Goal: Task Accomplishment & Management: Use online tool/utility

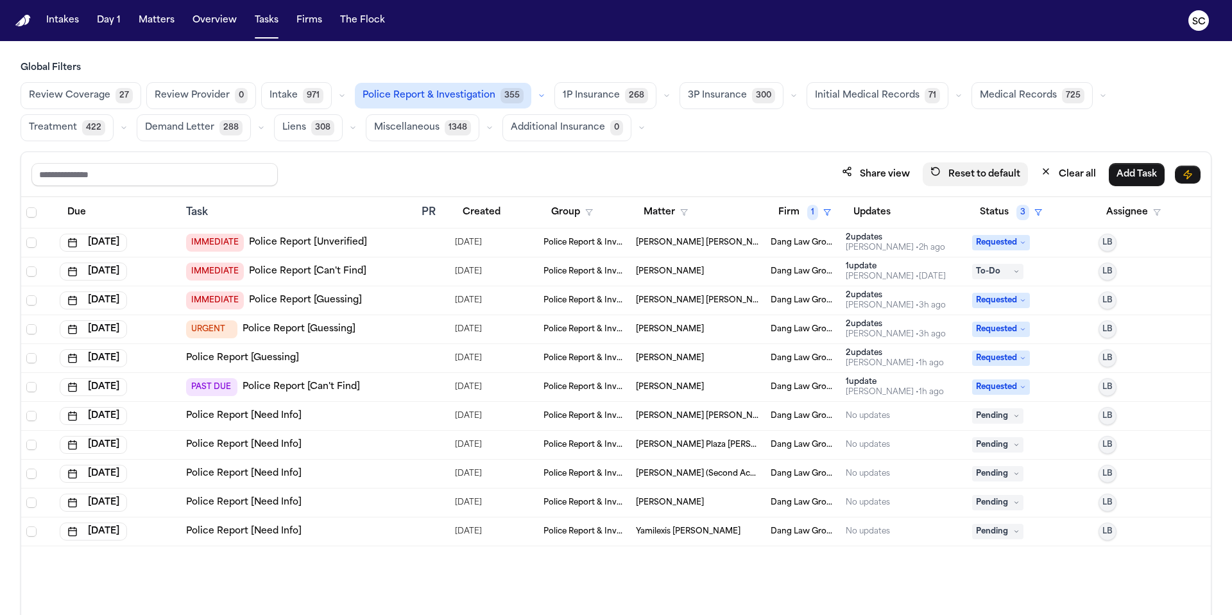
click at [979, 177] on button "Reset to default" at bounding box center [975, 174] width 105 height 24
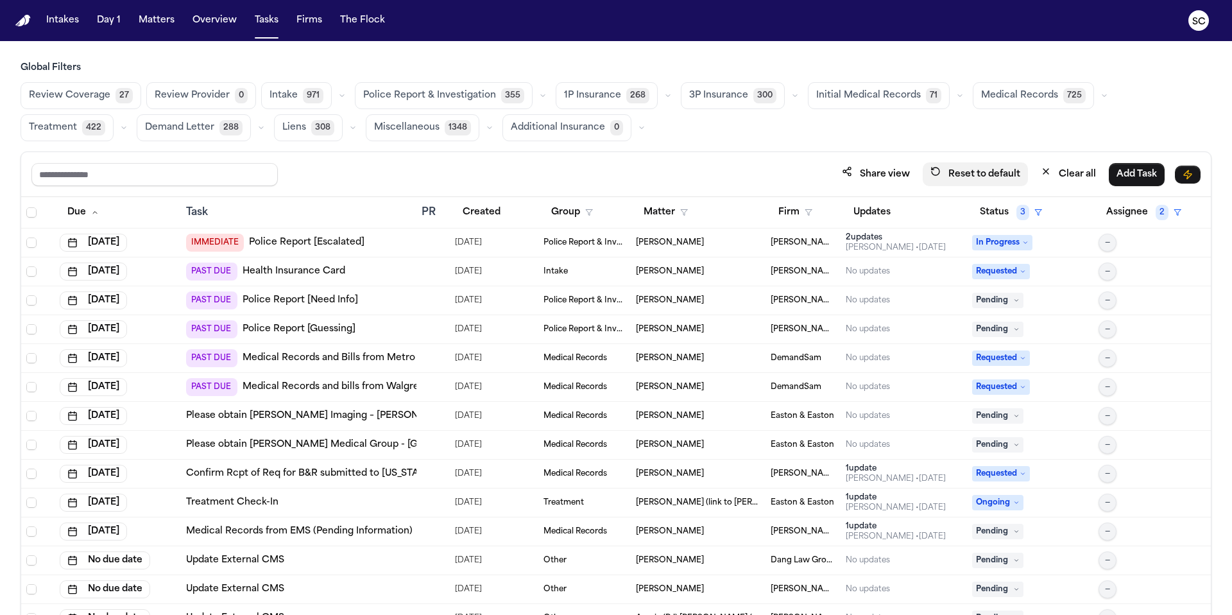
click at [991, 177] on button "Reset to default" at bounding box center [975, 174] width 105 height 24
click at [1059, 172] on button "Clear all" at bounding box center [1068, 174] width 71 height 24
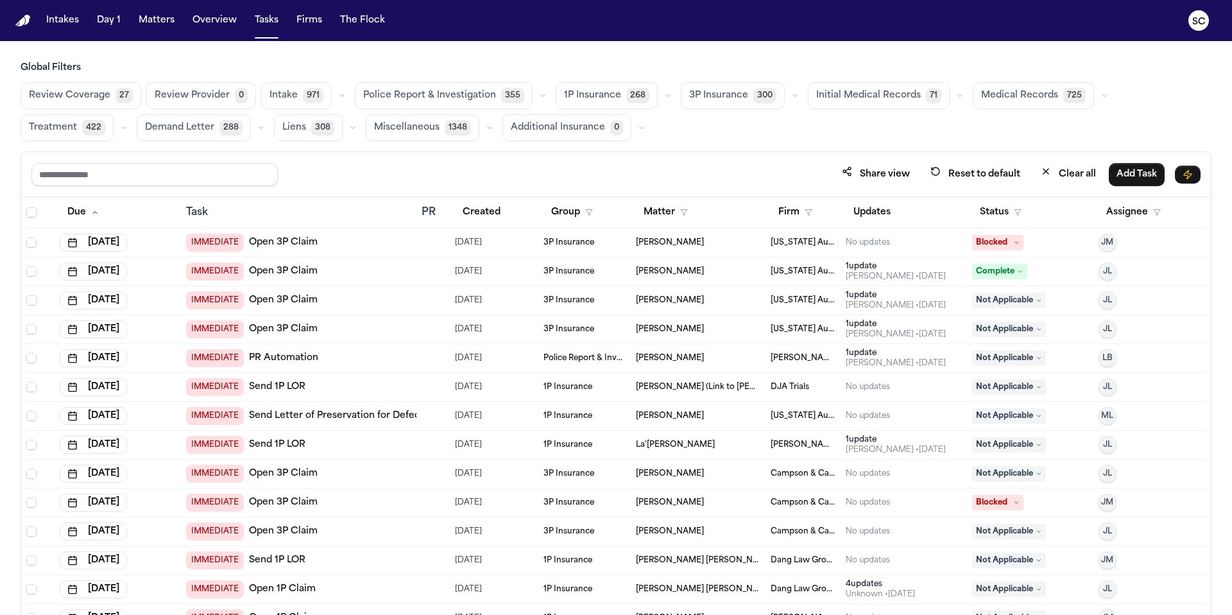
click at [423, 95] on span "Police Report & Investigation" at bounding box center [429, 95] width 133 height 13
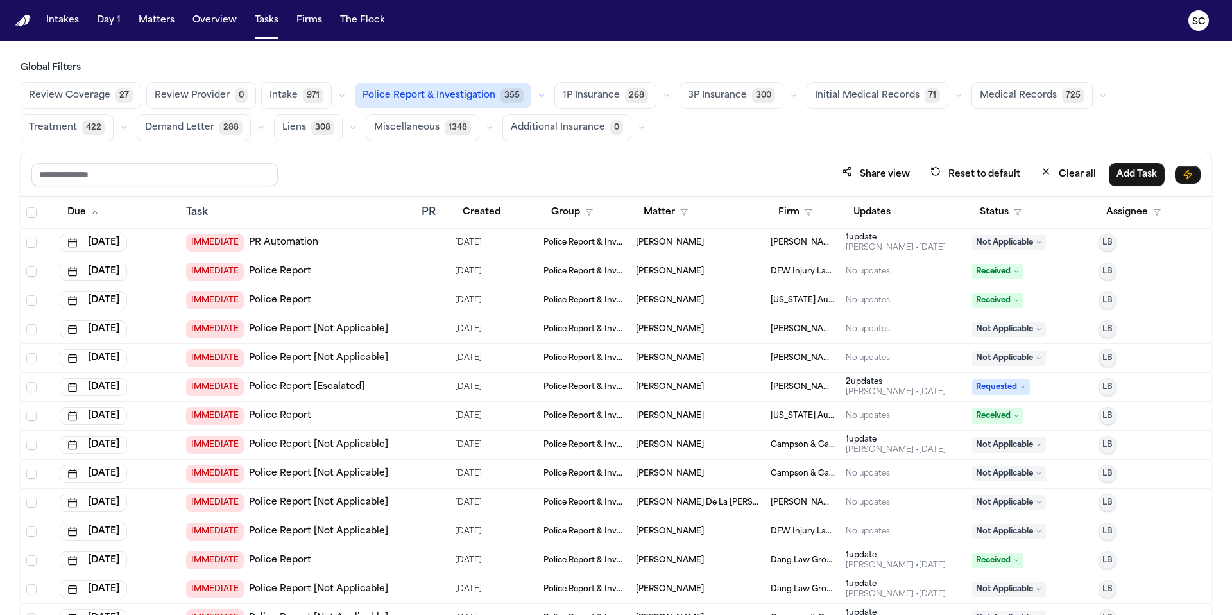
click at [467, 91] on span "Police Report & Investigation" at bounding box center [429, 95] width 133 height 13
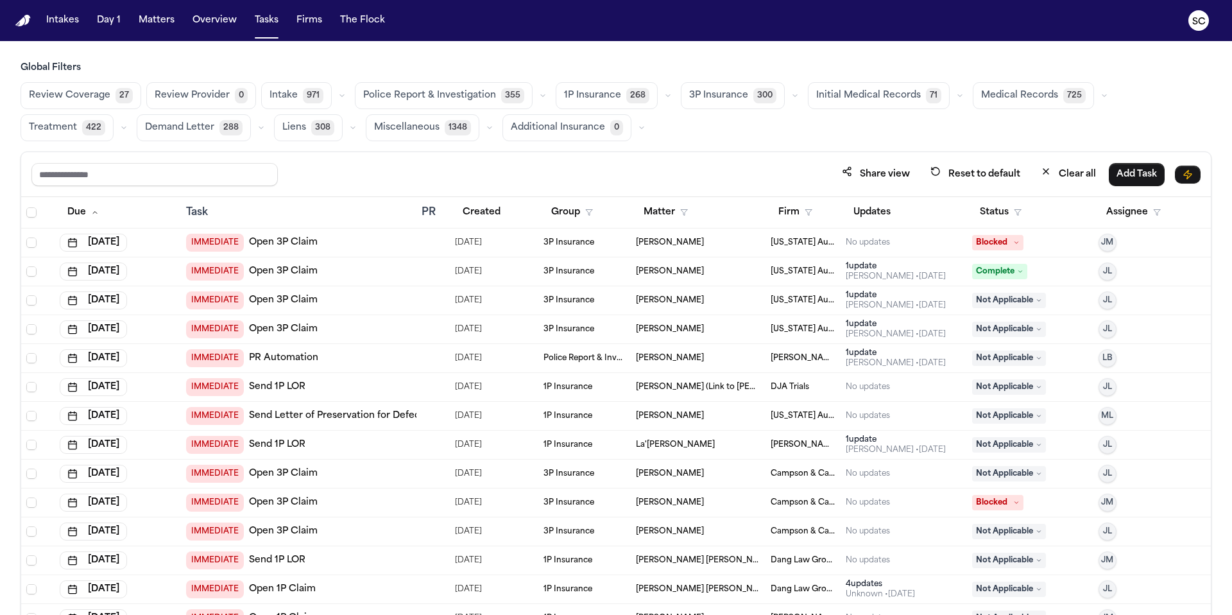
click at [470, 91] on span "Police Report & Investigation" at bounding box center [429, 95] width 133 height 13
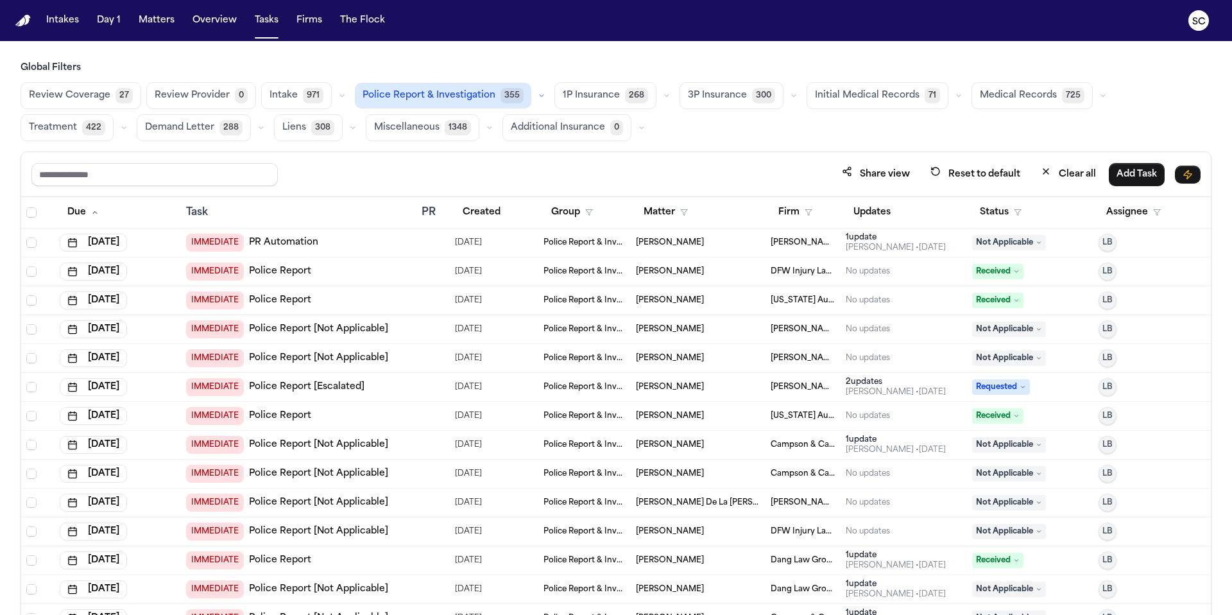
click at [334, 331] on link "Police Report [Not Applicable]" at bounding box center [318, 329] width 139 height 13
click at [266, 359] on link "Police Report [Not Applicable]" at bounding box center [318, 358] width 139 height 13
click at [347, 445] on link "Police Report [Not Applicable]" at bounding box center [318, 444] width 139 height 13
click at [998, 450] on span "Not Applicable" at bounding box center [1009, 444] width 74 height 15
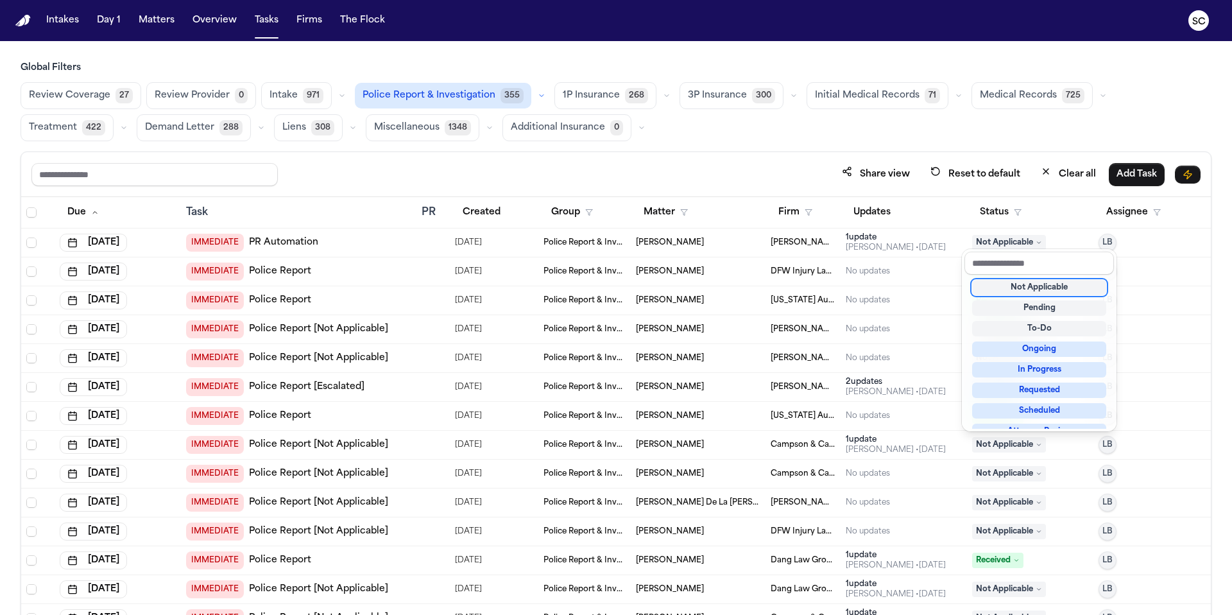
click at [1039, 286] on div "Not Applicable" at bounding box center [1039, 287] width 134 height 15
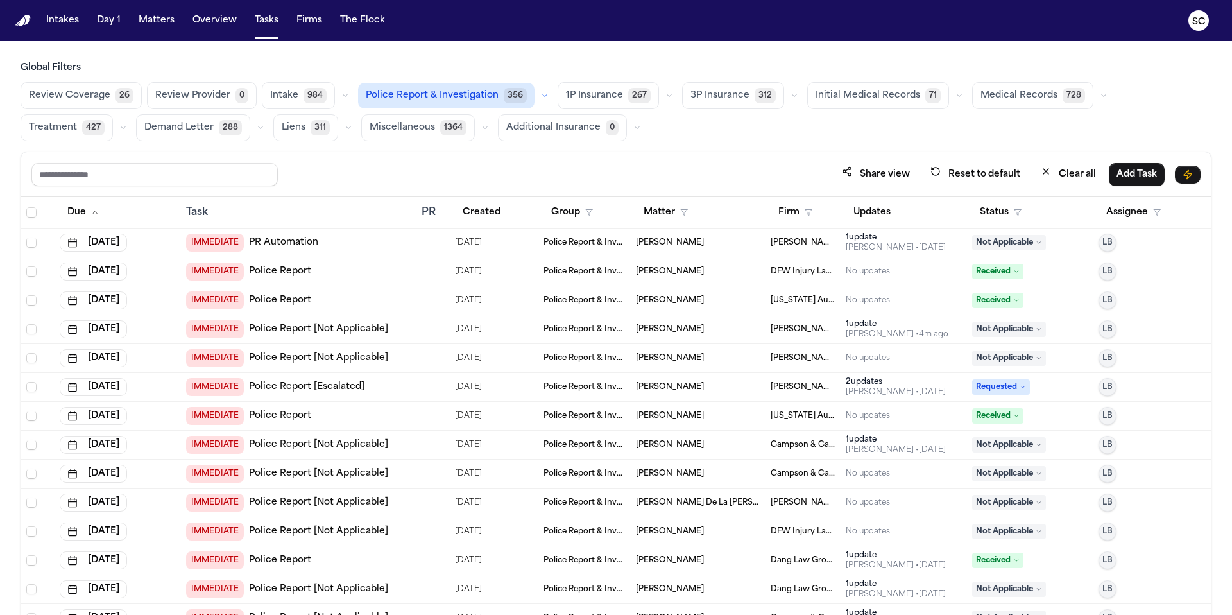
click at [282, 387] on link "Police Report [Escalated]" at bounding box center [307, 387] width 116 height 13
click at [339, 449] on link "Police Report [Not Applicable]" at bounding box center [318, 444] width 139 height 13
click at [1013, 448] on span "Not Applicable" at bounding box center [1009, 444] width 74 height 15
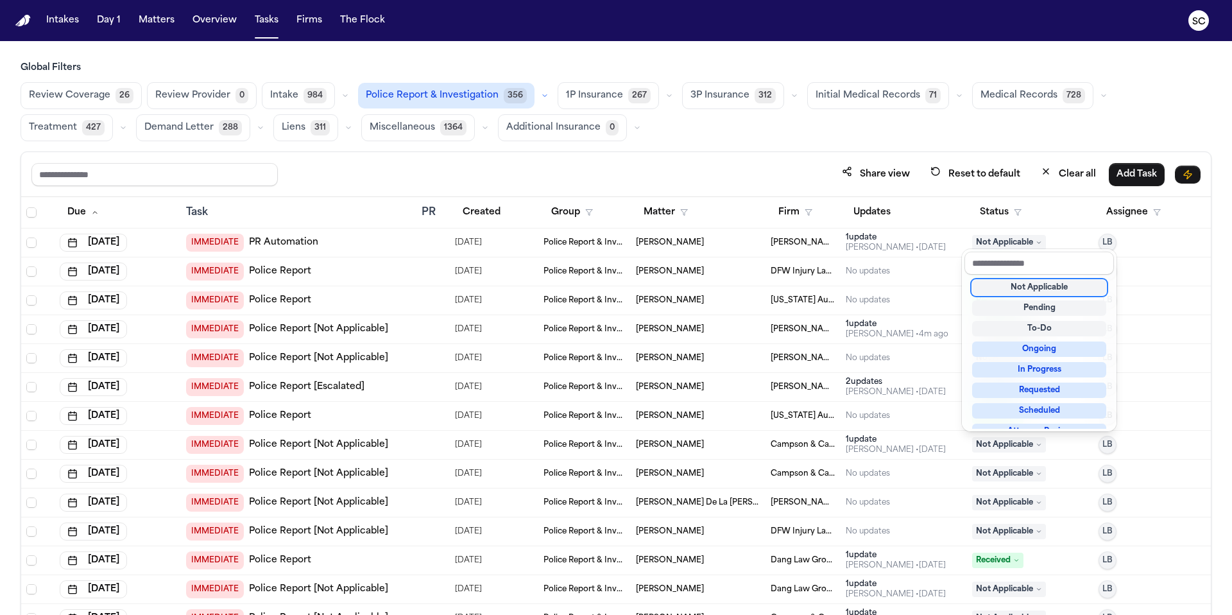
click at [1033, 290] on div "Not Applicable" at bounding box center [1039, 287] width 134 height 15
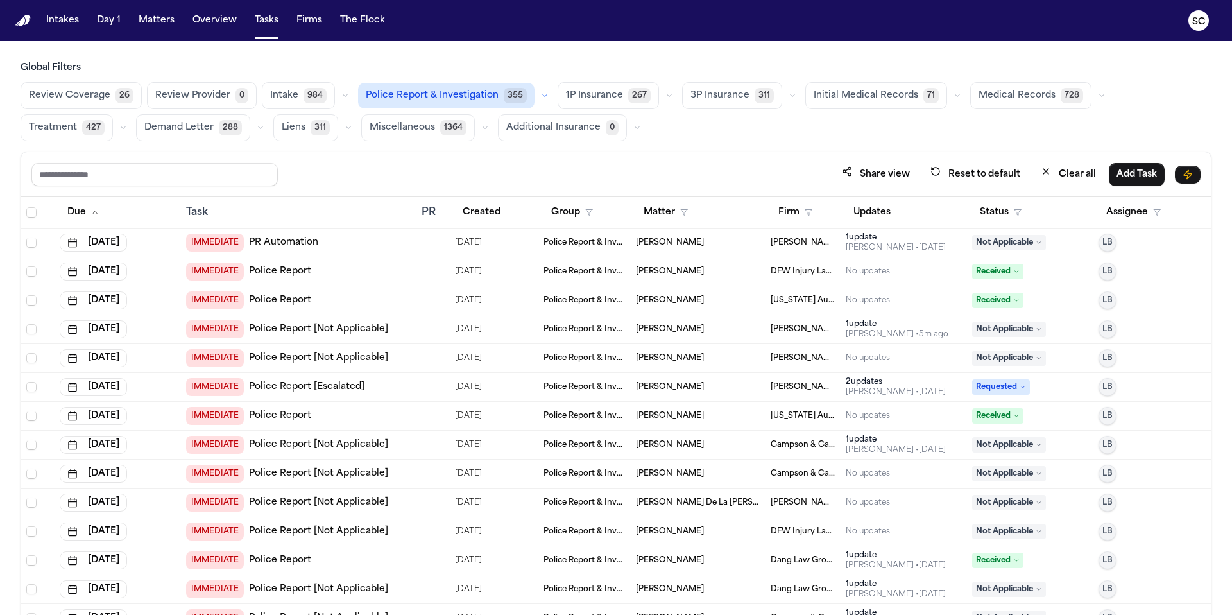
click at [344, 472] on link "Police Report [Not Applicable]" at bounding box center [318, 473] width 139 height 13
click at [864, 212] on button "Updates" at bounding box center [872, 212] width 53 height 23
click at [811, 212] on button "Firm" at bounding box center [795, 212] width 49 height 23
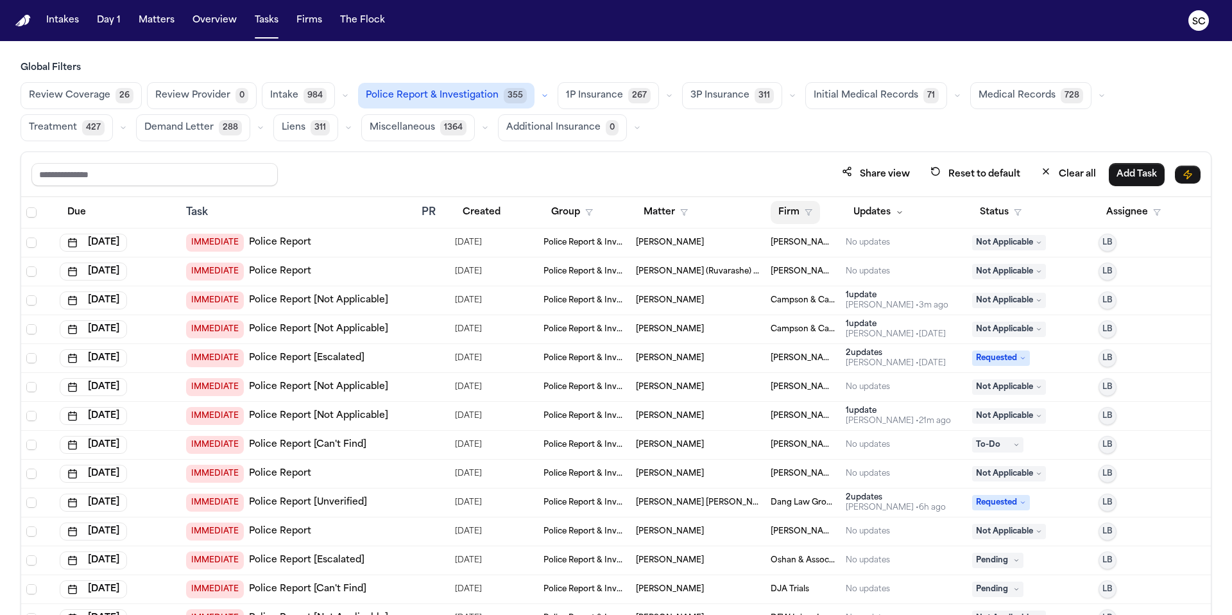
click at [805, 214] on polygon "button" at bounding box center [808, 213] width 6 height 6
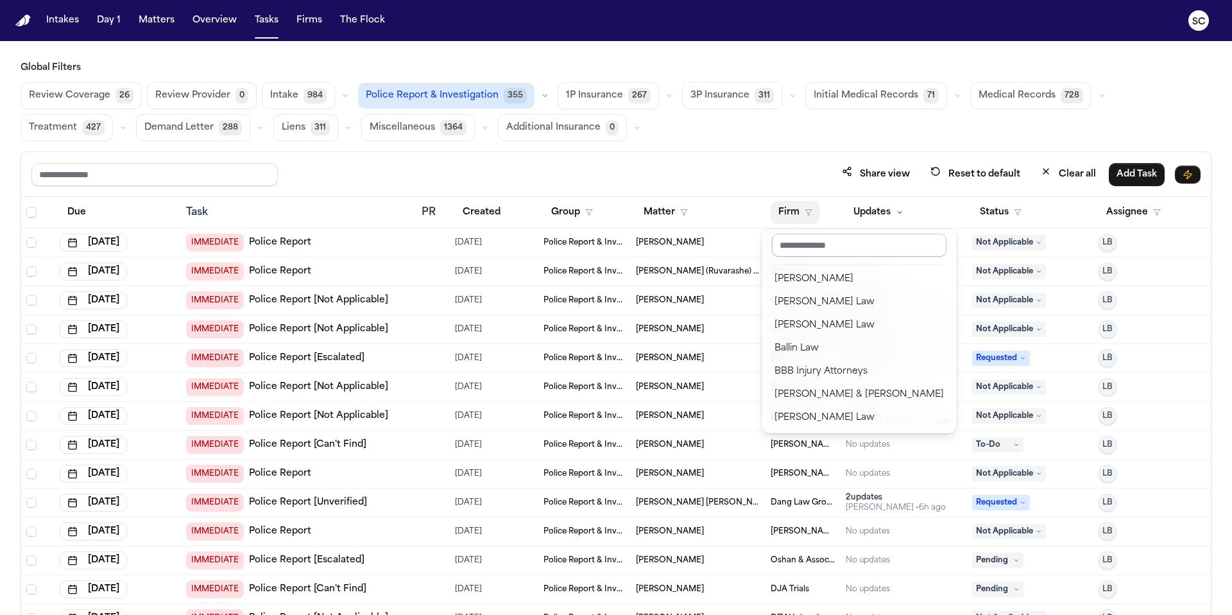
click at [821, 252] on input "text" at bounding box center [859, 245] width 175 height 23
type input "*"
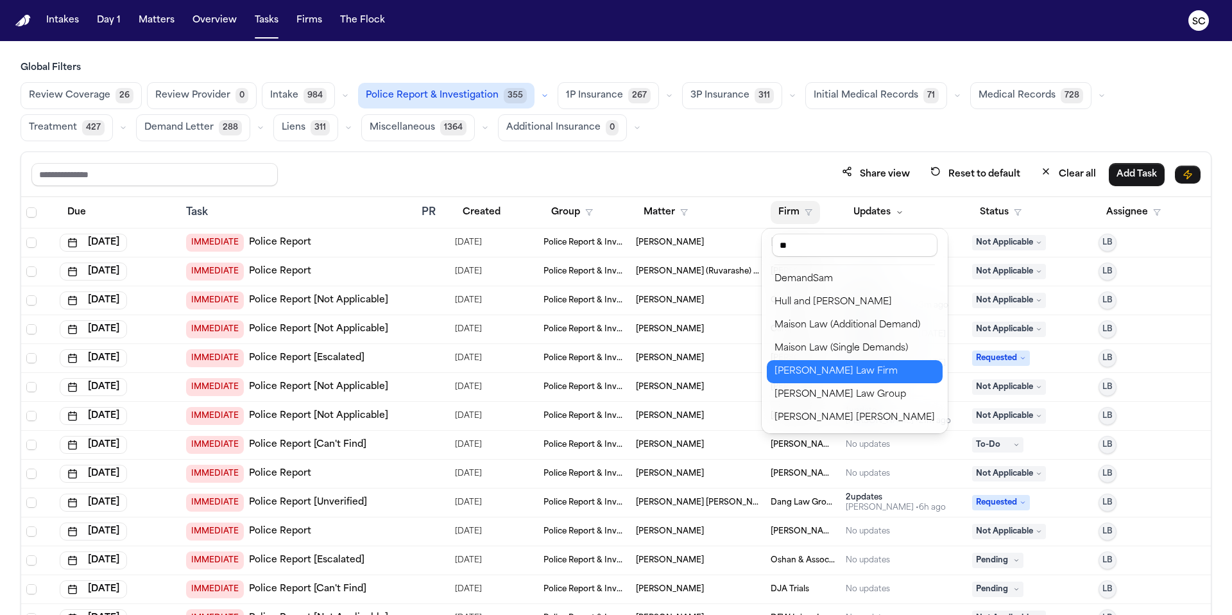
type input "**"
click at [875, 370] on div "[PERSON_NAME] Law Firm" at bounding box center [855, 371] width 160 height 15
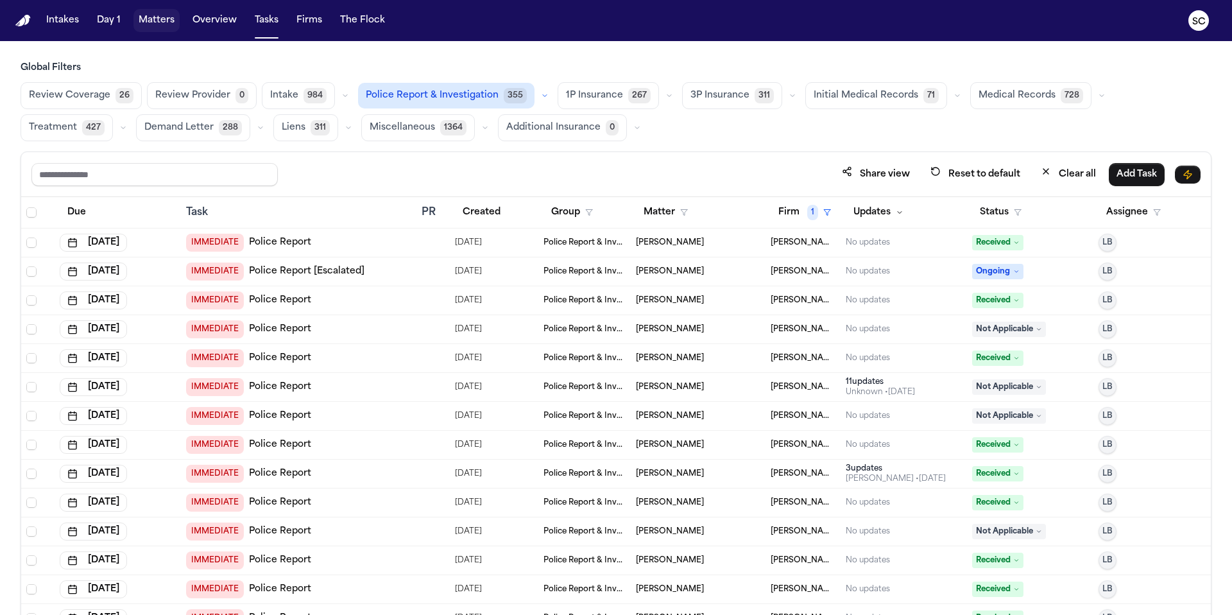
click at [170, 21] on button "Matters" at bounding box center [156, 20] width 46 height 23
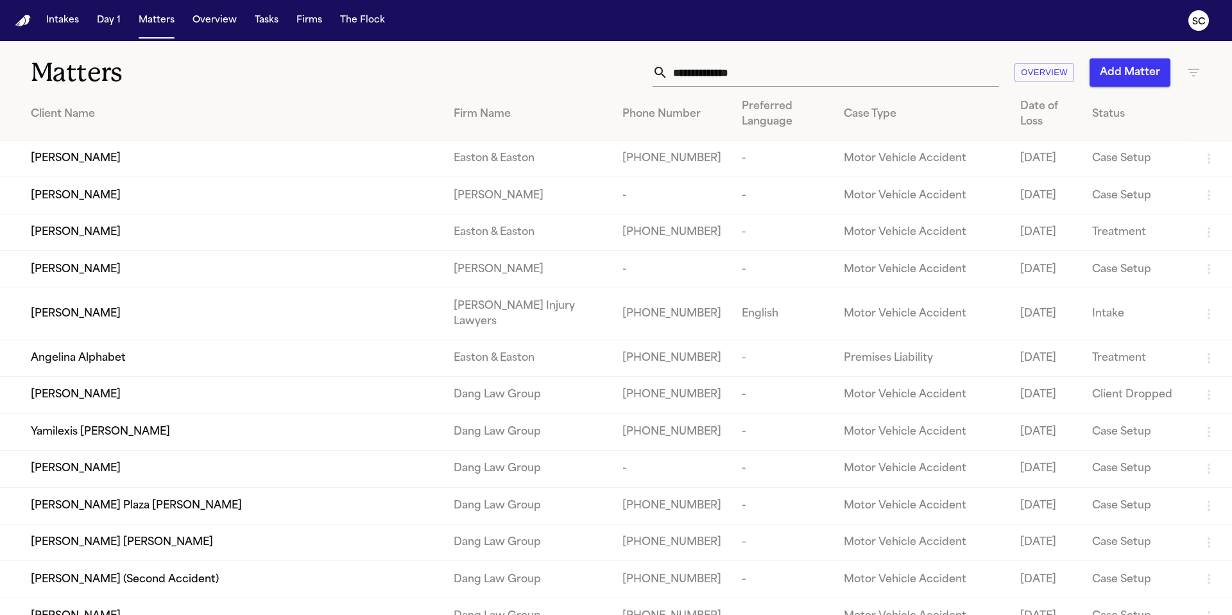
click at [731, 71] on input "text" at bounding box center [833, 72] width 331 height 28
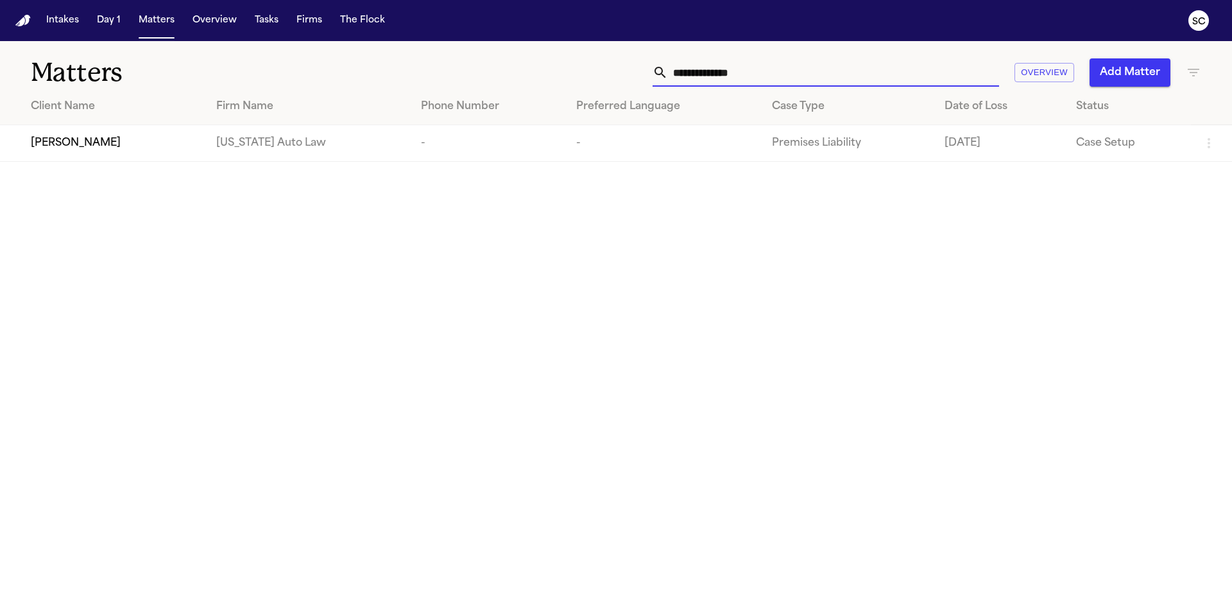
type input "**********"
click at [247, 153] on td "[US_STATE] Auto Law" at bounding box center [308, 143] width 205 height 37
click at [123, 148] on div "[PERSON_NAME]" at bounding box center [113, 142] width 165 height 15
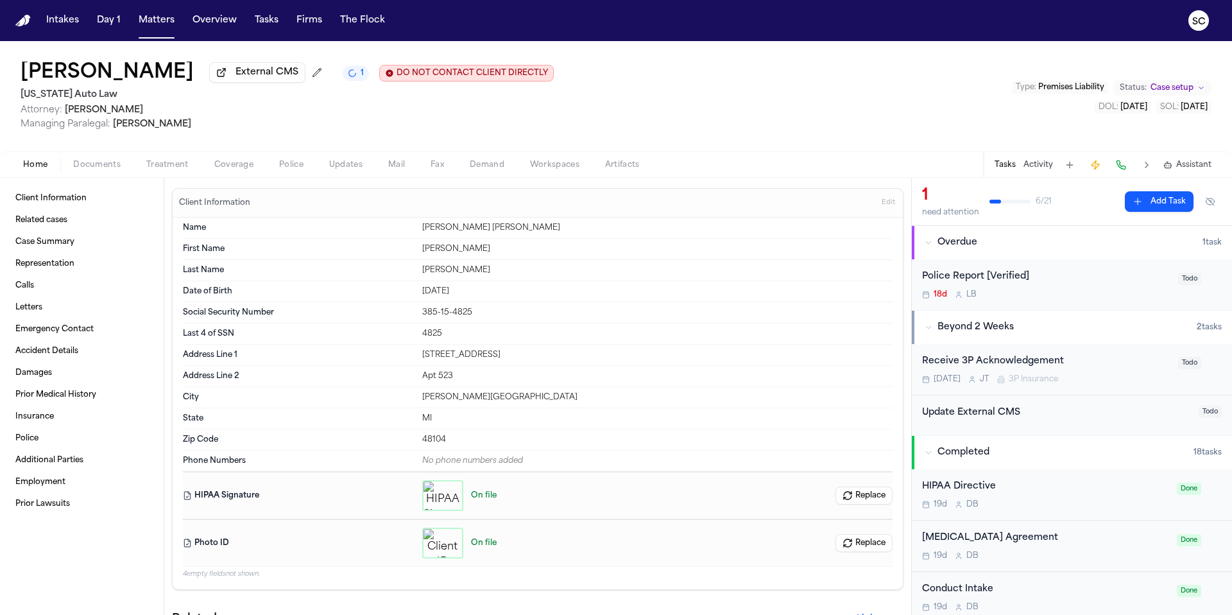
click at [1076, 300] on div "18d L B" at bounding box center [1046, 294] width 248 height 10
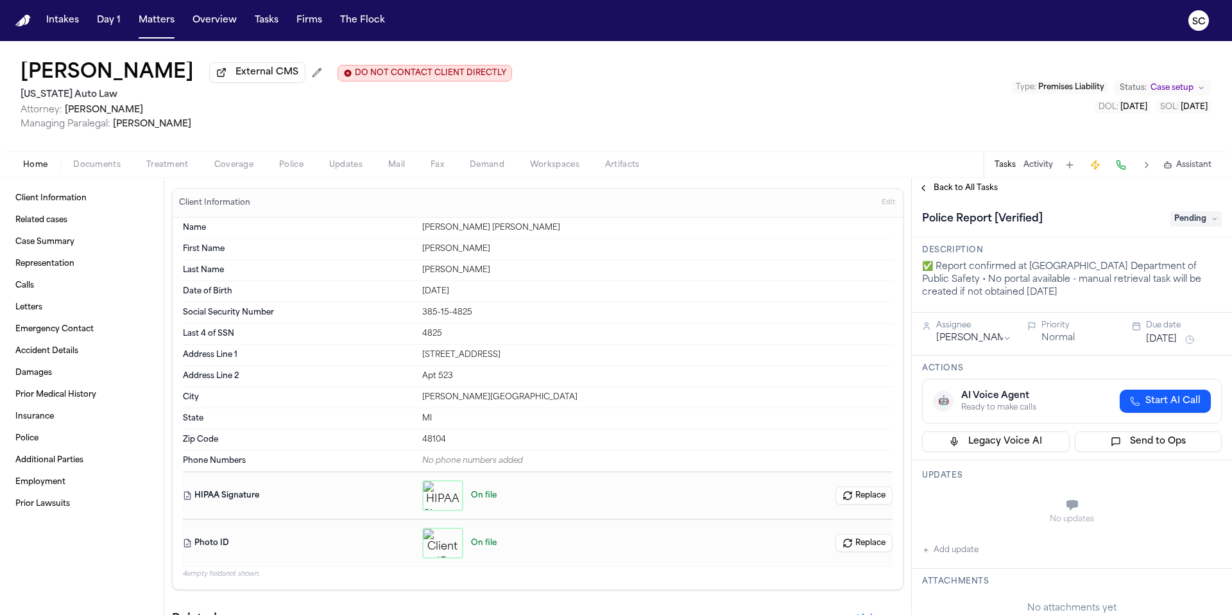
click at [93, 168] on span "Documents" at bounding box center [96, 165] width 47 height 10
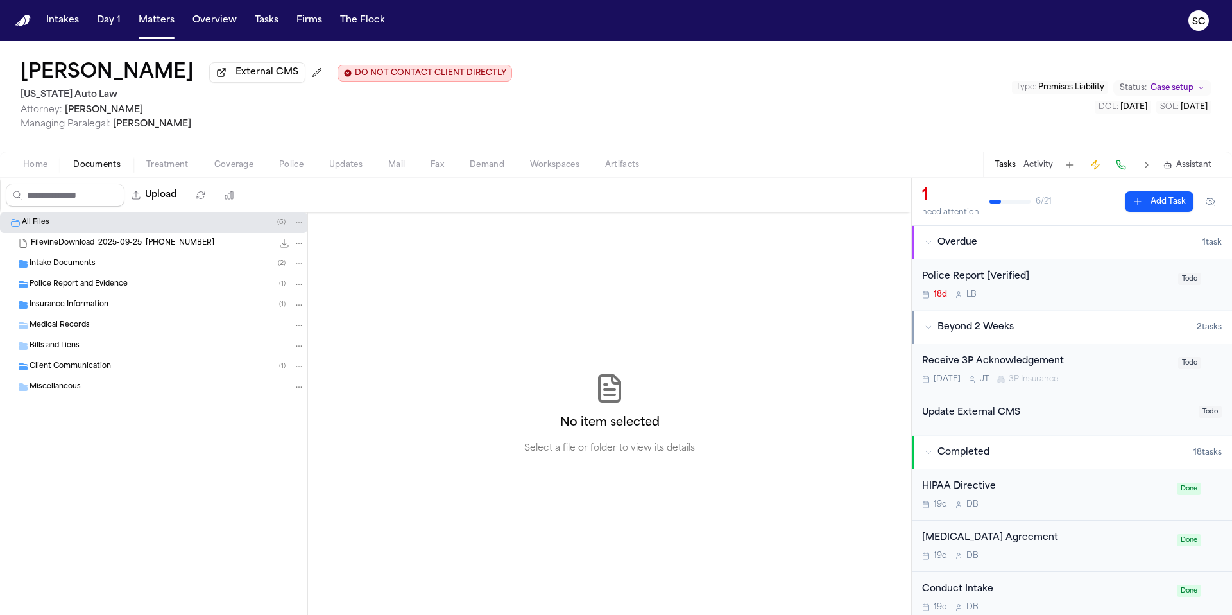
click at [85, 285] on span "Police Report and Evidence" at bounding box center [79, 284] width 98 height 11
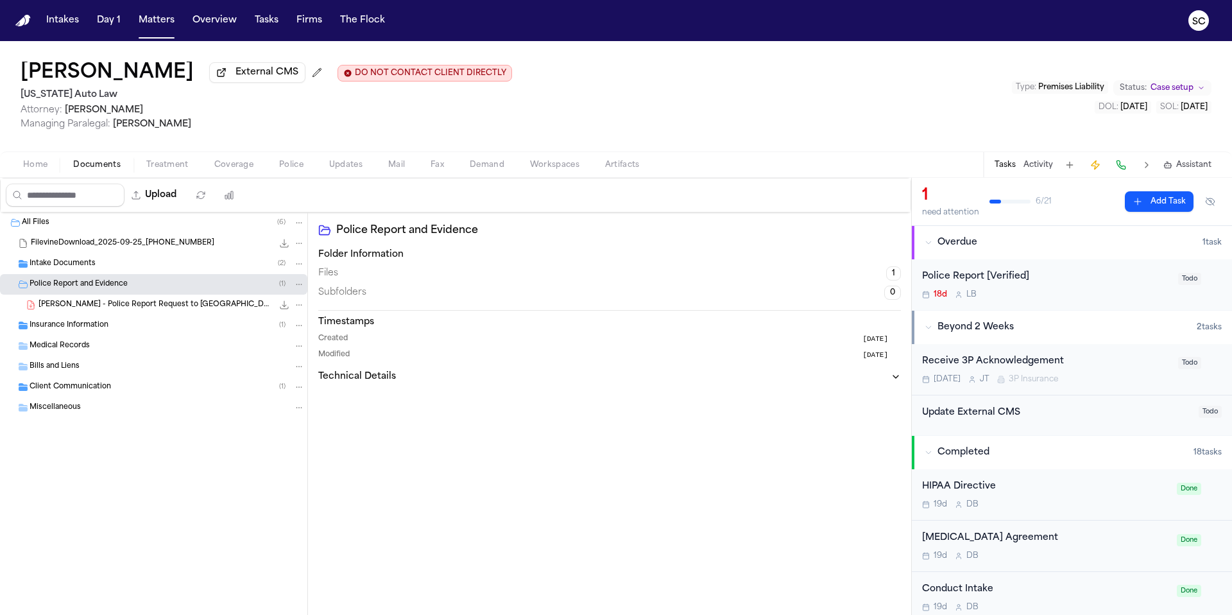
click at [164, 310] on span "M. Walker - Police Report Request to Pittsfield Charter Township - 10.10.25" at bounding box center [156, 305] width 234 height 11
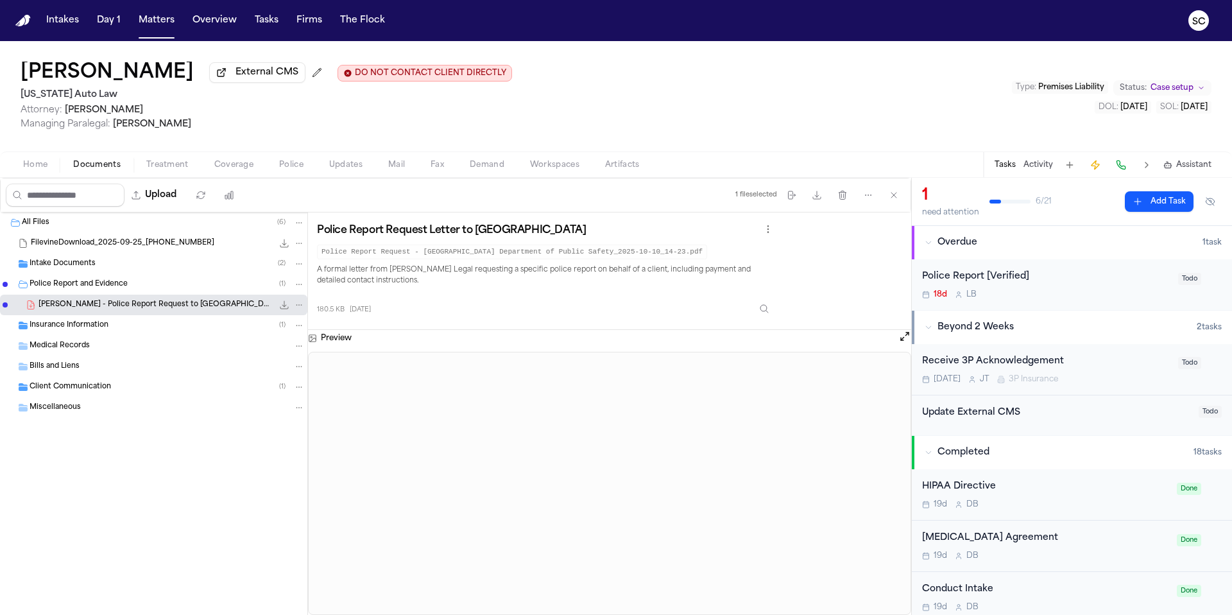
click at [1068, 284] on div "Police Report [Verified]" at bounding box center [1046, 277] width 248 height 15
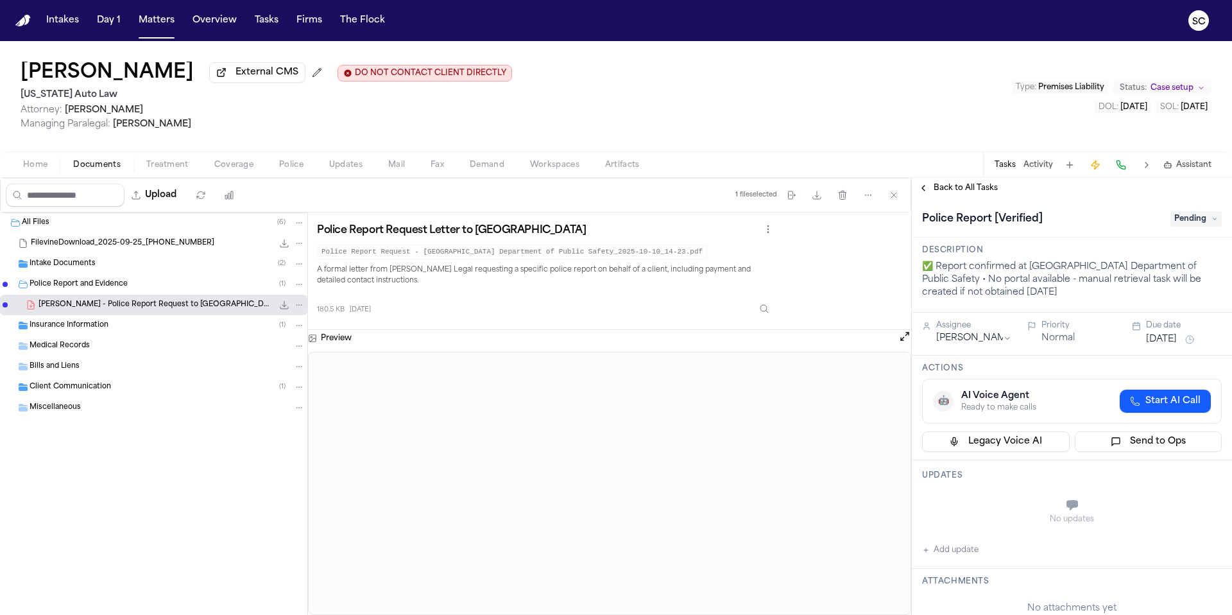
click at [114, 331] on div "Insurance Information ( 1 )" at bounding box center [167, 326] width 275 height 12
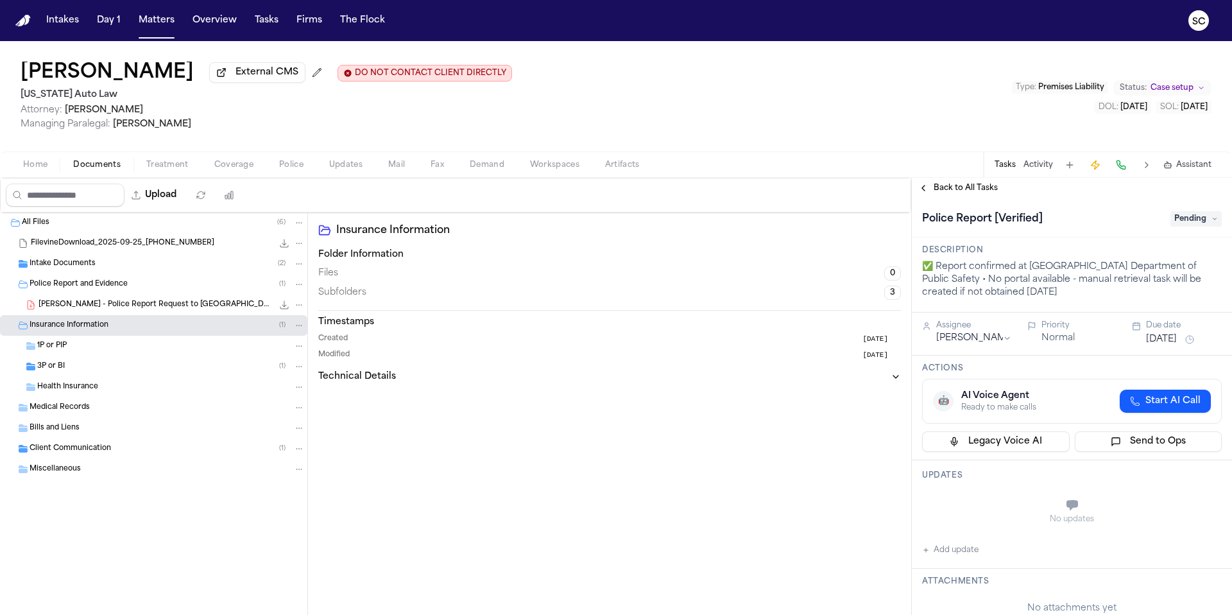
click at [78, 344] on div "1P or PIP" at bounding box center [171, 346] width 268 height 12
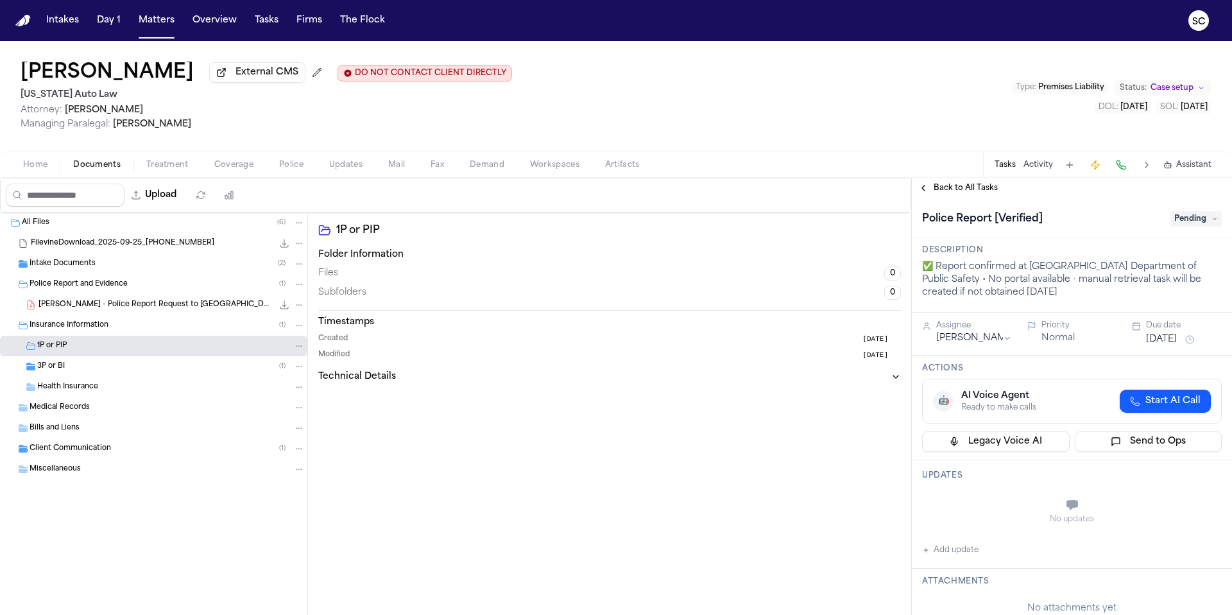
click at [221, 372] on div "3P or BI ( 1 )" at bounding box center [171, 367] width 268 height 12
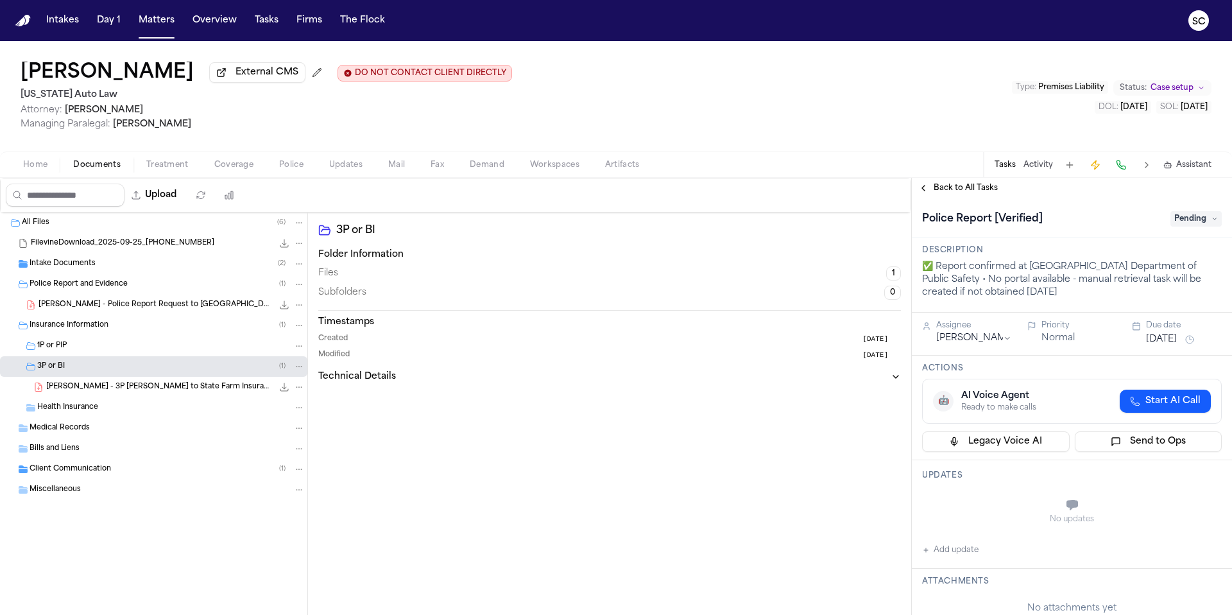
click at [206, 388] on span "M. Walker - 3P LOR to State Farm Insurance - 10.13.25" at bounding box center [159, 387] width 227 height 11
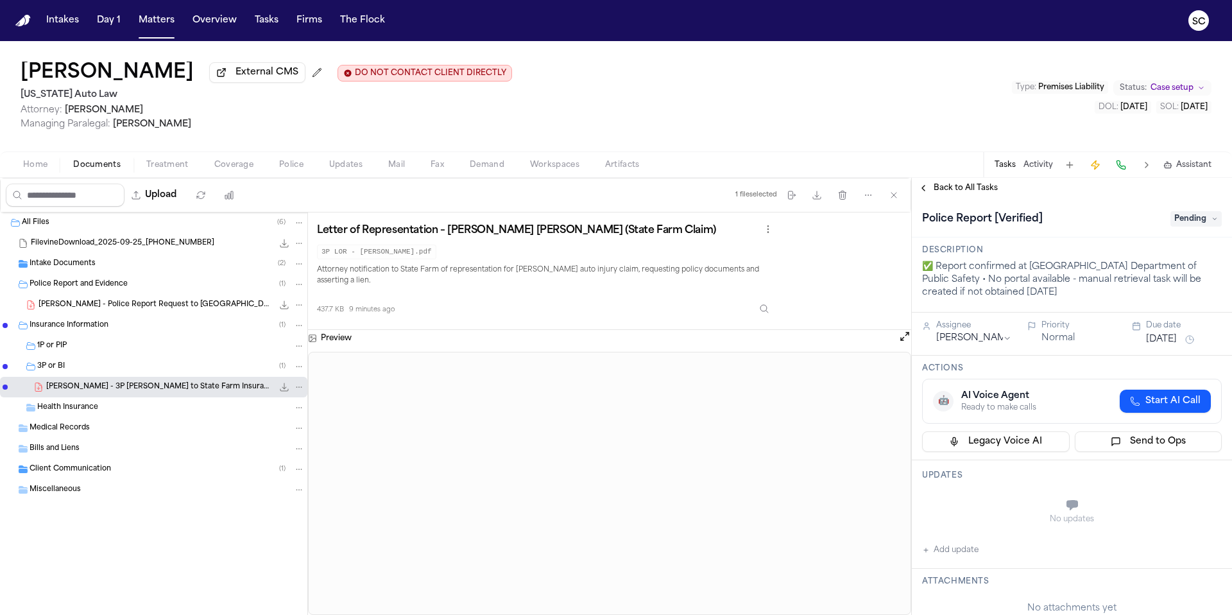
click at [289, 168] on span "Police" at bounding box center [291, 165] width 24 height 10
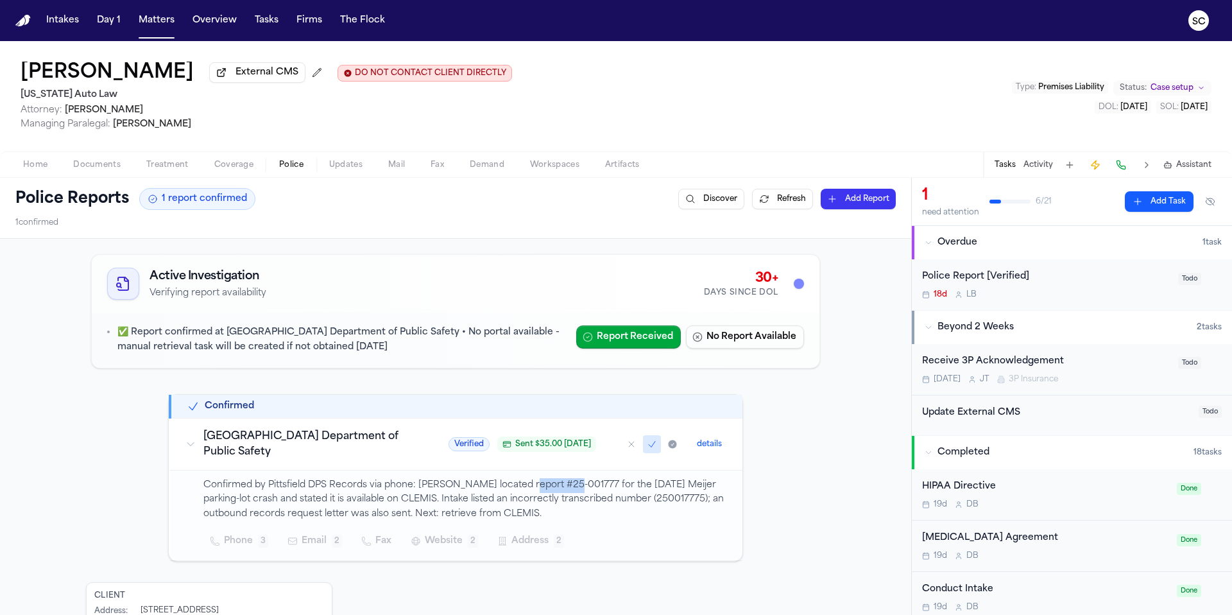
drag, startPoint x: 558, startPoint y: 486, endPoint x: 513, endPoint y: 484, distance: 45.0
click at [512, 484] on p "Confirmed by Pittsfield DPS Records via phone: Erica located report #25-001777 …" at bounding box center [465, 500] width 524 height 44
drag, startPoint x: 649, startPoint y: 501, endPoint x: 602, endPoint y: 499, distance: 47.6
click at [601, 499] on p "Confirmed by Pittsfield DPS Records via phone: Erica located report #25-001777 …" at bounding box center [465, 500] width 524 height 44
click at [556, 485] on p "Confirmed by Pittsfield DPS Records via phone: Erica located report #25-001777 …" at bounding box center [465, 500] width 524 height 44
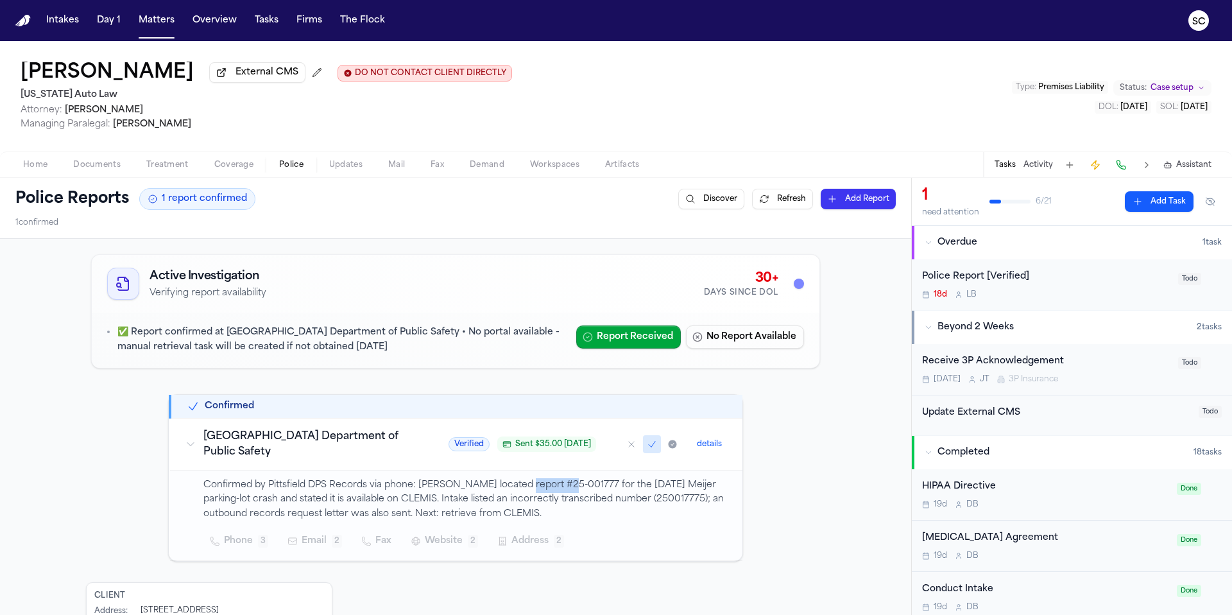
drag, startPoint x: 556, startPoint y: 487, endPoint x: 508, endPoint y: 485, distance: 47.6
click at [508, 485] on p "Confirmed by Pittsfield DPS Records via phone: Erica located report #25-001777 …" at bounding box center [465, 500] width 524 height 44
copy p "25-001777"
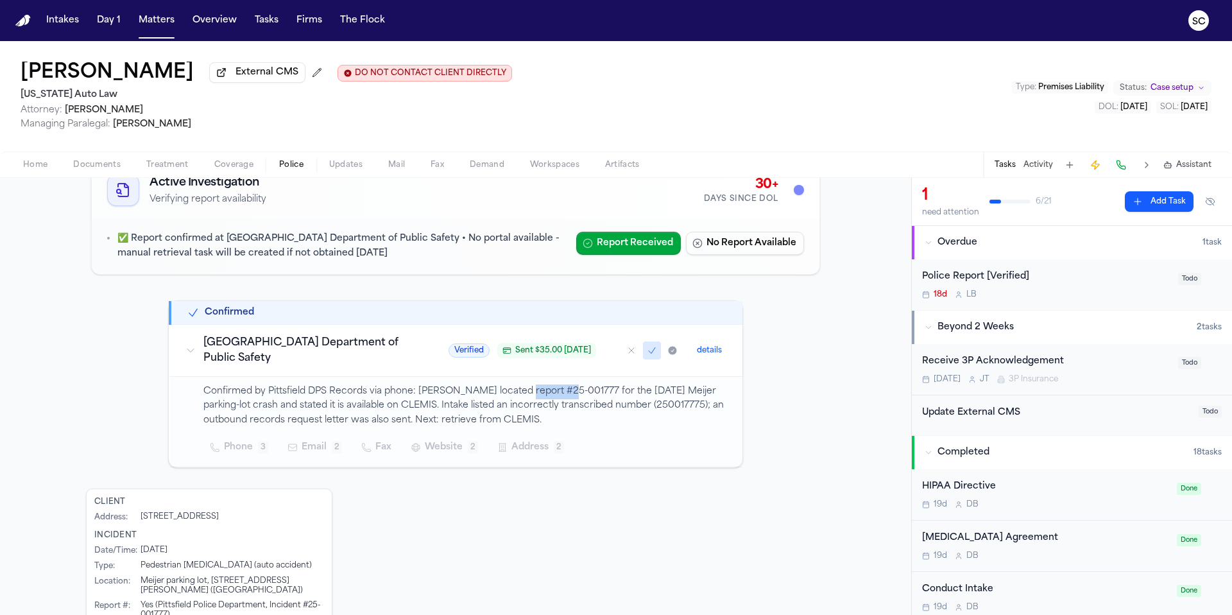
scroll to position [103, 0]
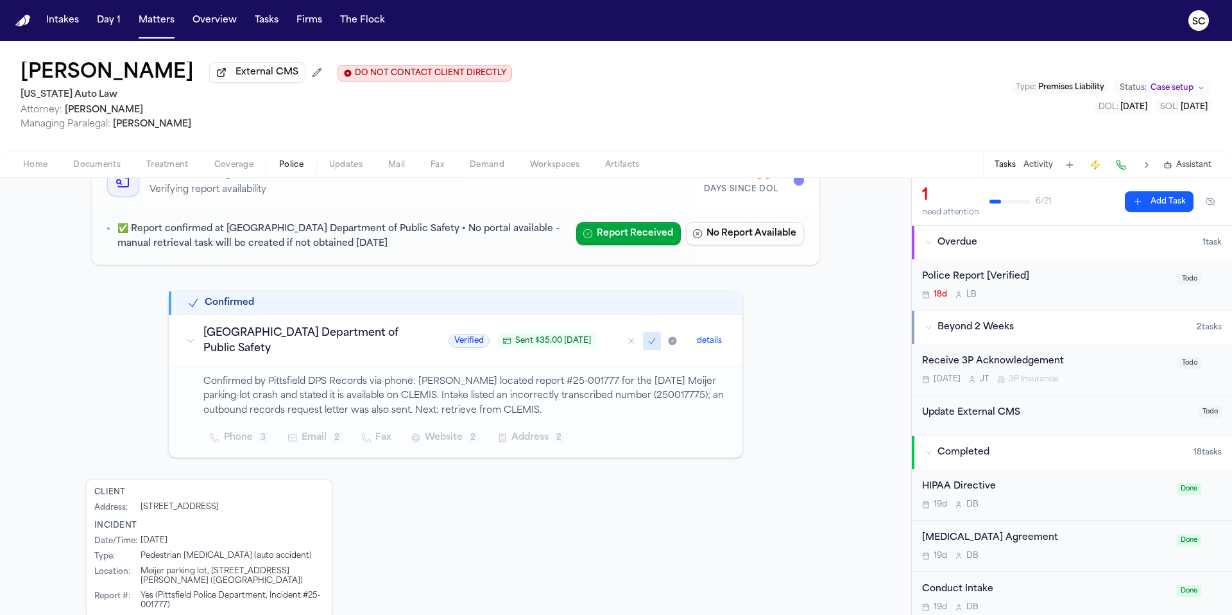
click at [500, 614] on div "Client Address : 201 S 1st Street, Ann Arbor, MI, 48104 Incident Date/Time : 8/…" at bounding box center [455, 562] width 739 height 167
drag, startPoint x: 798, startPoint y: 596, endPoint x: 811, endPoint y: 614, distance: 23.0
click at [807, 605] on div "Client Address : 201 S 1st Street, Ann Arbor, MI, 48104 Incident Date/Time : 8/…" at bounding box center [455, 562] width 739 height 167
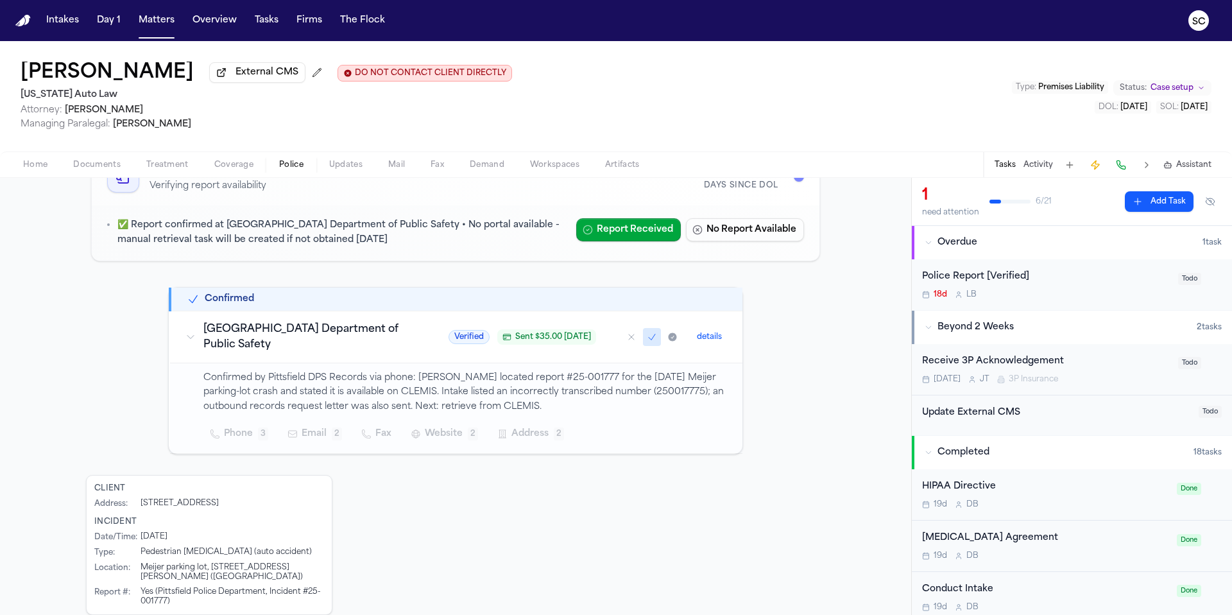
drag, startPoint x: 838, startPoint y: 614, endPoint x: 861, endPoint y: 614, distance: 22.5
click at [843, 614] on div "Active Investigation Verifying report availability 30+ Days Since DOL ✅ Report …" at bounding box center [455, 409] width 911 height 554
click at [1058, 280] on div "Police Report [Verified]" at bounding box center [1046, 277] width 248 height 15
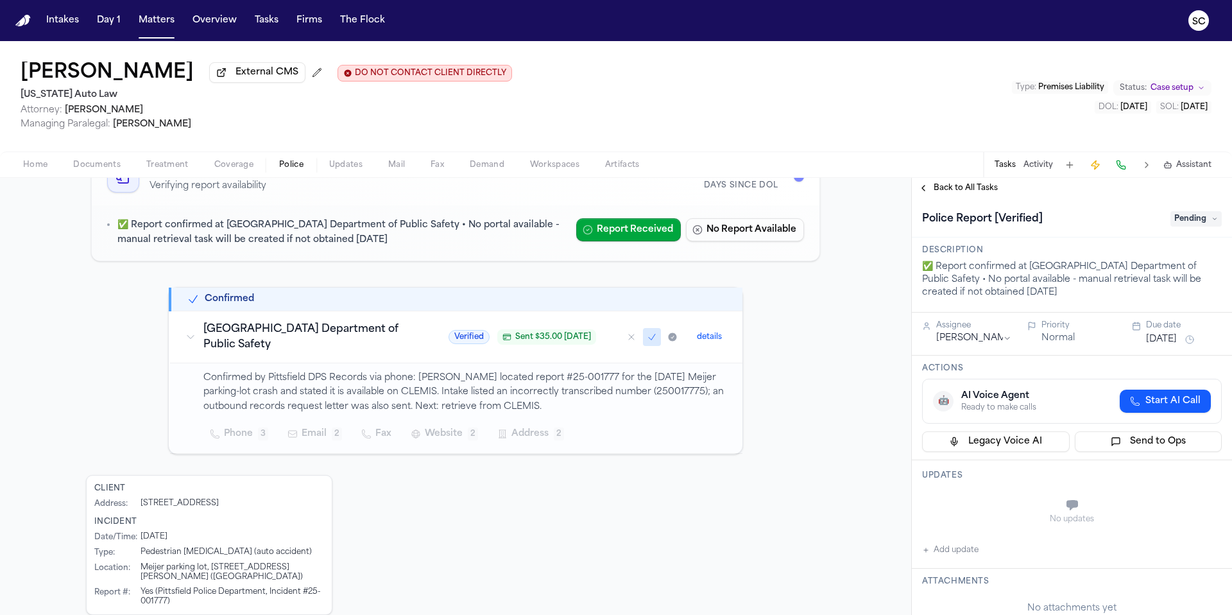
click at [103, 169] on span "Documents" at bounding box center [96, 165] width 47 height 10
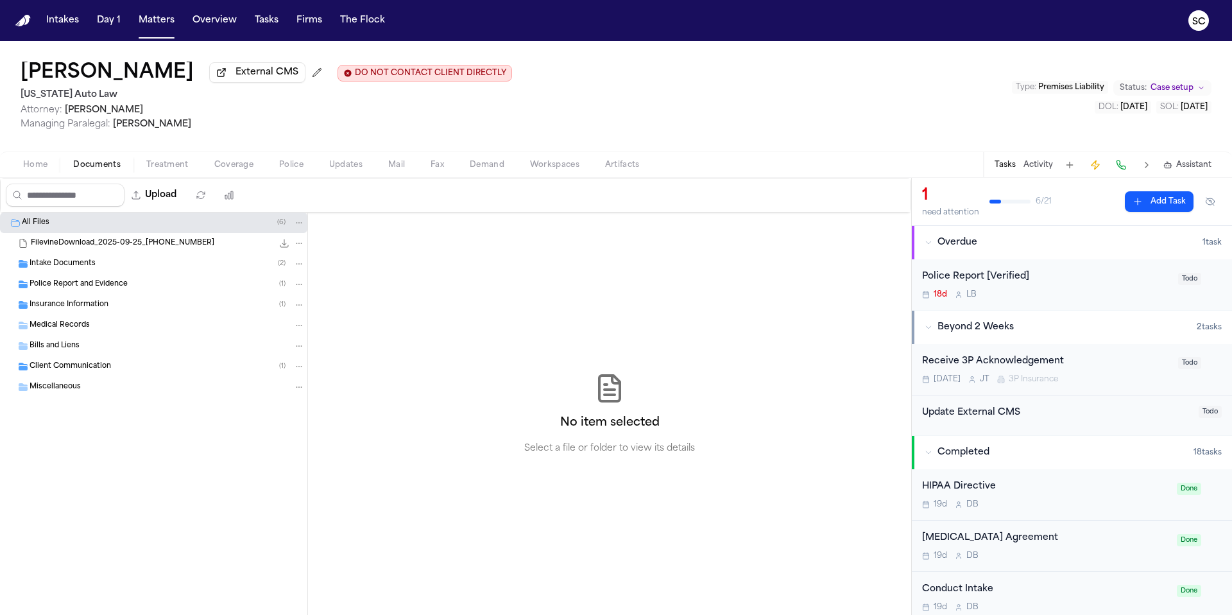
click at [780, 614] on div "No item selected Select a file or folder to view its details" at bounding box center [609, 413] width 603 height 402
click at [734, 614] on div "No item selected Select a file or folder to view its details" at bounding box center [609, 413] width 603 height 402
click at [289, 169] on span "Police" at bounding box center [291, 165] width 24 height 10
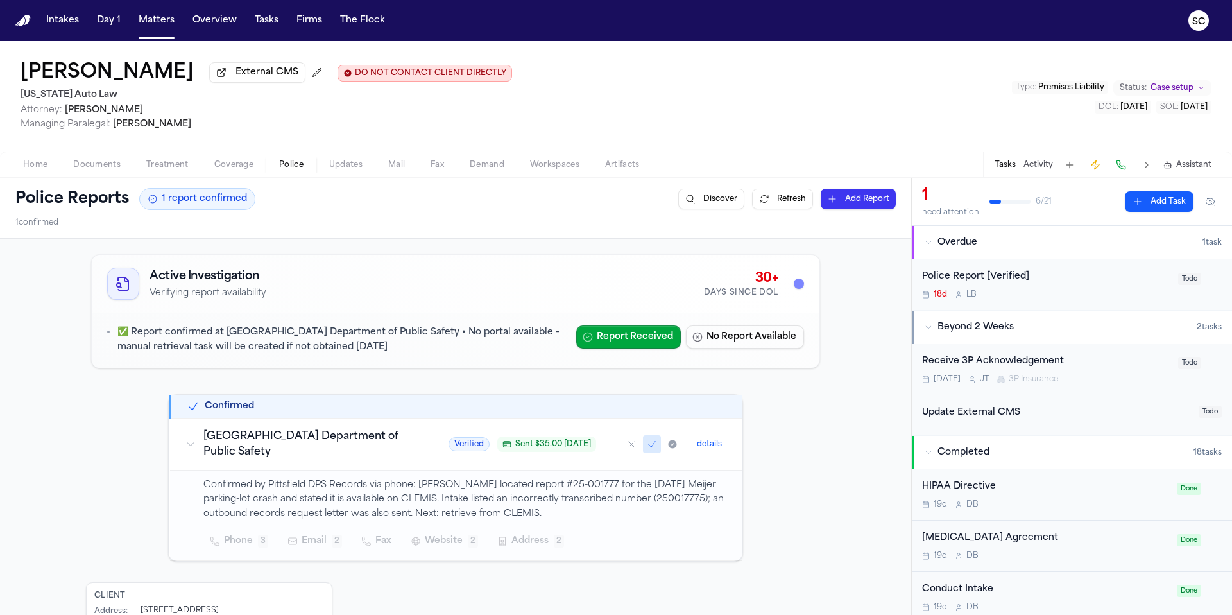
click at [109, 170] on span "Documents" at bounding box center [96, 165] width 47 height 10
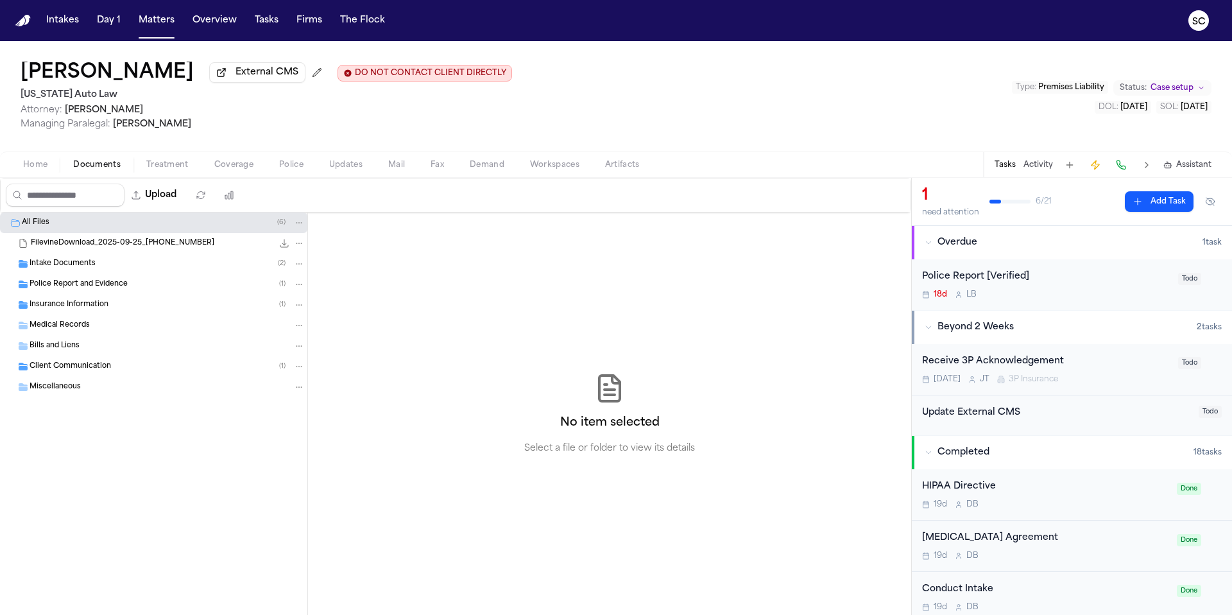
click at [117, 284] on span "Police Report and Evidence" at bounding box center [79, 284] width 98 height 11
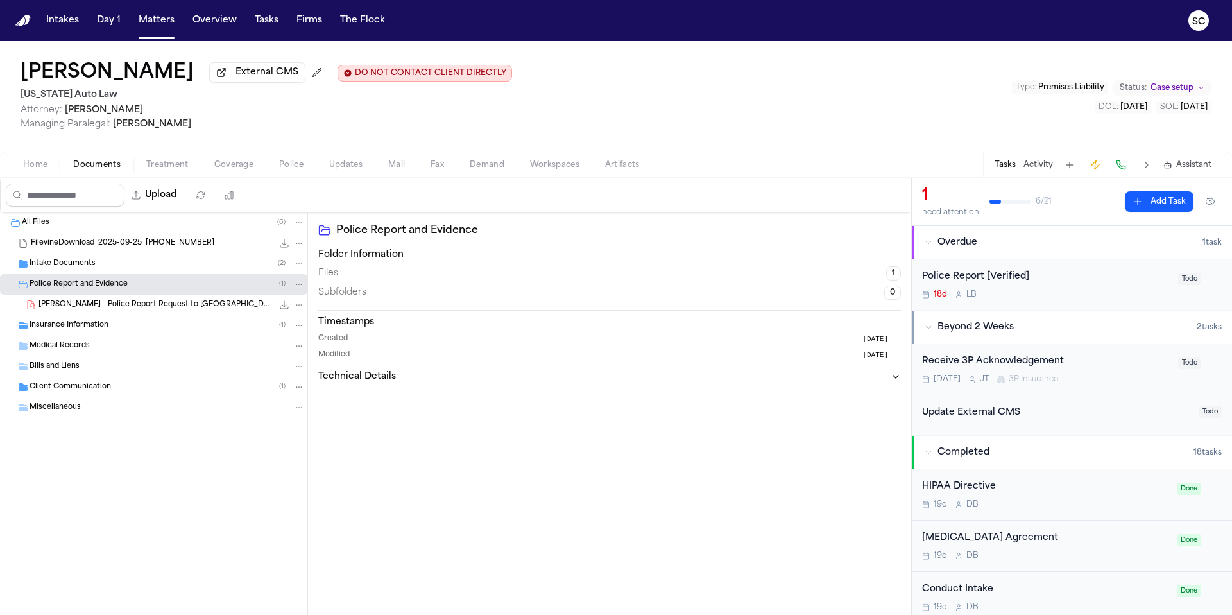
click at [157, 309] on span "M. Walker - Police Report Request to Pittsfield Charter Township - 10.10.25" at bounding box center [156, 305] width 234 height 11
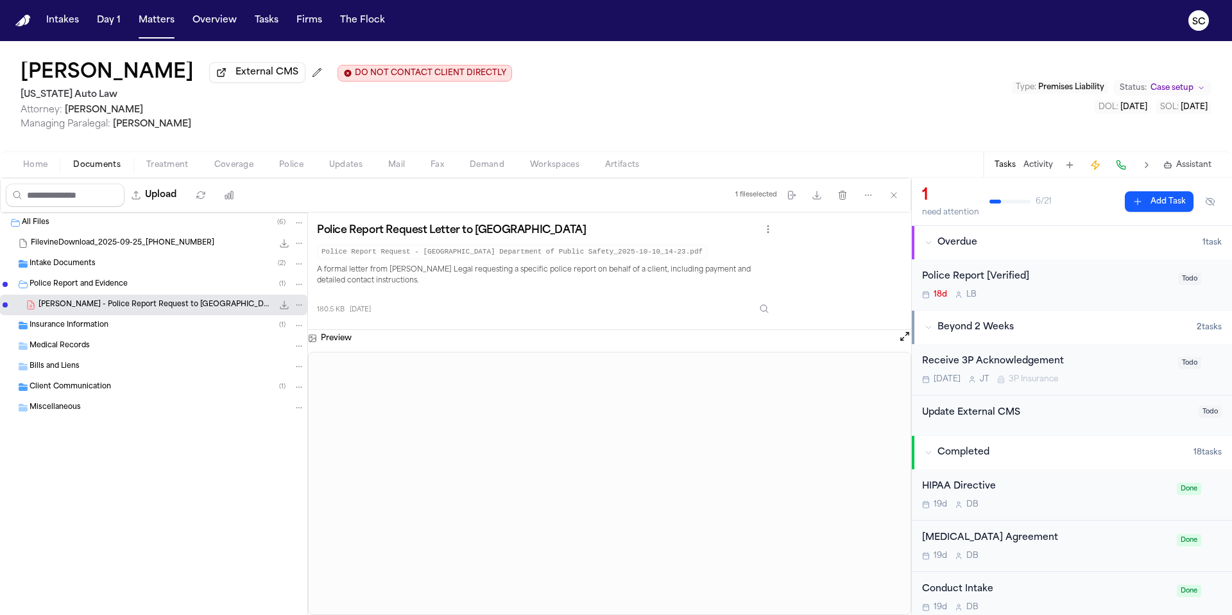
click at [219, 167] on span "Coverage" at bounding box center [233, 165] width 39 height 10
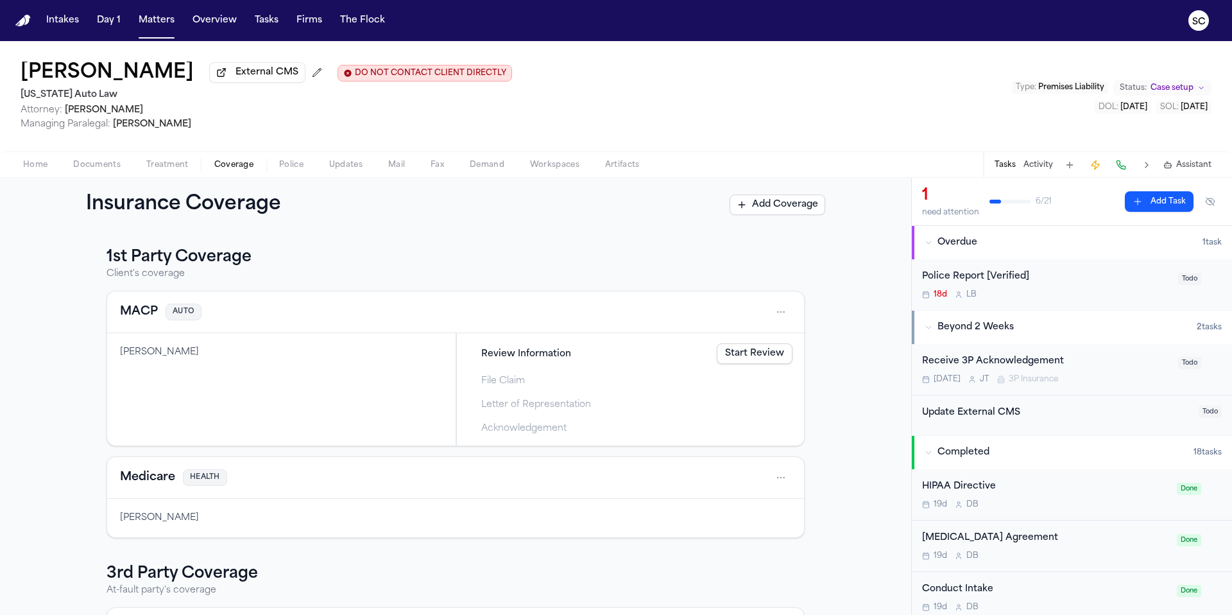
click at [298, 173] on span "button" at bounding box center [291, 171] width 40 height 1
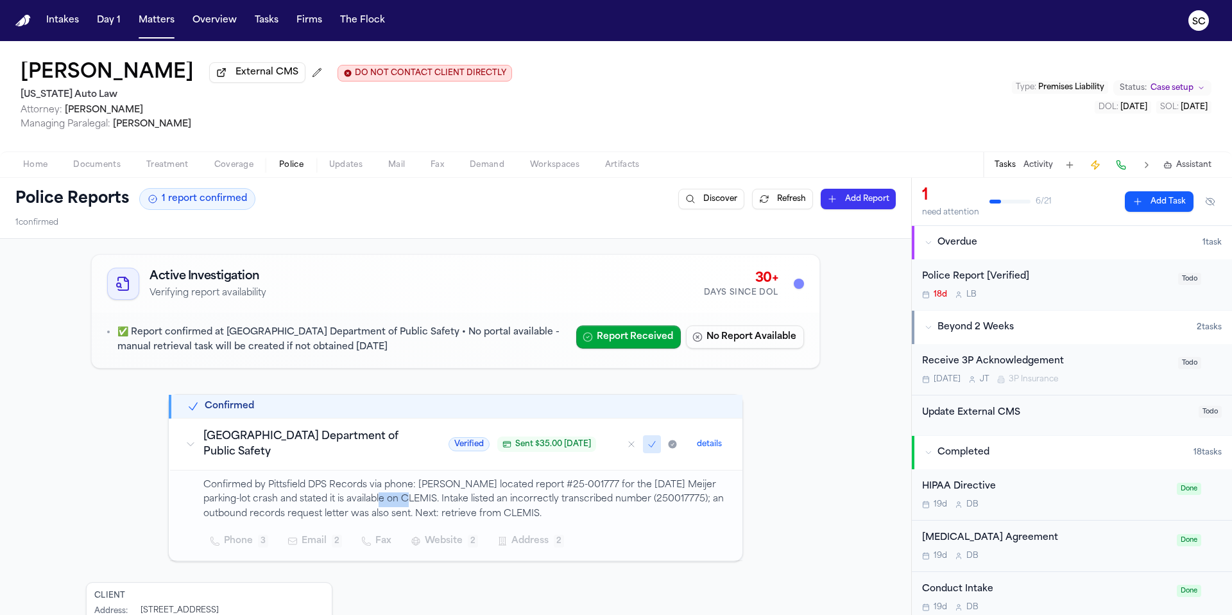
drag, startPoint x: 348, startPoint y: 502, endPoint x: 374, endPoint y: 503, distance: 25.7
click at [383, 502] on p "Confirmed by Pittsfield DPS Records via phone: Erica located report #25-001777 …" at bounding box center [465, 500] width 524 height 44
drag, startPoint x: 482, startPoint y: 498, endPoint x: 372, endPoint y: 507, distance: 110.1
click at [481, 499] on p "Confirmed by Pittsfield DPS Records via phone: Erica located report #25-001777 …" at bounding box center [465, 500] width 524 height 44
drag, startPoint x: 382, startPoint y: 502, endPoint x: 349, endPoint y: 502, distance: 32.7
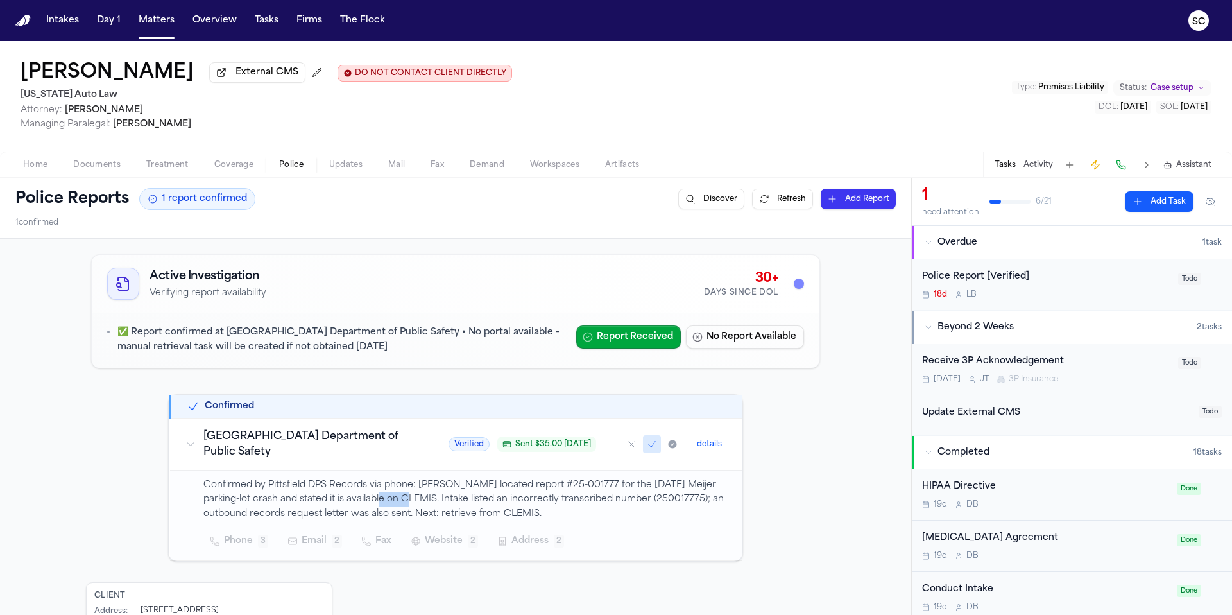
click at [349, 502] on p "Confirmed by Pittsfield DPS Records via phone: Erica located report #25-001777 …" at bounding box center [465, 500] width 524 height 44
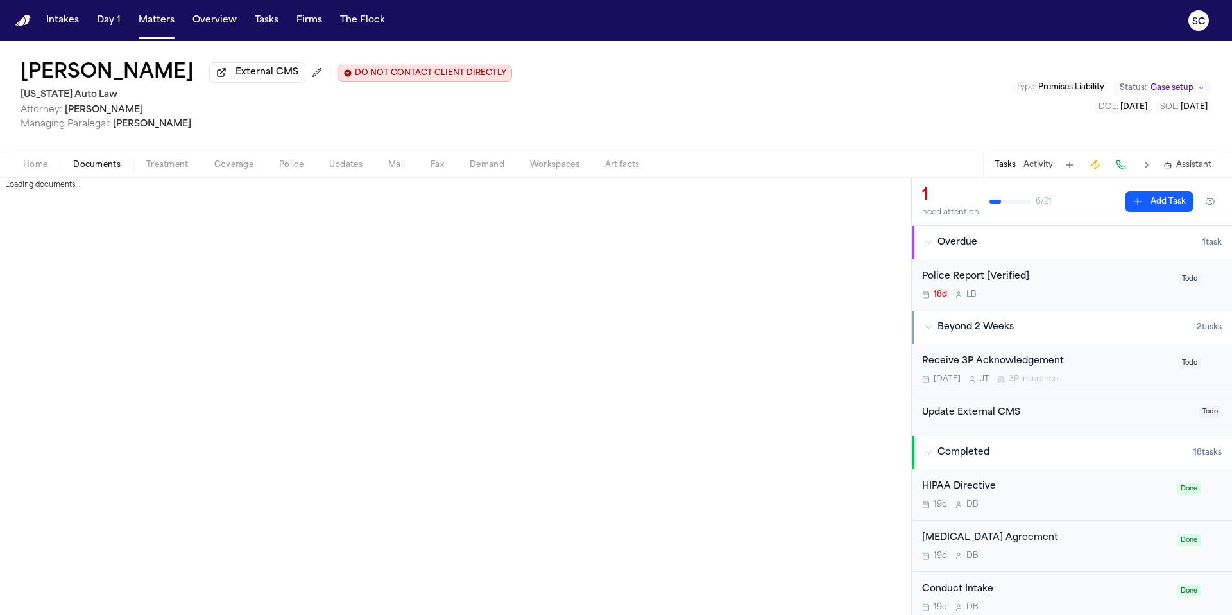
click at [103, 170] on span "Documents" at bounding box center [96, 165] width 47 height 10
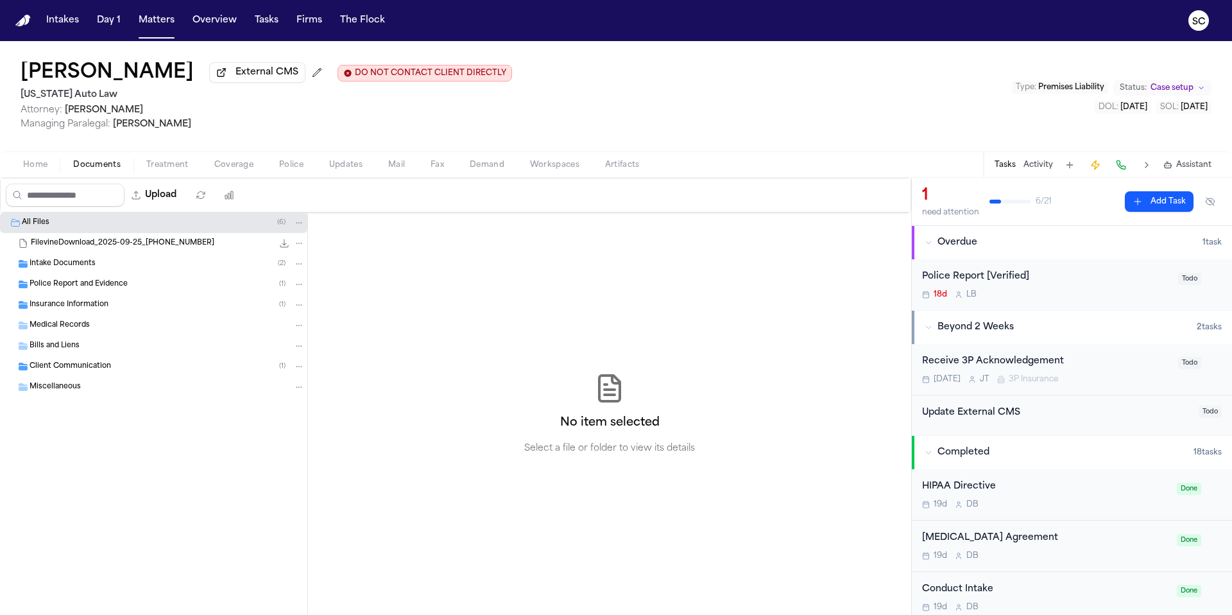
click at [29, 169] on span "Home" at bounding box center [35, 165] width 24 height 10
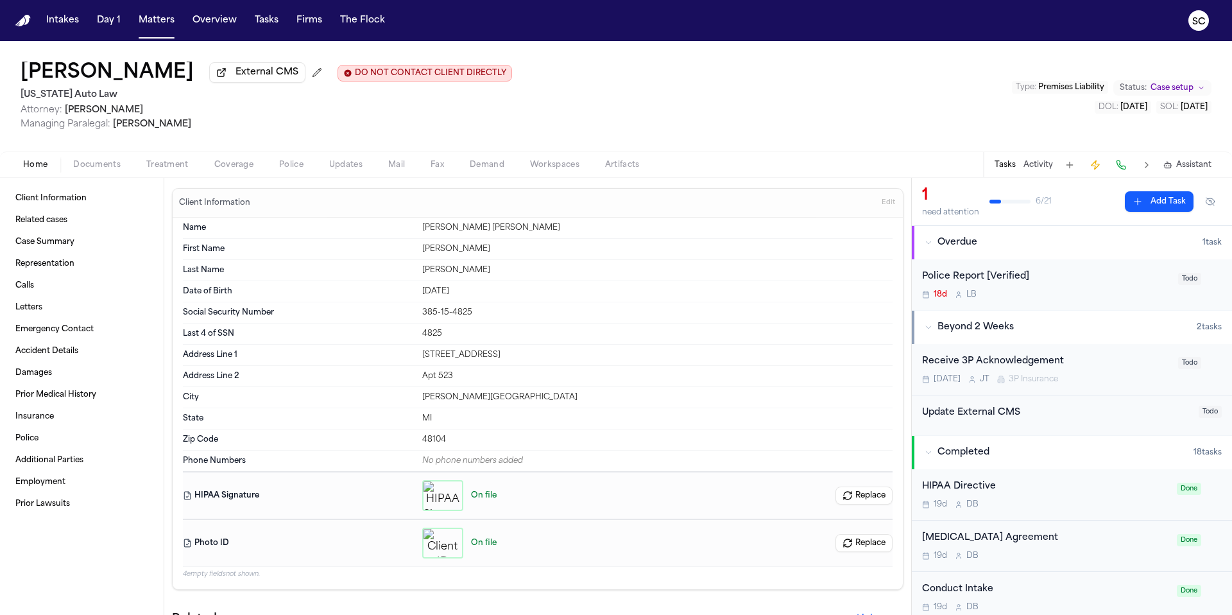
click at [292, 170] on span "Police" at bounding box center [291, 165] width 24 height 10
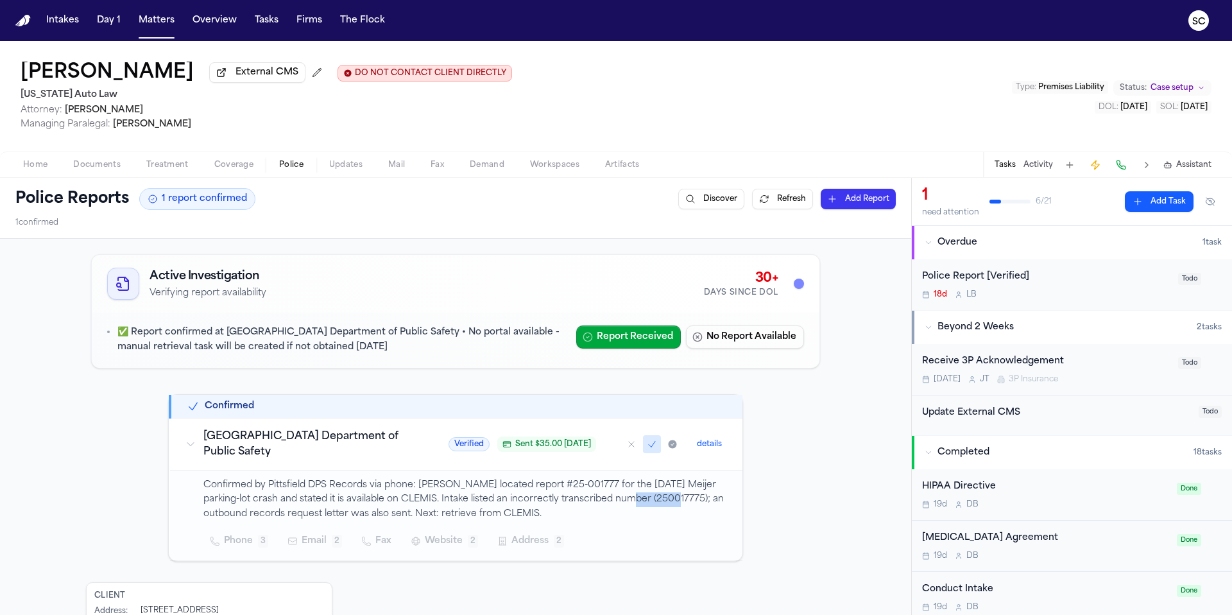
drag, startPoint x: 647, startPoint y: 501, endPoint x: 605, endPoint y: 501, distance: 41.7
click at [601, 501] on p "Confirmed by Pittsfield DPS Records via phone: Erica located report #25-001777 …" at bounding box center [465, 500] width 524 height 44
copy p "250017775"
click at [97, 166] on span "Documents" at bounding box center [96, 165] width 47 height 10
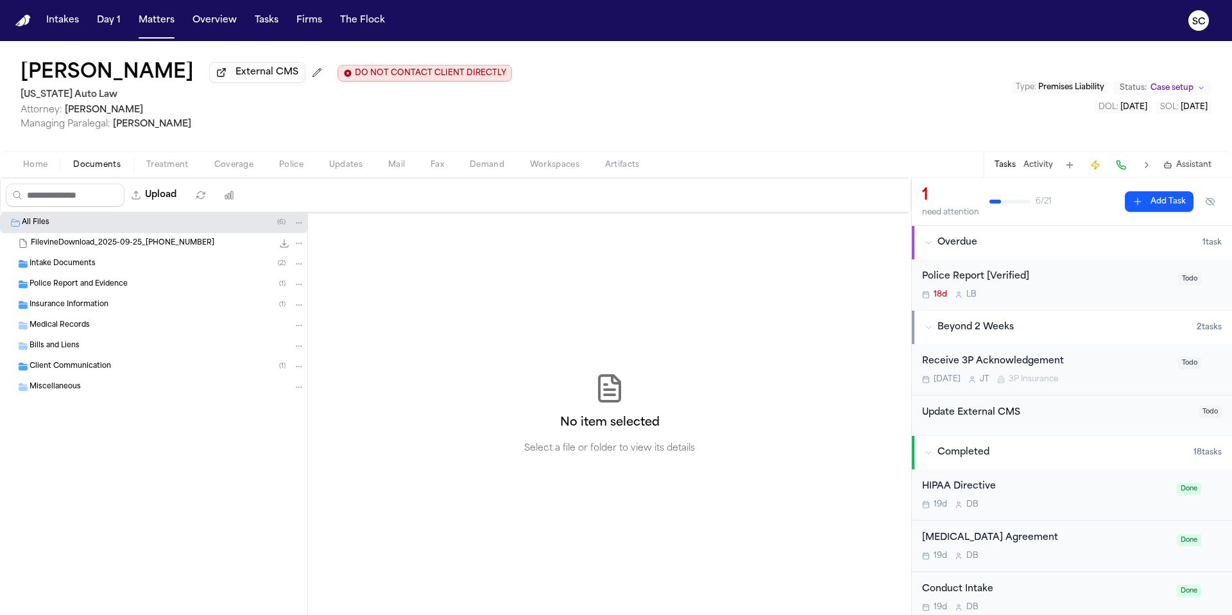
click at [103, 273] on div "Intake Documents ( 2 )" at bounding box center [153, 263] width 307 height 21
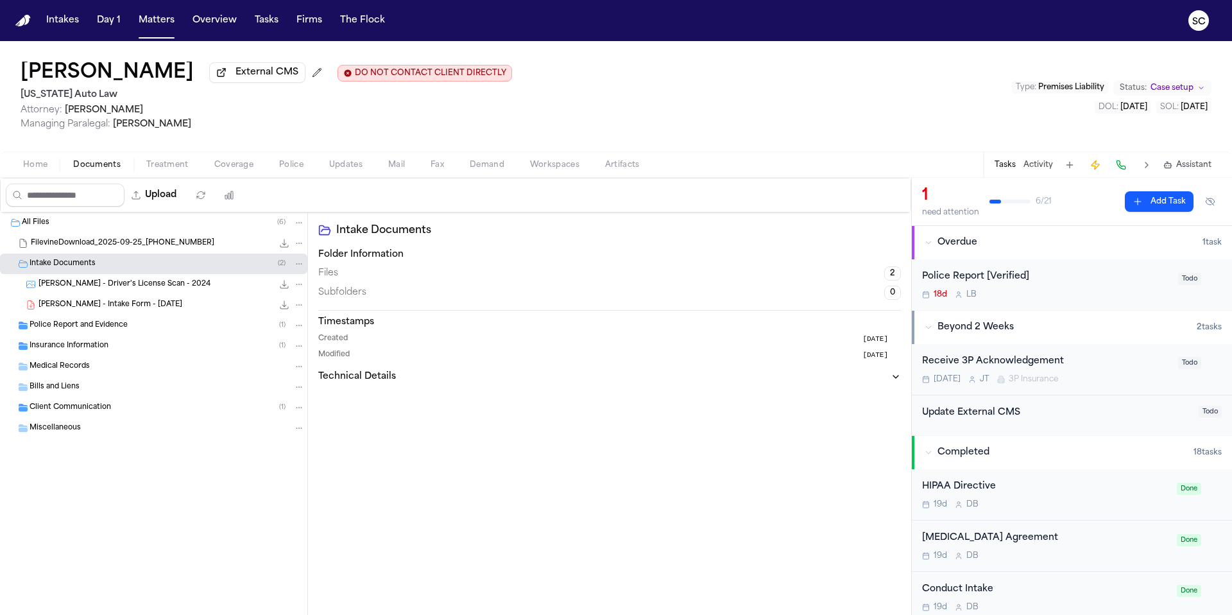
click at [179, 289] on span "M. Walker - Driver's License Scan - 2024" at bounding box center [125, 284] width 172 height 11
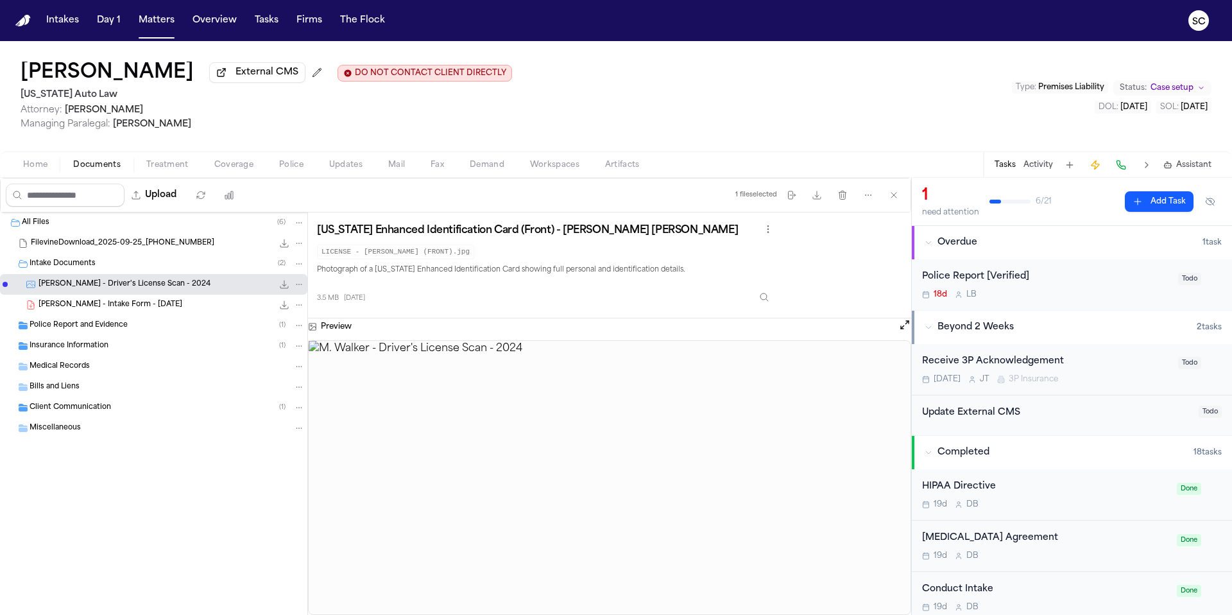
click at [82, 329] on span "Police Report and Evidence" at bounding box center [79, 325] width 98 height 11
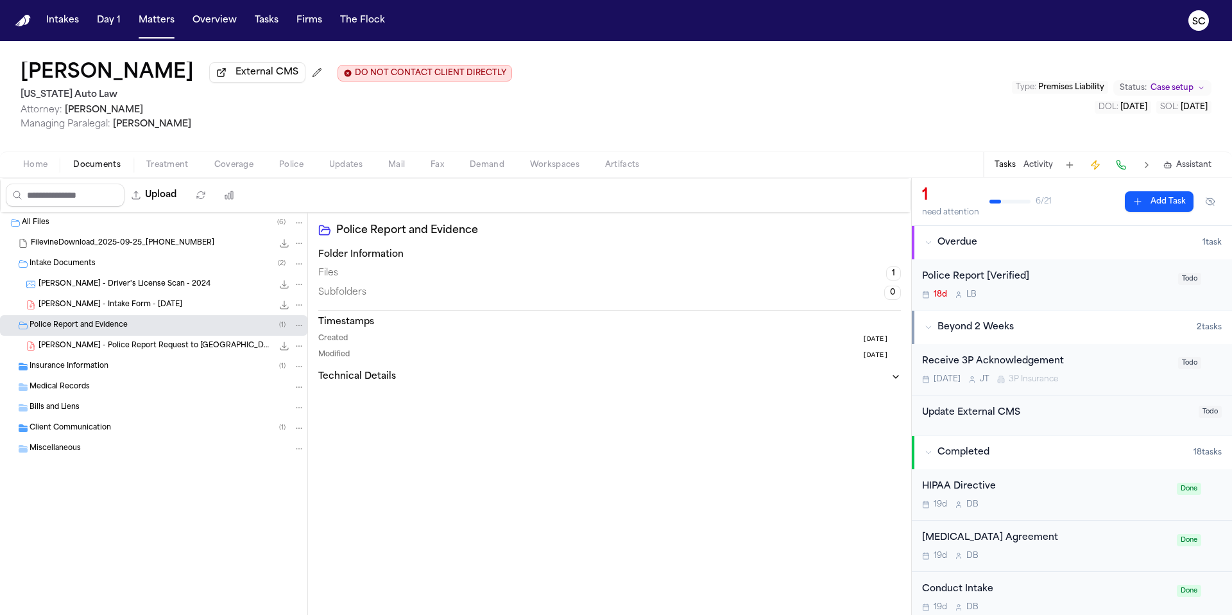
click at [81, 365] on span "Insurance Information" at bounding box center [69, 366] width 79 height 11
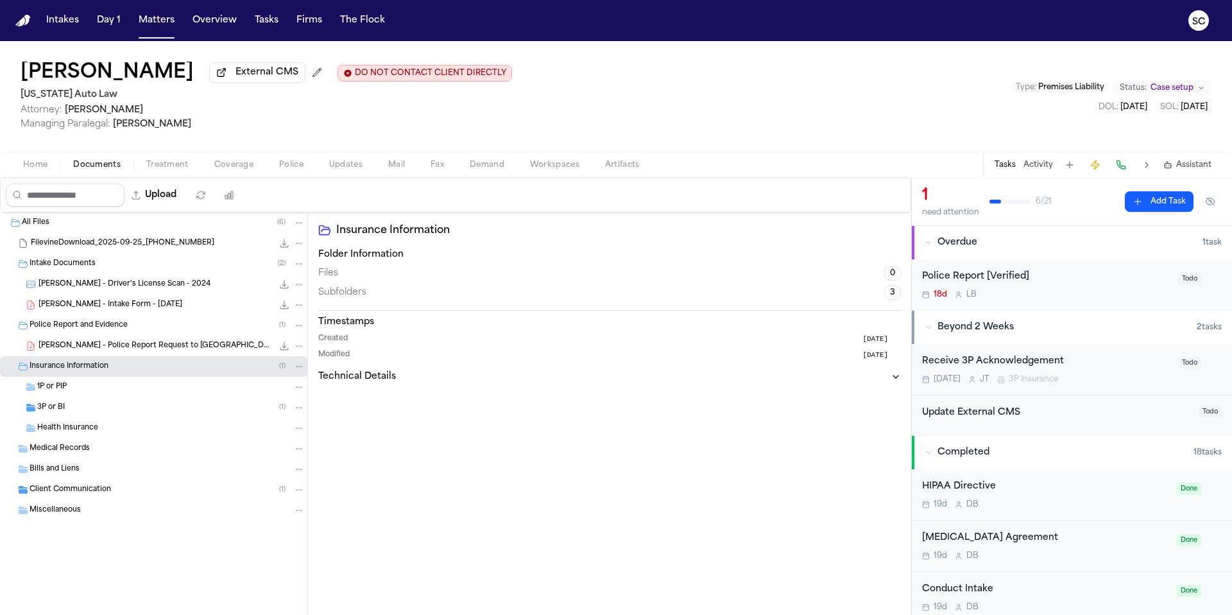
click at [99, 413] on div "3P or BI ( 1 )" at bounding box center [171, 408] width 268 height 12
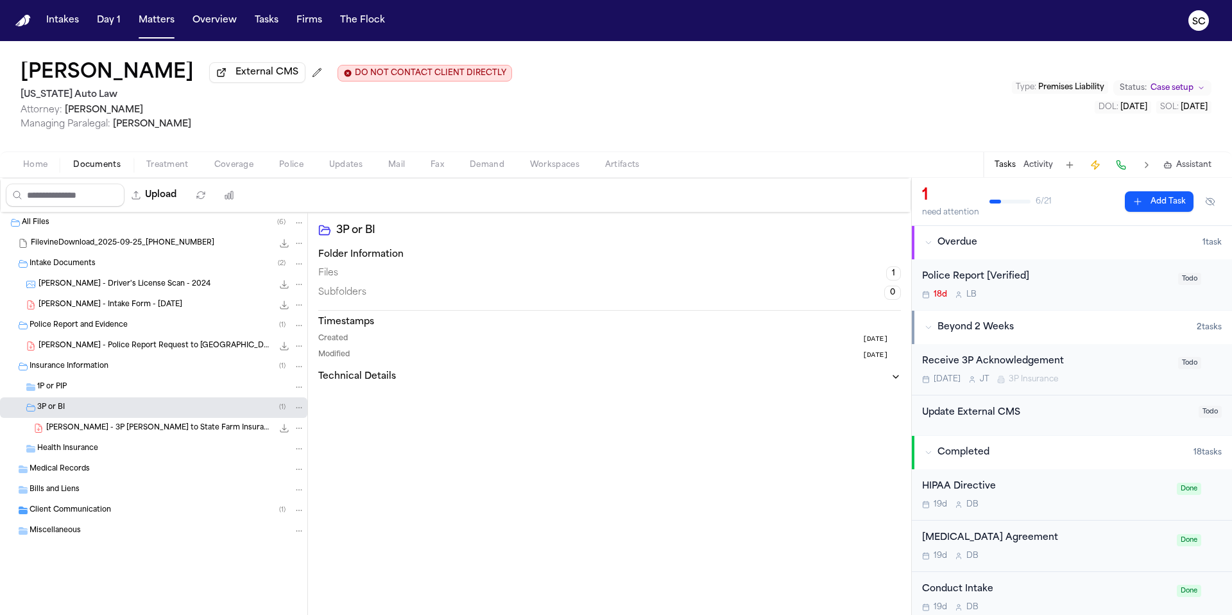
click at [195, 431] on span "M. Walker - 3P LOR to State Farm Insurance - 10.13.25" at bounding box center [159, 428] width 227 height 11
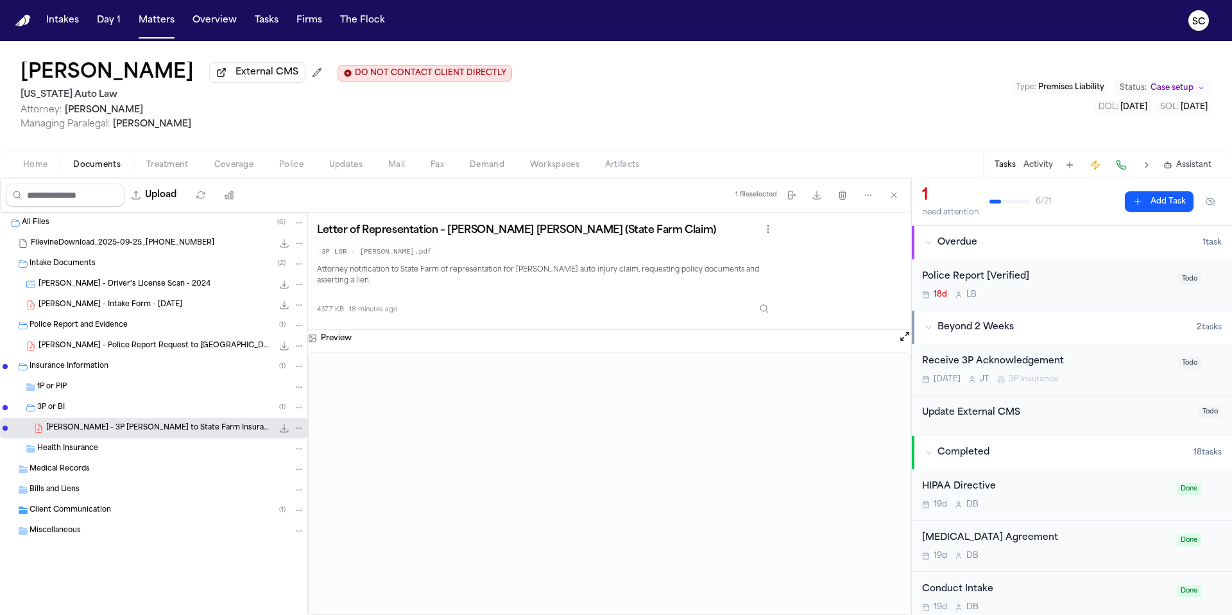
click at [38, 170] on span "Home" at bounding box center [35, 165] width 24 height 10
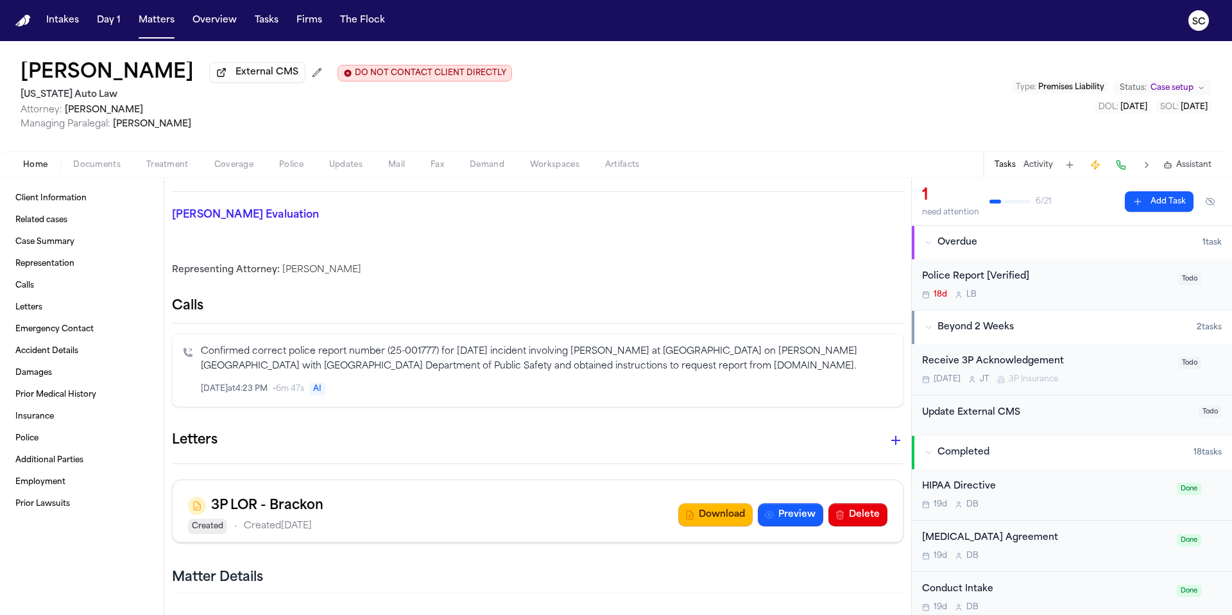
scroll to position [517, 0]
drag, startPoint x: 434, startPoint y: 353, endPoint x: 388, endPoint y: 352, distance: 46.2
click at [388, 352] on p "Confirmed correct police report number (25-001777) for August 27, 2025 incident…" at bounding box center [547, 359] width 692 height 30
copy p "25-001777"
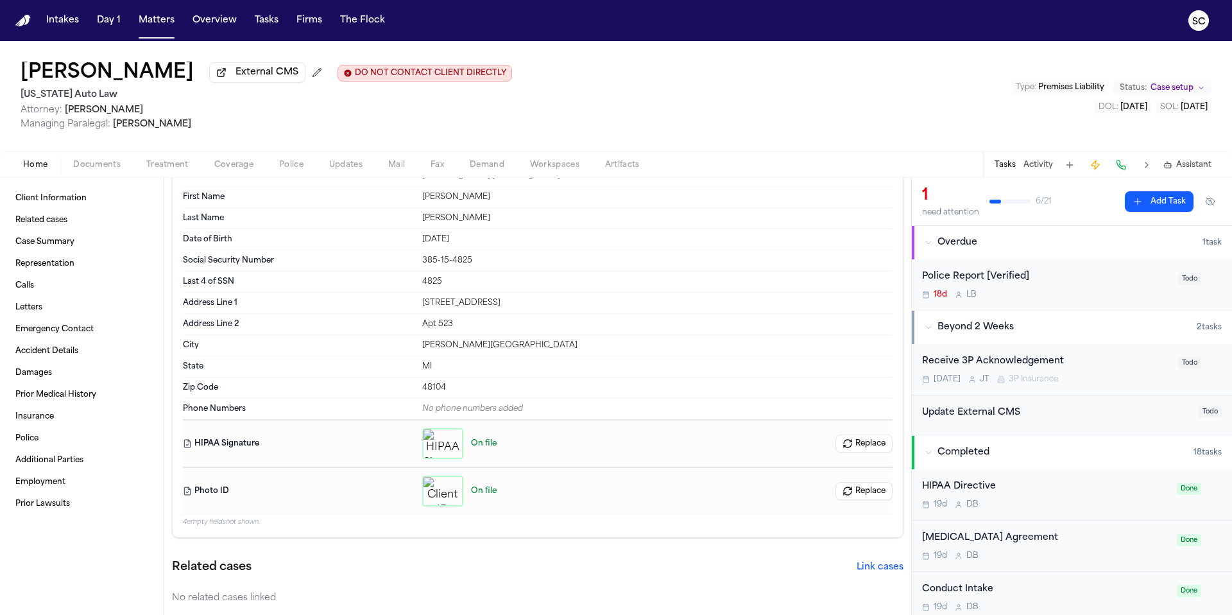
scroll to position [0, 0]
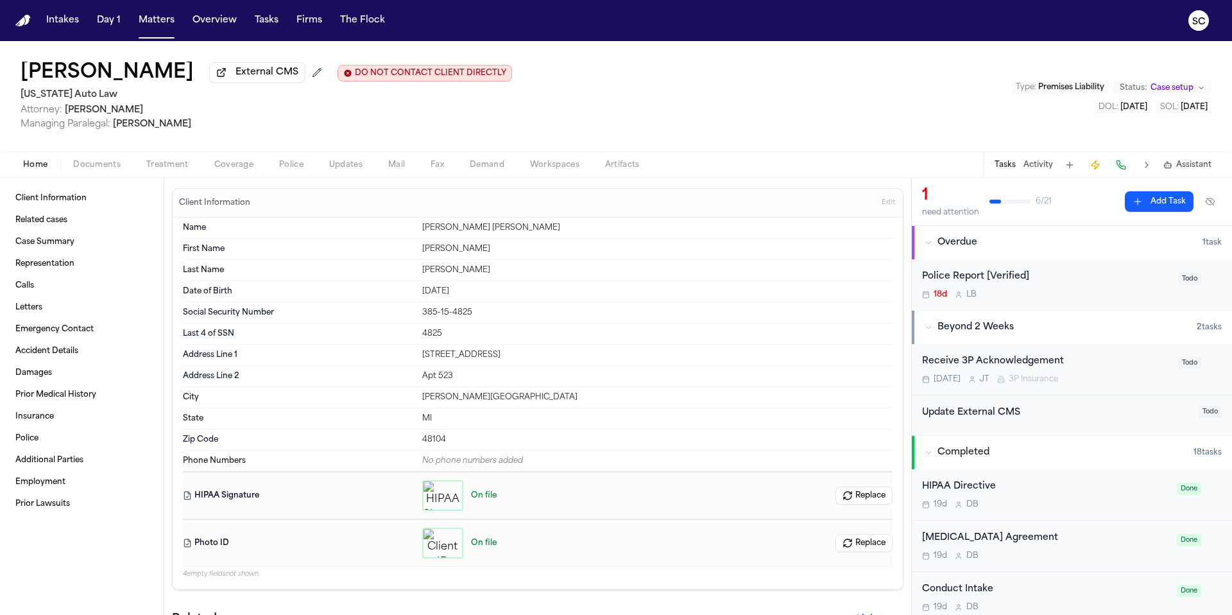
click at [449, 545] on div "button" at bounding box center [442, 543] width 41 height 31
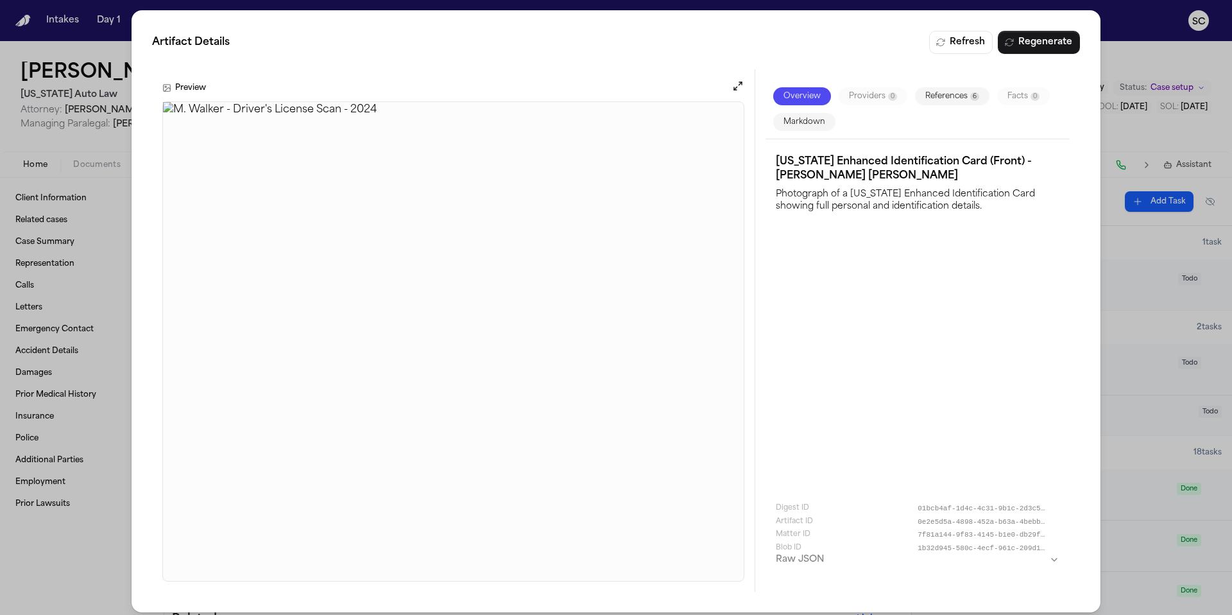
click at [223, 35] on span "Artifact Details" at bounding box center [191, 42] width 78 height 15
click at [1148, 293] on div "Artifact Details Refresh Regenerate Preview Overview Providers 0 References 6 F…" at bounding box center [616, 311] width 1232 height 623
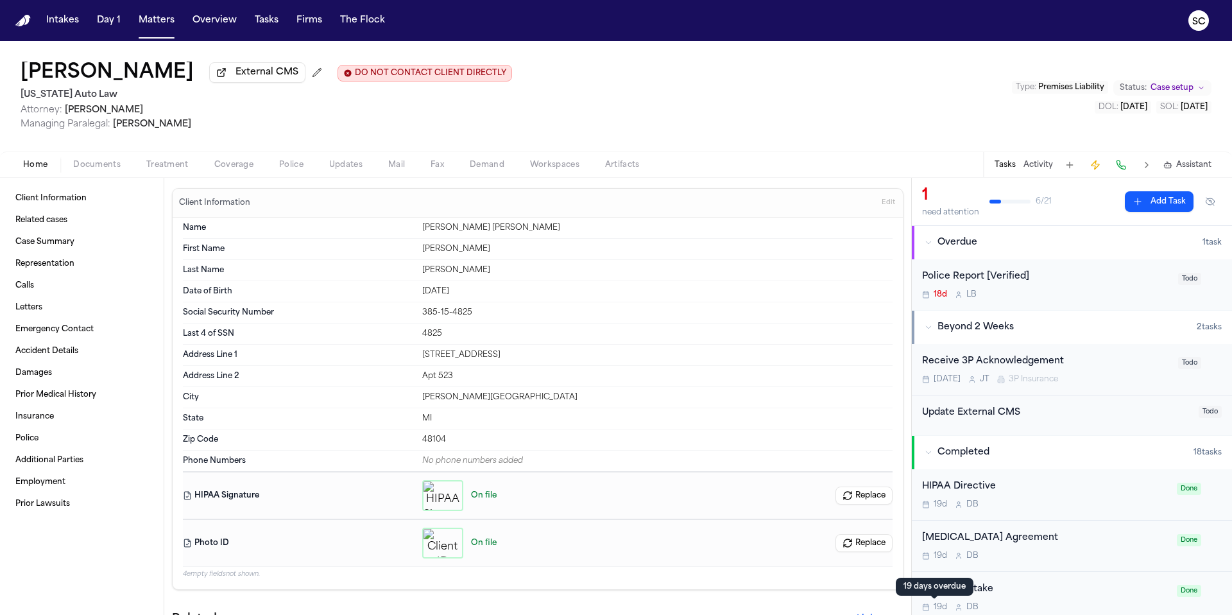
click at [436, 538] on div "button" at bounding box center [442, 543] width 41 height 31
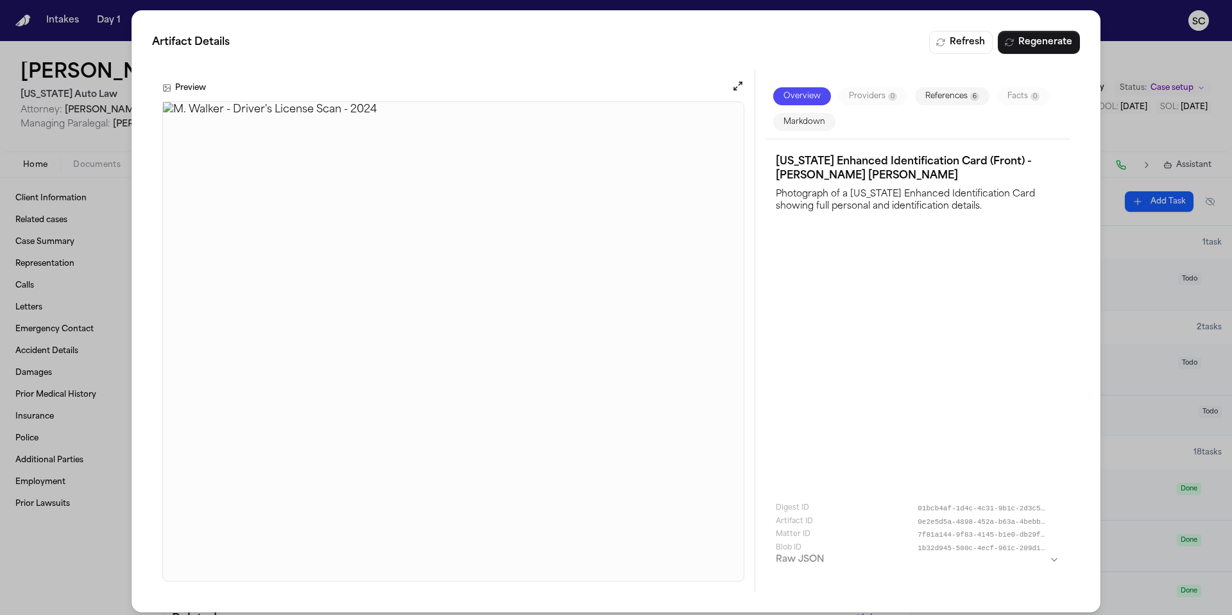
click at [10, 172] on div "Artifact Details Refresh Regenerate Preview Overview Providers 0 References 6 F…" at bounding box center [616, 311] width 1232 height 623
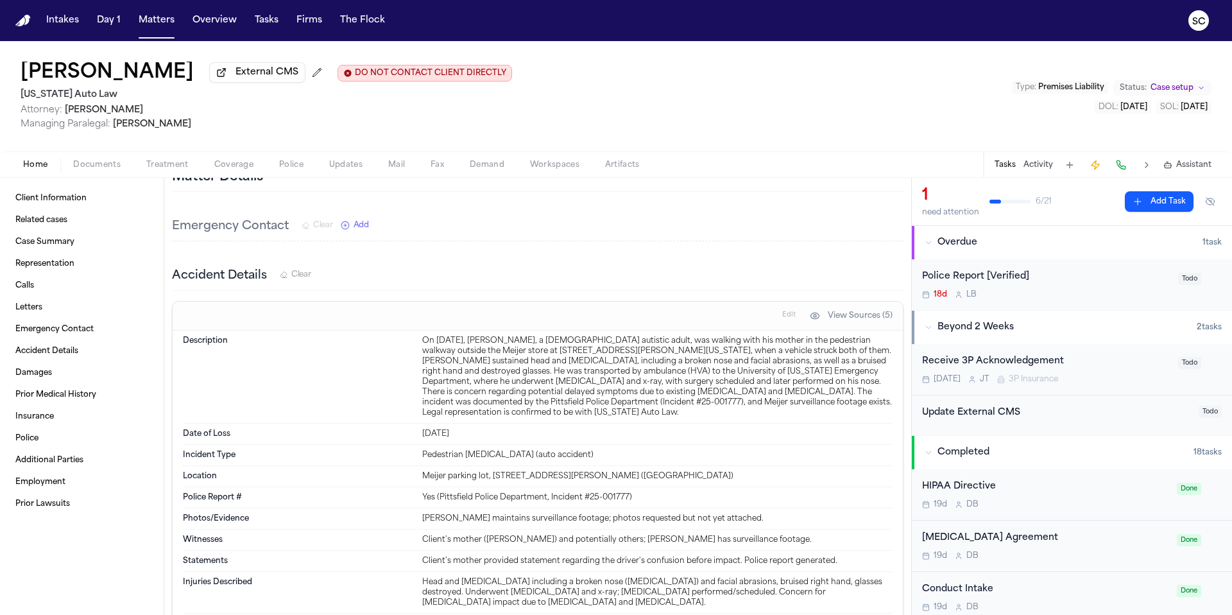
scroll to position [920, 0]
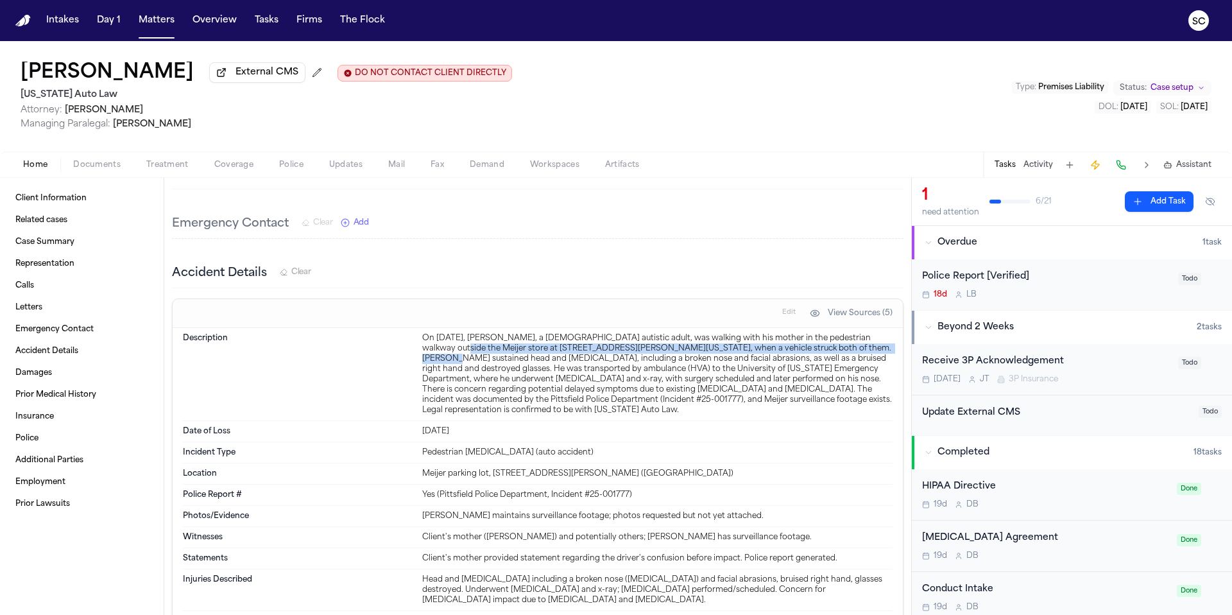
drag, startPoint x: 836, startPoint y: 352, endPoint x: 418, endPoint y: 346, distance: 417.8
click at [422, 346] on div "On August 27, 2025, Michael Walker, a 32-year-old autistic adult, was walking w…" at bounding box center [657, 374] width 470 height 82
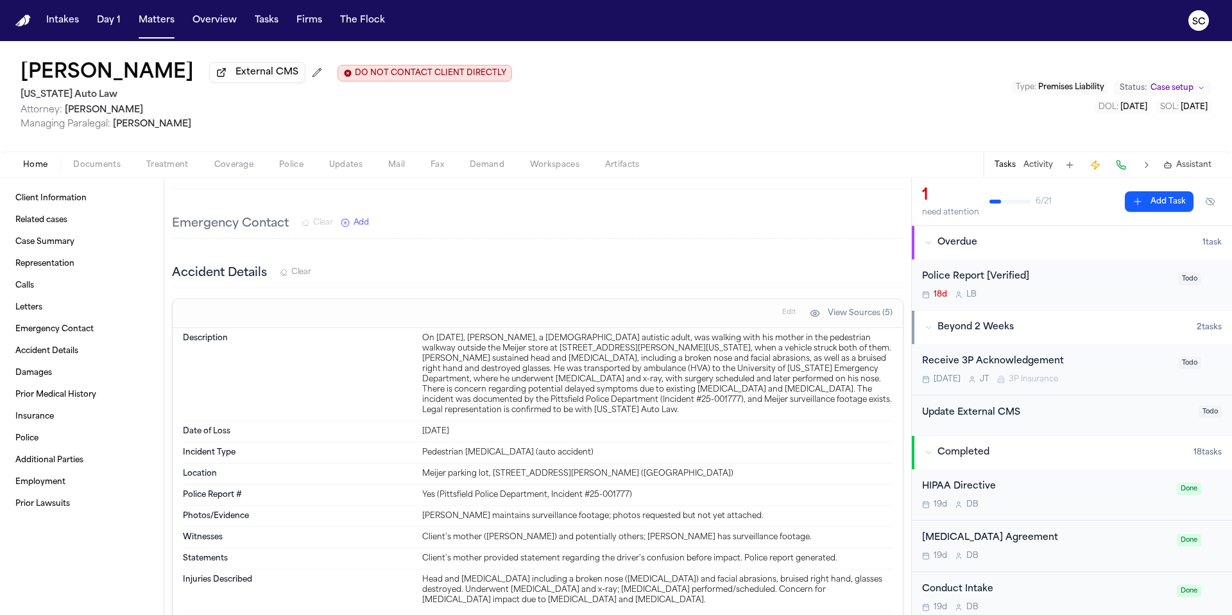
click at [422, 346] on div "On August 27, 2025, Michael Walker, a 32-year-old autistic adult, was walking w…" at bounding box center [657, 374] width 470 height 82
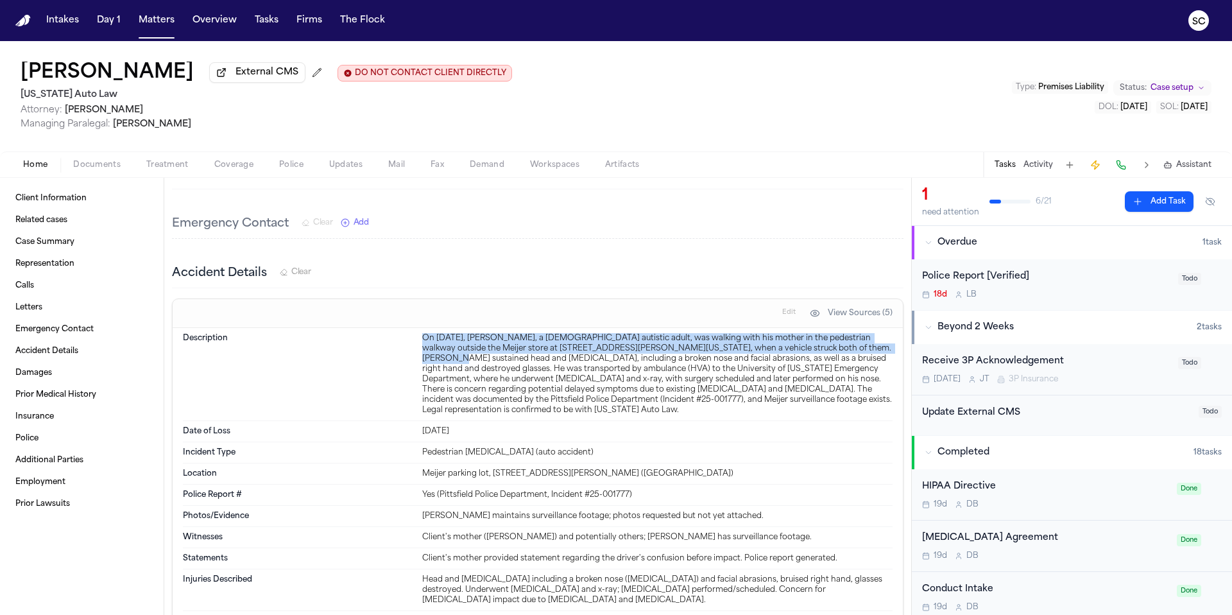
drag, startPoint x: 420, startPoint y: 342, endPoint x: 840, endPoint y: 351, distance: 420.4
click at [840, 351] on div "On August 27, 2025, Michael Walker, a 32-year-old autistic adult, was walking w…" at bounding box center [657, 374] width 470 height 82
copy div "On August 27, 2025, Michael Walker, a 32-year-old autistic adult, was walking w…"
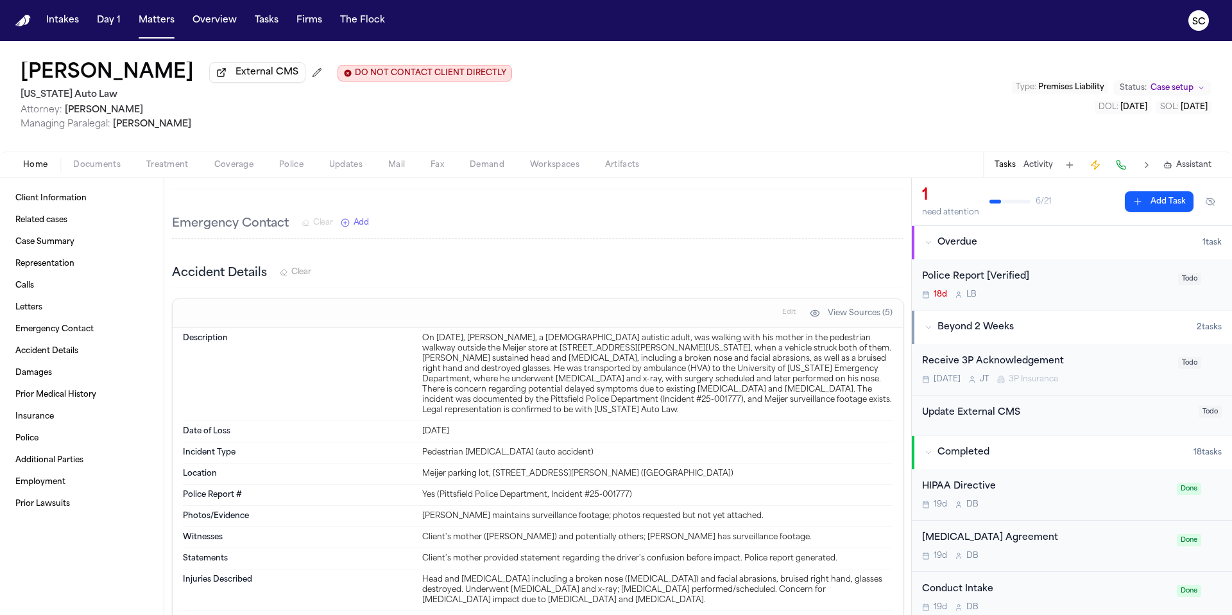
click at [1055, 290] on div "Police Report [Verified] 18d L B" at bounding box center [1046, 285] width 248 height 30
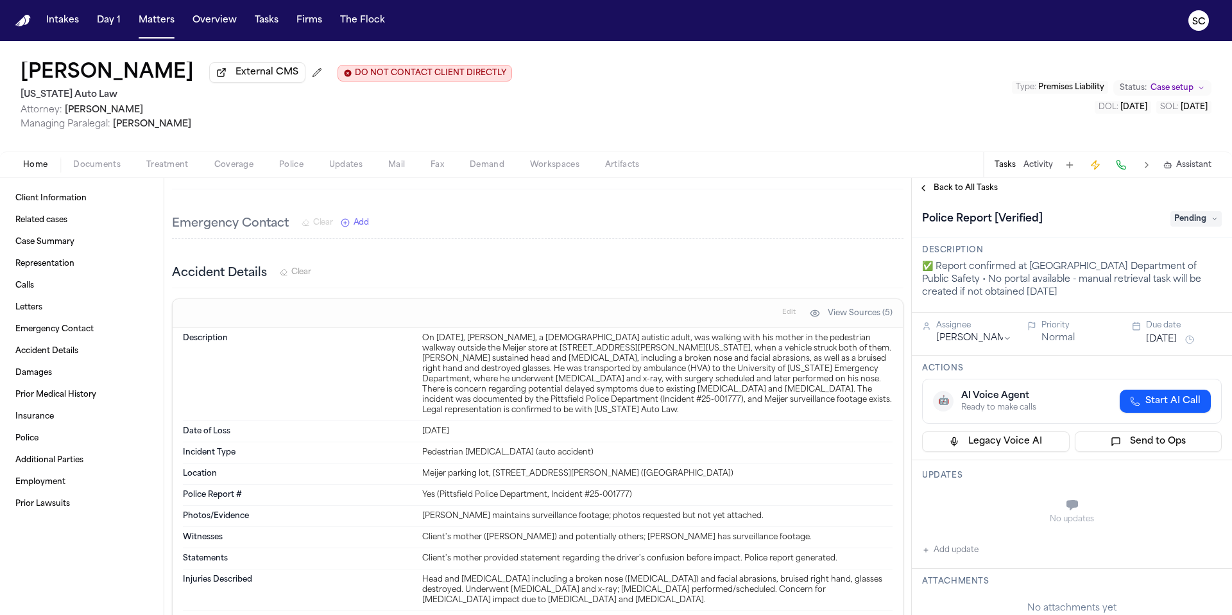
click at [963, 558] on button "Add update" at bounding box center [950, 549] width 56 height 15
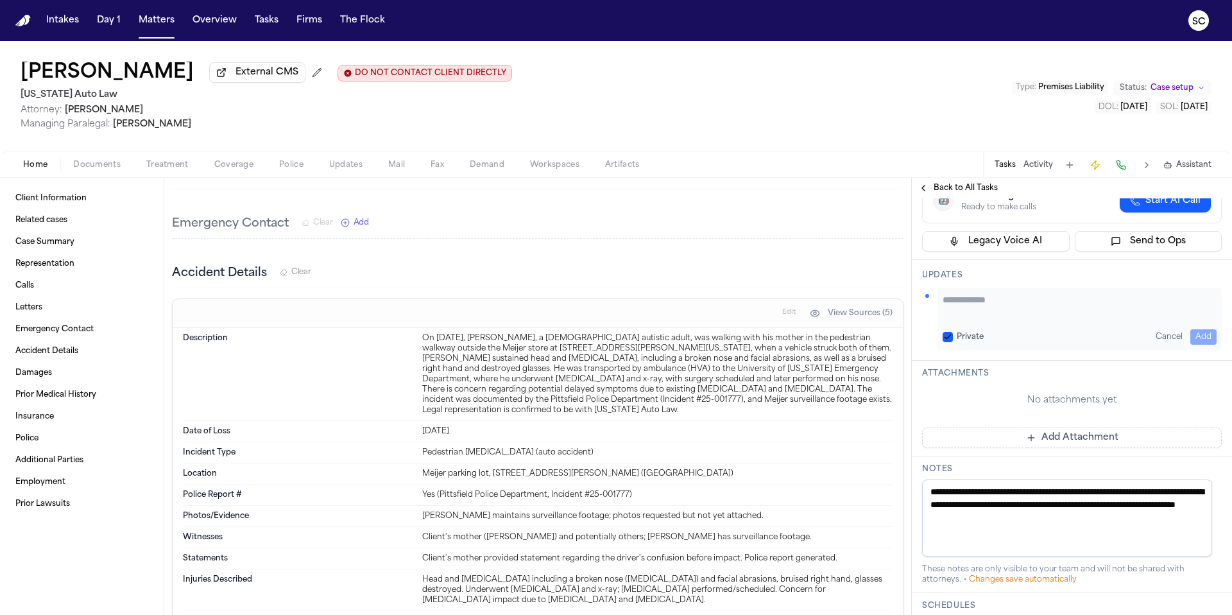
scroll to position [113, 0]
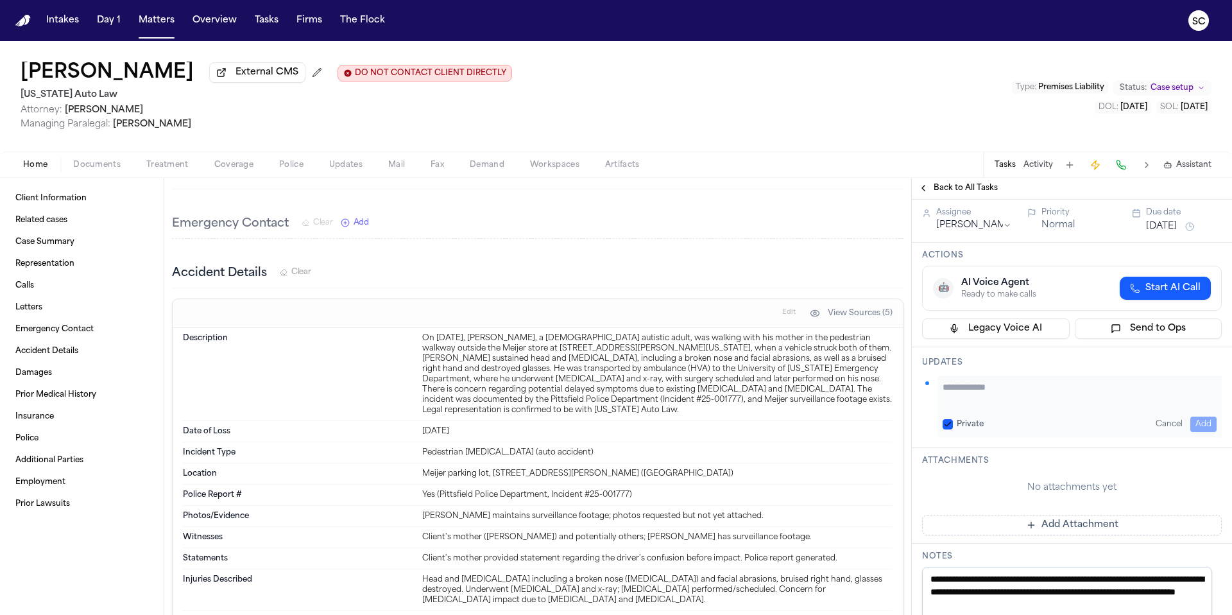
click at [965, 387] on textarea "Add your update" at bounding box center [1080, 394] width 274 height 26
click at [1119, 390] on textarea "**********" at bounding box center [1075, 394] width 264 height 26
click at [1172, 389] on textarea "**********" at bounding box center [1075, 394] width 264 height 26
type textarea "**********"
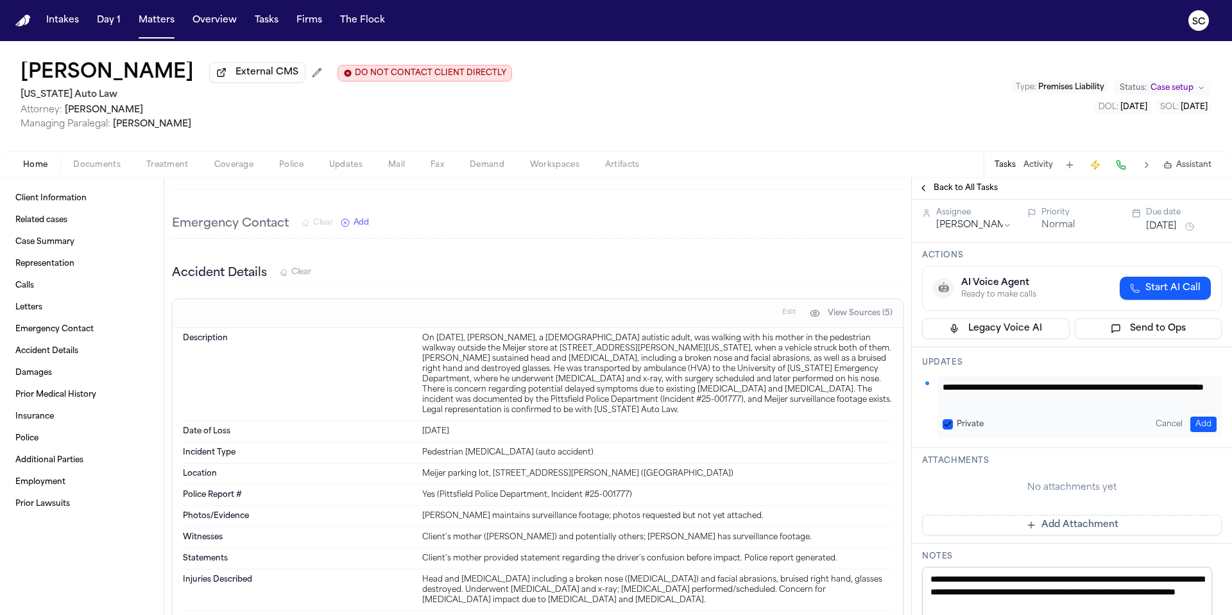
click at [1194, 427] on button "Add" at bounding box center [1203, 424] width 26 height 15
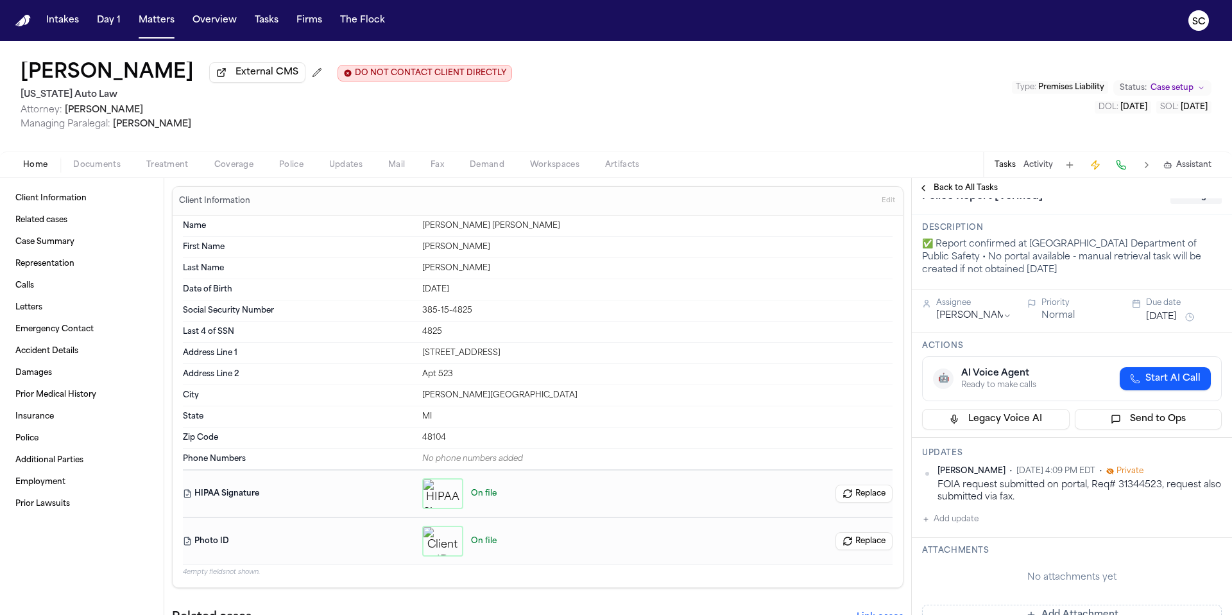
scroll to position [0, 0]
click at [429, 543] on div "button" at bounding box center [442, 543] width 41 height 31
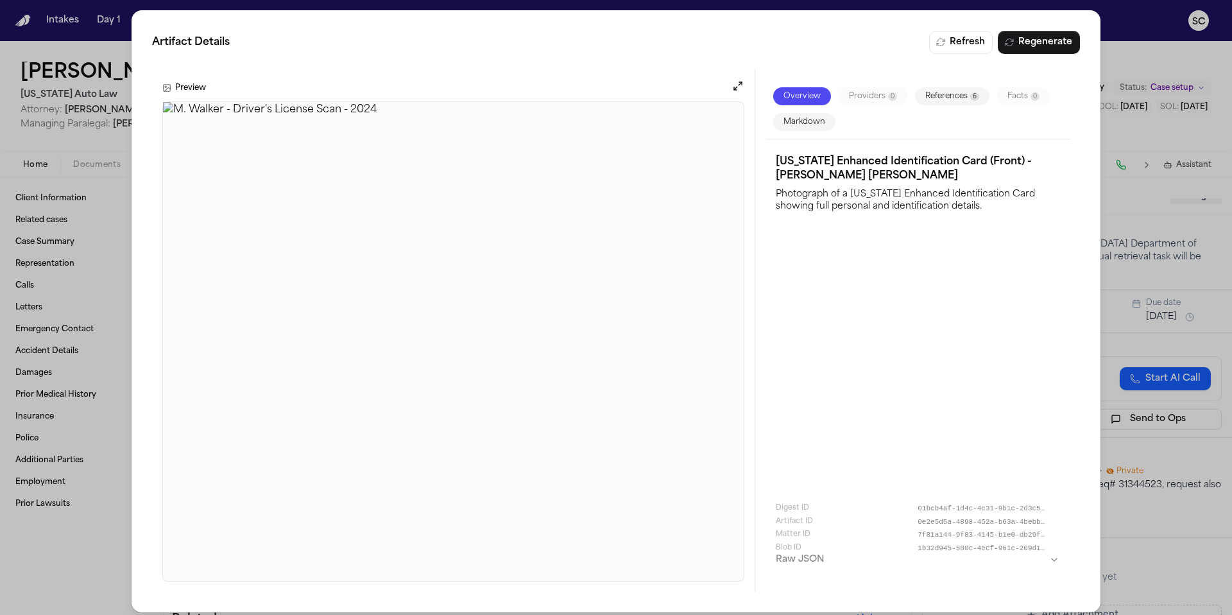
click at [116, 61] on div "Artifact Details Refresh Regenerate Preview Overview Providers 0 References 6 F…" at bounding box center [616, 311] width 1232 height 623
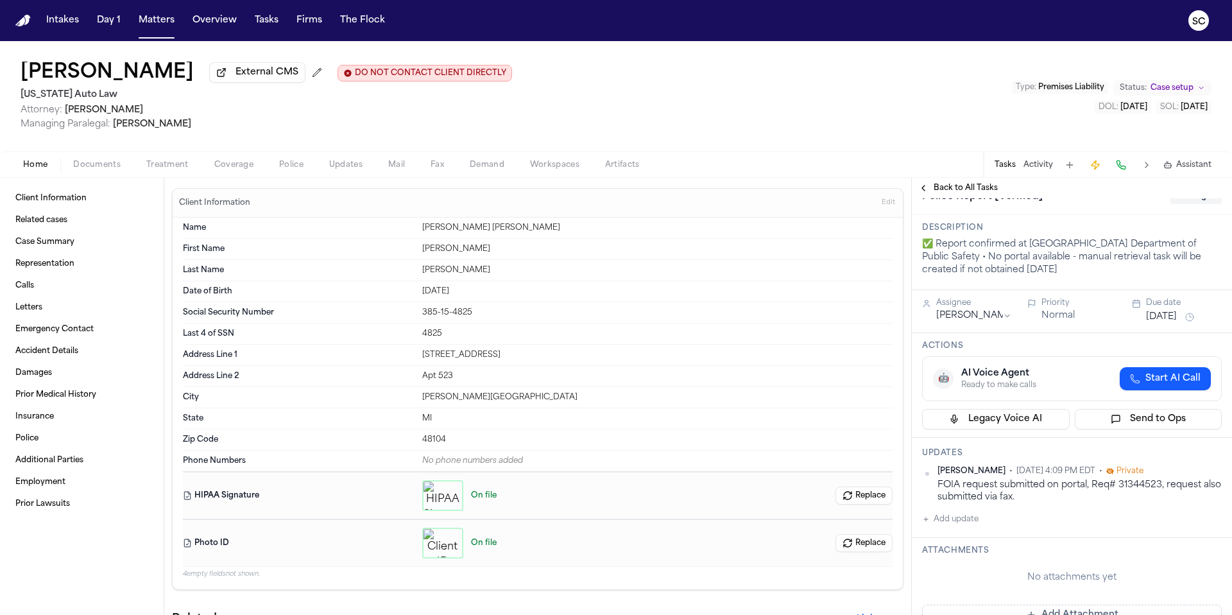
click at [94, 168] on span "Documents" at bounding box center [96, 165] width 47 height 10
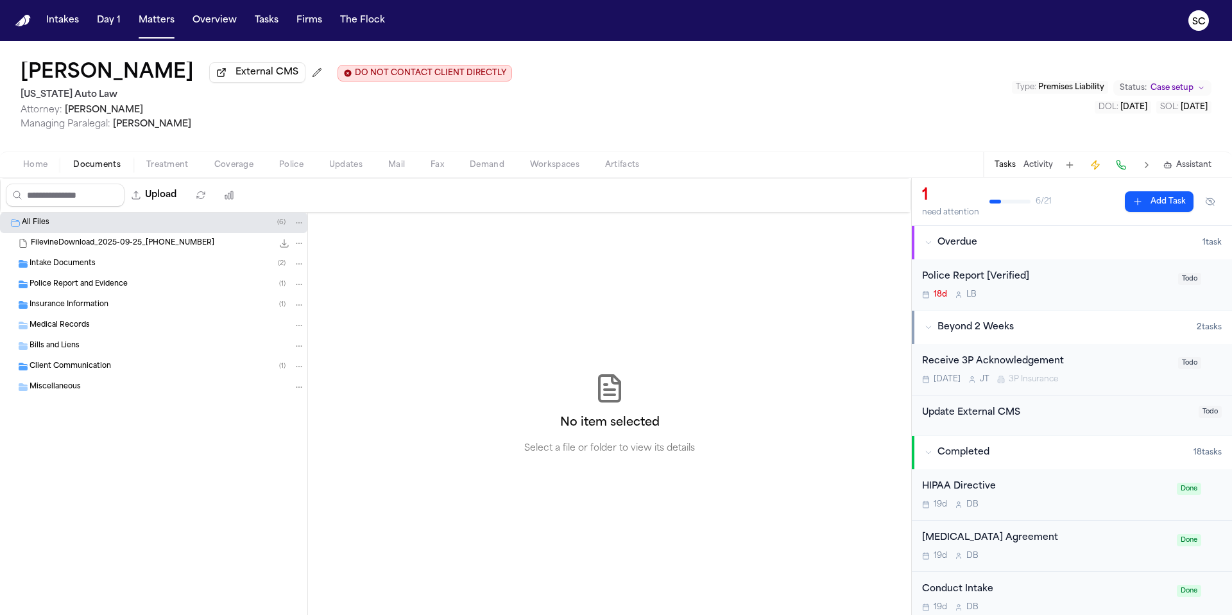
click at [73, 287] on span "Police Report and Evidence" at bounding box center [79, 284] width 98 height 11
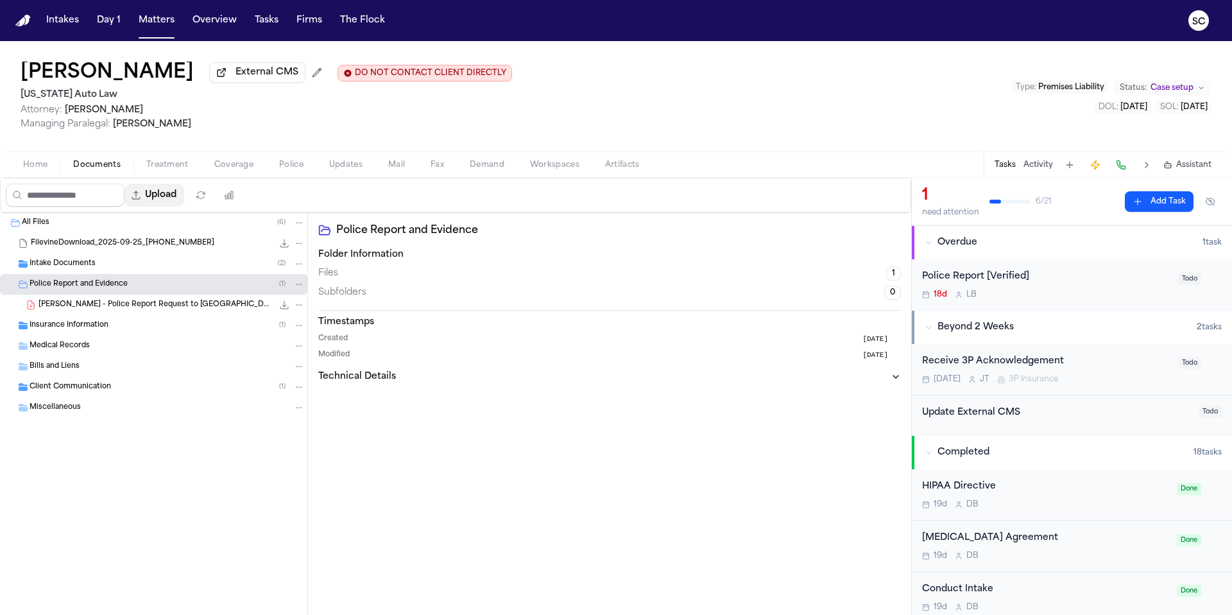
click at [171, 195] on button "Upload" at bounding box center [155, 195] width 60 height 23
select select "**********"
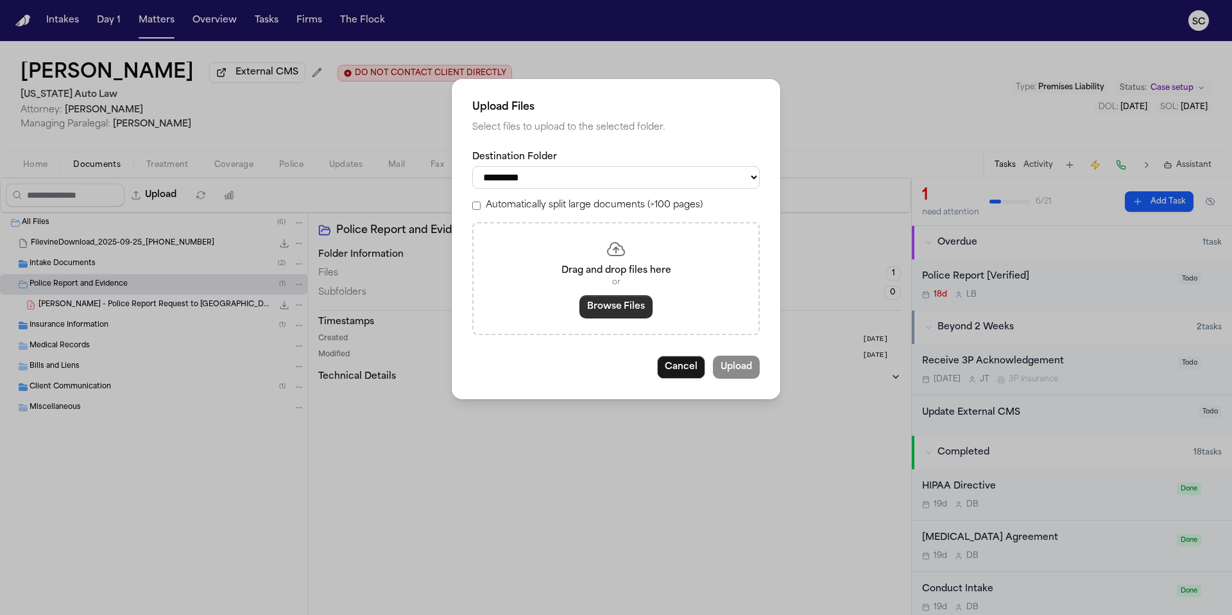
click at [621, 313] on button "Browse Files" at bounding box center [616, 306] width 73 height 23
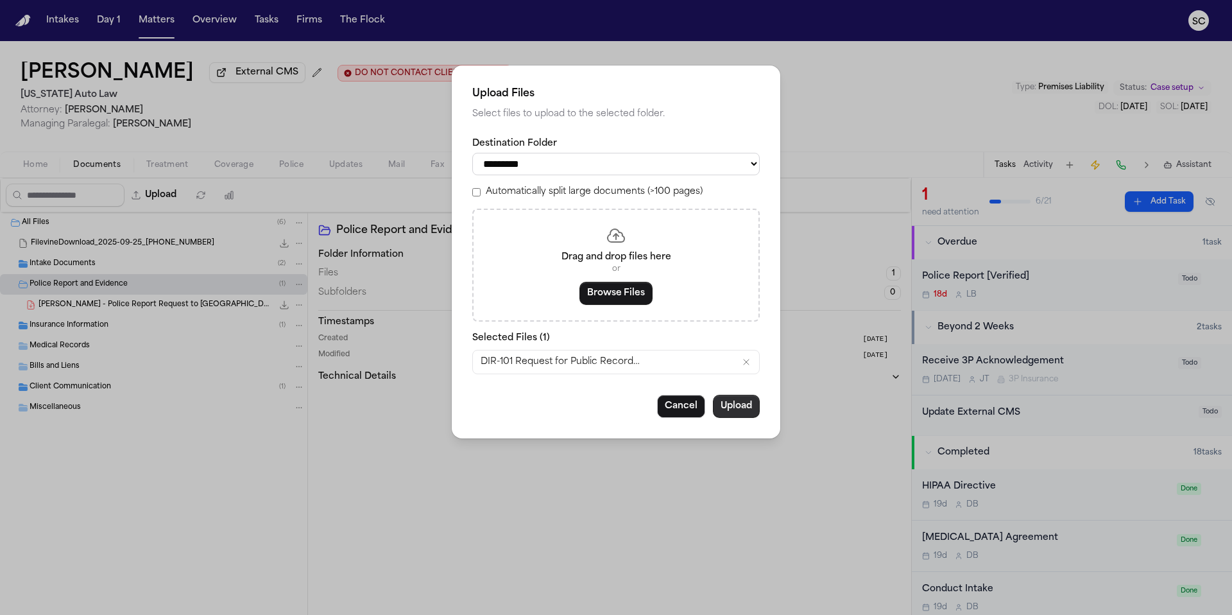
click at [734, 407] on button "Upload" at bounding box center [736, 406] width 47 height 23
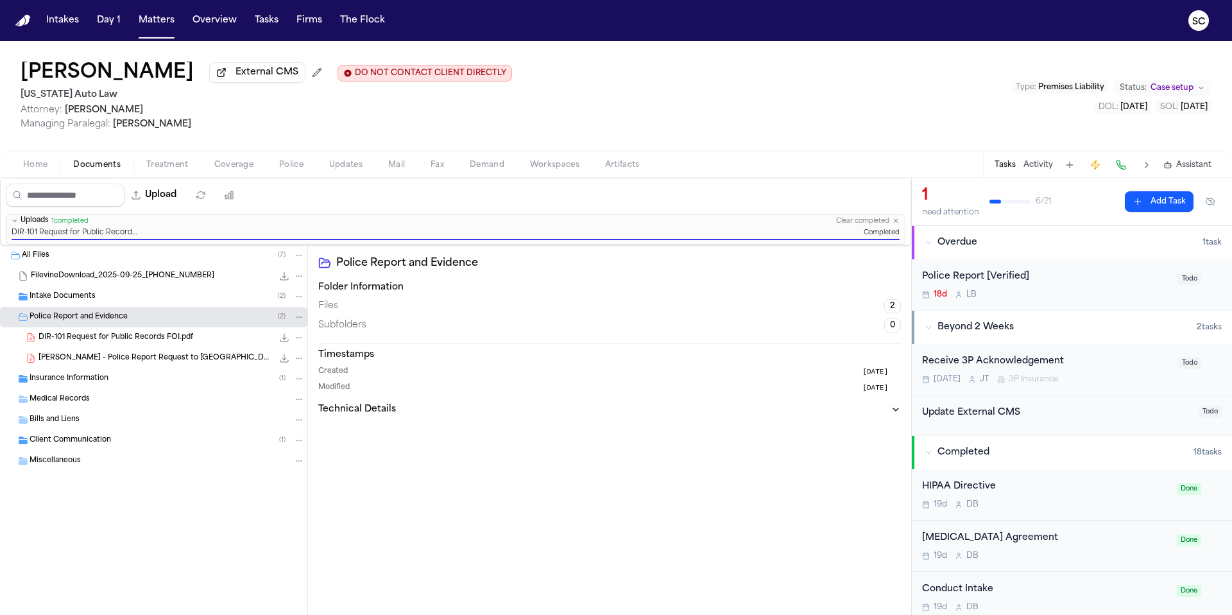
click at [189, 340] on span "DIR-101 Request for Public Records FOI.pdf" at bounding box center [116, 337] width 155 height 11
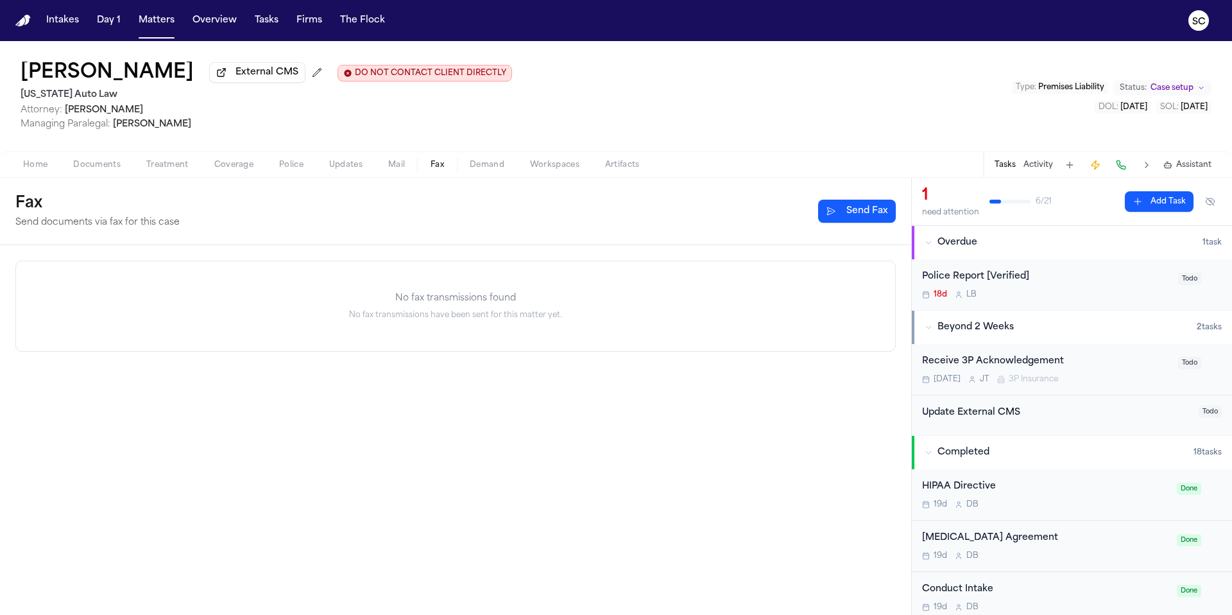
click at [440, 164] on span "Fax" at bounding box center [437, 165] width 13 height 10
click at [878, 217] on button "Send Fax" at bounding box center [857, 211] width 78 height 23
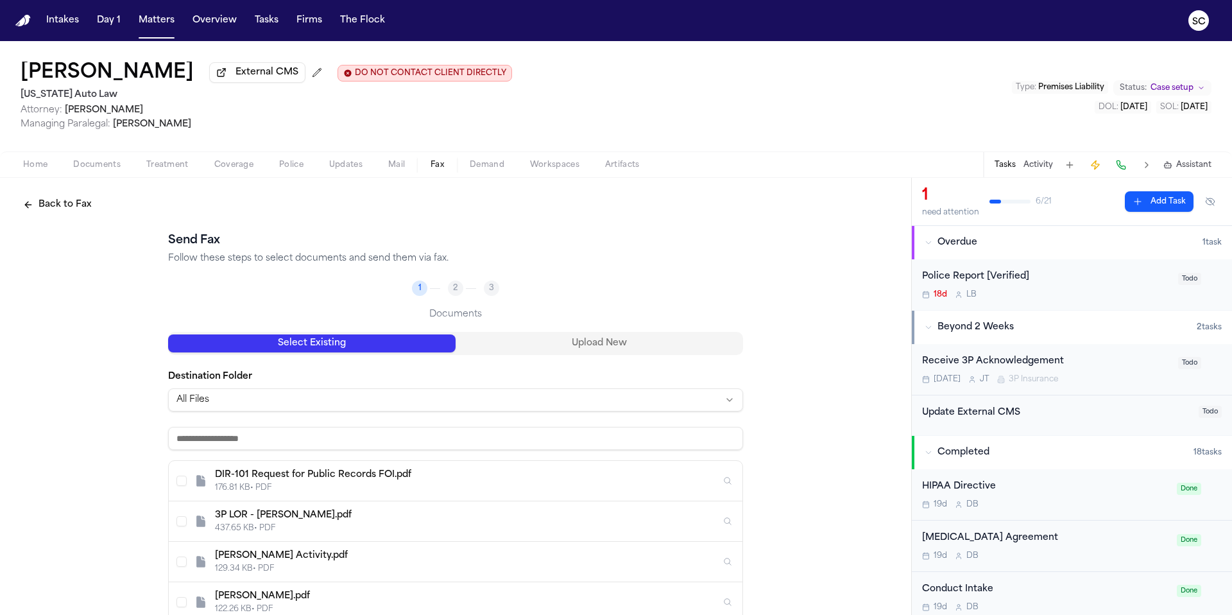
click at [328, 407] on html "Intakes Day 1 Matters Overview Tasks Firms The Flock SC Michael Walker External…" at bounding box center [616, 307] width 1232 height 615
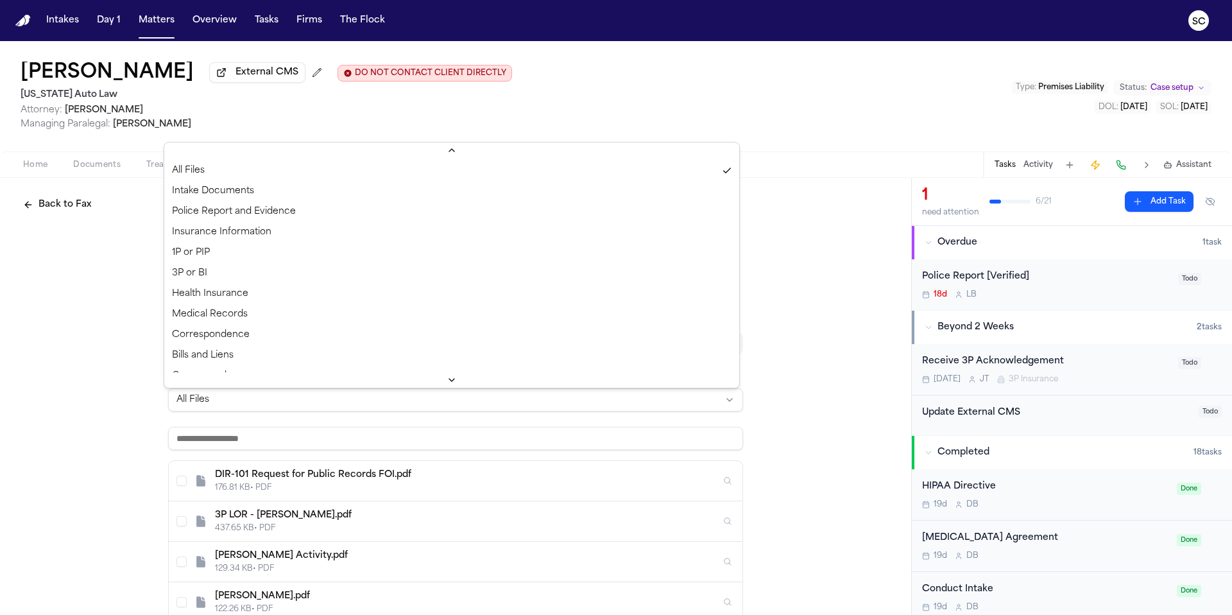
scroll to position [21, 0]
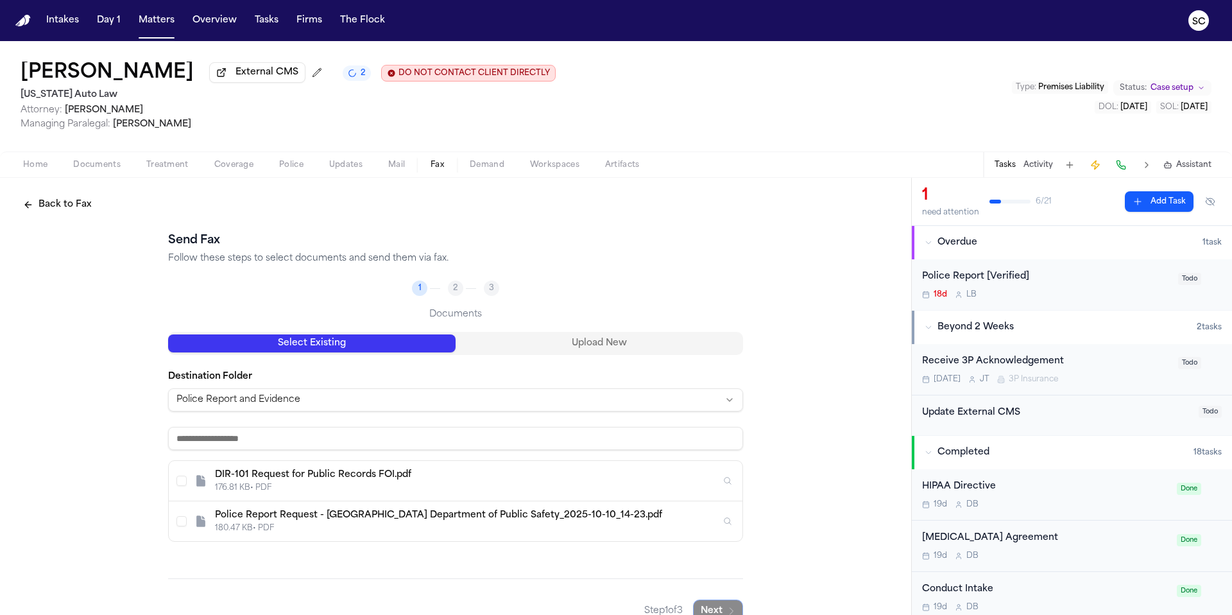
click at [495, 490] on div "176.81 KB • PDF" at bounding box center [468, 488] width 506 height 10
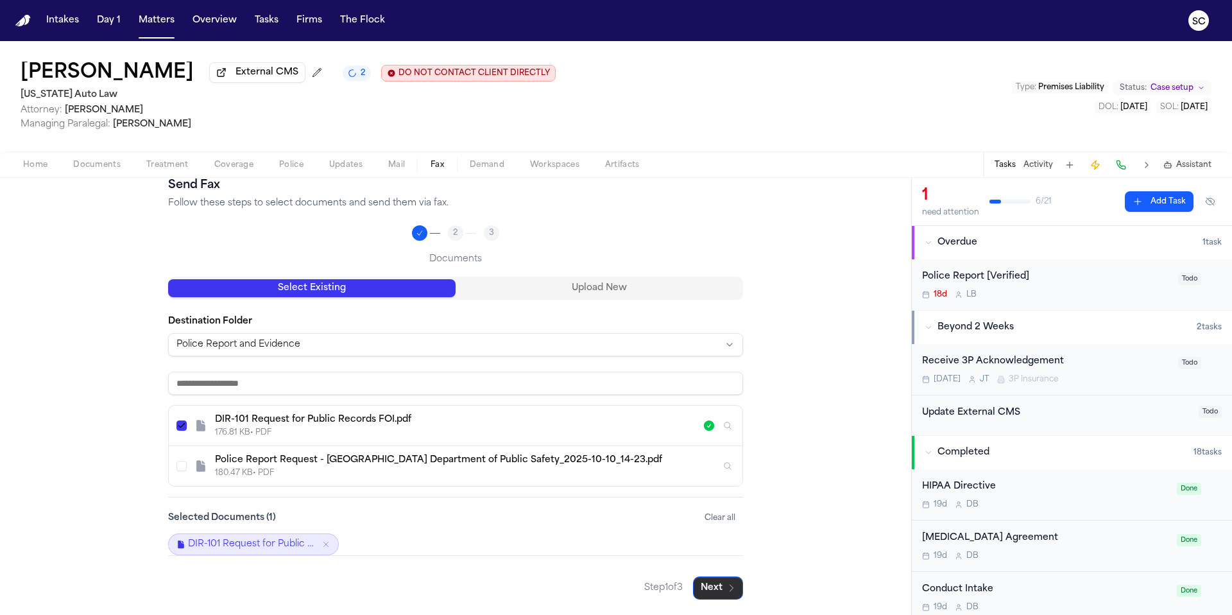
click at [726, 592] on icon "button" at bounding box center [731, 588] width 10 height 10
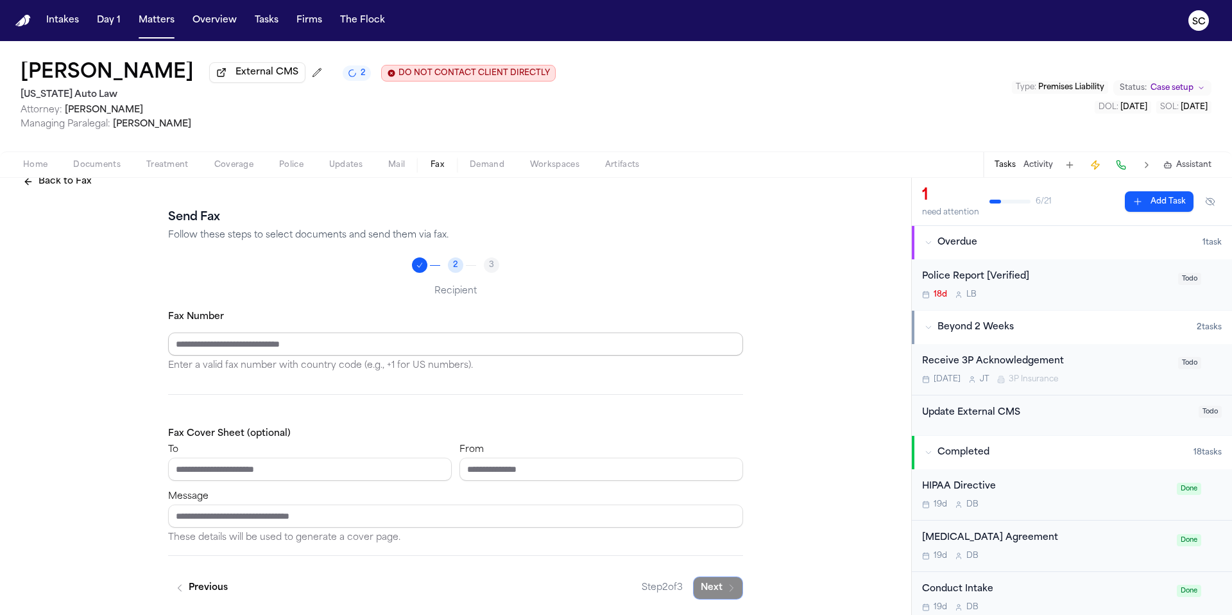
click at [286, 346] on input "Fax Number" at bounding box center [455, 343] width 575 height 23
type input "**********"
click at [314, 476] on input "To" at bounding box center [310, 469] width 284 height 23
type input "**********"
click at [504, 467] on input "From" at bounding box center [602, 469] width 284 height 23
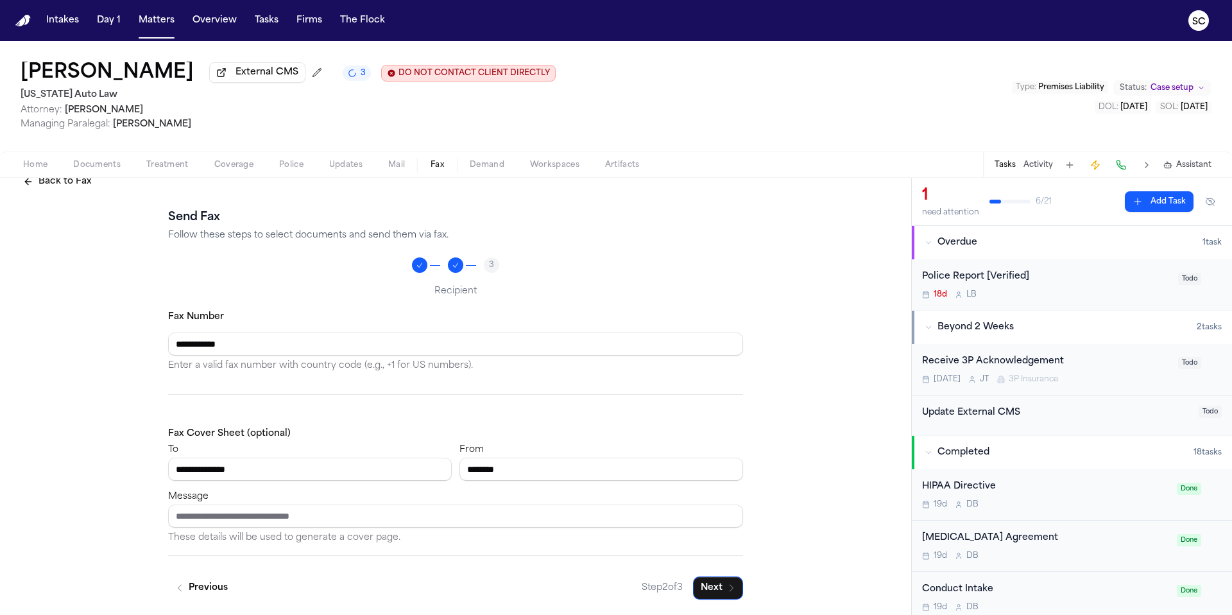
type input "**********"
click at [232, 519] on input "Message" at bounding box center [455, 515] width 575 height 23
type input "**********"
click at [713, 589] on button "Next" at bounding box center [718, 587] width 50 height 23
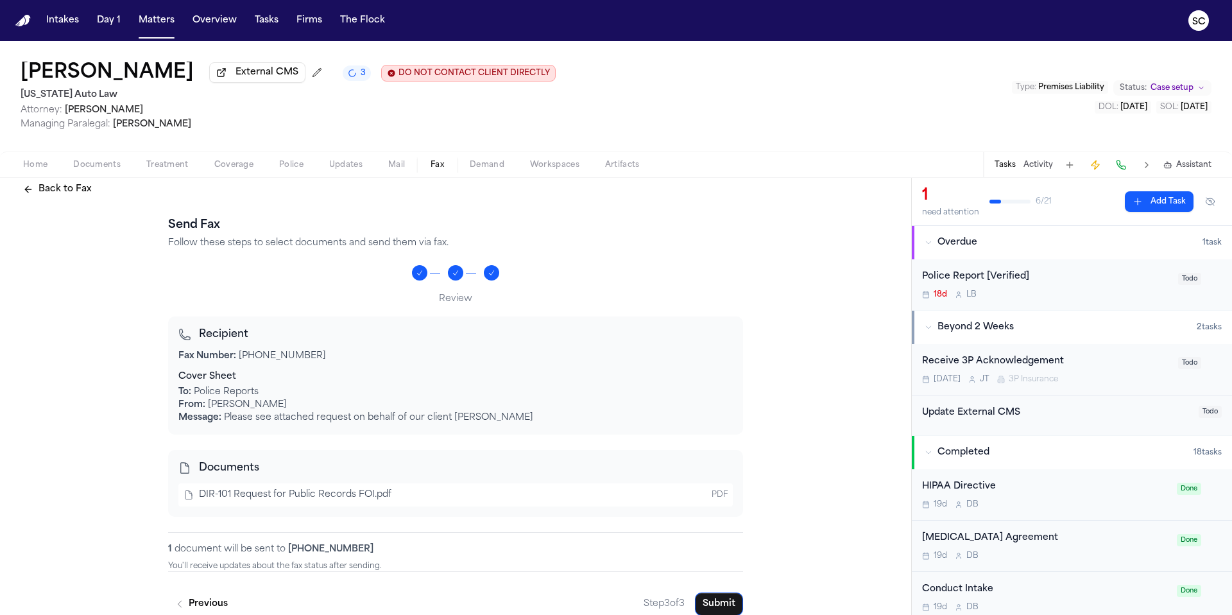
scroll to position [34, 0]
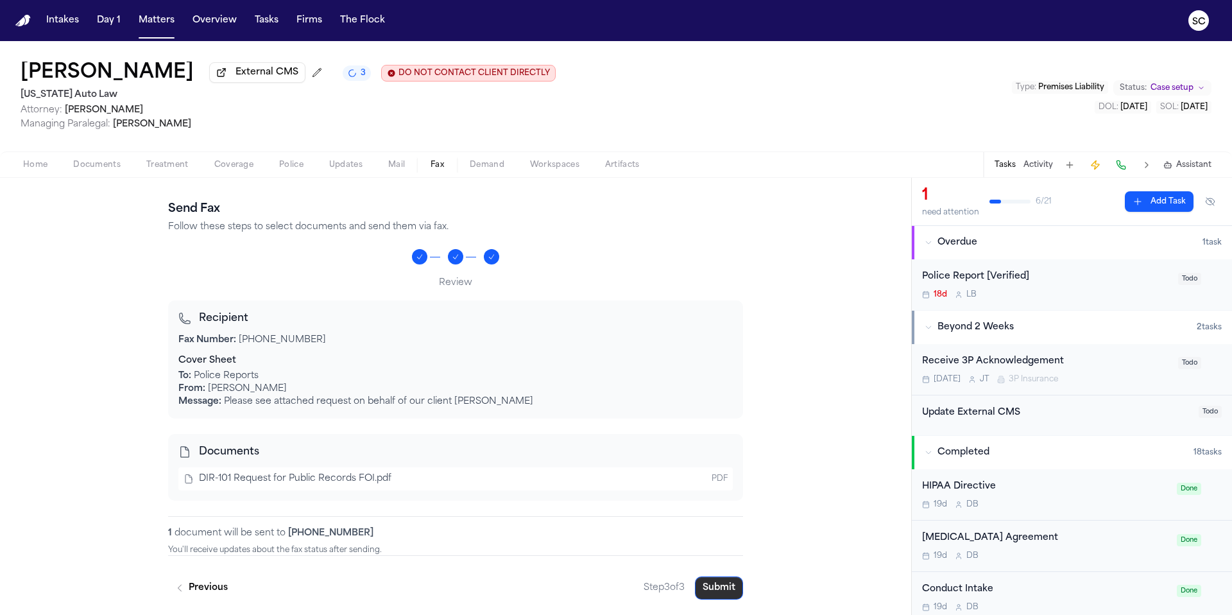
click at [718, 592] on button "Submit" at bounding box center [719, 587] width 48 height 23
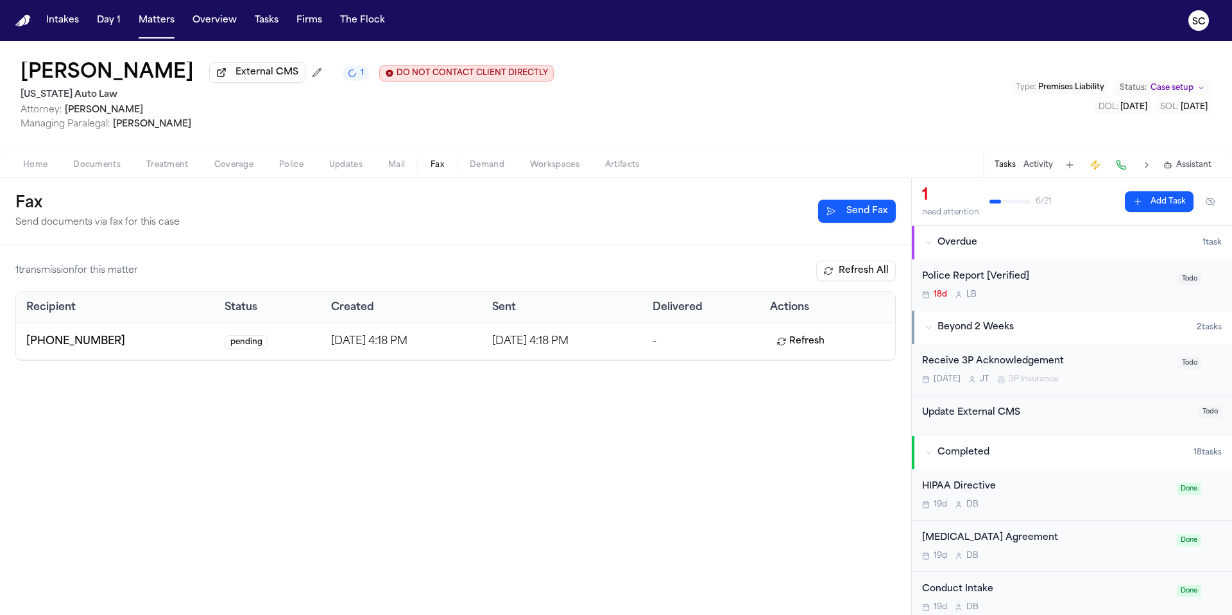
click at [1076, 282] on div "Police Report [Verified]" at bounding box center [1046, 277] width 248 height 15
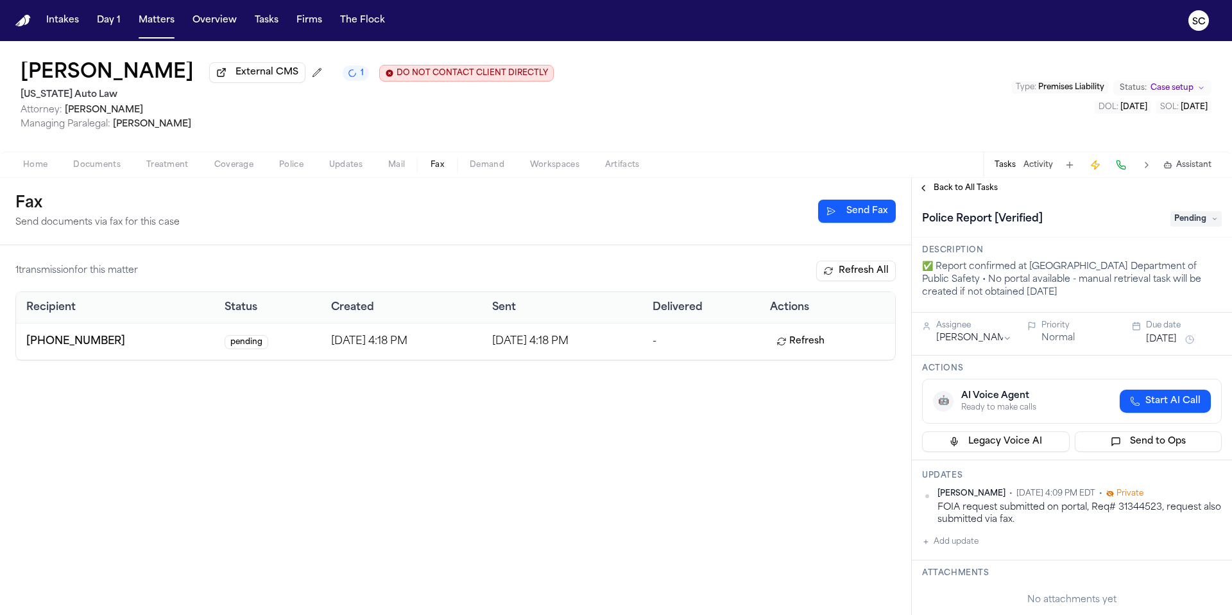
click at [1185, 221] on span "Pending" at bounding box center [1196, 218] width 51 height 15
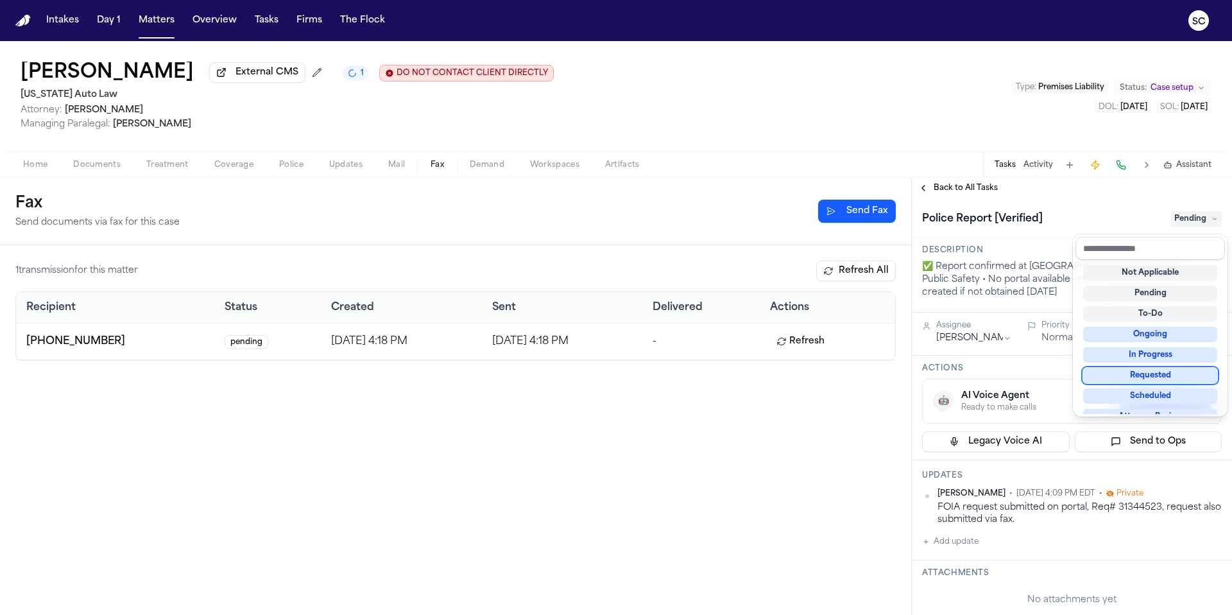
click at [1163, 380] on div "Requested" at bounding box center [1150, 375] width 134 height 15
click at [1162, 374] on div "Requested" at bounding box center [1150, 375] width 134 height 15
click at [1076, 202] on div "Police Report [Verified] Requested" at bounding box center [1072, 217] width 320 height 39
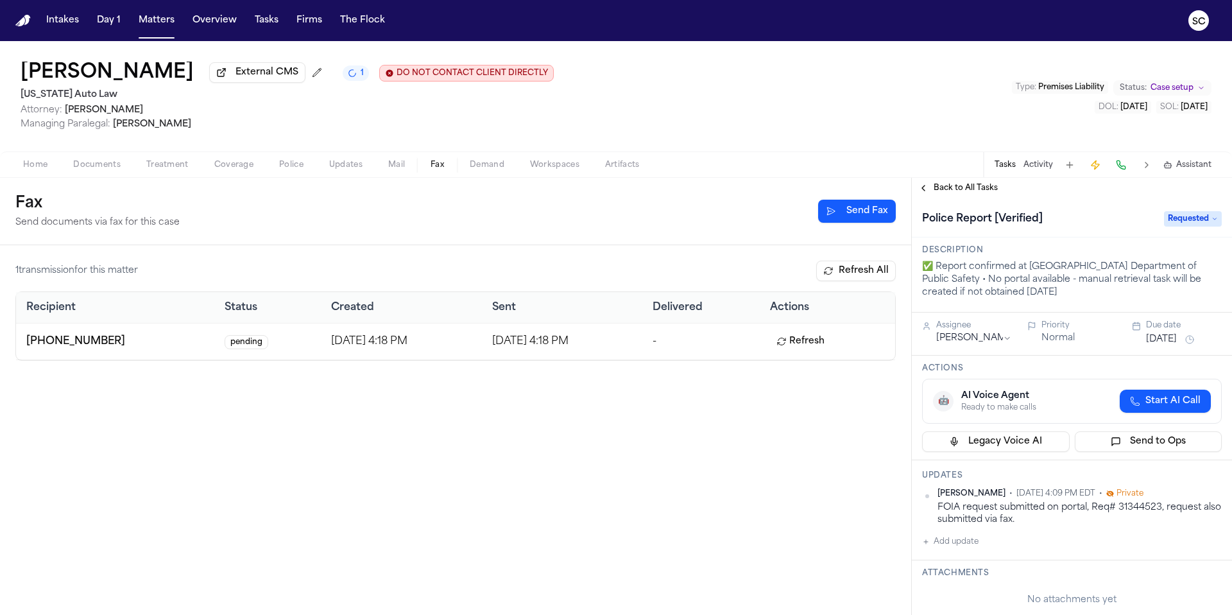
click at [296, 168] on span "Police" at bounding box center [291, 165] width 24 height 10
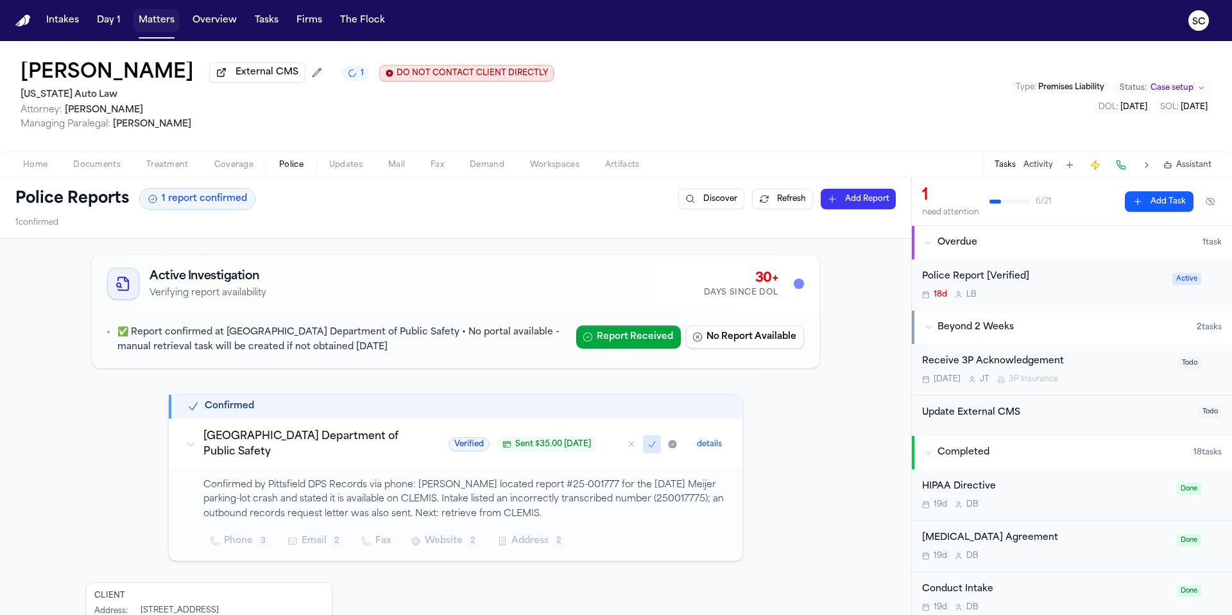
click at [155, 23] on button "Matters" at bounding box center [156, 20] width 46 height 23
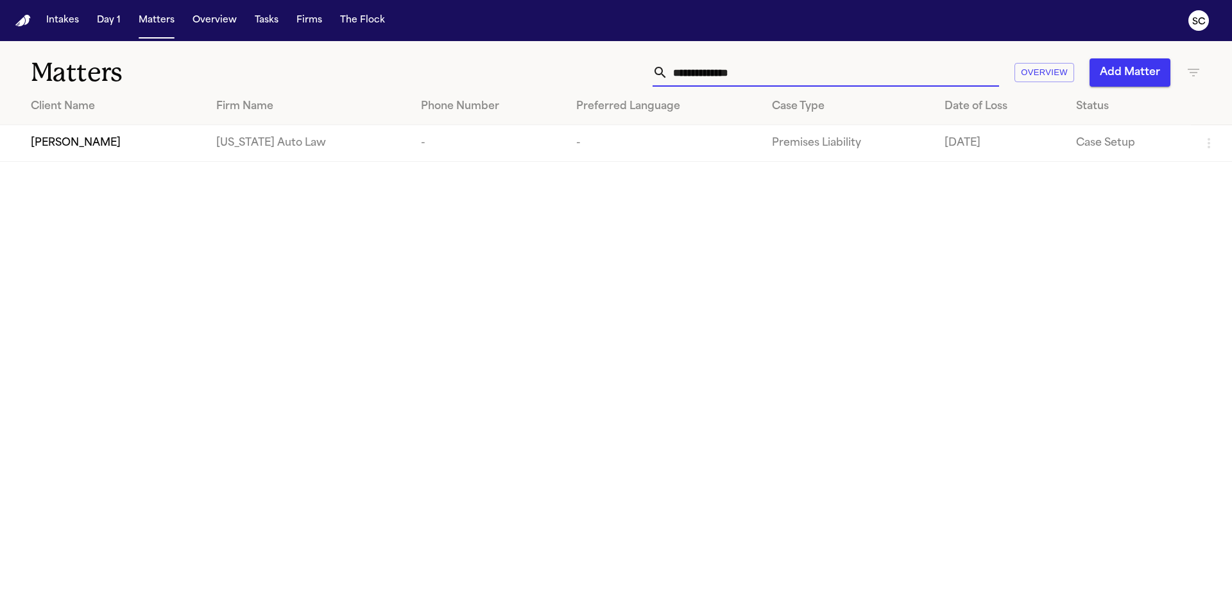
drag, startPoint x: 784, startPoint y: 83, endPoint x: 544, endPoint y: 89, distance: 240.7
click at [544, 89] on div "**********" at bounding box center [616, 101] width 1232 height 121
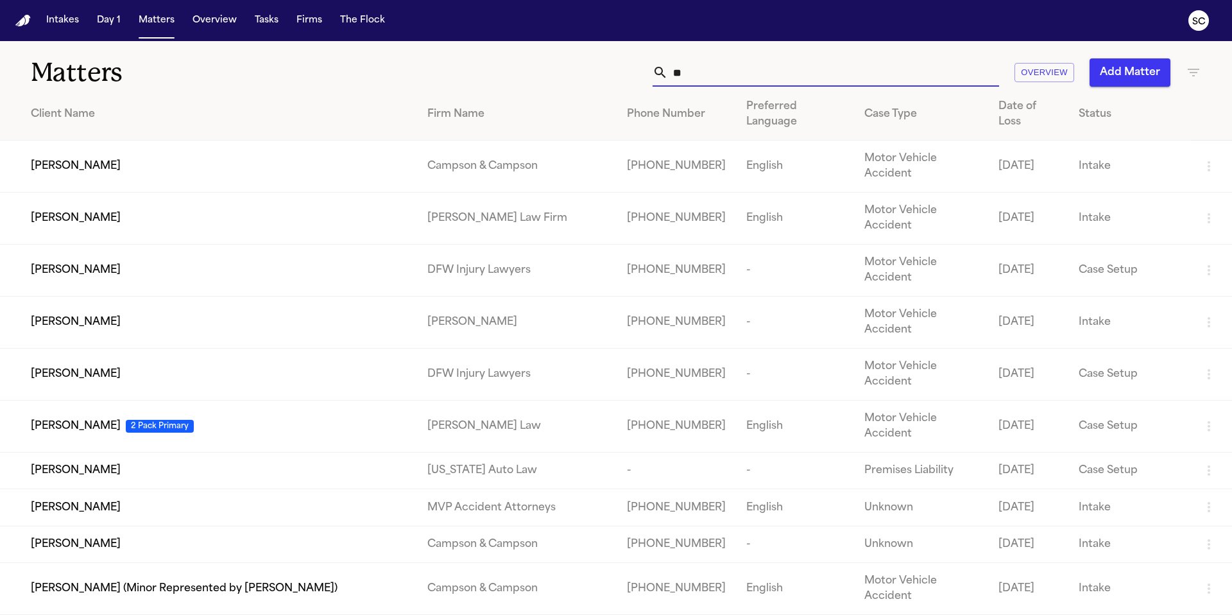
type input "*"
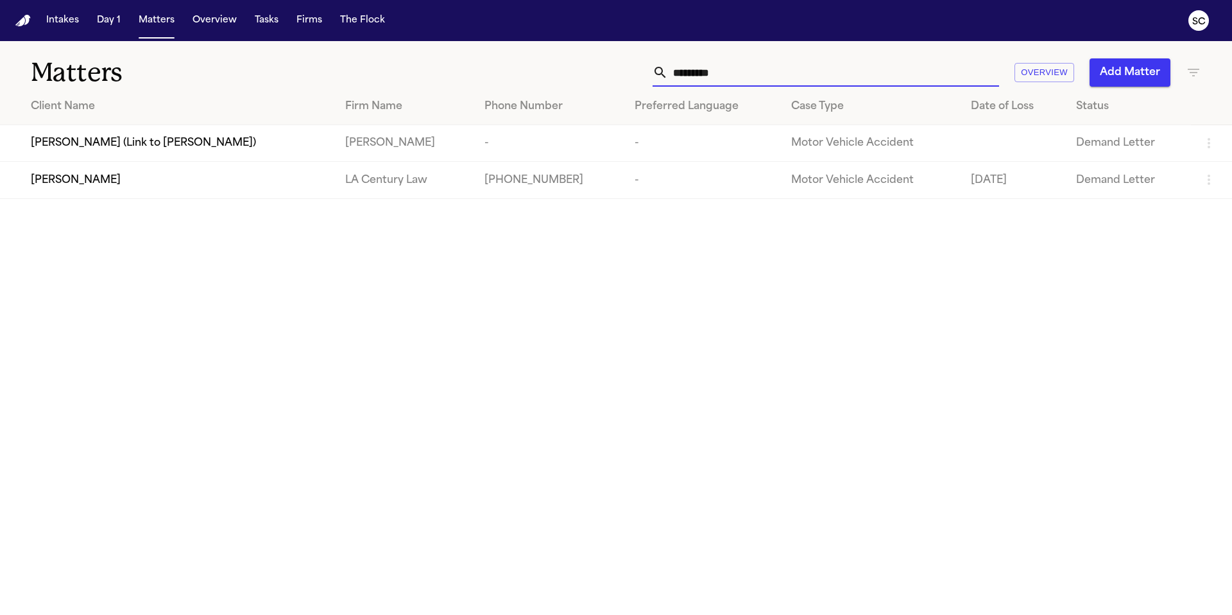
type input "********"
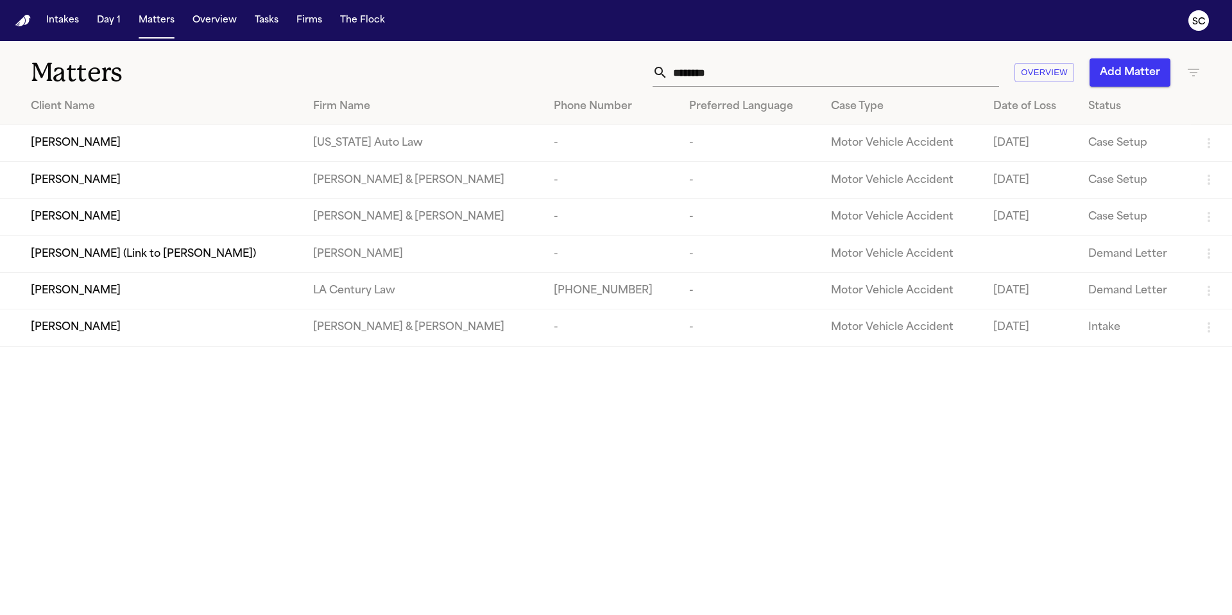
click at [212, 152] on td "[PERSON_NAME]" at bounding box center [151, 143] width 303 height 37
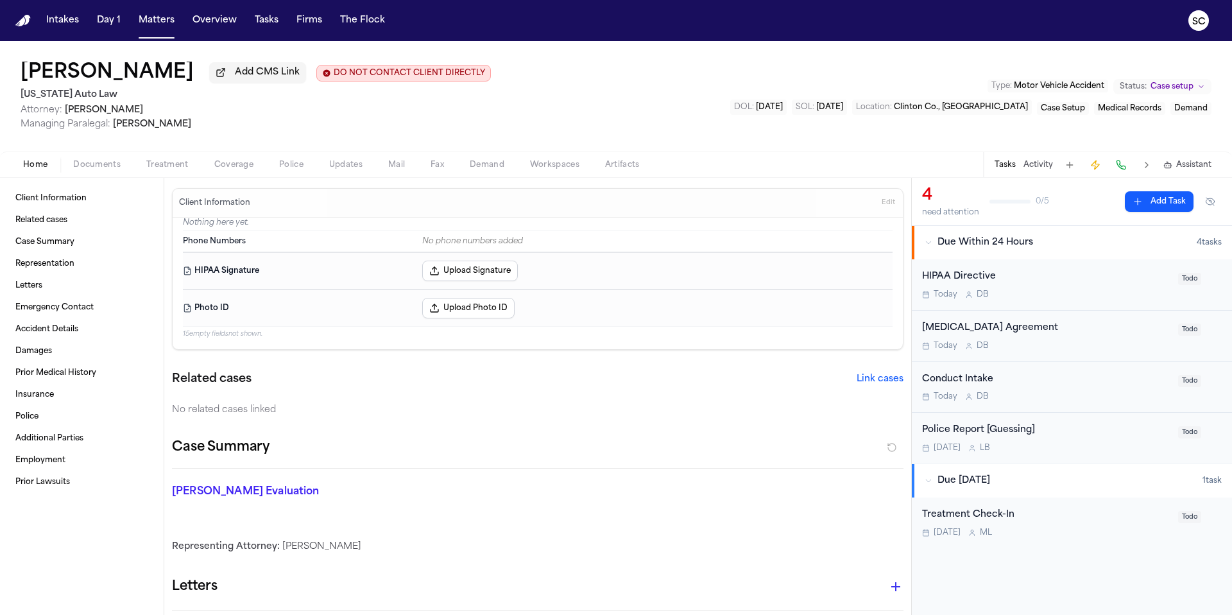
click at [1091, 440] on div "Police Report [Guessing] Tomorrow L B" at bounding box center [1046, 438] width 248 height 30
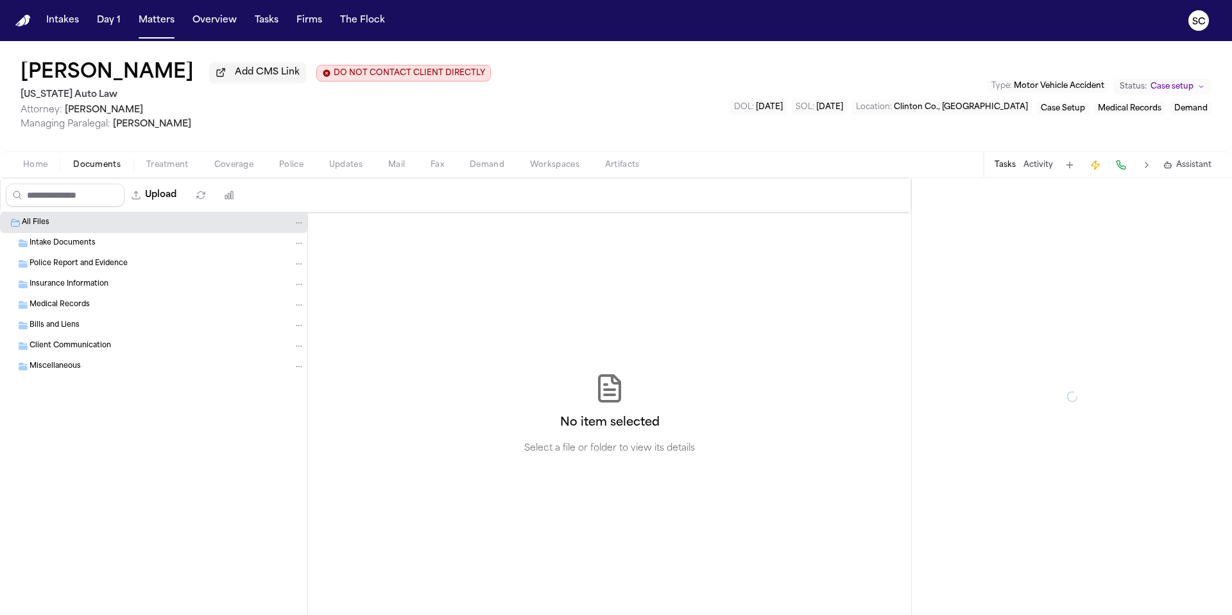
click at [90, 170] on span "Documents" at bounding box center [96, 165] width 47 height 10
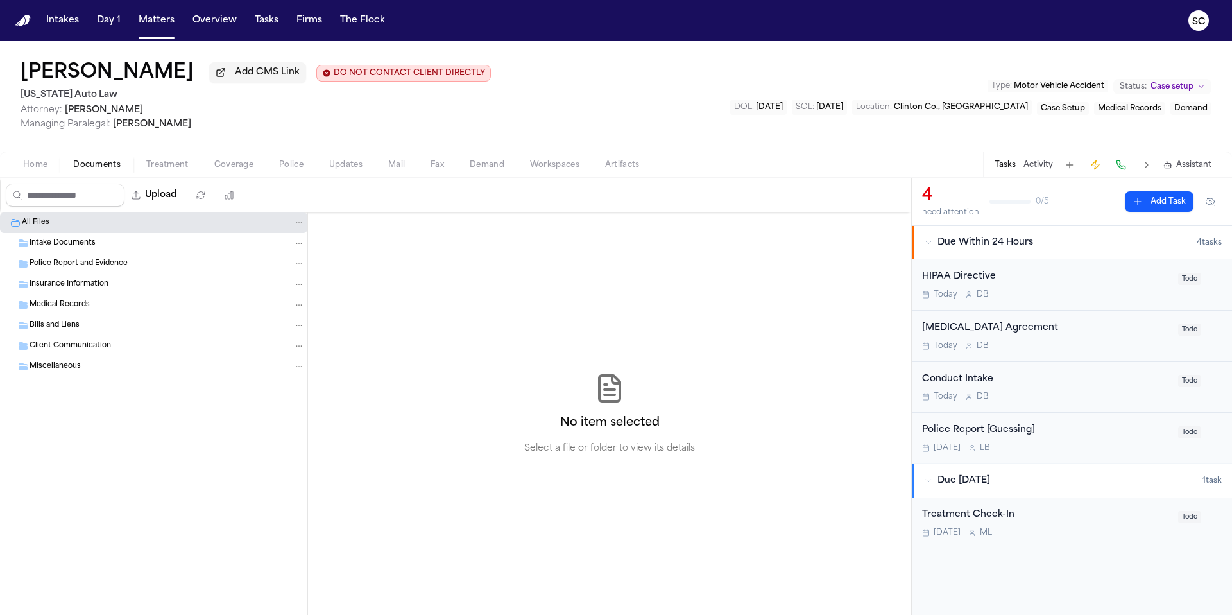
click at [39, 170] on span "Home" at bounding box center [35, 165] width 24 height 10
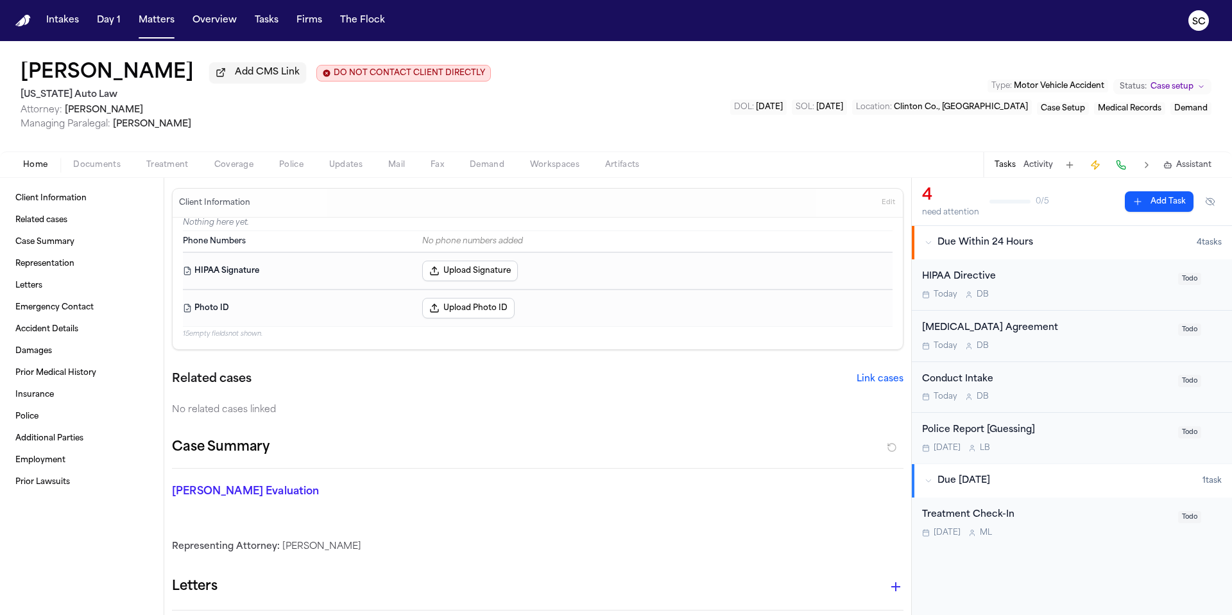
click at [566, 614] on div "Letters No letters created yet" at bounding box center [538, 607] width 732 height 67
click at [530, 614] on div "Letters No letters created yet" at bounding box center [538, 607] width 732 height 67
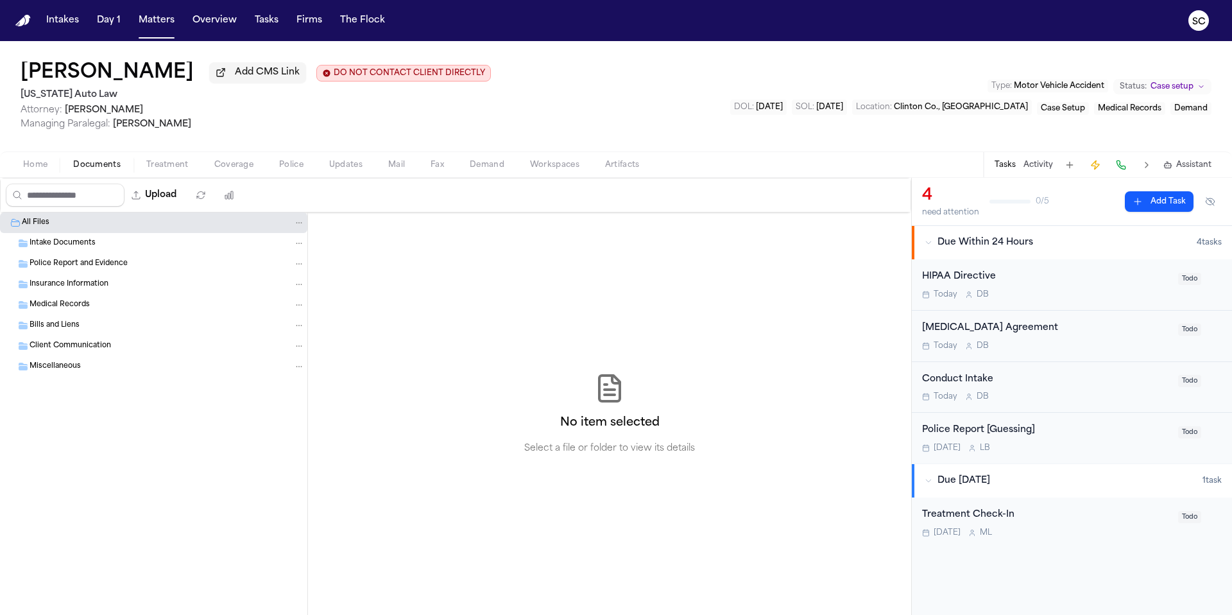
click at [89, 165] on span "Documents" at bounding box center [96, 165] width 47 height 10
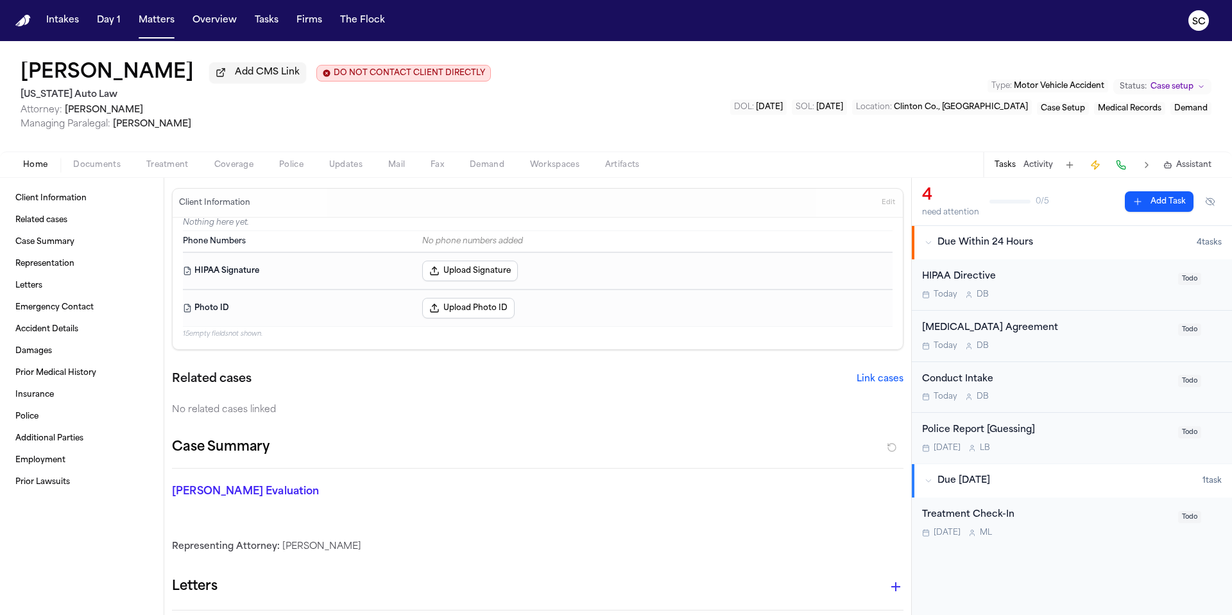
click at [40, 167] on span "Home" at bounding box center [35, 165] width 24 height 10
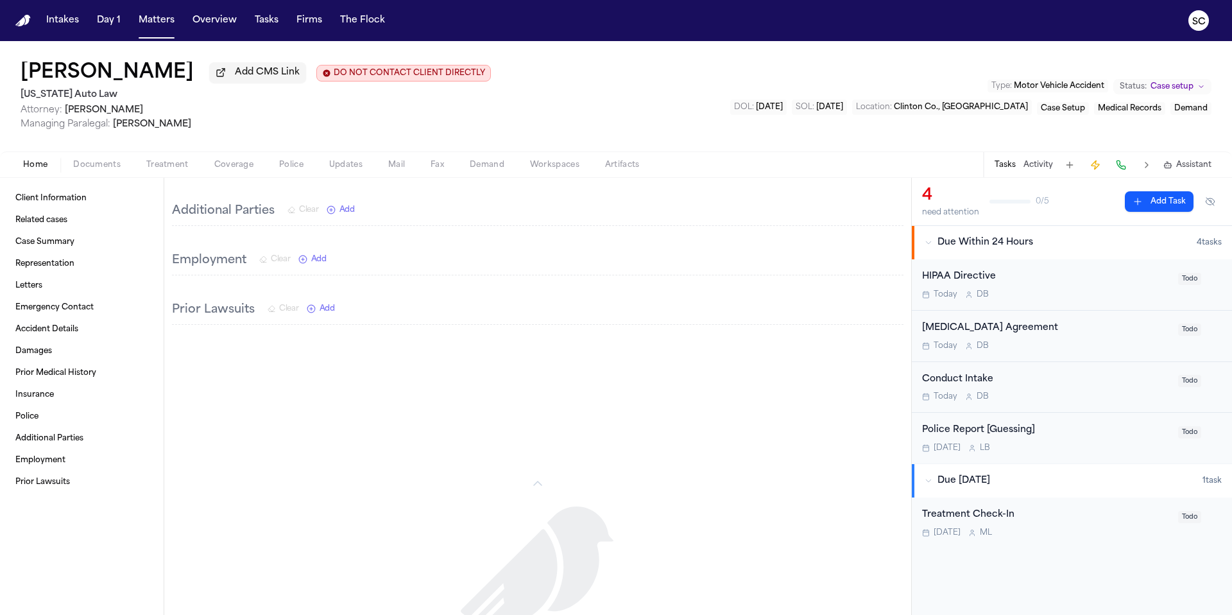
scroll to position [984, 0]
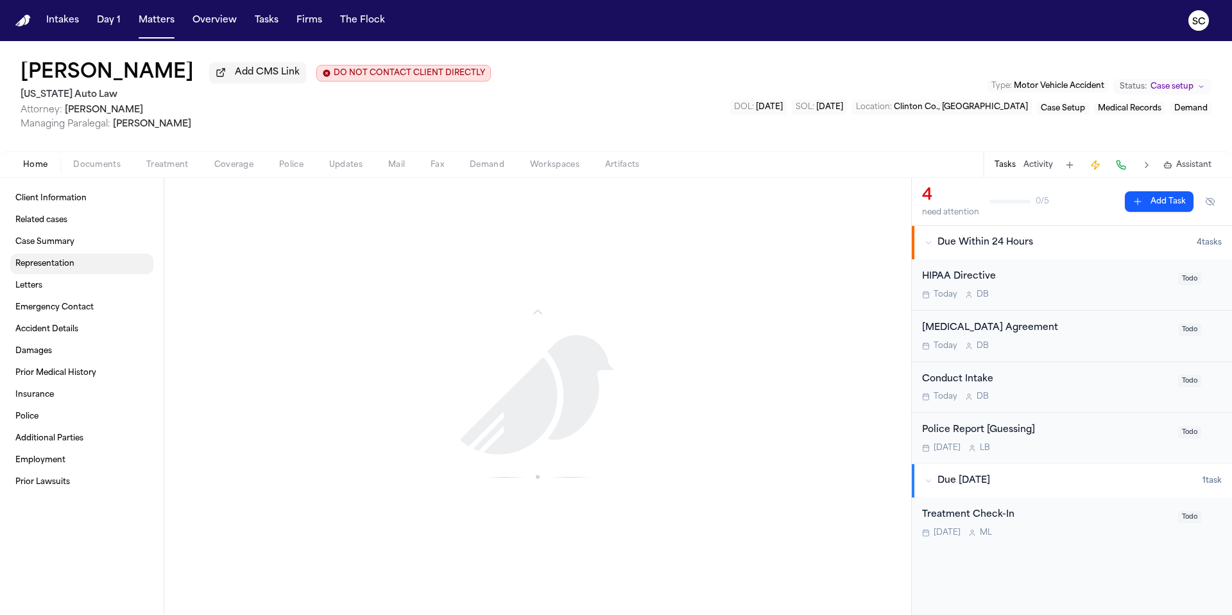
drag, startPoint x: 42, startPoint y: 272, endPoint x: 38, endPoint y: 282, distance: 11.0
click at [42, 272] on link "Representation" at bounding box center [81, 263] width 143 height 21
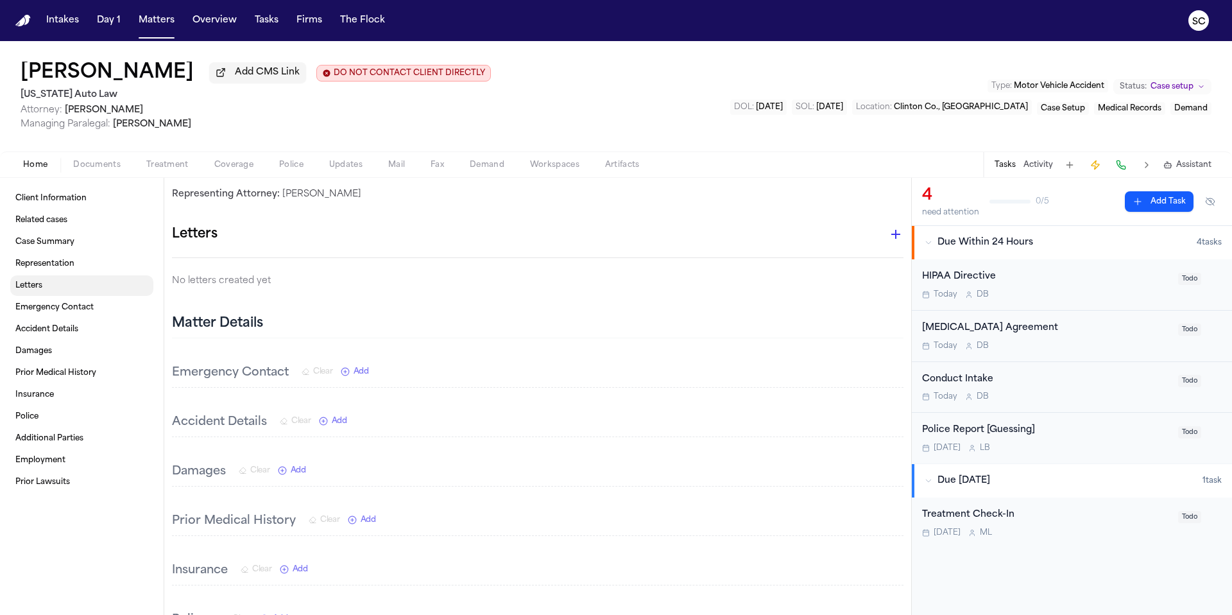
click at [36, 288] on span "Letters" at bounding box center [28, 285] width 27 height 10
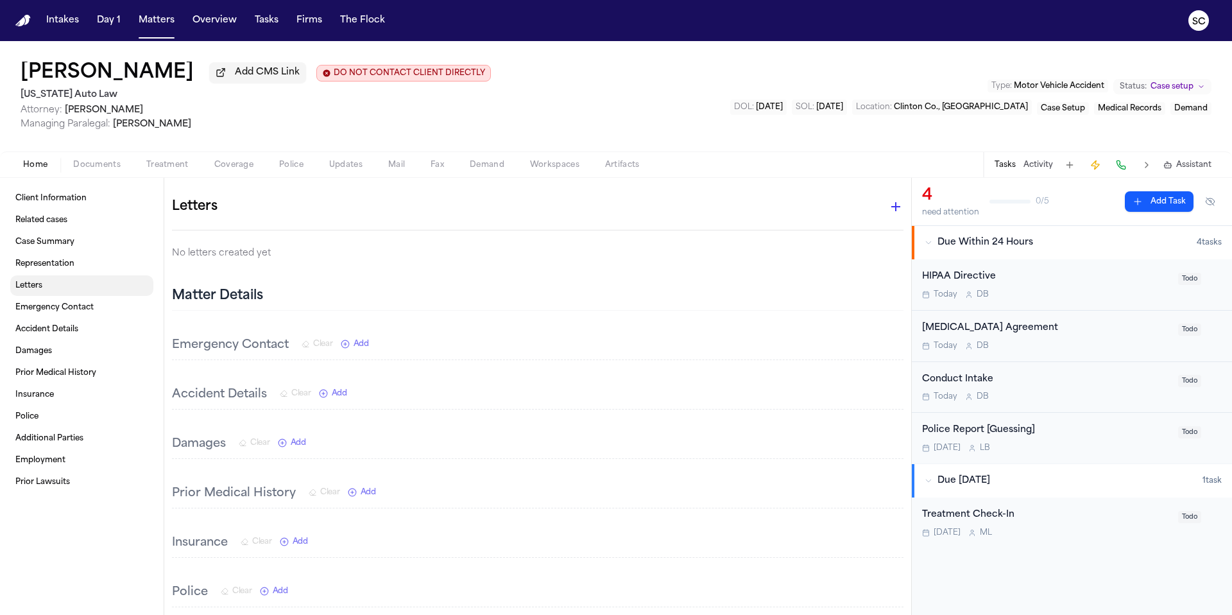
scroll to position [381, 0]
click at [92, 176] on div "Home Documents Treatment Coverage Police Updates Mail Fax Demand Workspaces Art…" at bounding box center [616, 164] width 1232 height 26
click at [98, 170] on span "Documents" at bounding box center [96, 165] width 47 height 10
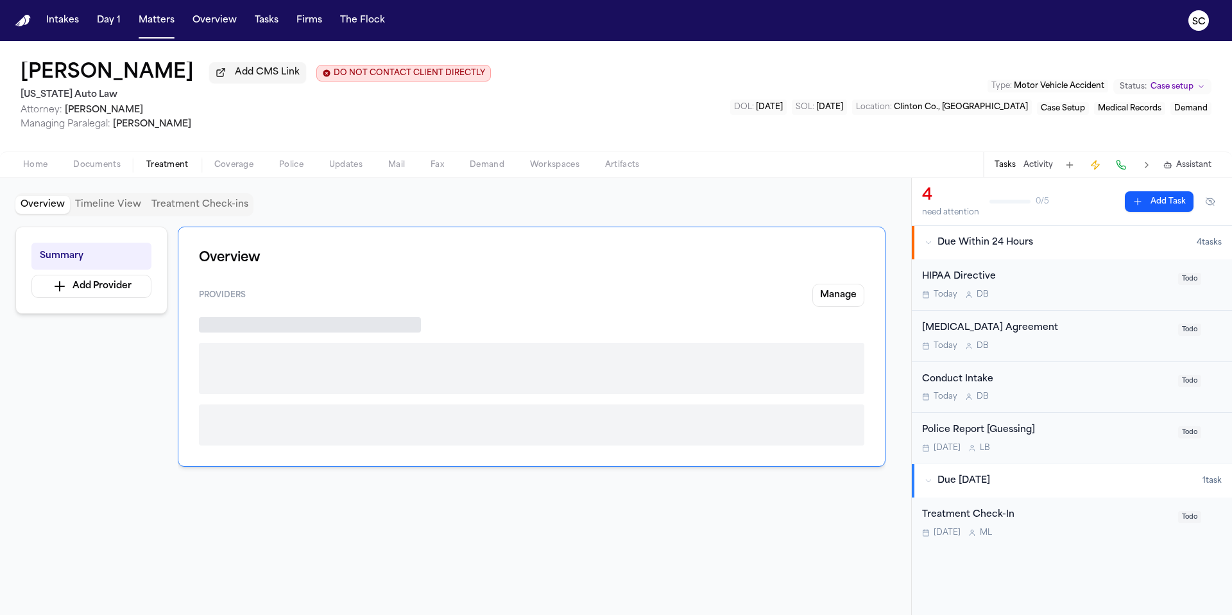
click at [183, 165] on span "Treatment" at bounding box center [167, 165] width 42 height 10
click at [232, 167] on span "Coverage" at bounding box center [233, 165] width 39 height 10
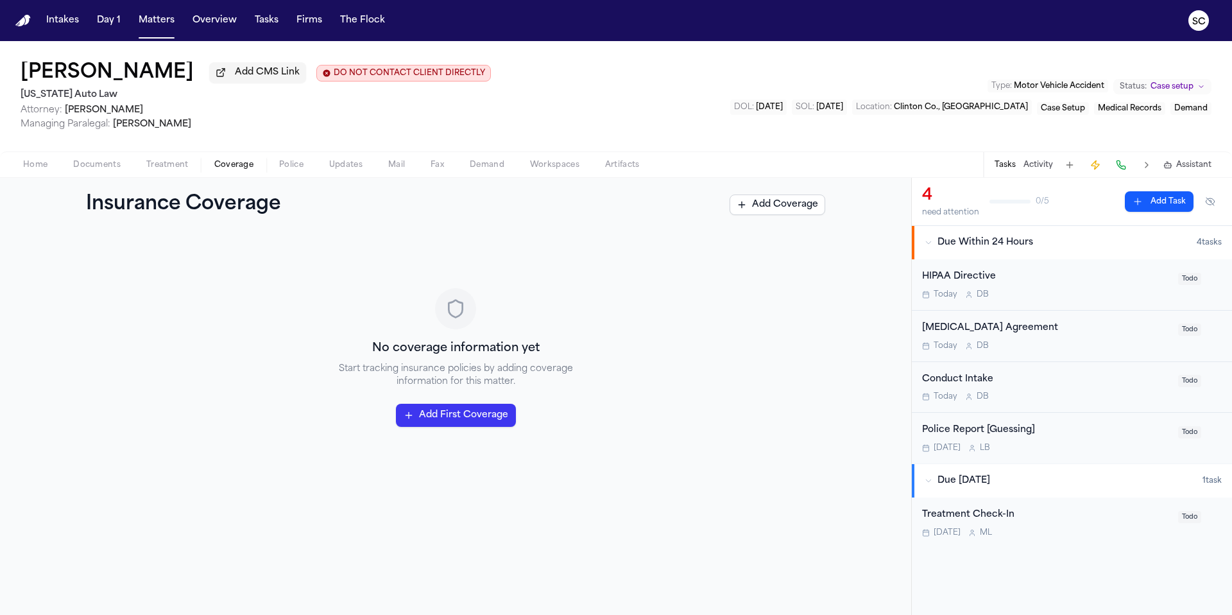
click at [312, 167] on button "Police" at bounding box center [291, 164] width 50 height 15
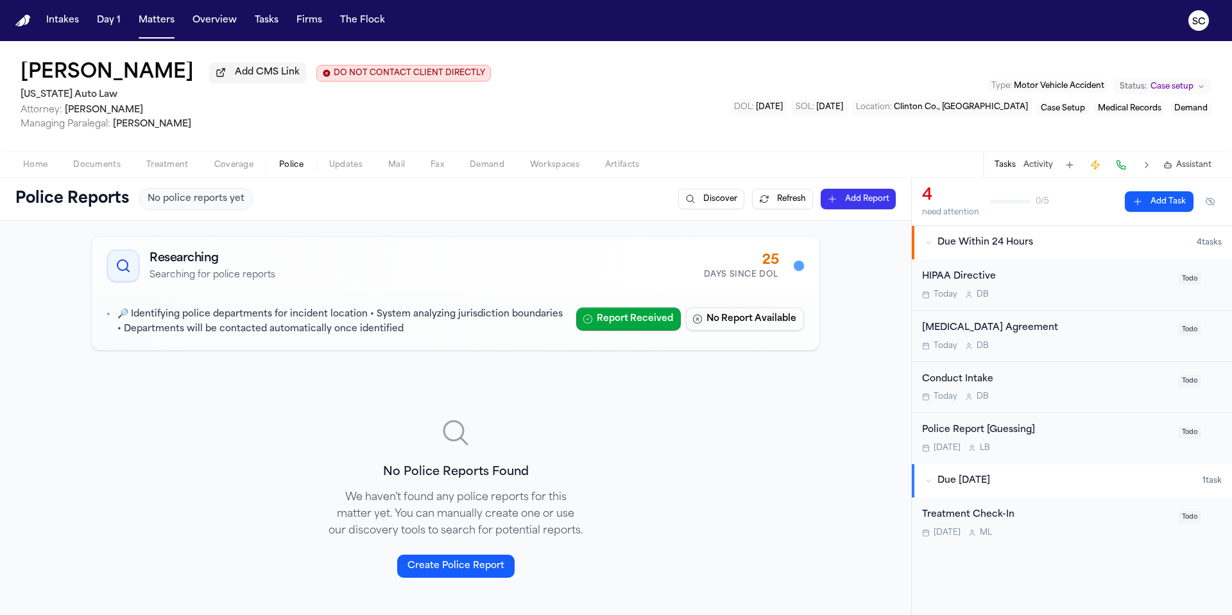
click at [371, 176] on div "Home Documents Treatment Coverage Police Updates Mail Fax Demand Workspaces Art…" at bounding box center [616, 164] width 1232 height 26
click at [363, 173] on button "Updates" at bounding box center [345, 164] width 59 height 15
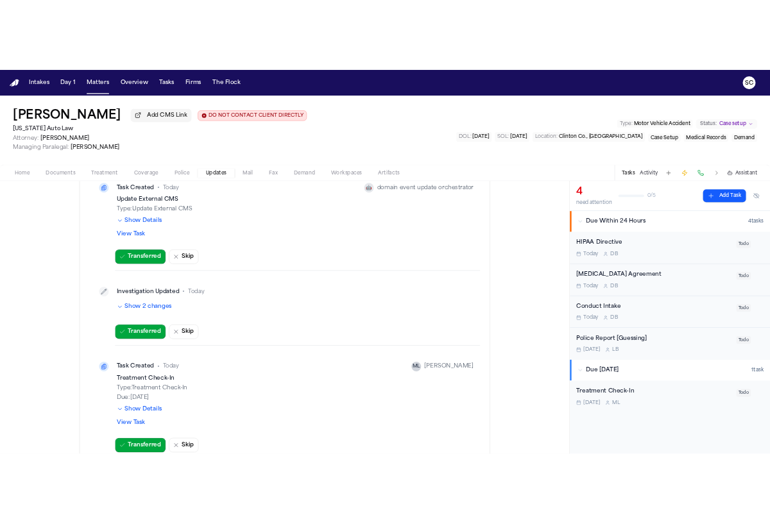
scroll to position [256, 0]
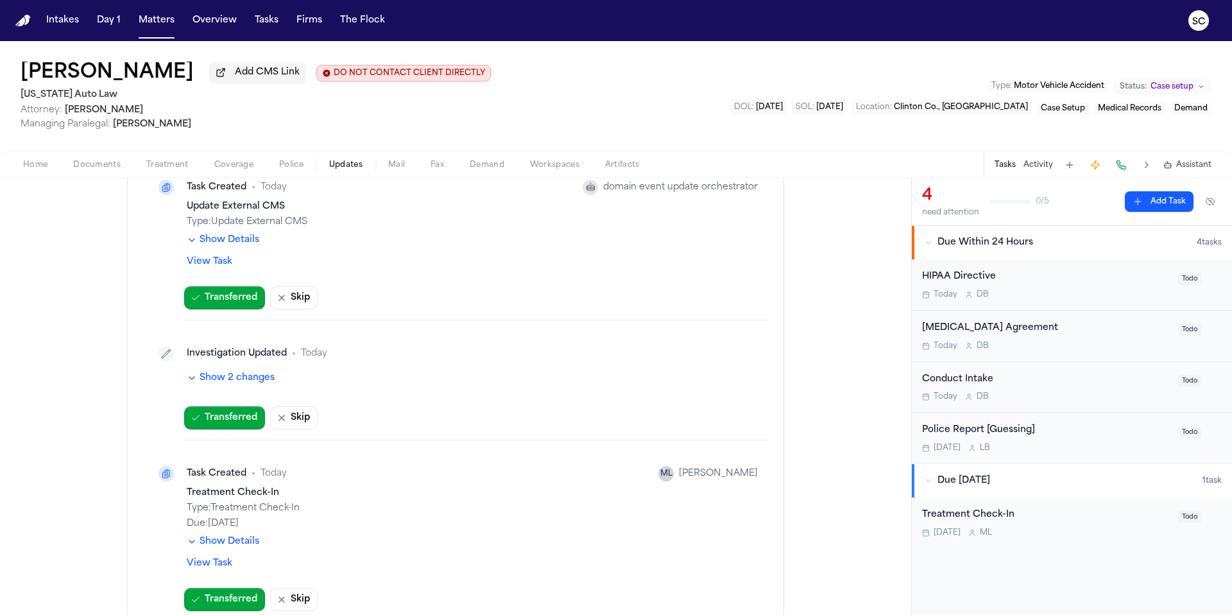
click at [1058, 391] on div "Conduct Intake Today D B" at bounding box center [1046, 387] width 248 height 30
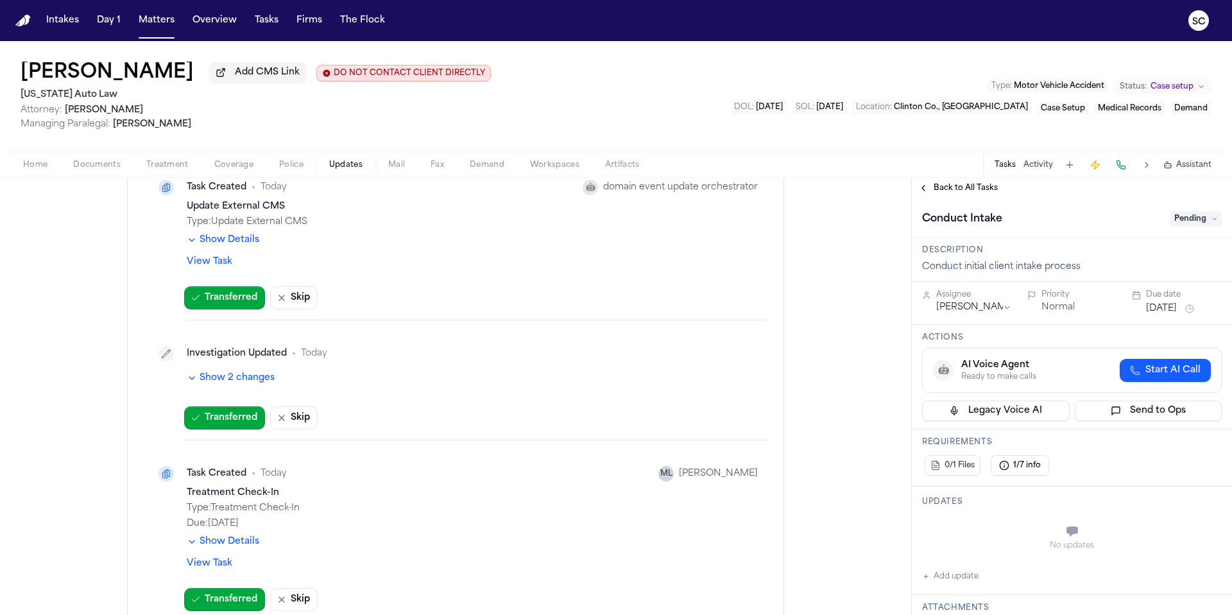
click at [922, 187] on button "Back to All Tasks" at bounding box center [958, 188] width 92 height 10
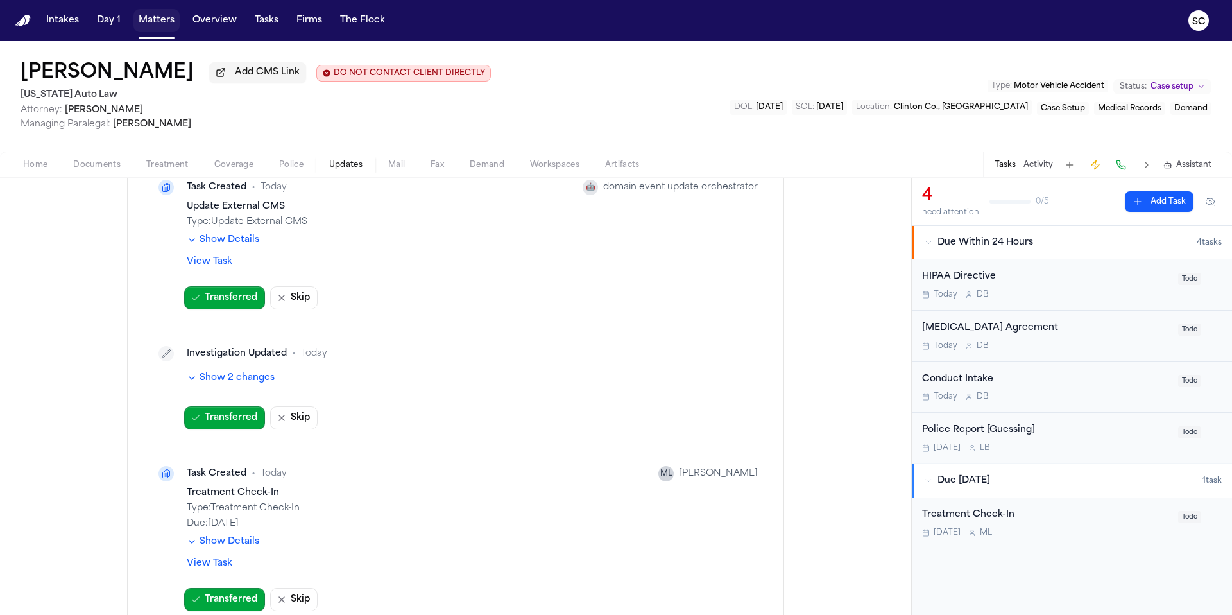
click at [152, 21] on button "Matters" at bounding box center [156, 20] width 46 height 23
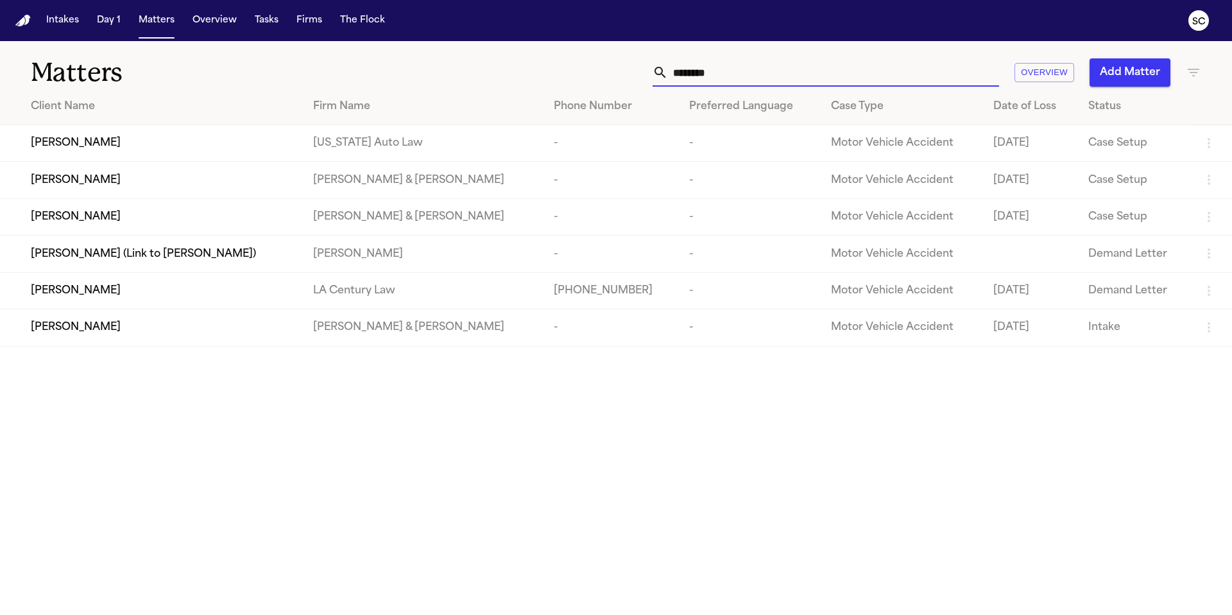
drag, startPoint x: 746, startPoint y: 71, endPoint x: 594, endPoint y: 73, distance: 152.8
click at [594, 73] on div "******** Overview Add Matter" at bounding box center [787, 72] width 830 height 28
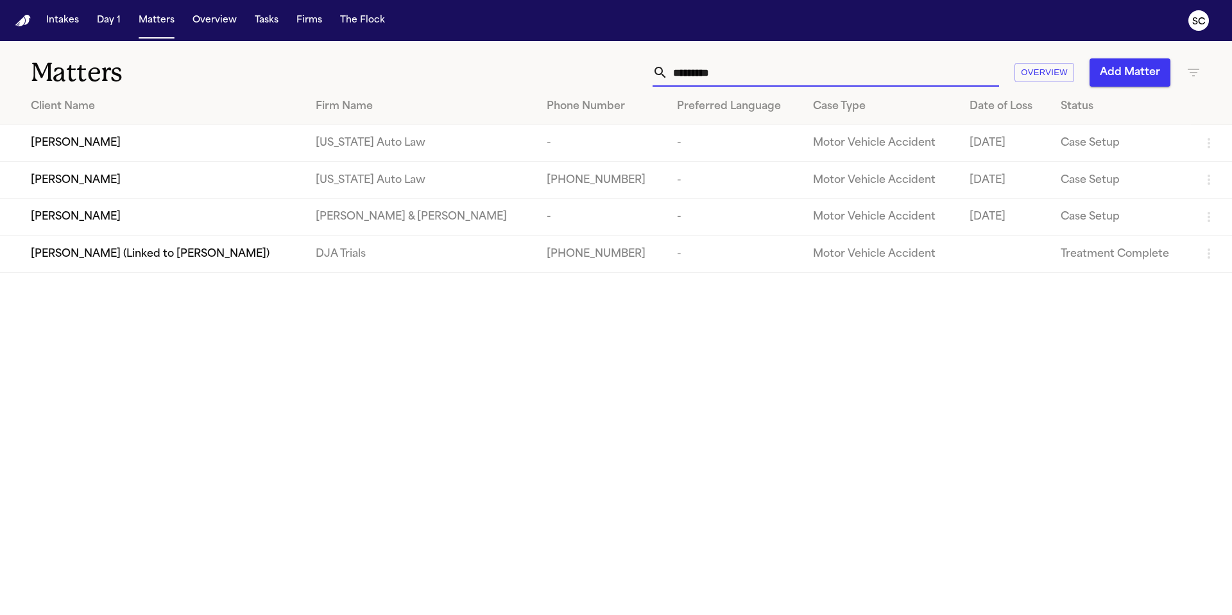
type input "*********"
click at [537, 185] on td "[PHONE_NUMBER]" at bounding box center [602, 180] width 130 height 37
click at [888, 614] on main "Matters ********* Overview Add Matter Client Name Firm Name Phone Number Prefer…" at bounding box center [616, 328] width 1232 height 574
click at [720, 614] on main "Matters ********* Overview Add Matter Client Name Firm Name Phone Number Prefer…" at bounding box center [616, 328] width 1232 height 574
click at [630, 614] on main "Matters ********* Overview Add Matter Client Name Firm Name Phone Number Prefer…" at bounding box center [616, 328] width 1232 height 574
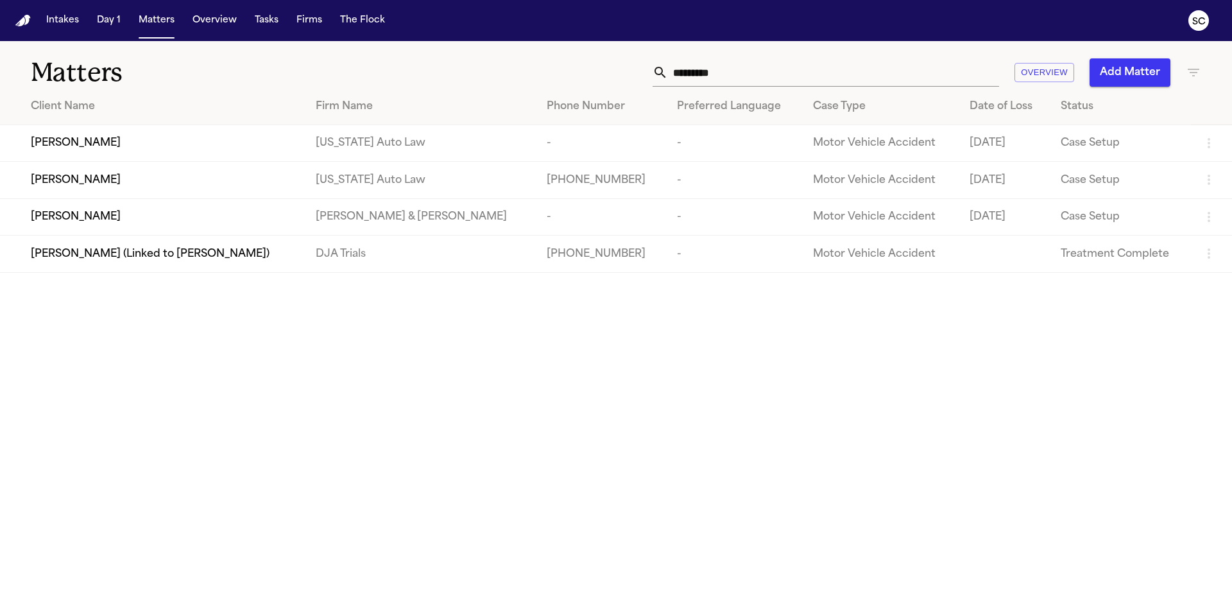
drag, startPoint x: 588, startPoint y: 614, endPoint x: 675, endPoint y: 614, distance: 87.3
click at [601, 614] on main "Matters ********* Overview Add Matter Client Name Firm Name Phone Number Prefer…" at bounding box center [616, 328] width 1232 height 574
drag, startPoint x: 752, startPoint y: 614, endPoint x: 822, endPoint y: 614, distance: 70.6
click at [808, 614] on main "Matters ********* Overview Add Matter Client Name Firm Name Phone Number Prefer…" at bounding box center [616, 328] width 1232 height 574
click at [894, 614] on main "Matters ********* Overview Add Matter Client Name Firm Name Phone Number Prefer…" at bounding box center [616, 328] width 1232 height 574
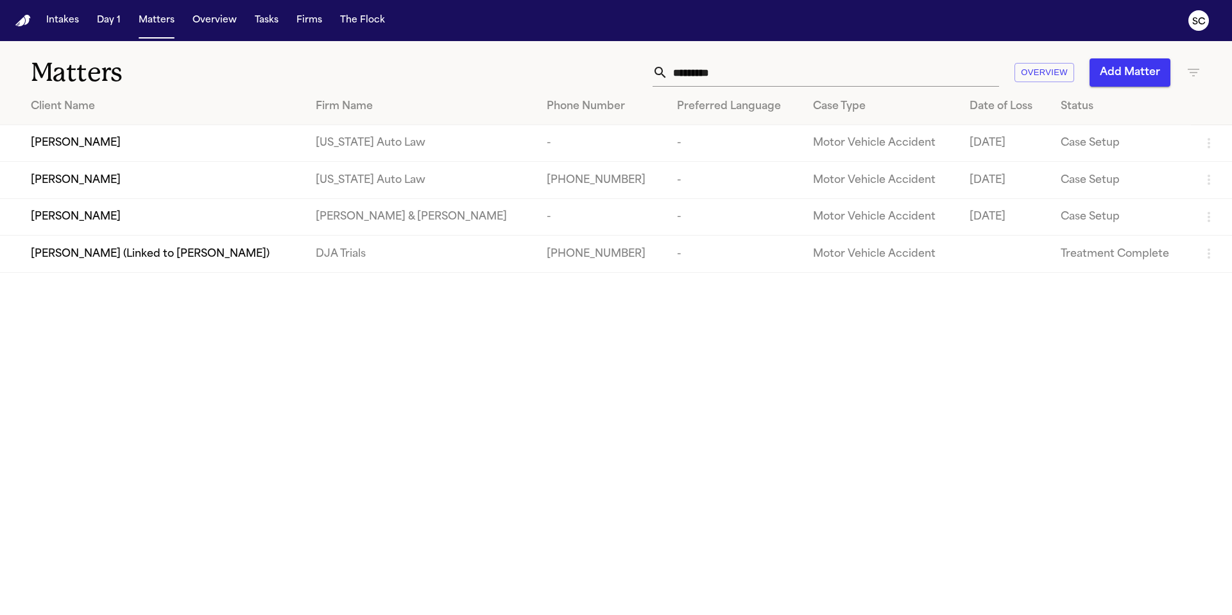
drag, startPoint x: 892, startPoint y: 614, endPoint x: 799, endPoint y: 554, distance: 110.2
click at [886, 611] on main "Matters ********* Overview Add Matter Client Name Firm Name Phone Number Prefer…" at bounding box center [616, 328] width 1232 height 574
drag, startPoint x: 799, startPoint y: 554, endPoint x: 697, endPoint y: 537, distance: 103.6
click at [711, 539] on main "Matters ********* Overview Add Matter Client Name Firm Name Phone Number Prefer…" at bounding box center [616, 328] width 1232 height 574
drag, startPoint x: 574, startPoint y: 614, endPoint x: 561, endPoint y: 612, distance: 13.0
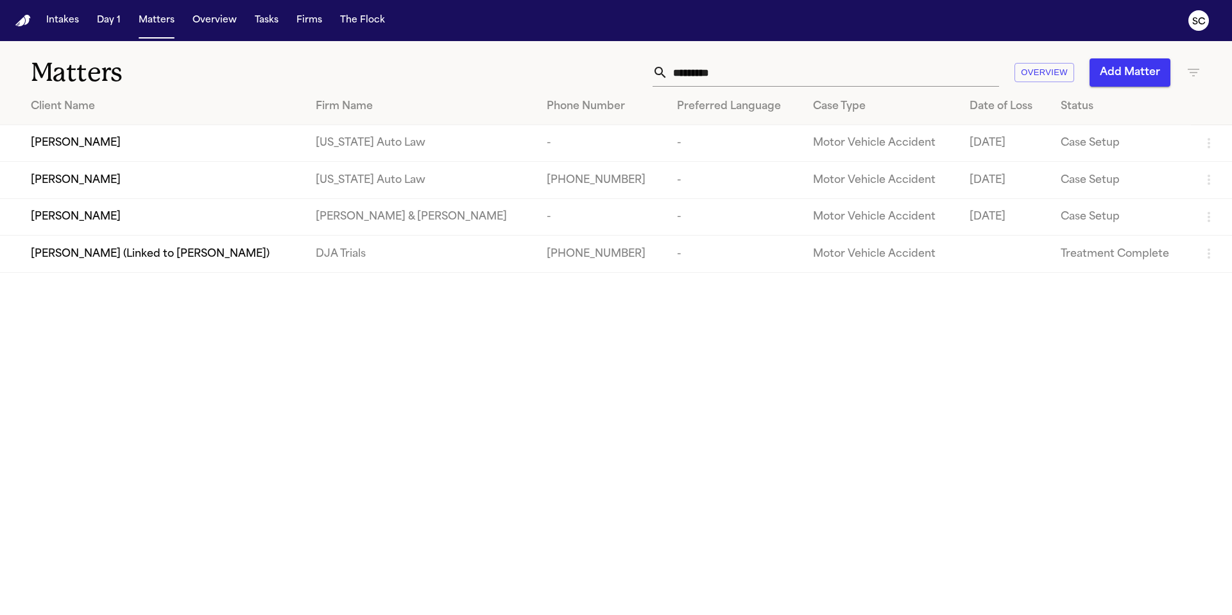
click at [569, 614] on main "Matters ********* Overview Add Matter Client Name Firm Name Phone Number Prefer…" at bounding box center [616, 328] width 1232 height 574
click at [561, 612] on main "Matters ********* Overview Add Matter Client Name Firm Name Phone Number Prefer…" at bounding box center [616, 328] width 1232 height 574
click at [562, 612] on main "Matters ********* Overview Add Matter Client Name Firm Name Phone Number Prefer…" at bounding box center [616, 328] width 1232 height 574
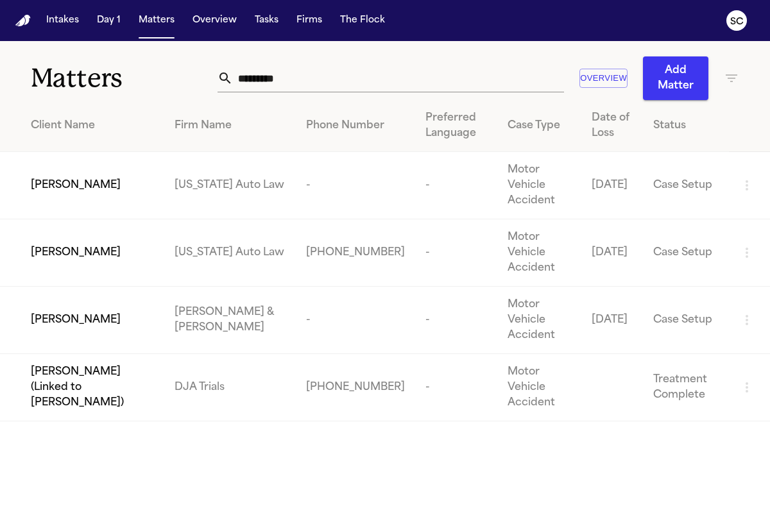
click at [296, 228] on td "[PHONE_NUMBER]" at bounding box center [355, 252] width 119 height 67
click at [89, 245] on span "[PERSON_NAME]" at bounding box center [76, 252] width 90 height 15
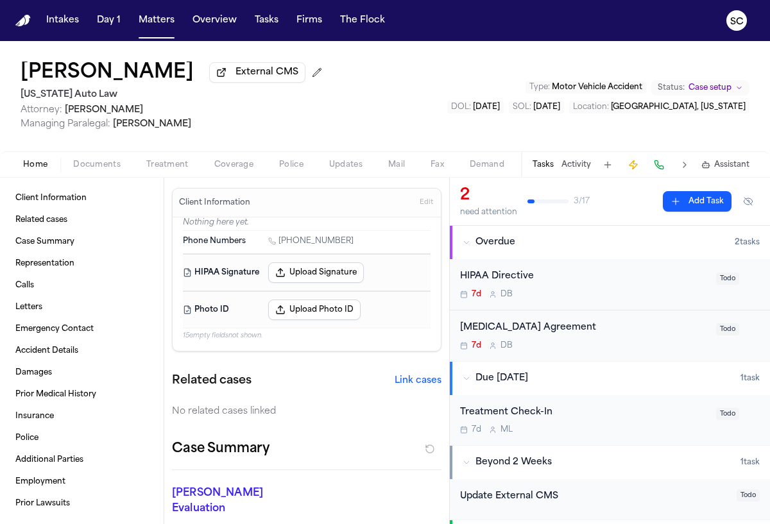
click at [103, 168] on span "Documents" at bounding box center [96, 165] width 47 height 10
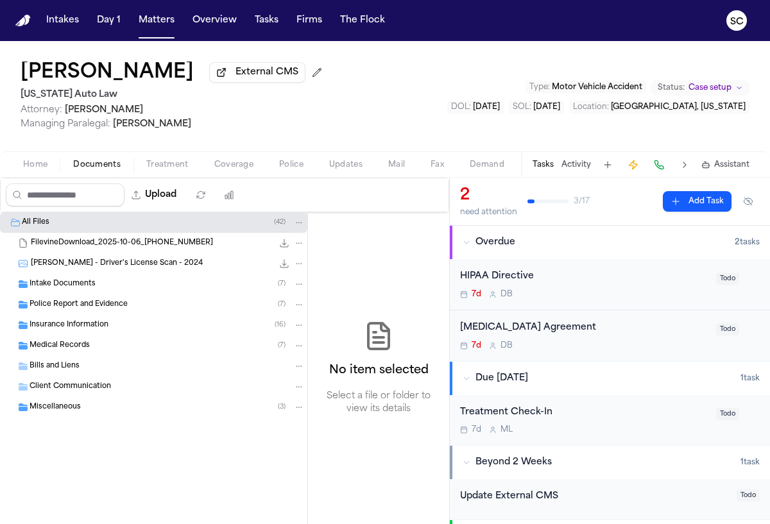
click at [94, 309] on span "Police Report and Evidence" at bounding box center [79, 305] width 98 height 11
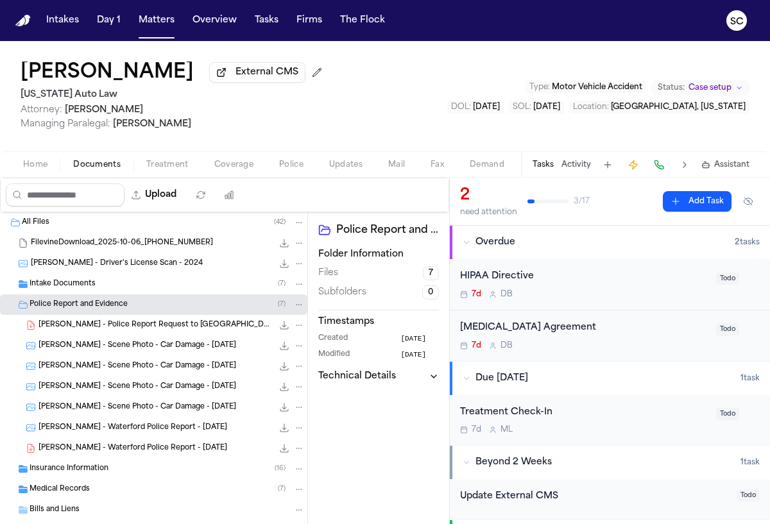
click at [163, 454] on span "N. Oates - Waterford Police Report - 9.25.25" at bounding box center [133, 448] width 189 height 11
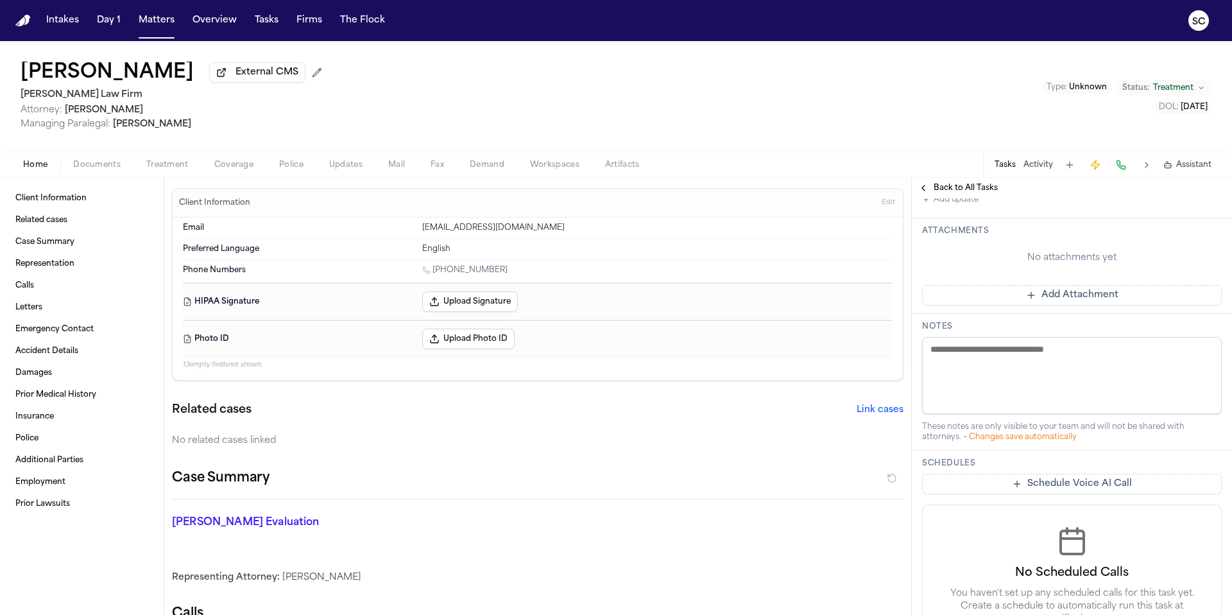
scroll to position [155, 0]
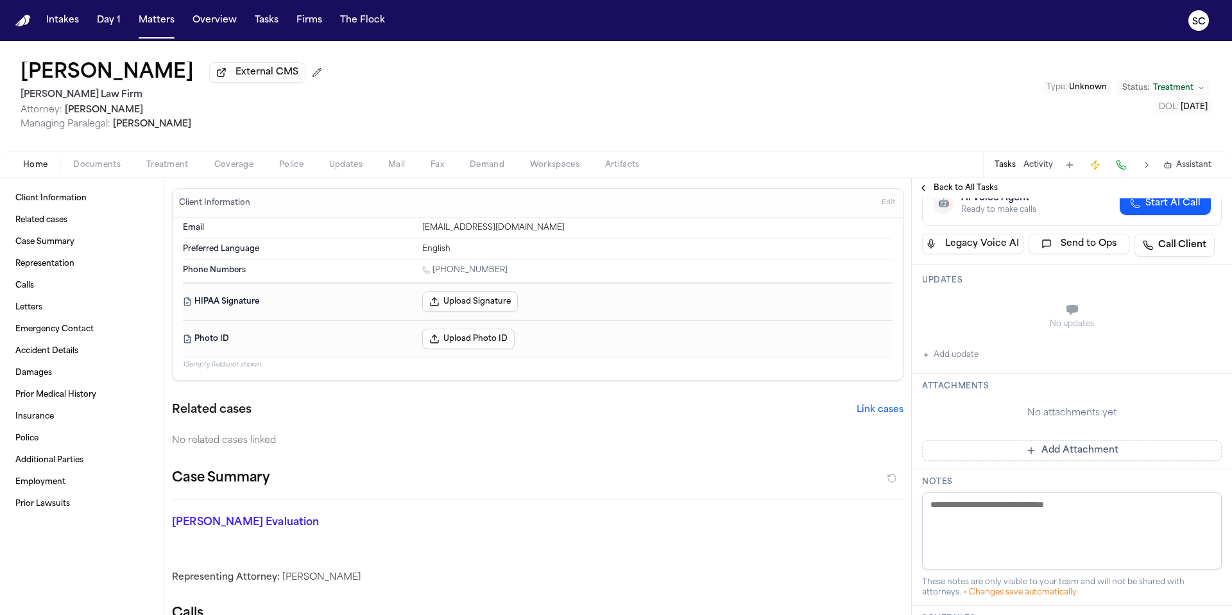
click at [107, 166] on span "Documents" at bounding box center [96, 165] width 47 height 10
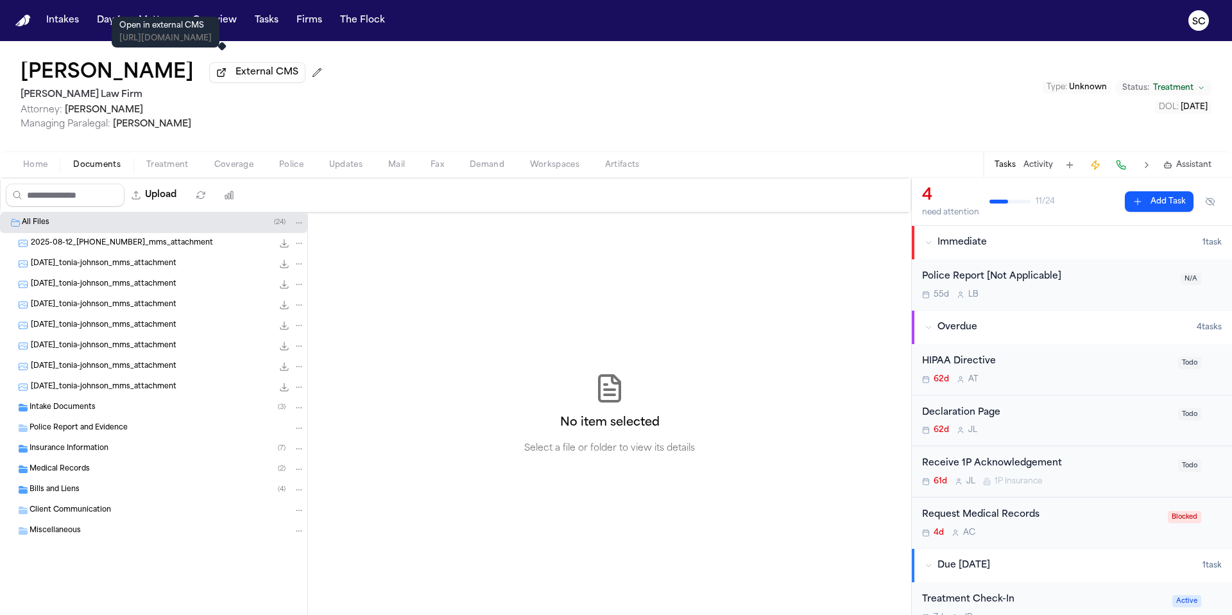
click at [236, 79] on span "External CMS" at bounding box center [267, 72] width 63 height 13
click at [103, 413] on div "Intake Documents ( 3 )" at bounding box center [167, 408] width 275 height 12
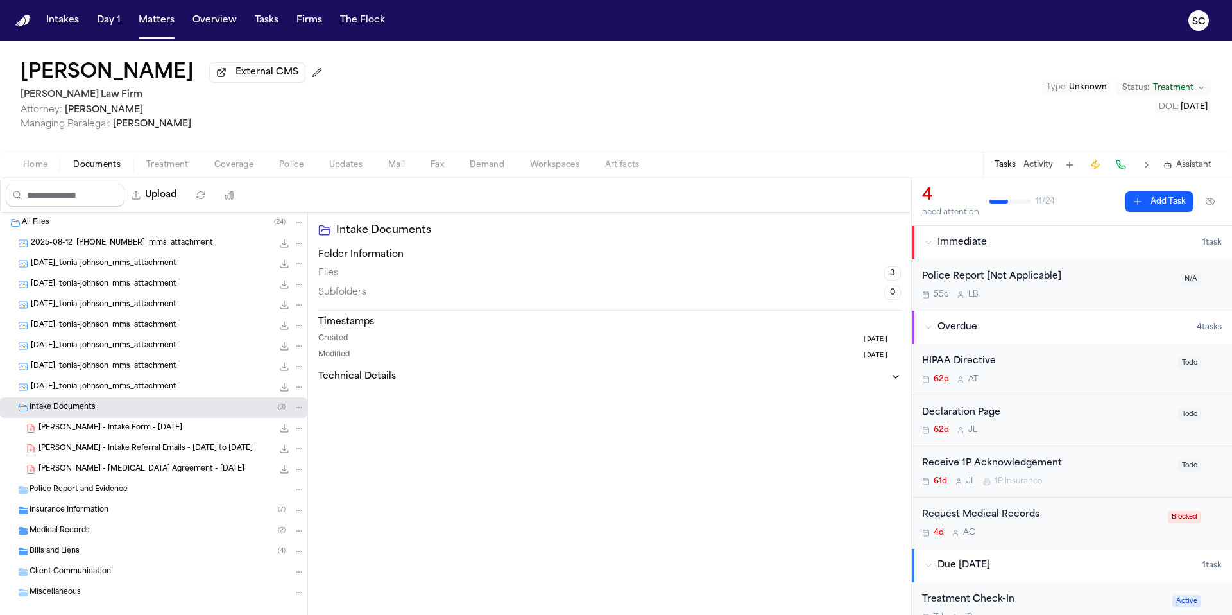
click at [288, 173] on span "button" at bounding box center [291, 171] width 40 height 1
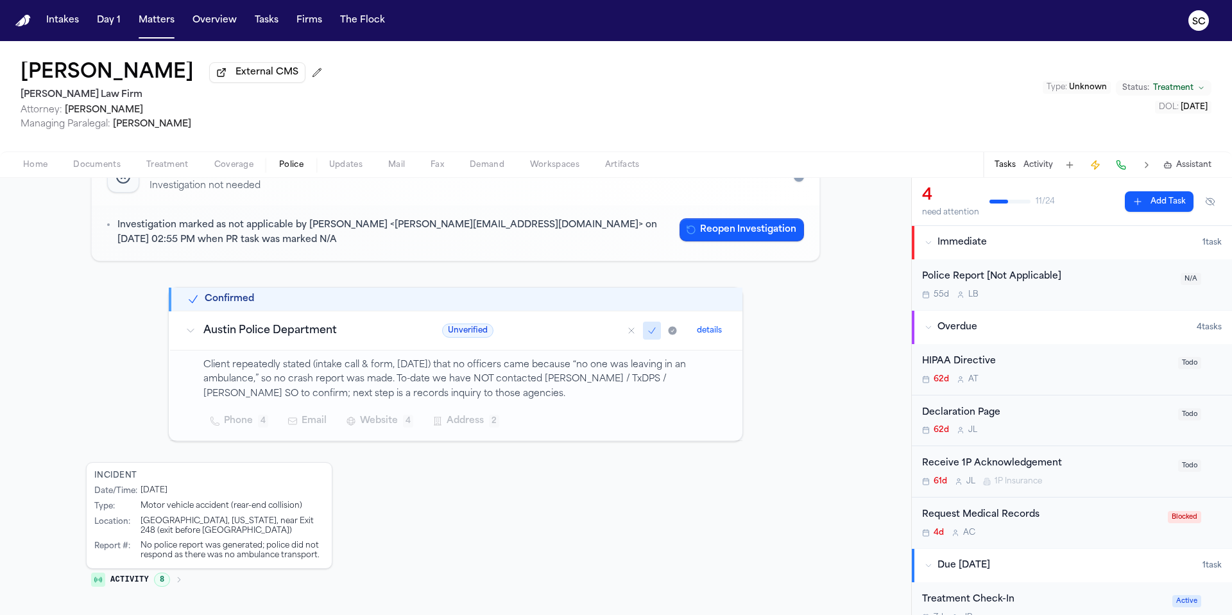
scroll to position [113, 0]
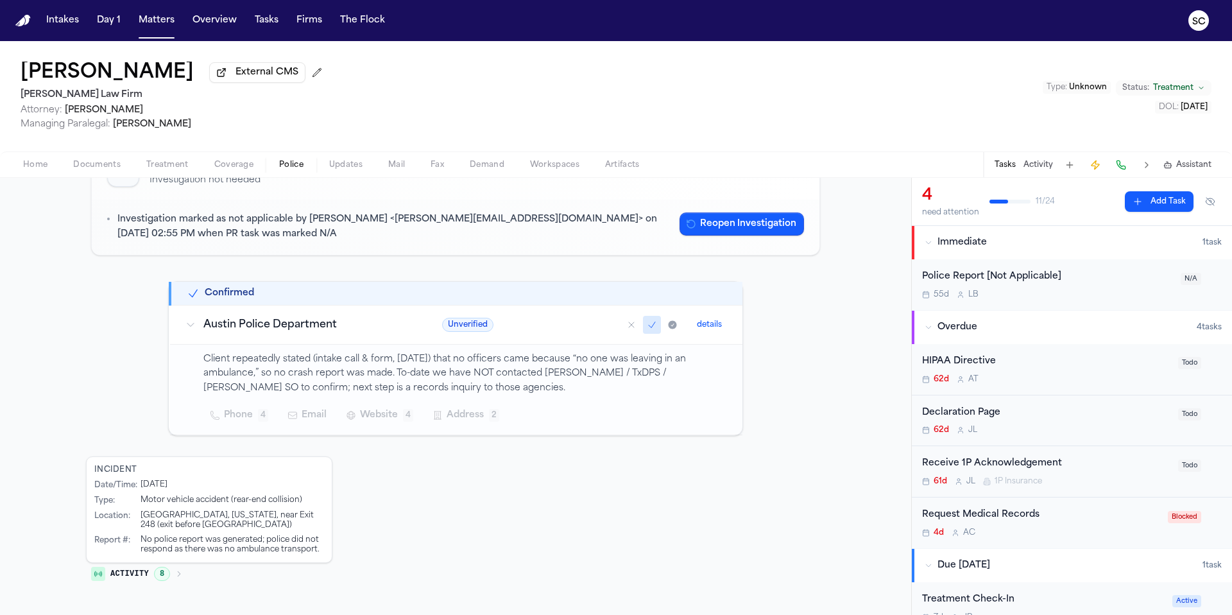
click at [1092, 290] on div "Police Report [Not Applicable] 55d L B" at bounding box center [1047, 285] width 251 height 30
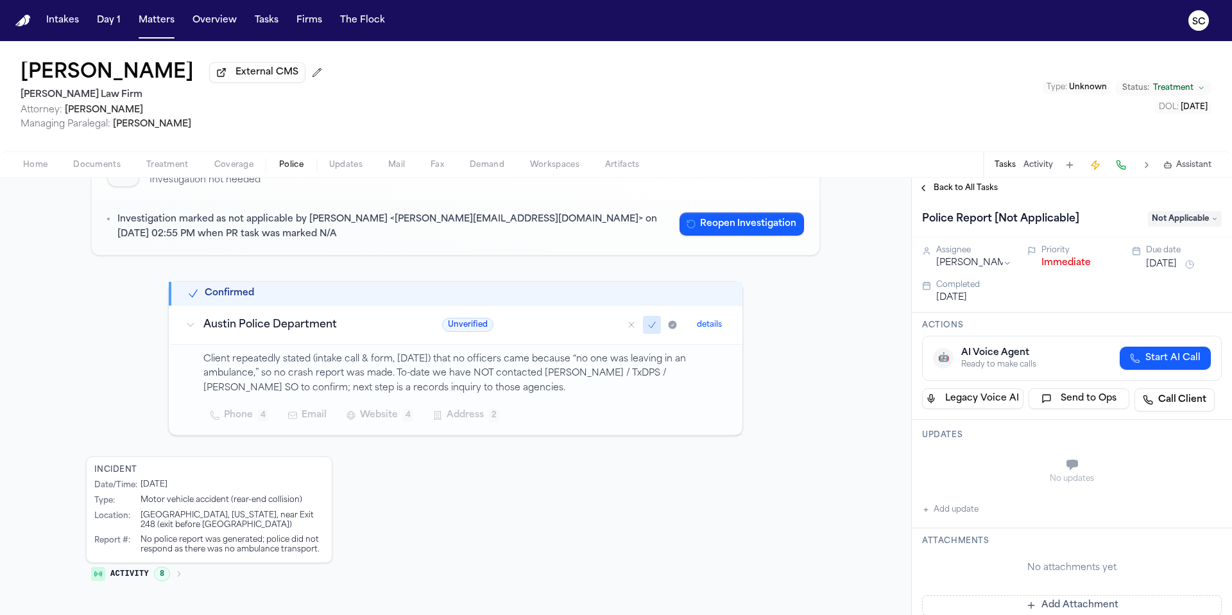
scroll to position [402, 0]
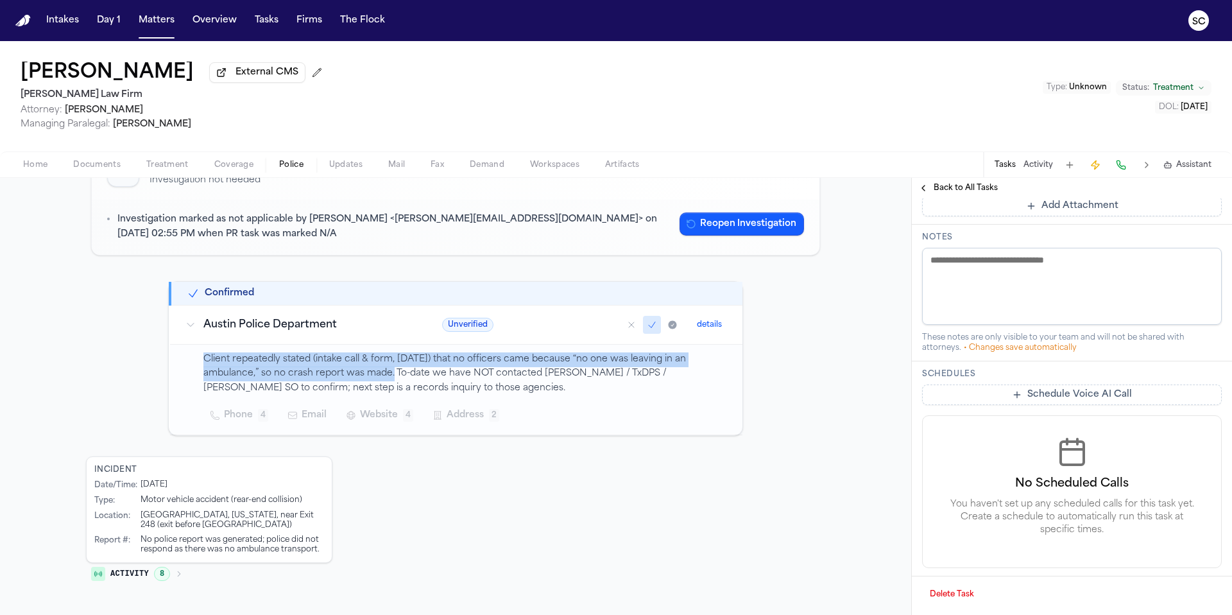
drag, startPoint x: 386, startPoint y: 377, endPoint x: 193, endPoint y: 357, distance: 193.6
click at [193, 357] on td "Client repeatedly stated (intake call & form, 8/12/25) that no officers came be…" at bounding box center [456, 389] width 572 height 90
copy p "Client repeatedly stated (intake call & form, 8/12/25) that no officers came be…"
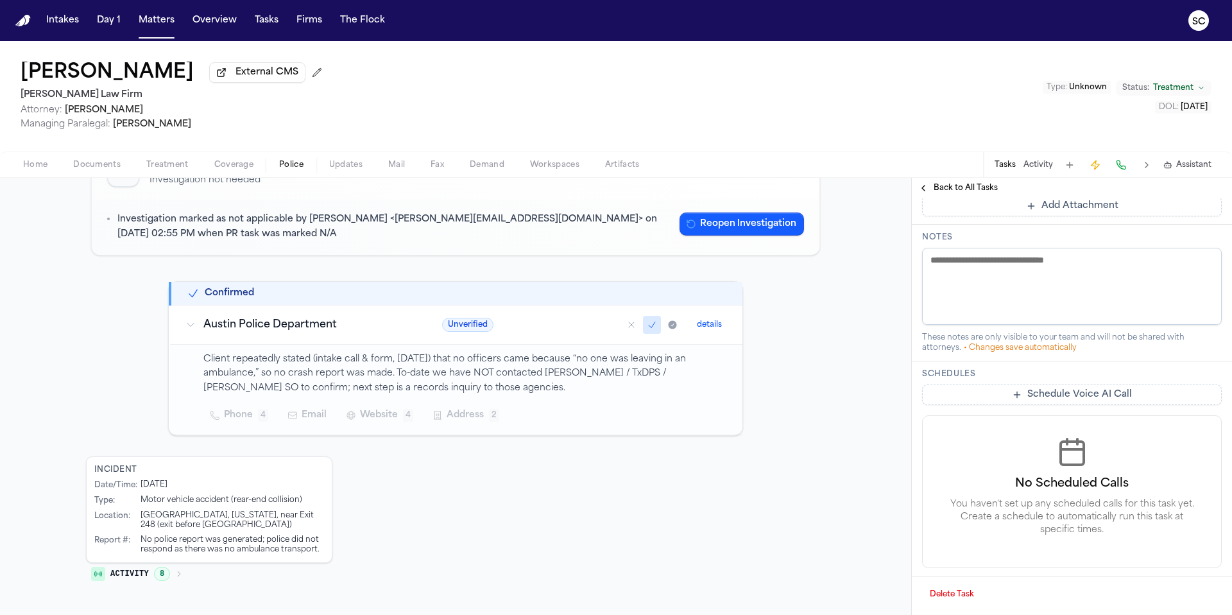
click at [958, 259] on textarea at bounding box center [1072, 286] width 300 height 77
paste textarea "**********"
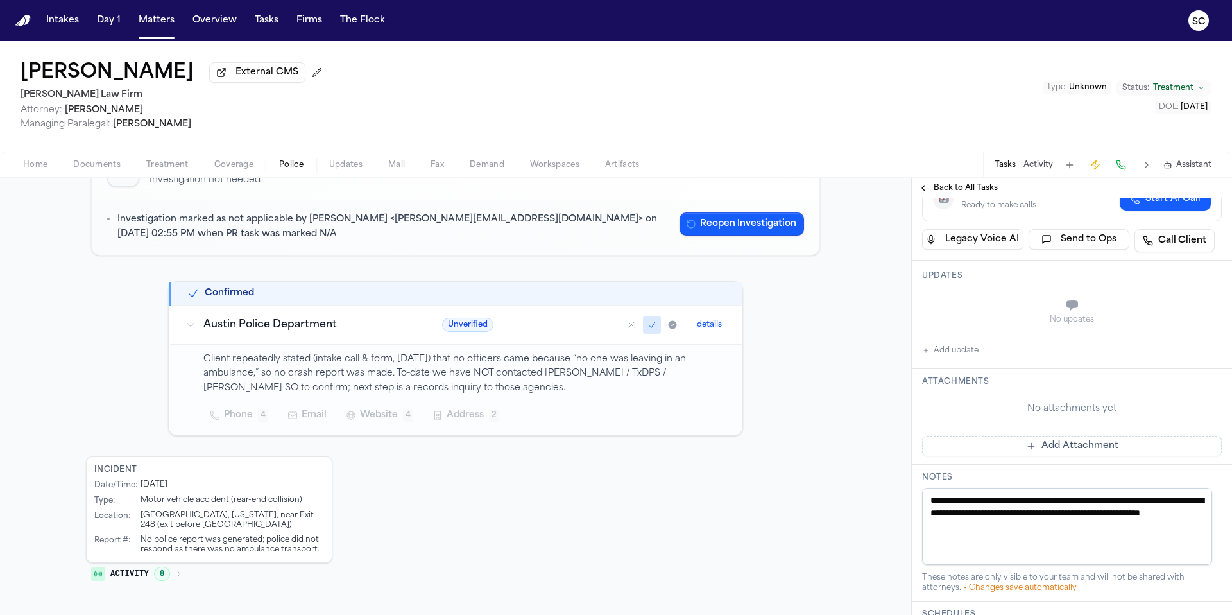
scroll to position [237, 0]
type textarea "**********"
click at [963, 352] on button "Add update" at bounding box center [950, 347] width 56 height 15
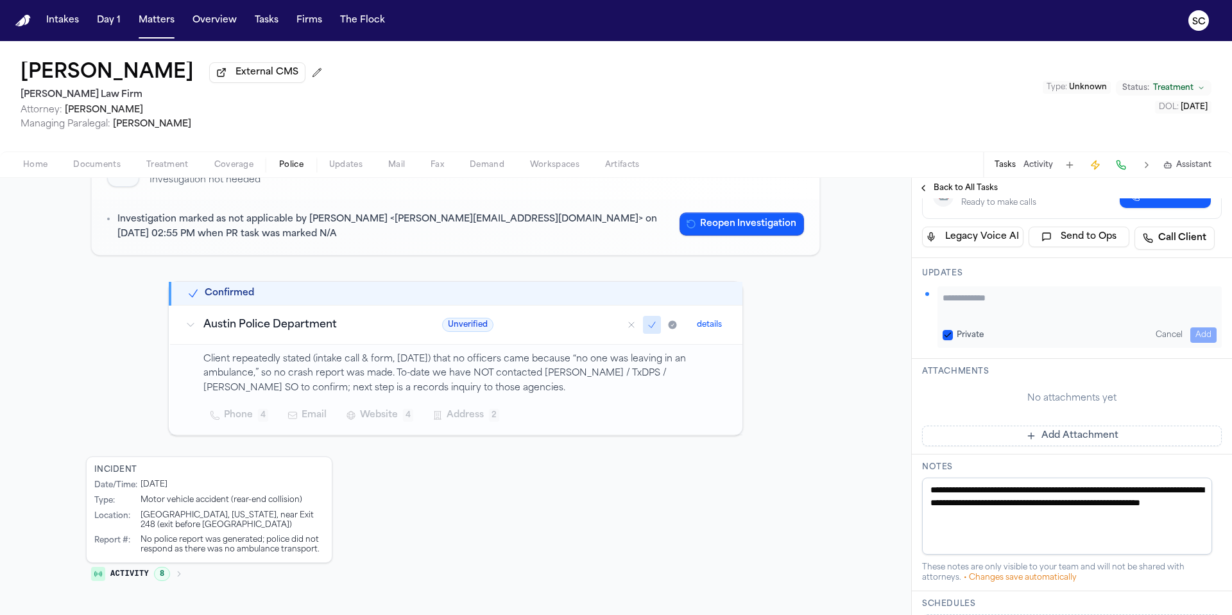
paste textarea "**********"
type textarea "**********"
click at [1194, 335] on button "Add" at bounding box center [1203, 334] width 26 height 15
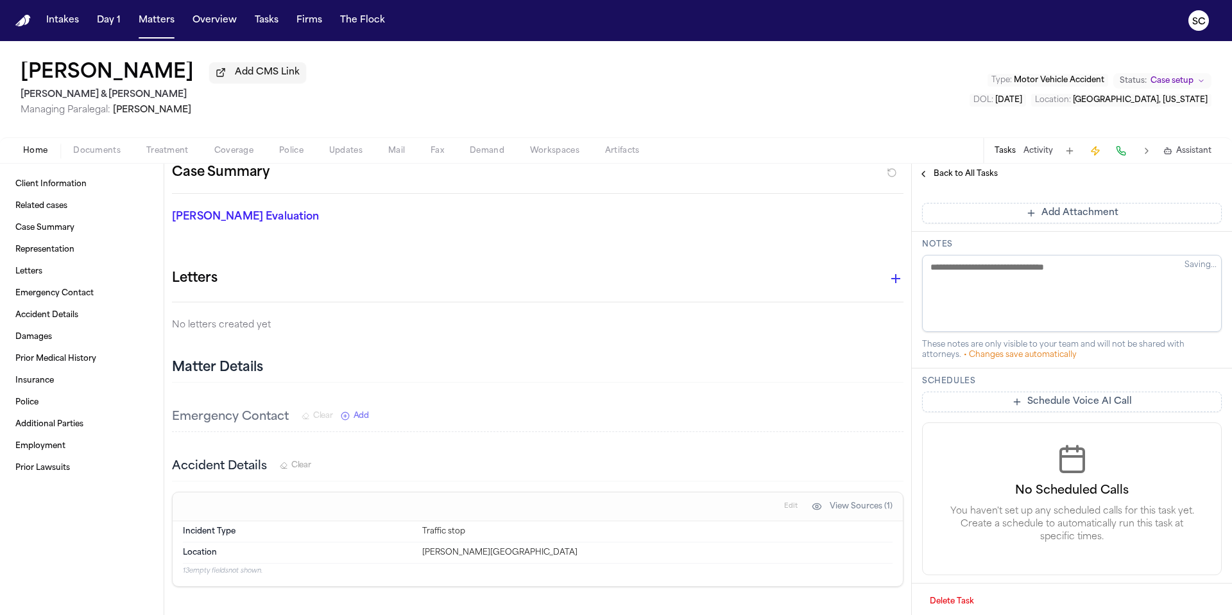
scroll to position [353, 0]
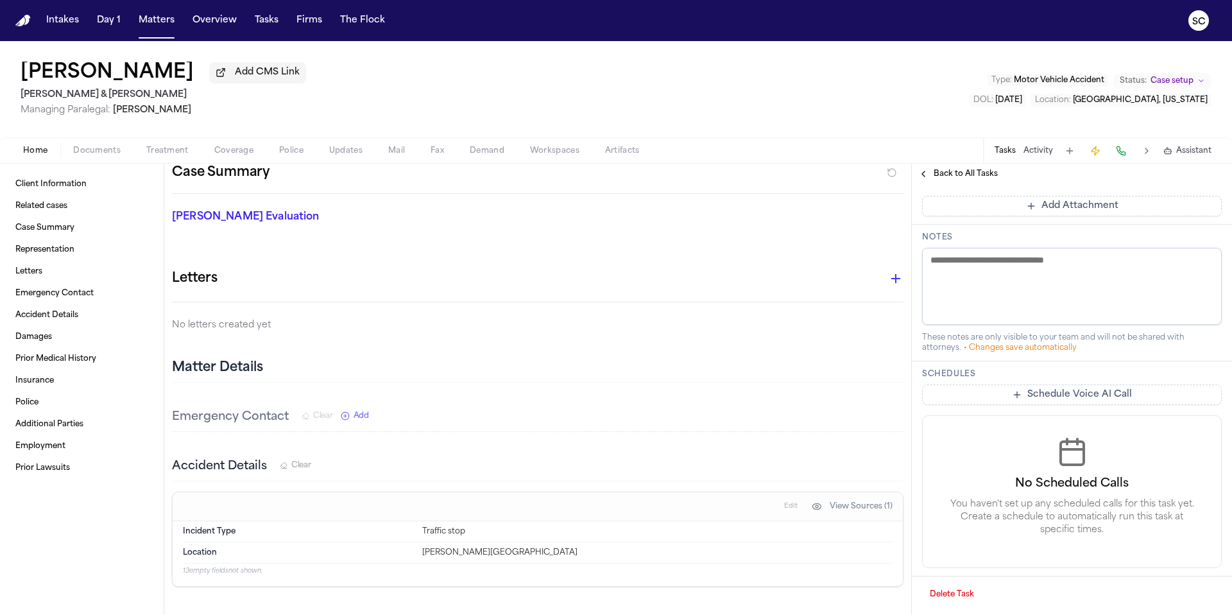
click at [297, 153] on span "Police" at bounding box center [291, 151] width 24 height 10
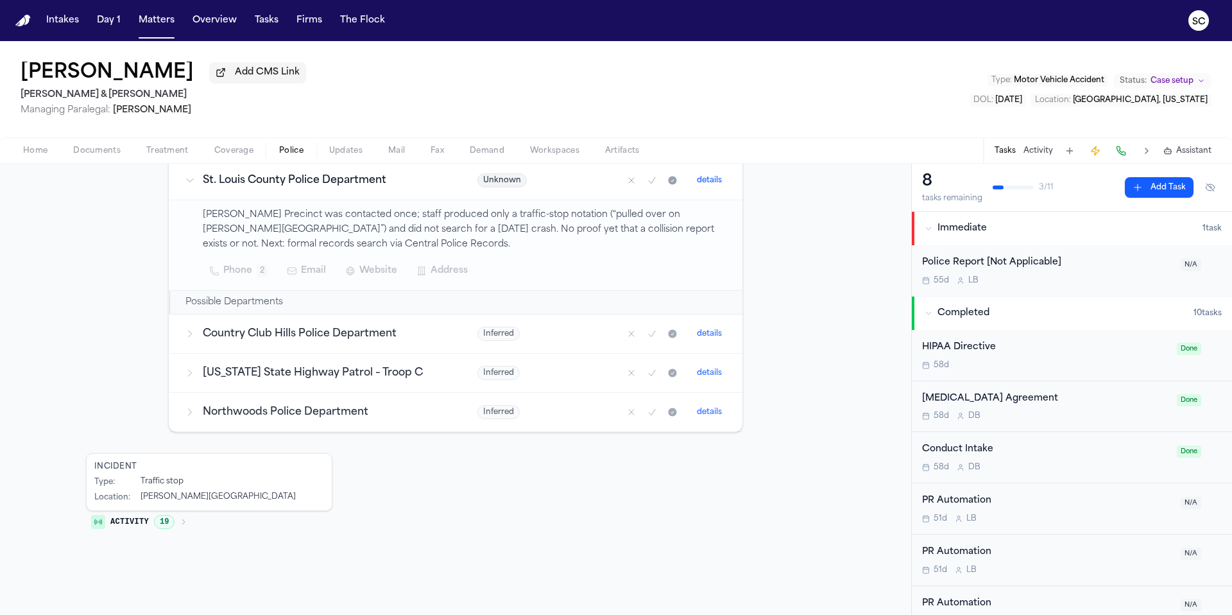
scroll to position [179, 0]
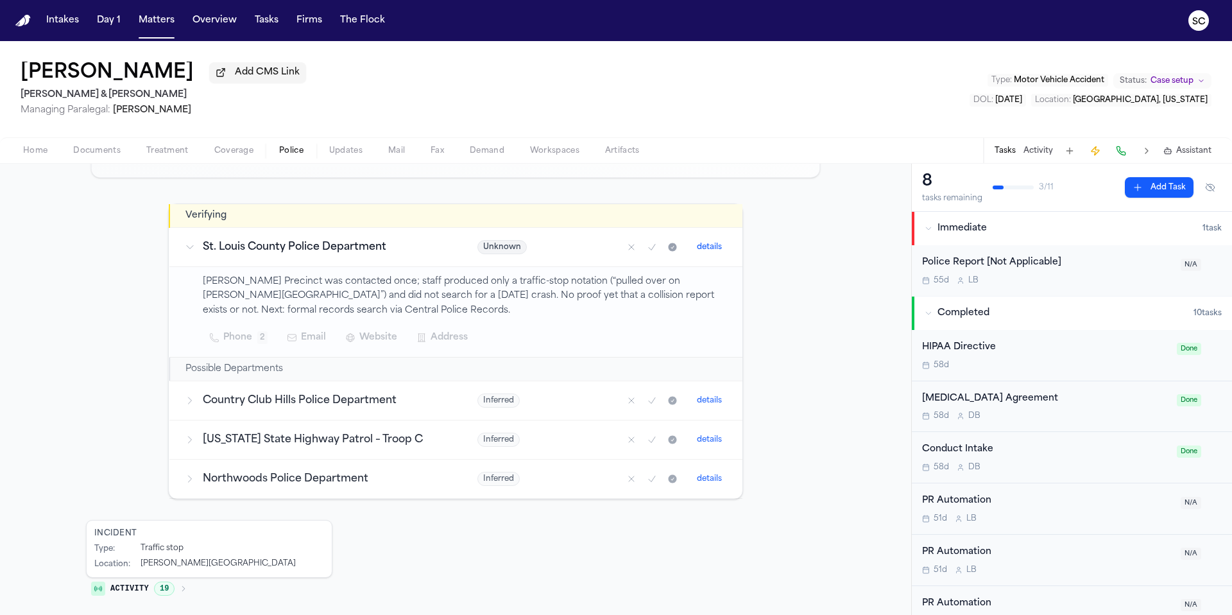
click at [101, 156] on span "Documents" at bounding box center [96, 151] width 47 height 10
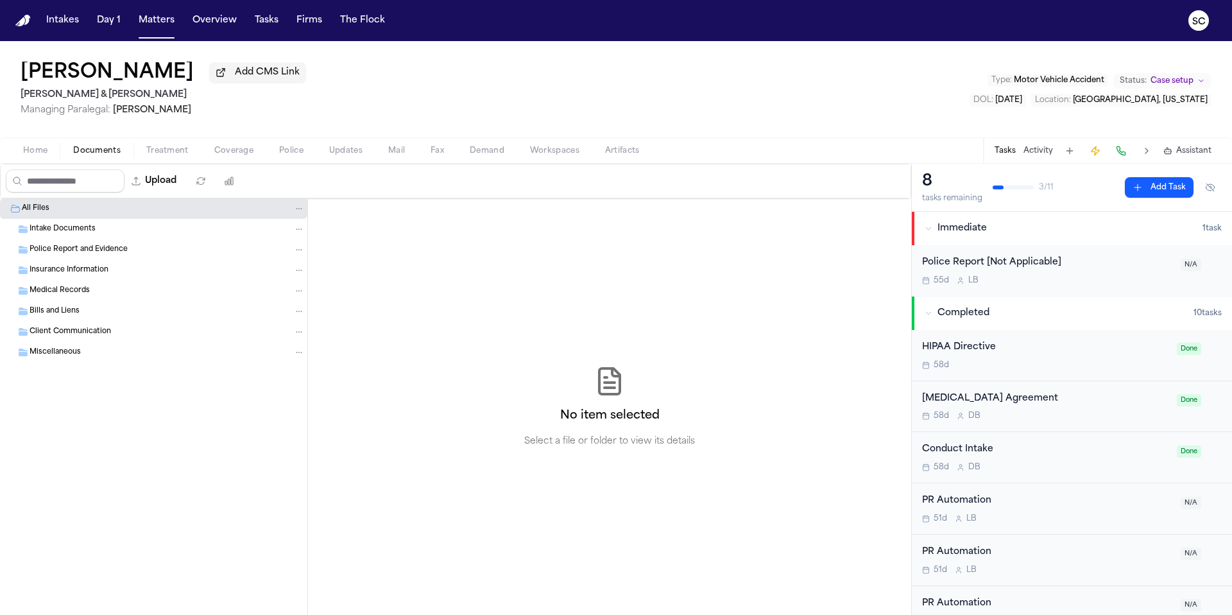
click at [42, 161] on div "Home Documents Treatment Coverage Police Updates Mail Fax Demand Workspaces Art…" at bounding box center [616, 150] width 1232 height 26
click at [40, 153] on span "Home" at bounding box center [35, 151] width 24 height 10
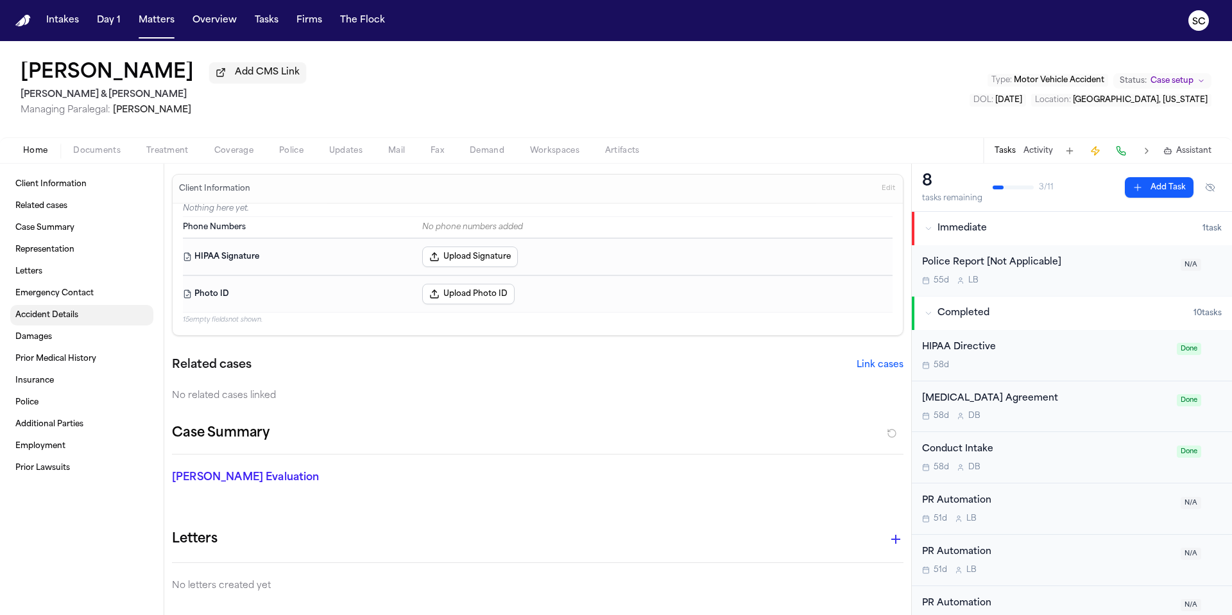
click at [52, 318] on span "Accident Details" at bounding box center [46, 315] width 63 height 10
click at [104, 152] on span "Documents" at bounding box center [96, 151] width 47 height 10
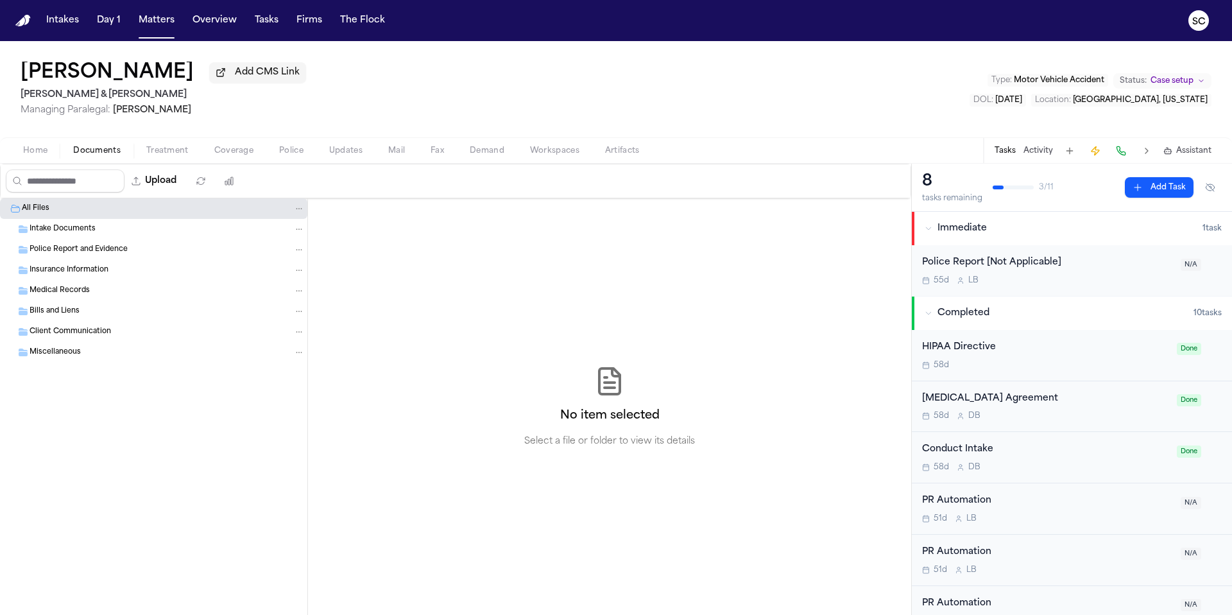
click at [131, 235] on div "Intake Documents" at bounding box center [167, 229] width 275 height 12
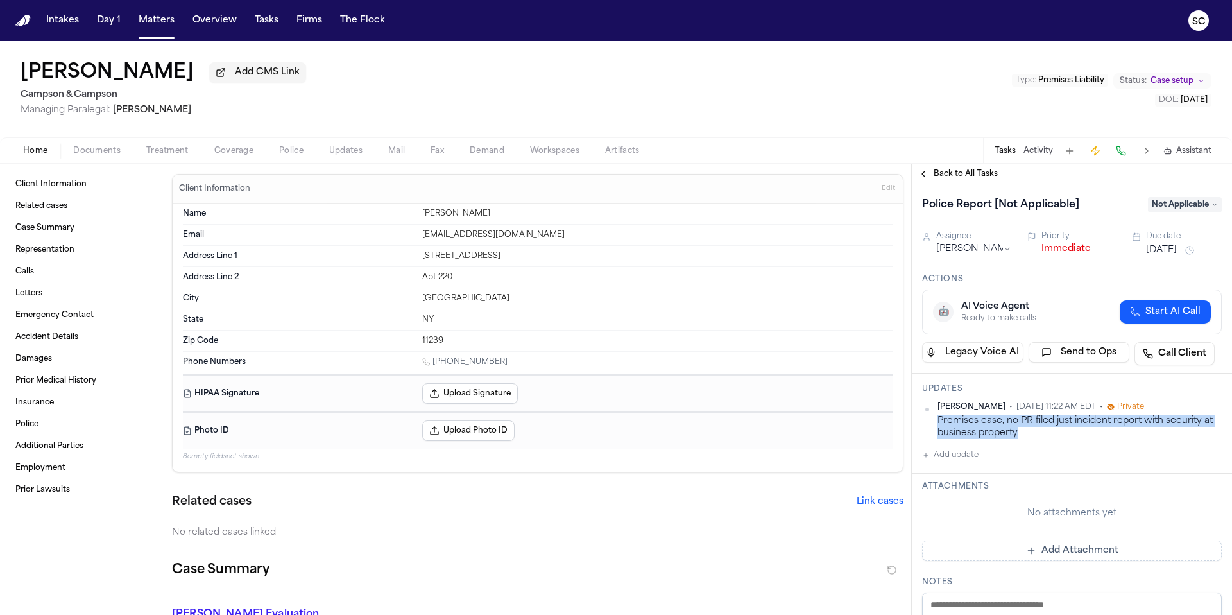
drag, startPoint x: 1023, startPoint y: 436, endPoint x: 932, endPoint y: 427, distance: 90.9
click at [932, 427] on div "[PERSON_NAME] • [DATE] 11:22 AM EDT • Private Premises case, no PR filed just i…" at bounding box center [1072, 421] width 300 height 38
copy div "Premises case, no PR filed just incident report with security at business prope…"
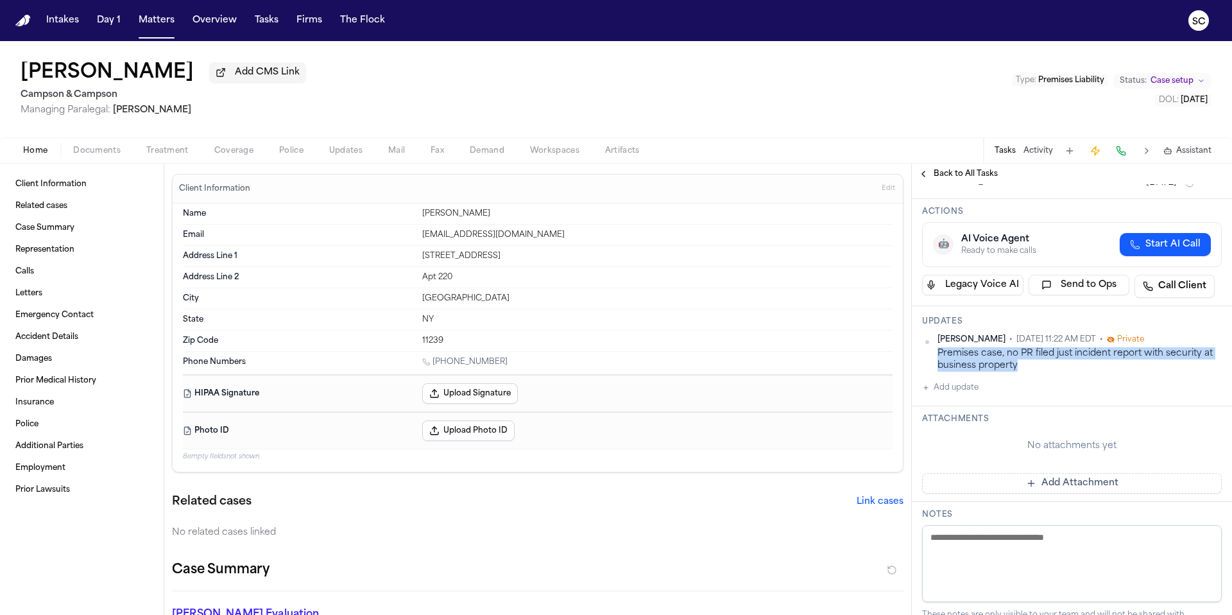
scroll to position [118, 0]
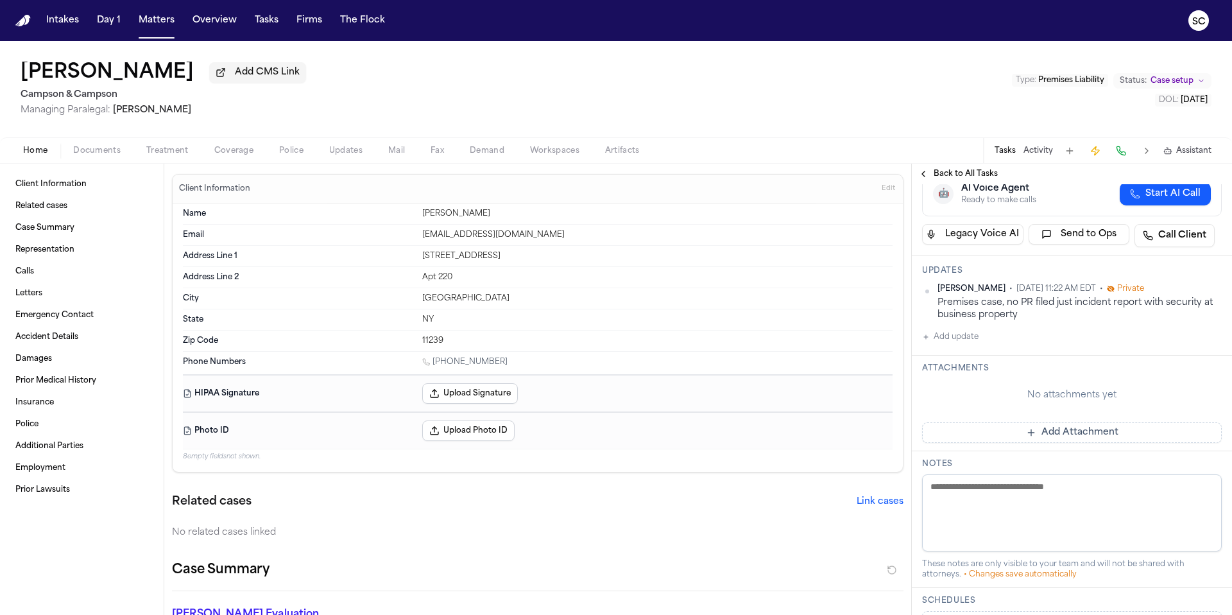
click at [965, 485] on textarea at bounding box center [1072, 512] width 300 height 77
paste textarea "**********"
type textarea "**********"
click at [912, 530] on div "**********" at bounding box center [1072, 519] width 320 height 137
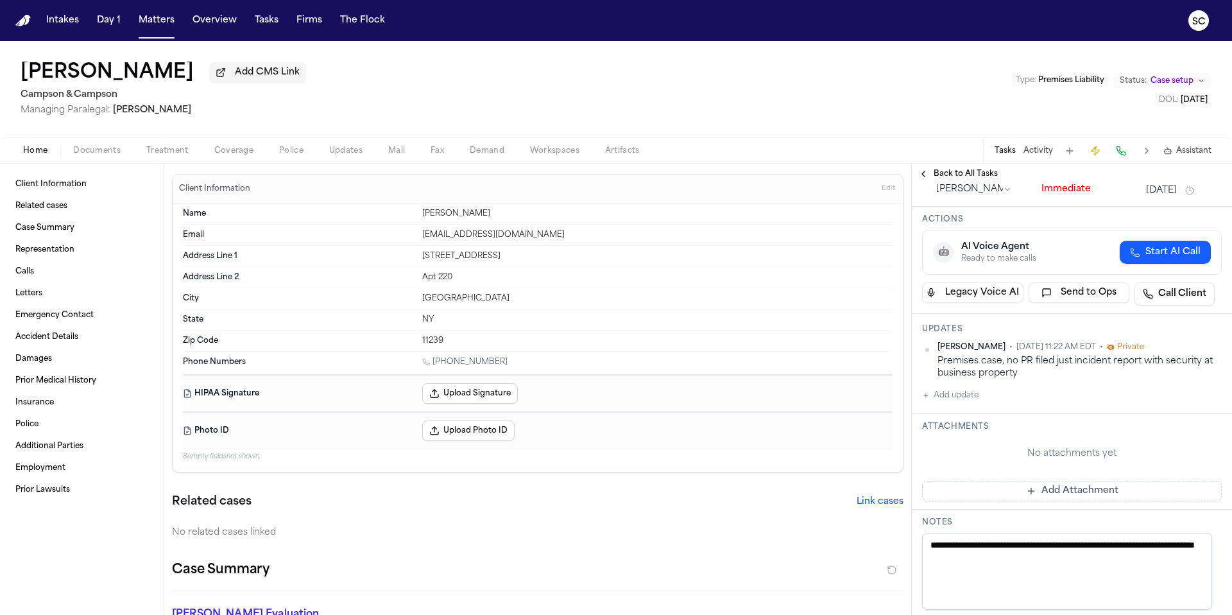
scroll to position [0, 0]
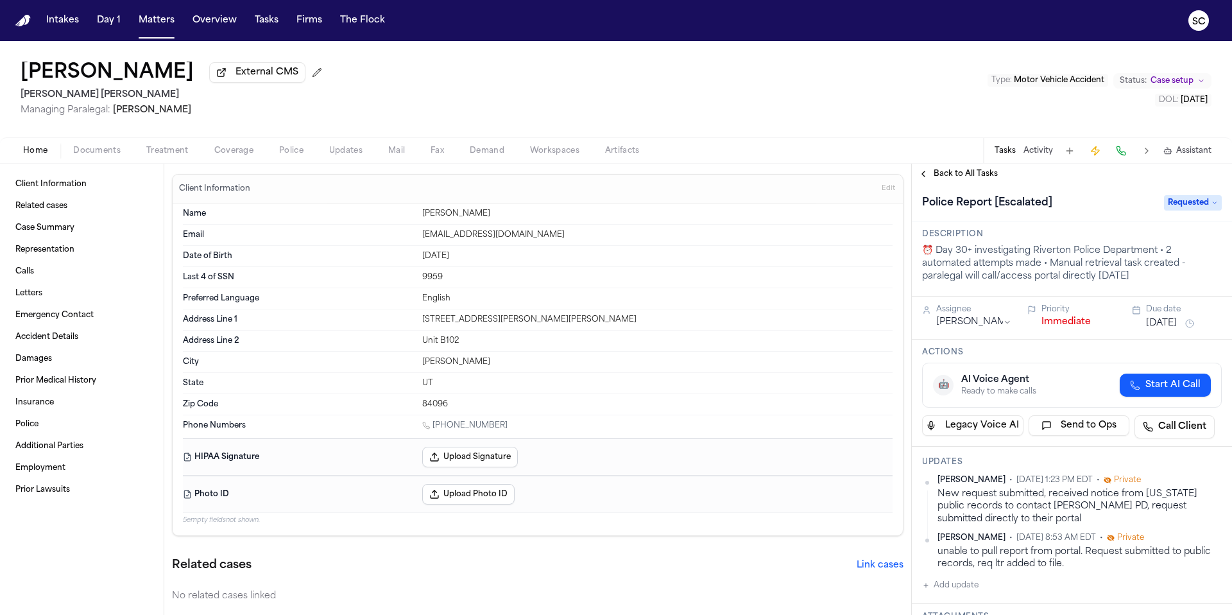
scroll to position [3, 0]
click at [108, 156] on span "Documents" at bounding box center [96, 151] width 47 height 10
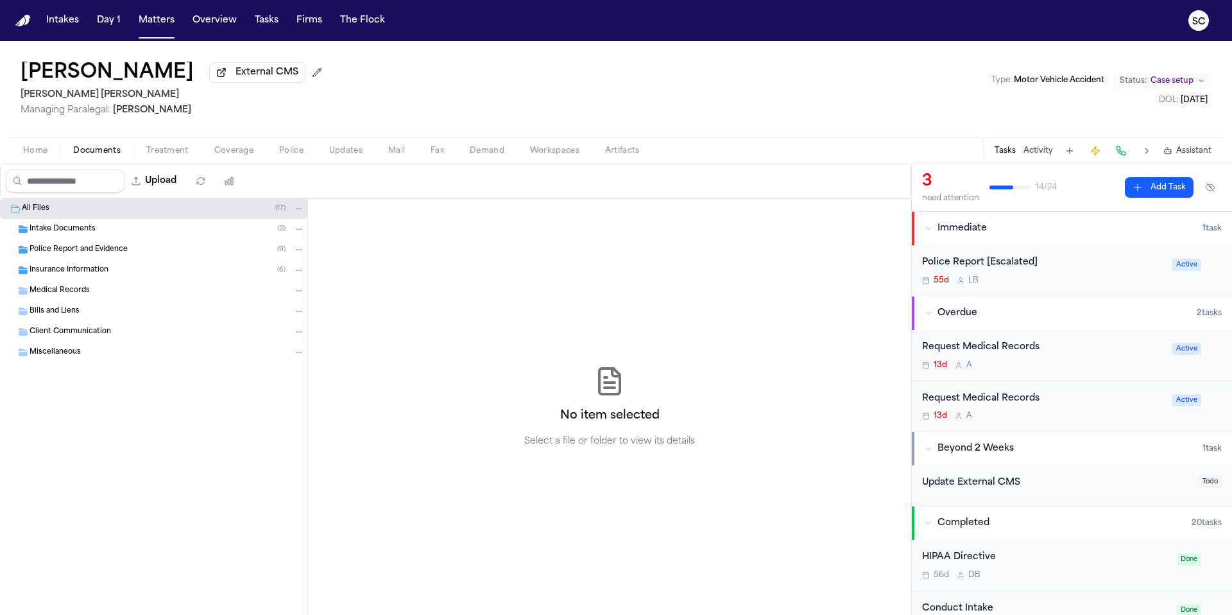
click at [398, 153] on span "Mail" at bounding box center [396, 151] width 17 height 10
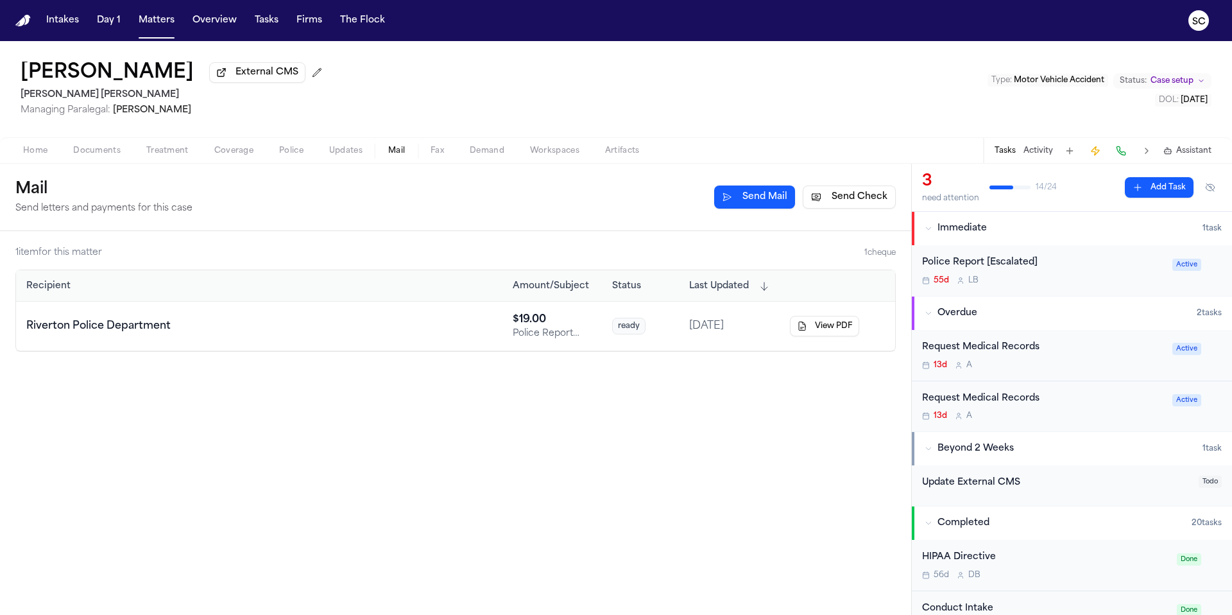
click at [485, 336] on td "Riverton Police Department" at bounding box center [259, 326] width 486 height 49
click at [820, 332] on button "View PDF" at bounding box center [824, 326] width 69 height 21
click at [763, 205] on button "Send Mail" at bounding box center [754, 196] width 81 height 23
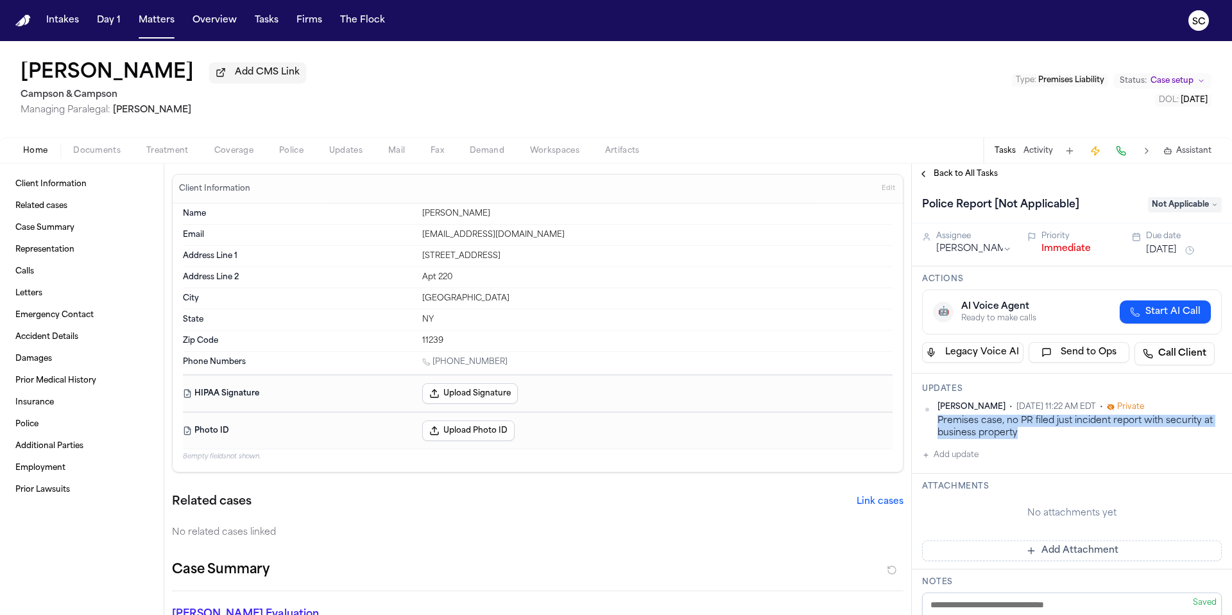
drag, startPoint x: 987, startPoint y: 436, endPoint x: 932, endPoint y: 425, distance: 55.6
click at [932, 425] on div "Julia Forza • Sep 19, 2025 11:22 AM EDT • Private Premises case, no PR filed ju…" at bounding box center [1072, 421] width 300 height 38
copy div "Premises case, no PR filed just incident report with security at business prope…"
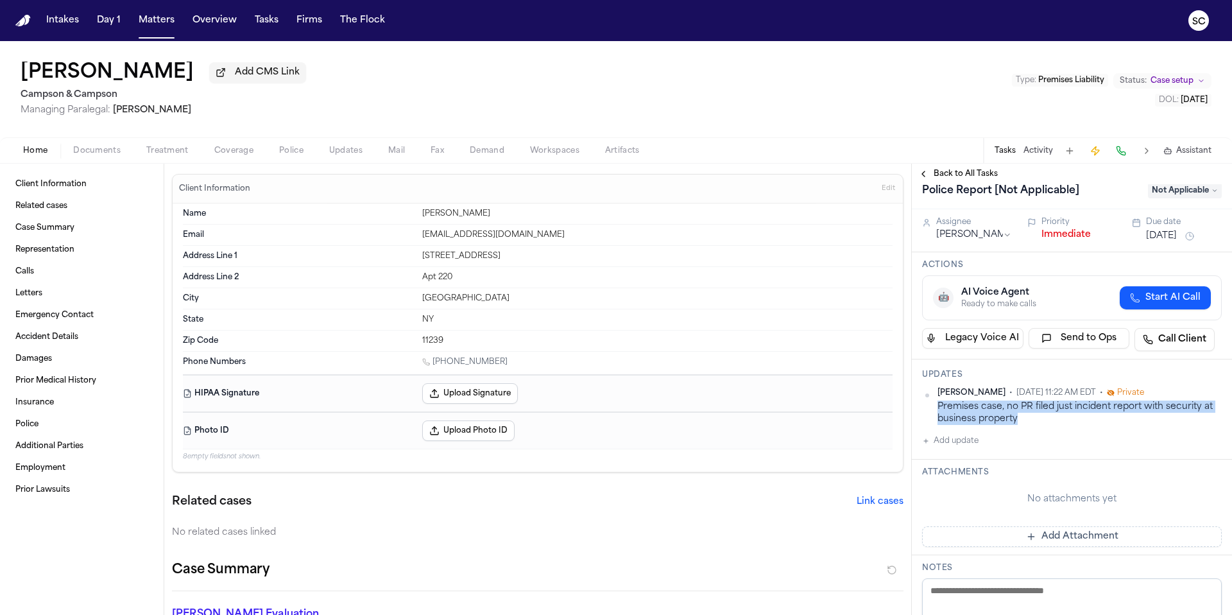
scroll to position [24, 0]
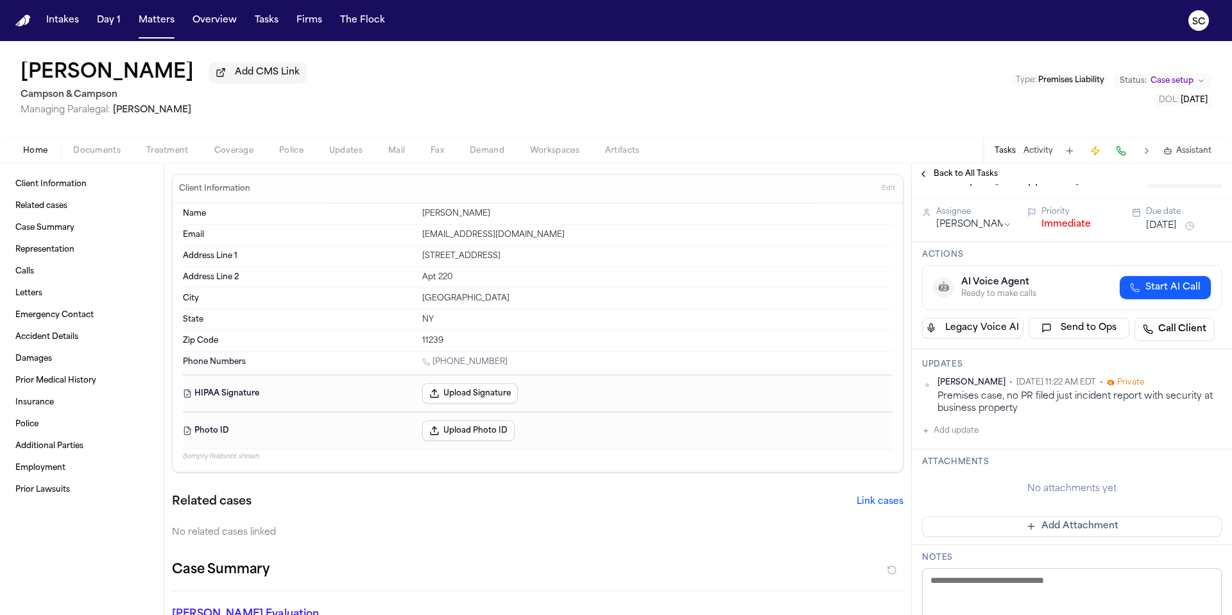
click at [985, 585] on textarea at bounding box center [1072, 606] width 300 height 77
paste textarea "**********"
type textarea "**********"
click at [1025, 442] on div "Updates Julia Forza • Sep 19, 2025 11:22 AM EDT • Private Premises case, no PR …" at bounding box center [1072, 399] width 320 height 100
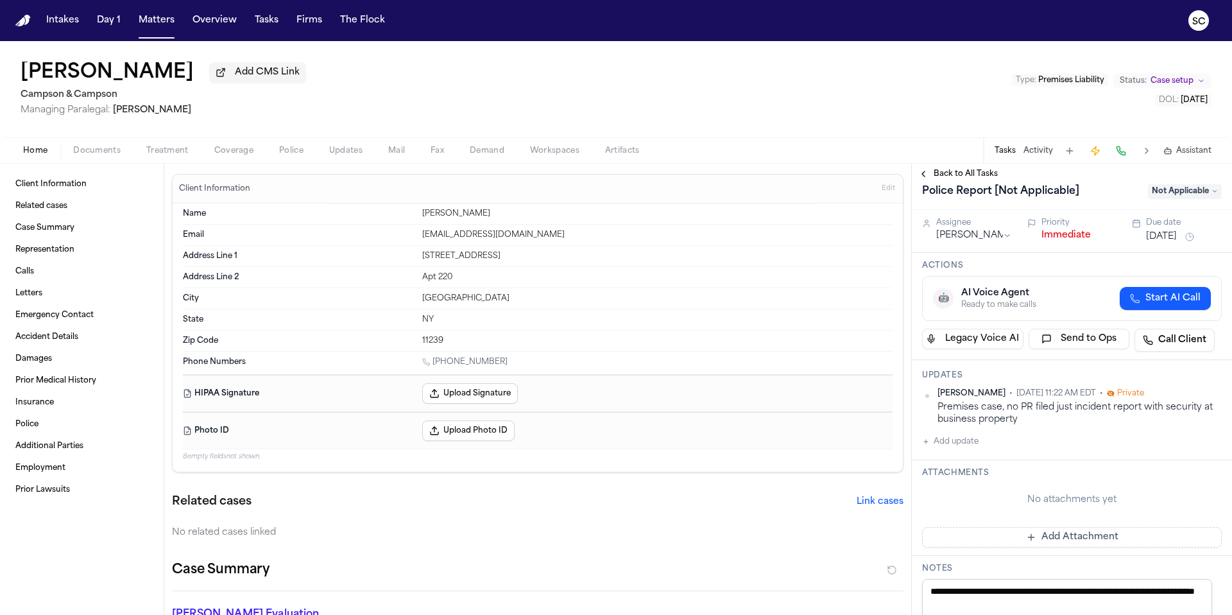
scroll to position [0, 0]
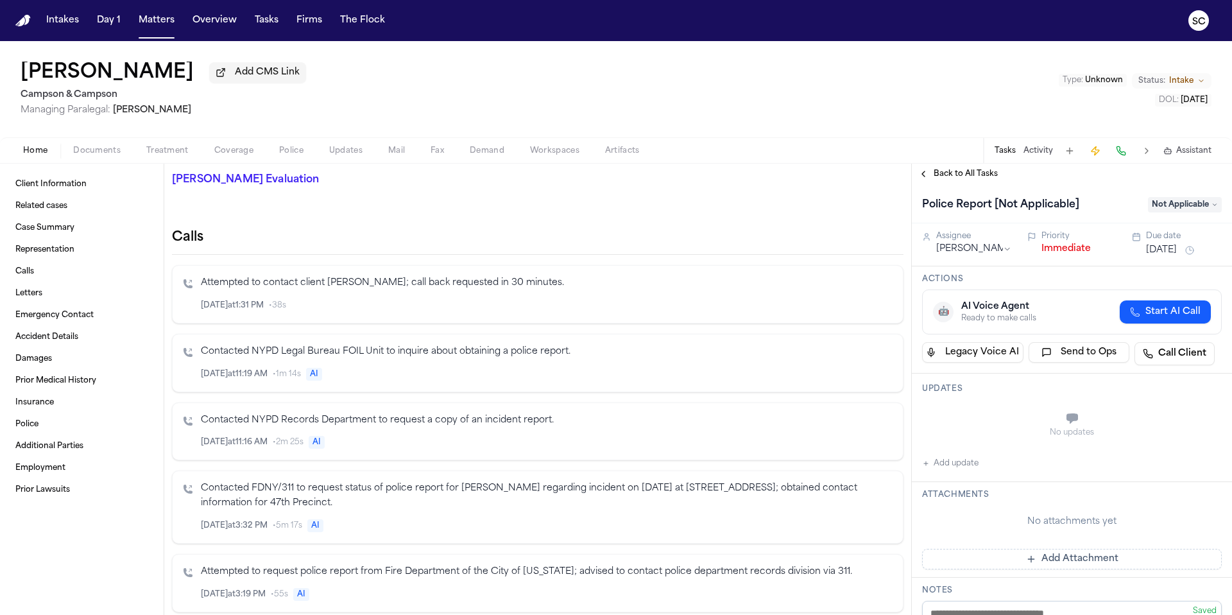
scroll to position [551, 0]
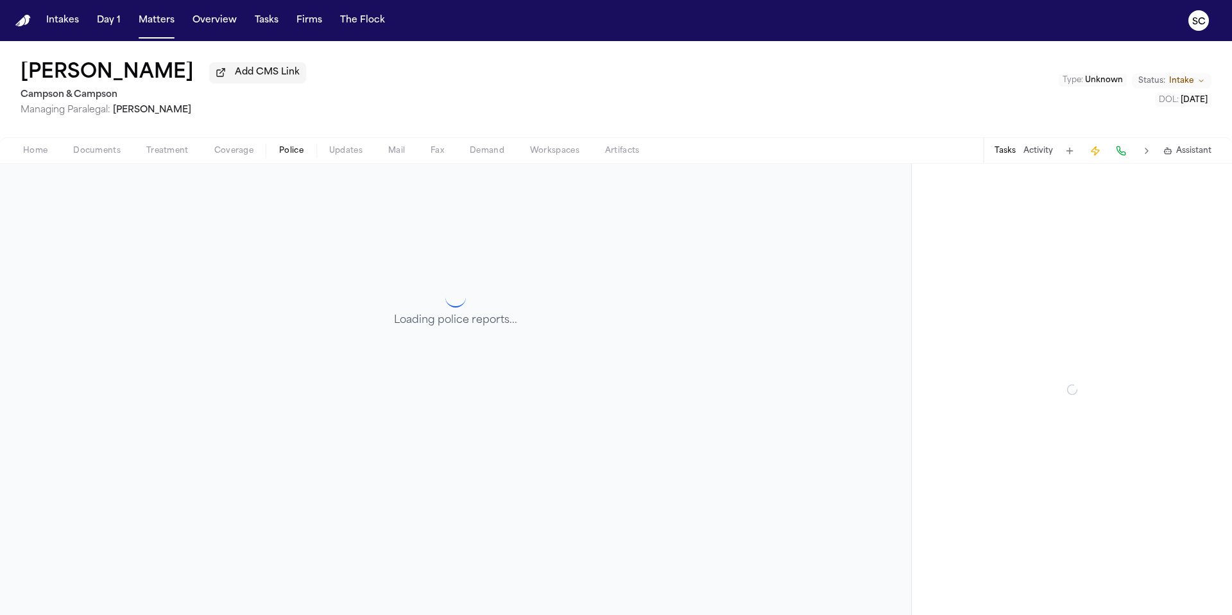
click at [280, 151] on span "Police" at bounding box center [291, 151] width 24 height 10
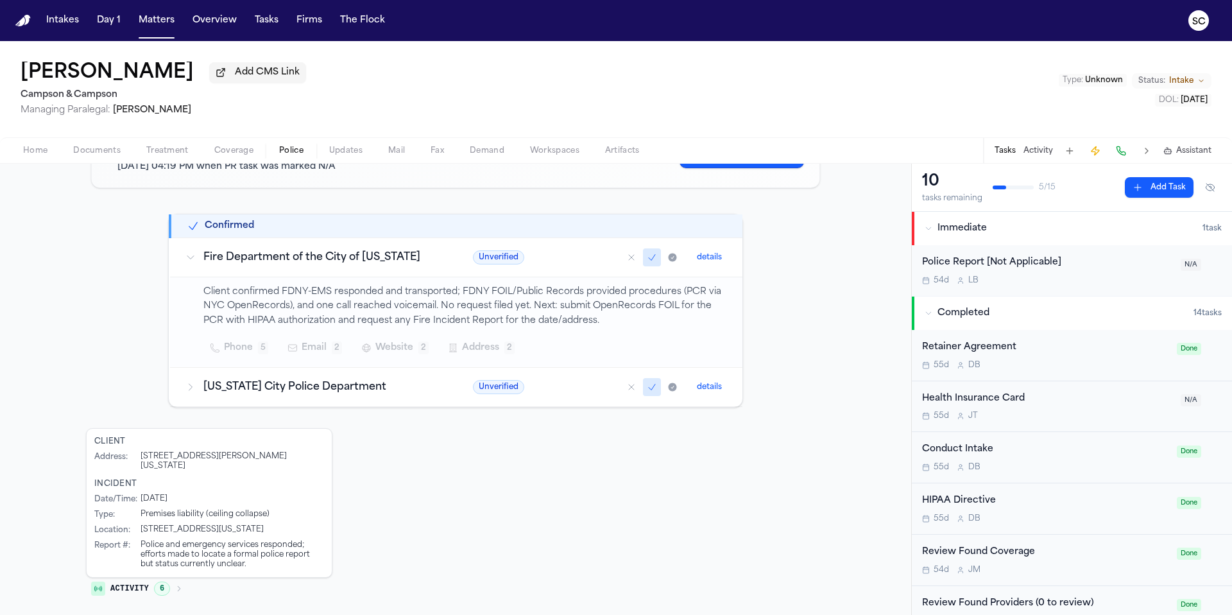
scroll to position [169, 0]
click at [193, 390] on div "[US_STATE] City Police Department" at bounding box center [313, 386] width 257 height 15
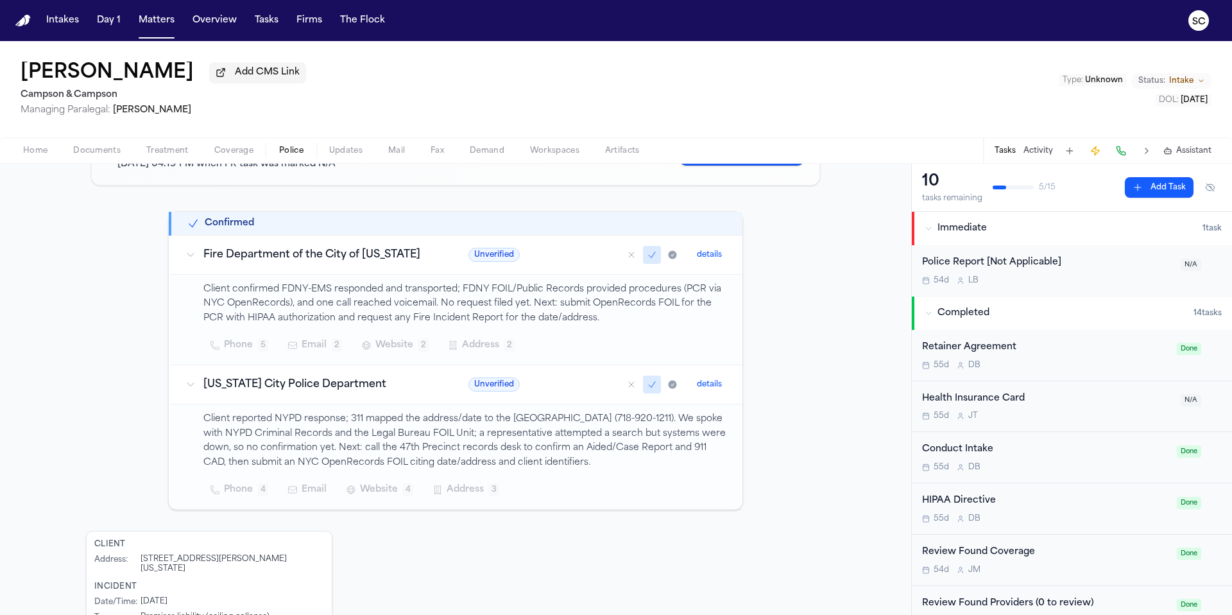
scroll to position [274, 0]
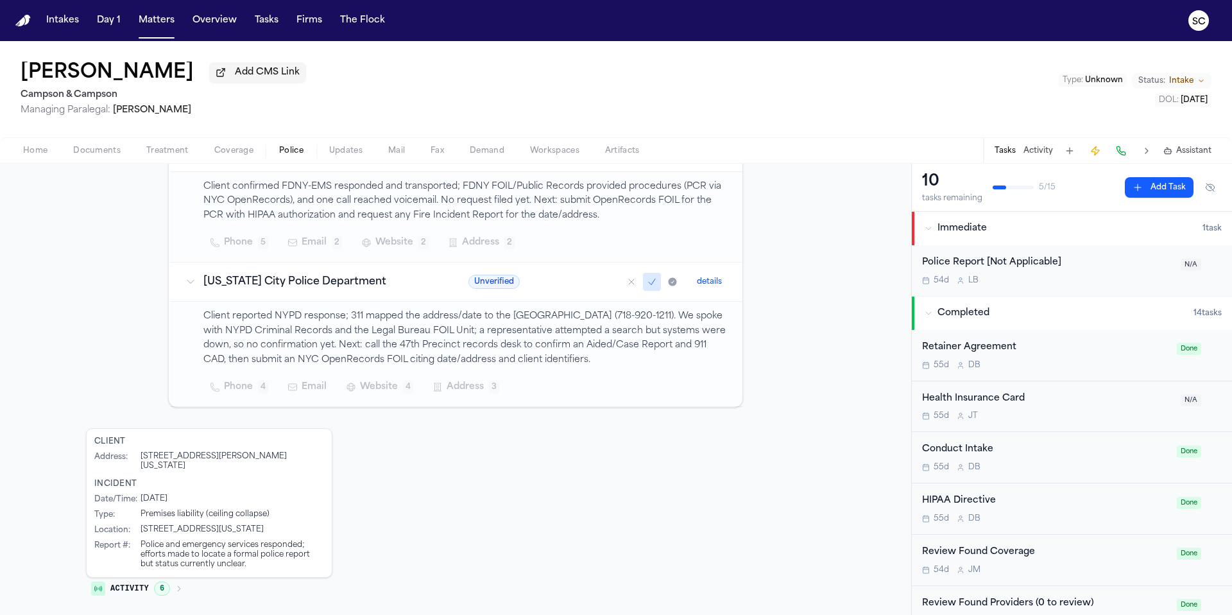
click at [103, 156] on span "Documents" at bounding box center [96, 151] width 47 height 10
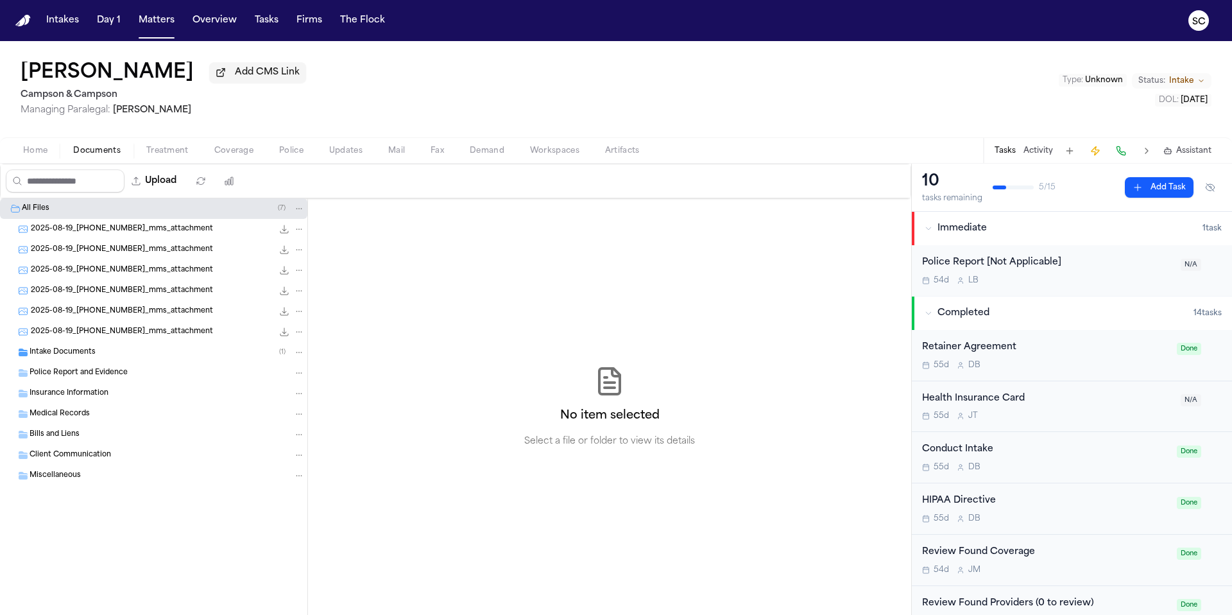
click at [146, 239] on div "2025-08-19_[PHONE_NUMBER]_mms_attachment 276.1 KB • PNG" at bounding box center [153, 229] width 307 height 21
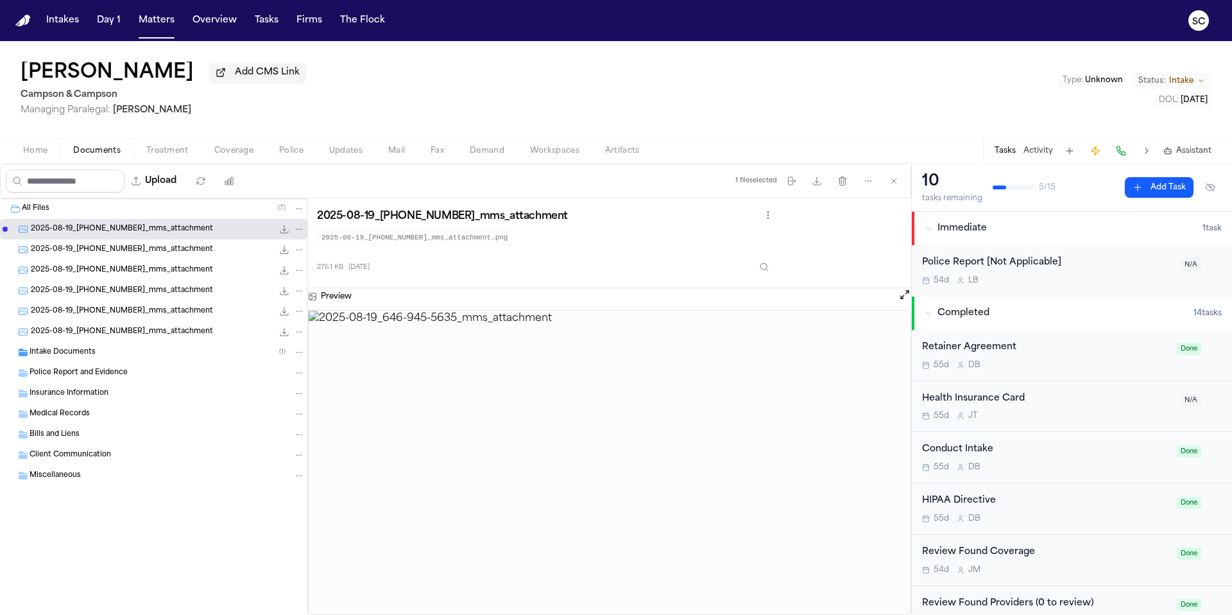
click at [116, 338] on span "2025-08-19_[PHONE_NUMBER]_mms_attachment" at bounding box center [122, 332] width 182 height 11
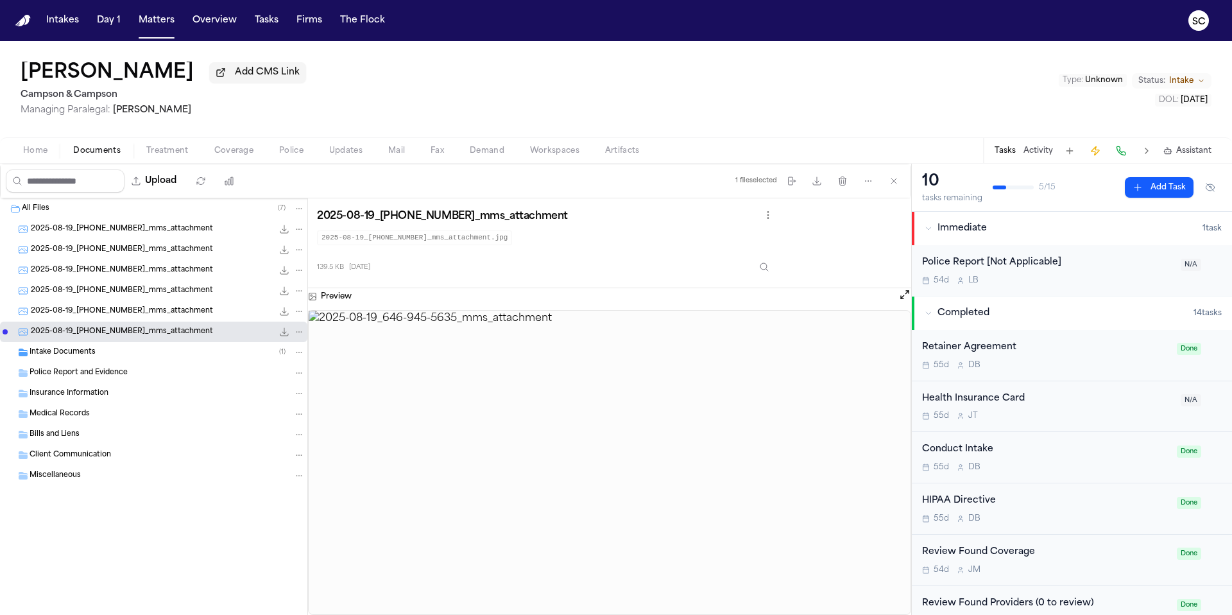
click at [124, 313] on span "2025-08-19_646-945-5635_mms_attachment" at bounding box center [122, 311] width 182 height 11
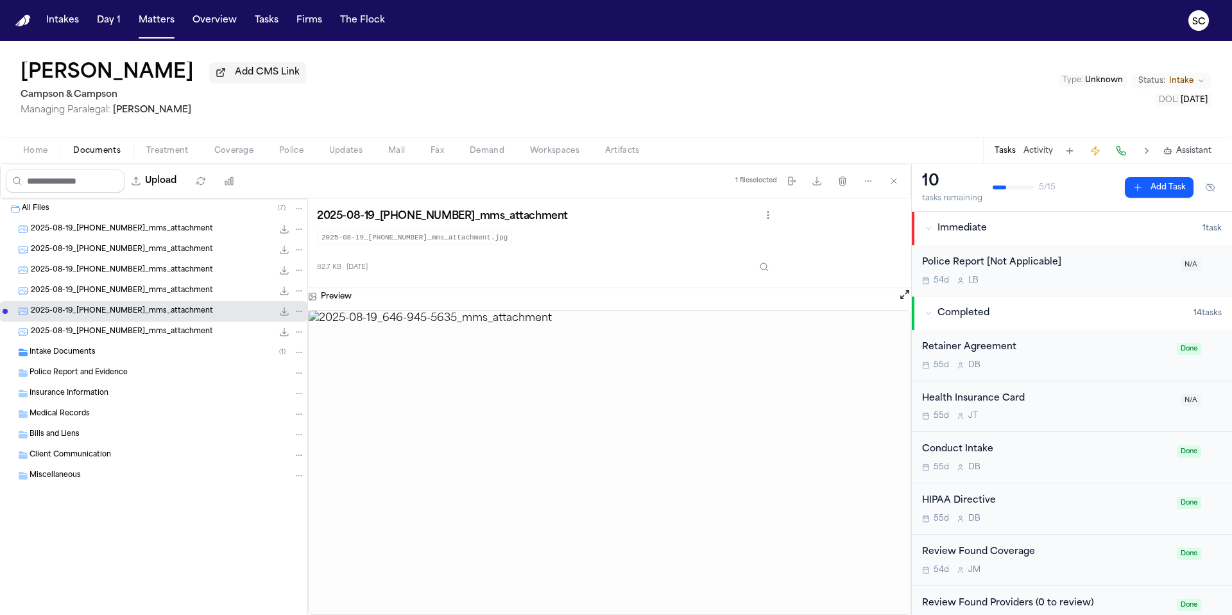
click at [123, 293] on span "2025-08-19_646-945-5635_mms_attachment" at bounding box center [122, 291] width 182 height 11
click at [119, 270] on span "2025-08-19_646-945-5635_mms_attachment" at bounding box center [122, 270] width 182 height 11
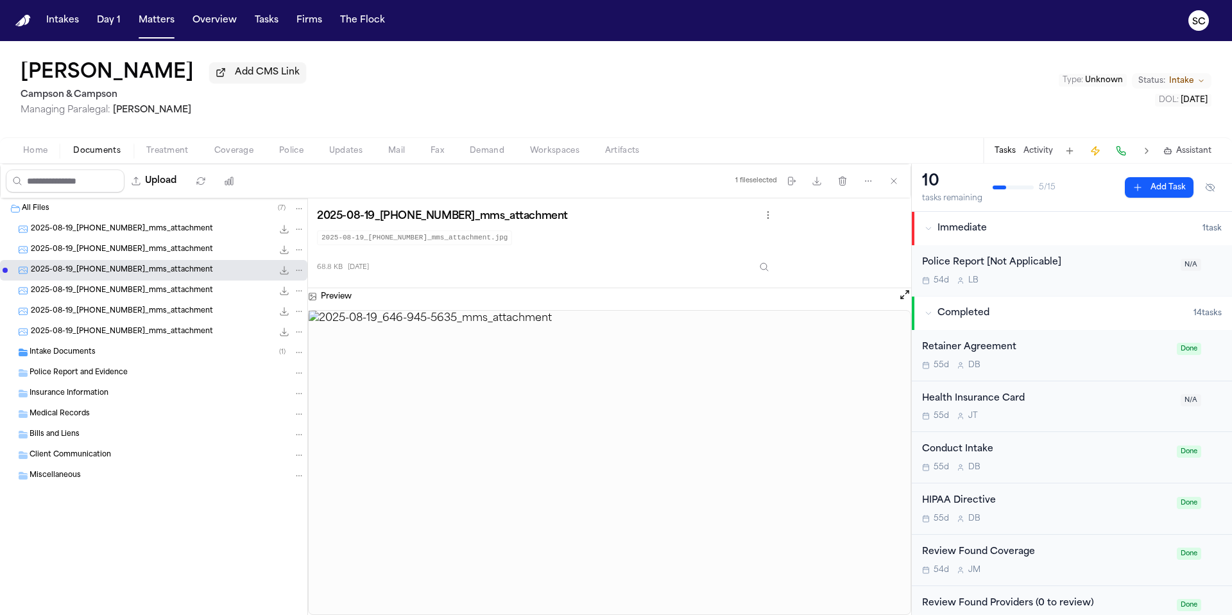
click at [123, 255] on span "2025-08-19_646-945-5635_mms_attachment" at bounding box center [122, 250] width 182 height 11
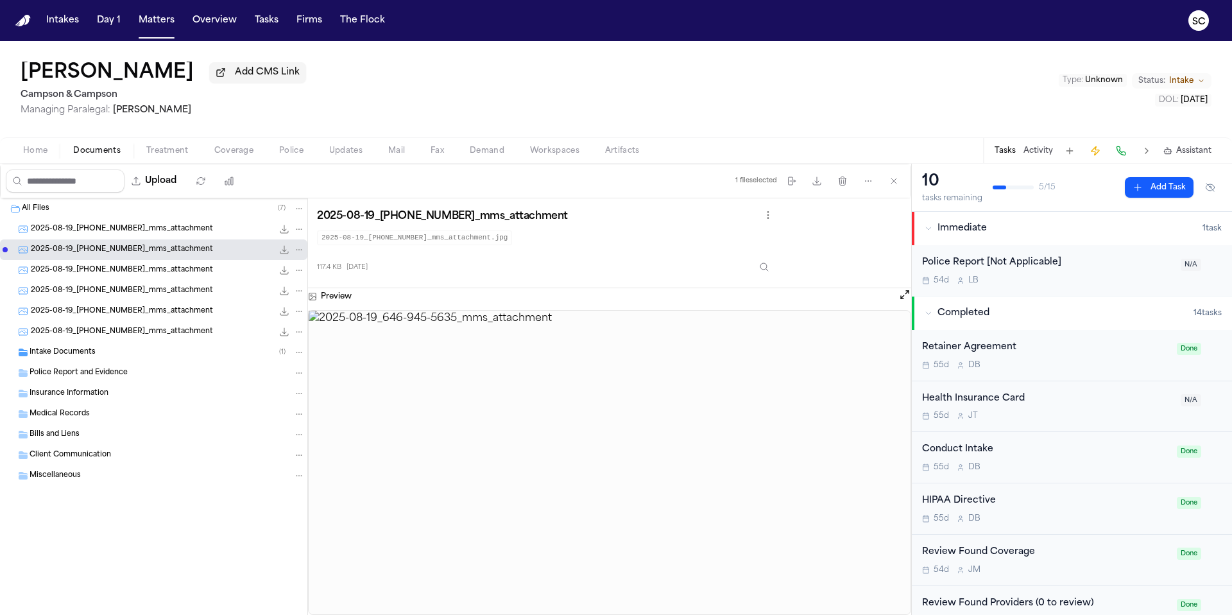
click at [110, 356] on div "Intake Documents ( 1 )" at bounding box center [167, 353] width 275 height 12
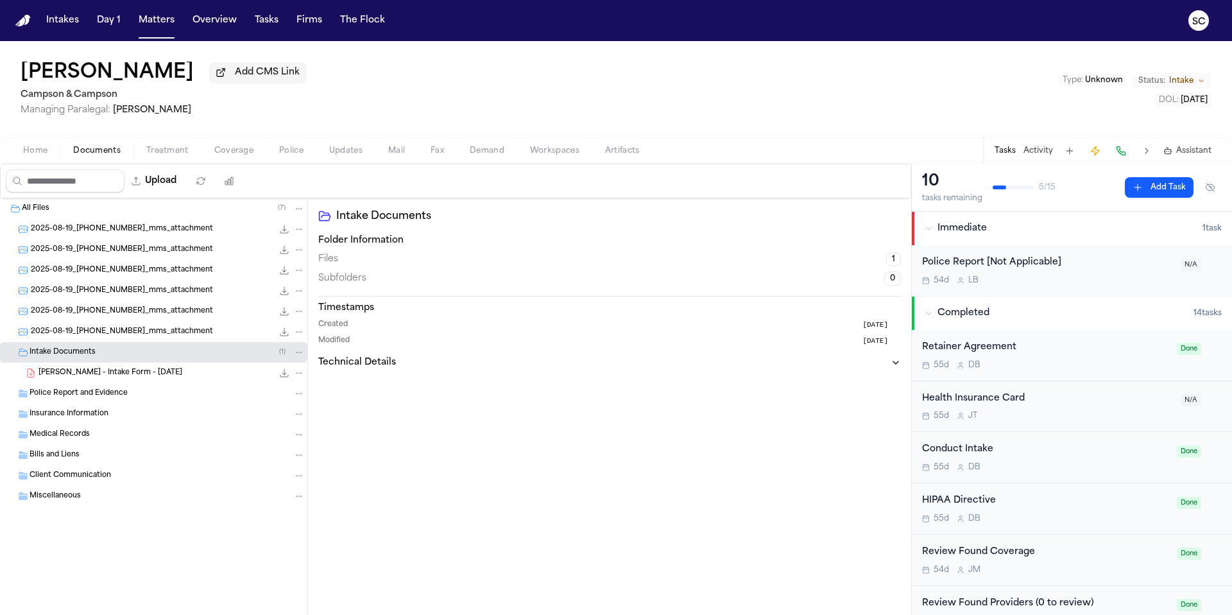
click at [150, 377] on div "S. Miller - Intake Form - 8.19.25 21.7 KB • PDF" at bounding box center [172, 372] width 266 height 13
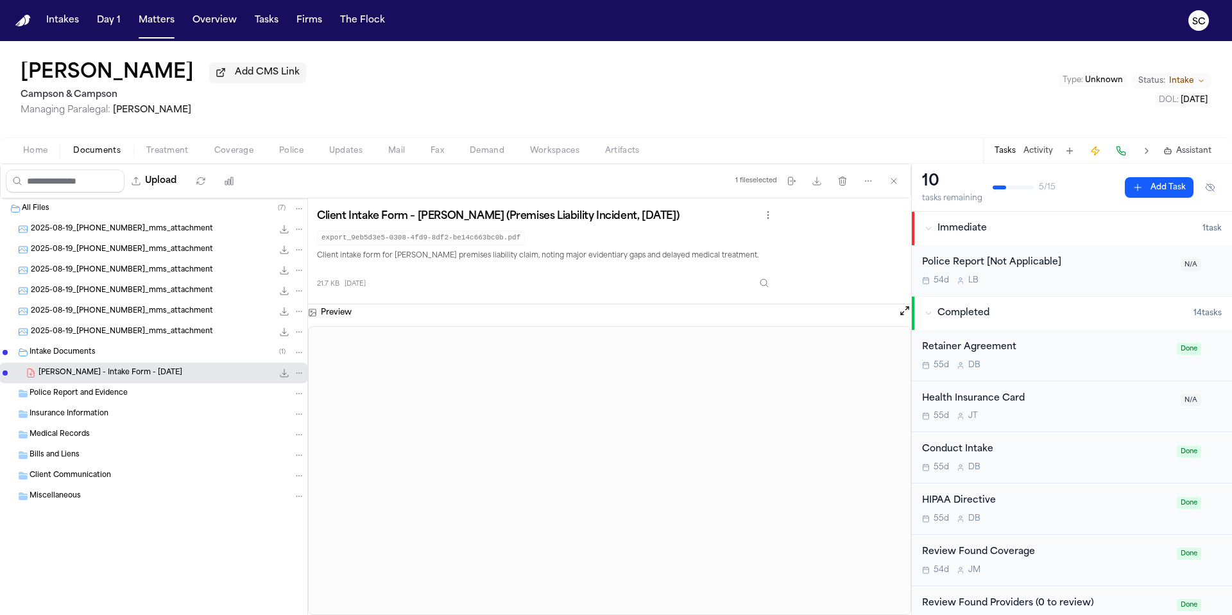
click at [91, 399] on span "Police Report and Evidence" at bounding box center [79, 393] width 98 height 11
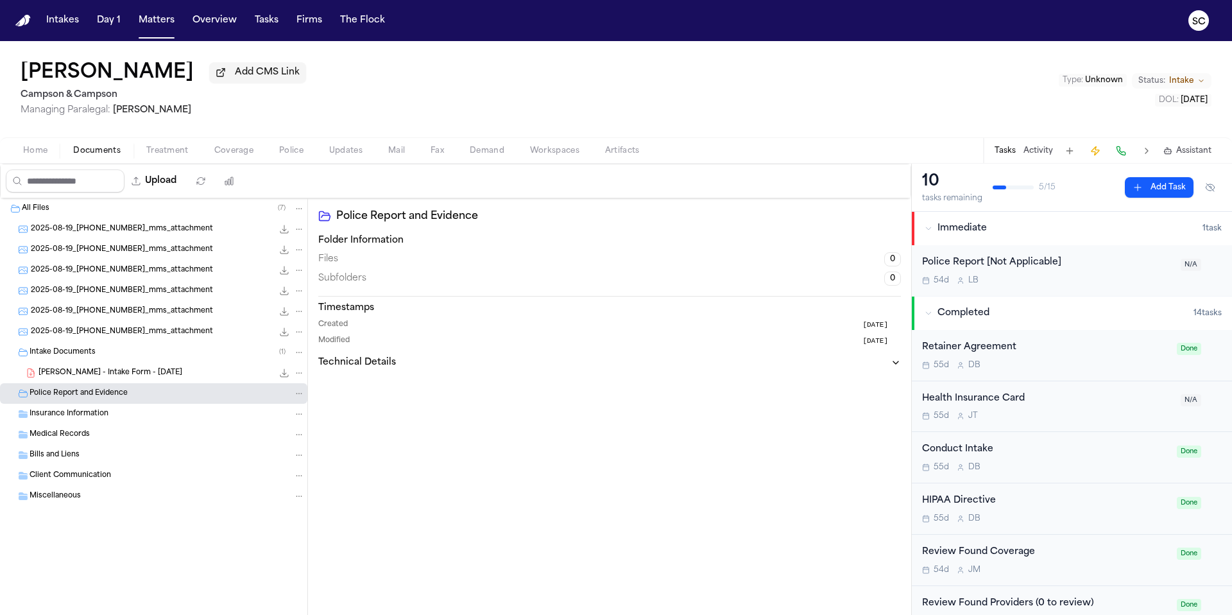
click at [1126, 269] on div "Police Report [Not Applicable]" at bounding box center [1047, 262] width 251 height 15
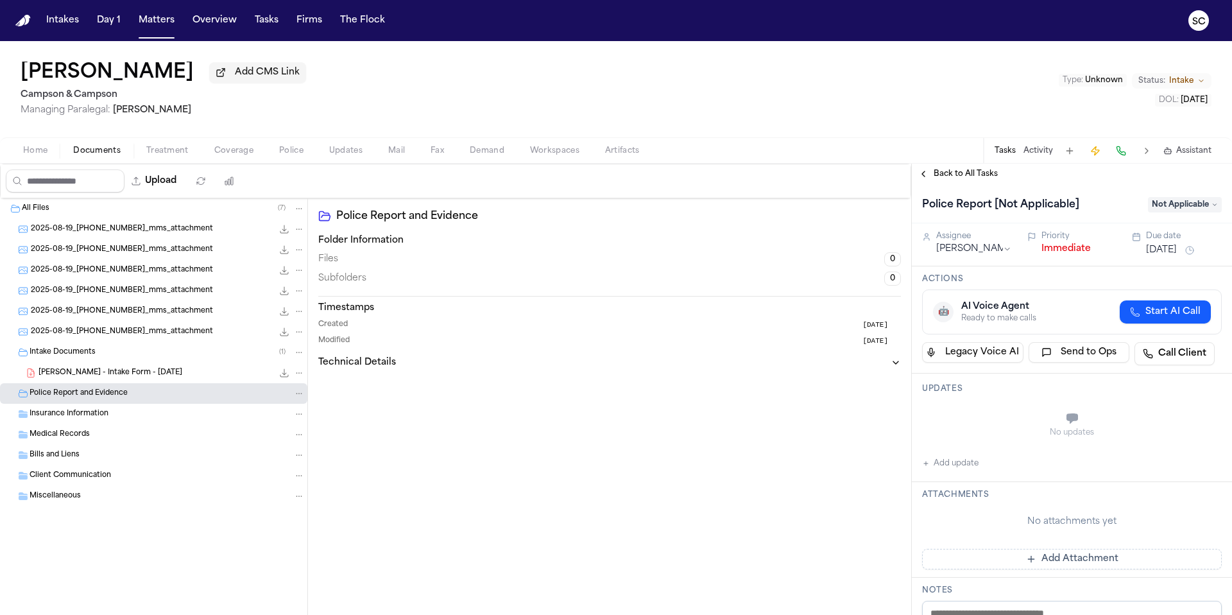
click at [952, 463] on button "Add update" at bounding box center [950, 463] width 56 height 15
click at [979, 418] on textarea "Add your update" at bounding box center [1080, 420] width 274 height 26
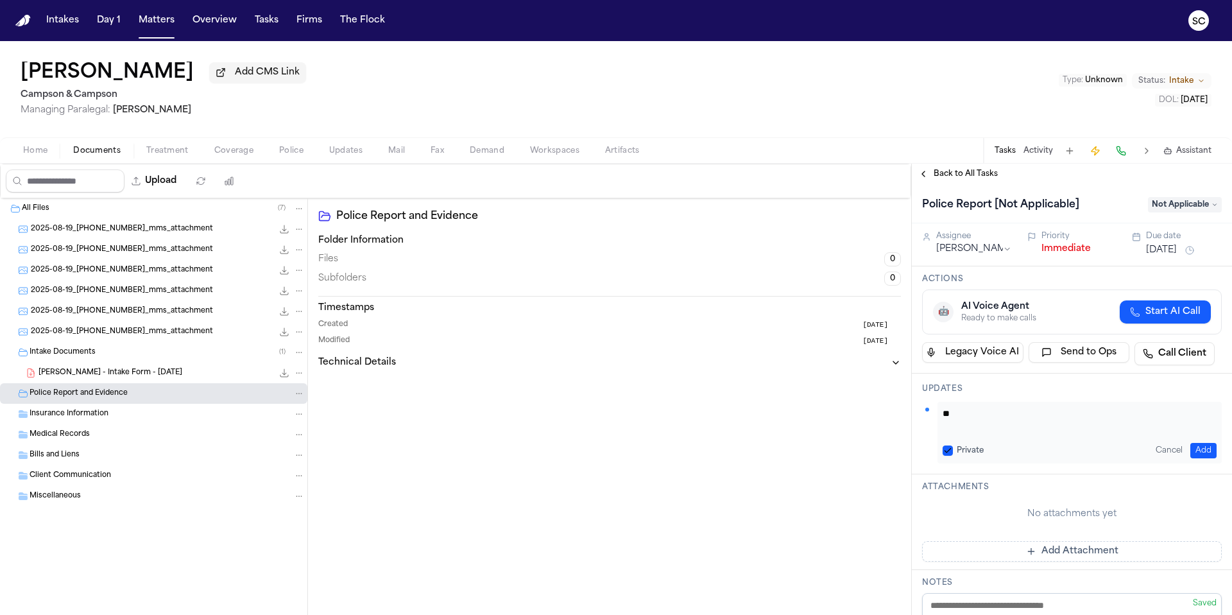
type textarea "*"
type textarea "**********"
click at [55, 152] on button "Home" at bounding box center [35, 150] width 50 height 15
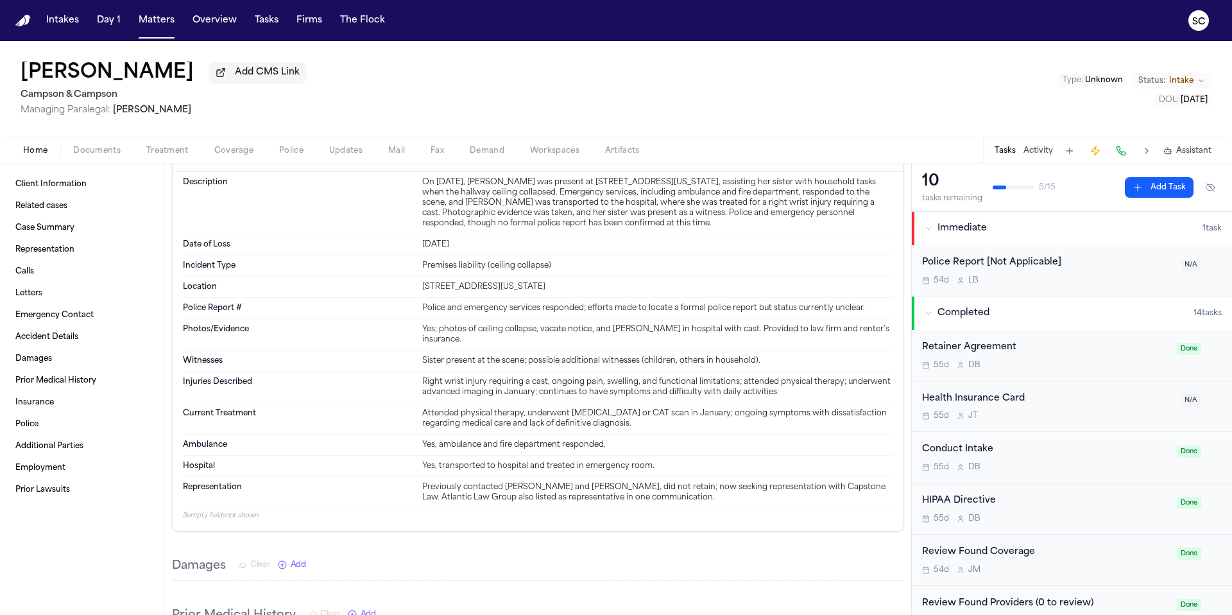
scroll to position [2192, 0]
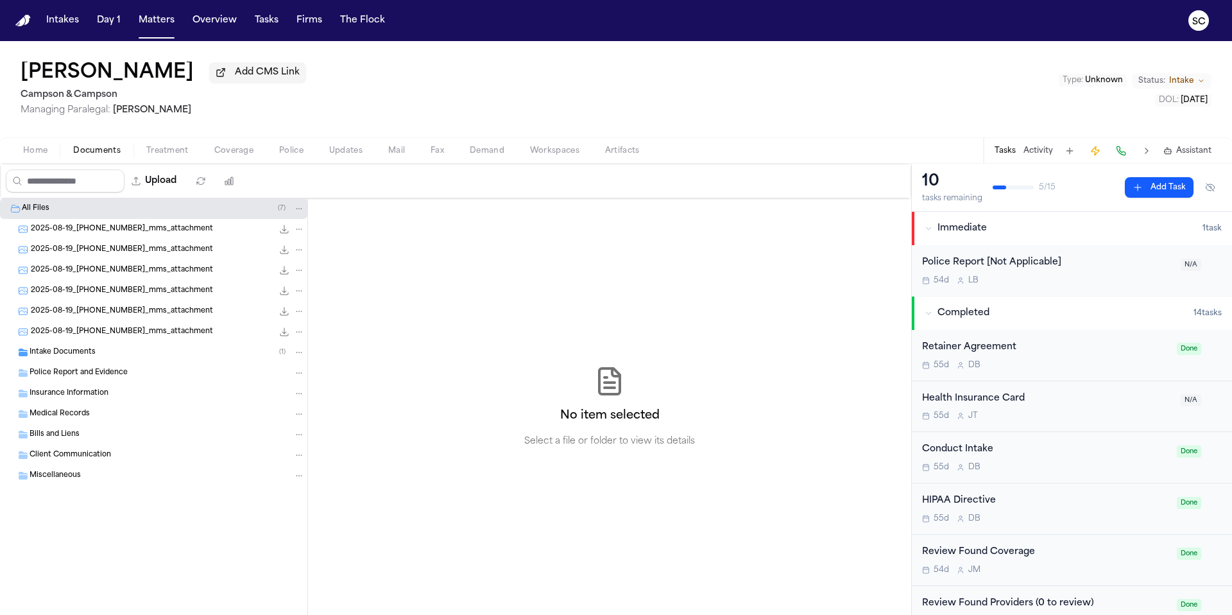
click at [93, 159] on span "button" at bounding box center [96, 157] width 63 height 1
click at [282, 151] on span "Police" at bounding box center [291, 151] width 24 height 10
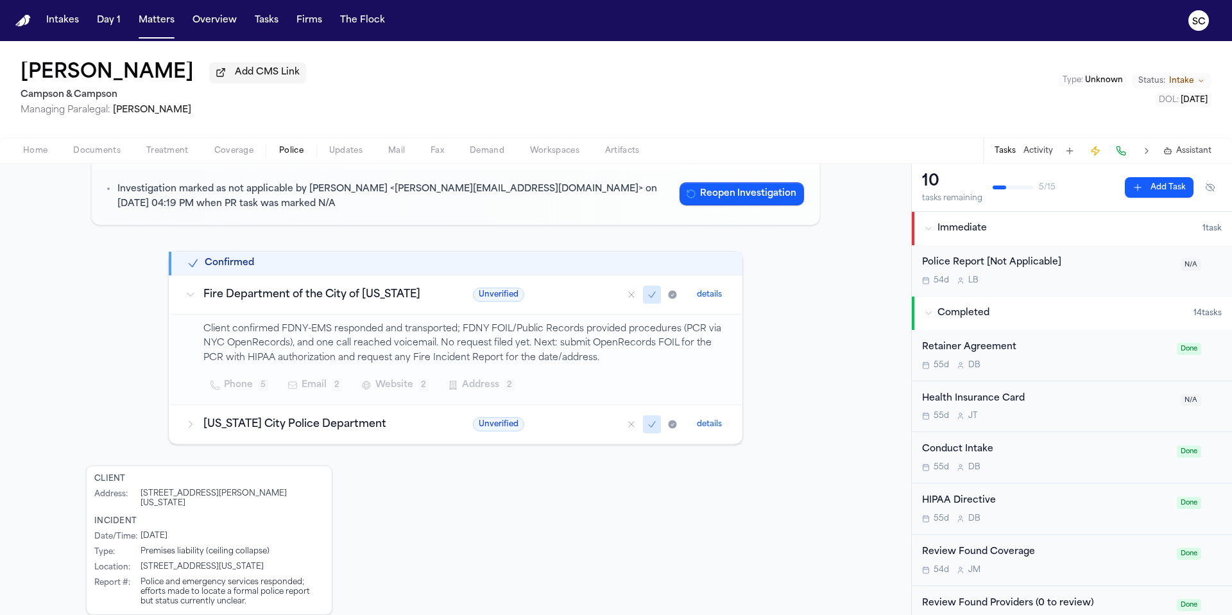
scroll to position [131, 0]
click at [411, 425] on h3 "New York City Police Department" at bounding box center [322, 422] width 239 height 15
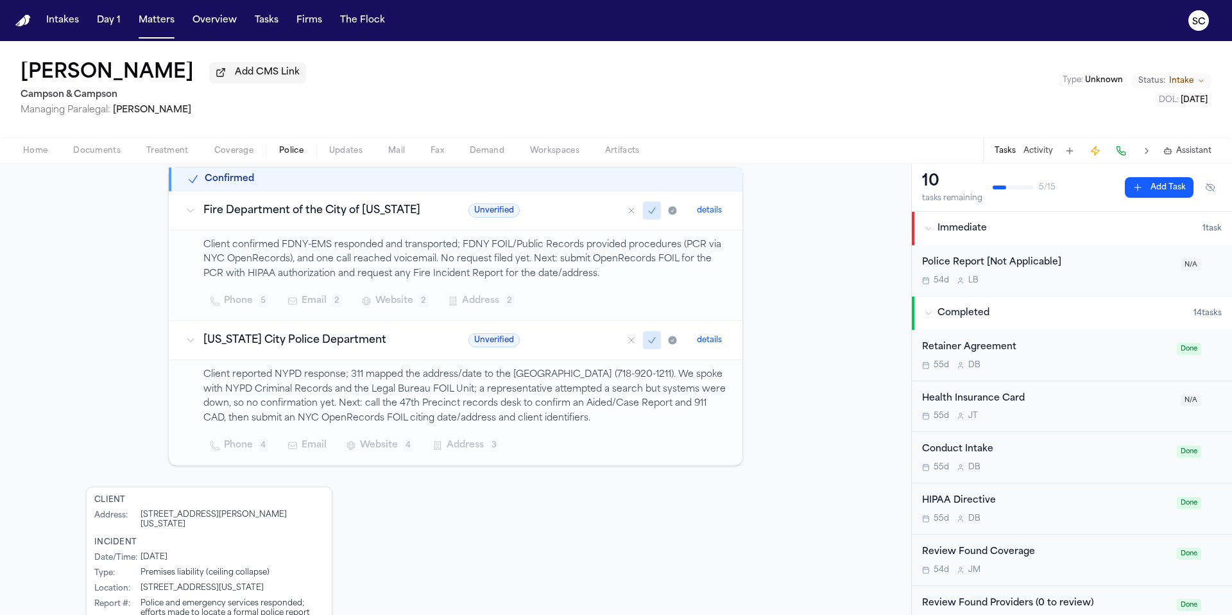
scroll to position [227, 0]
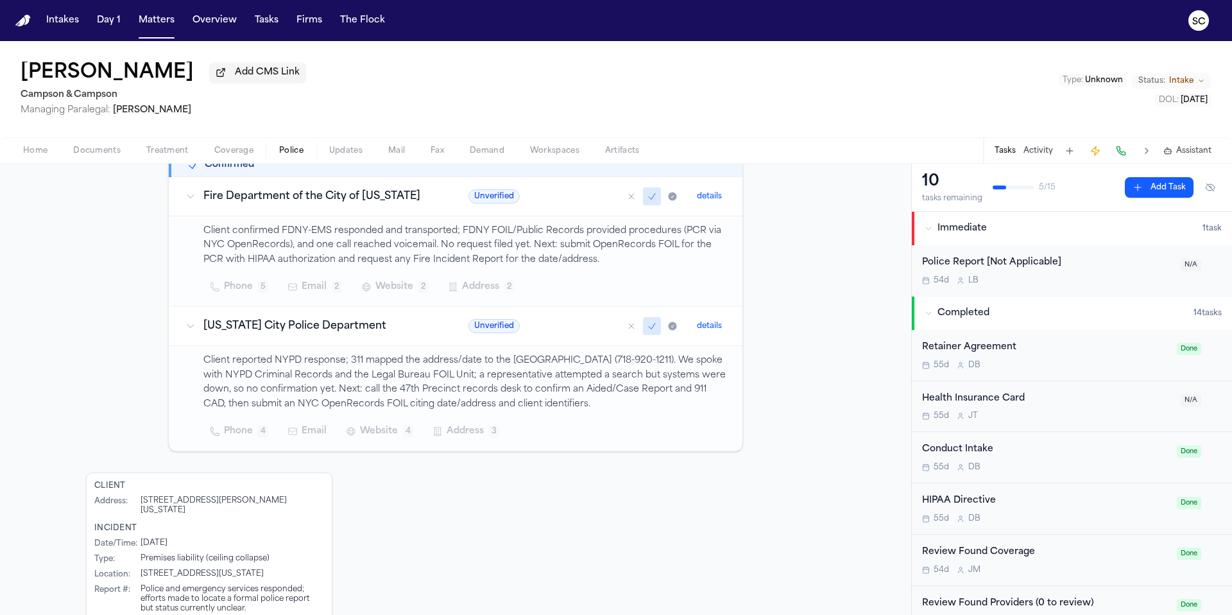
click at [227, 438] on span "Phone" at bounding box center [238, 431] width 29 height 15
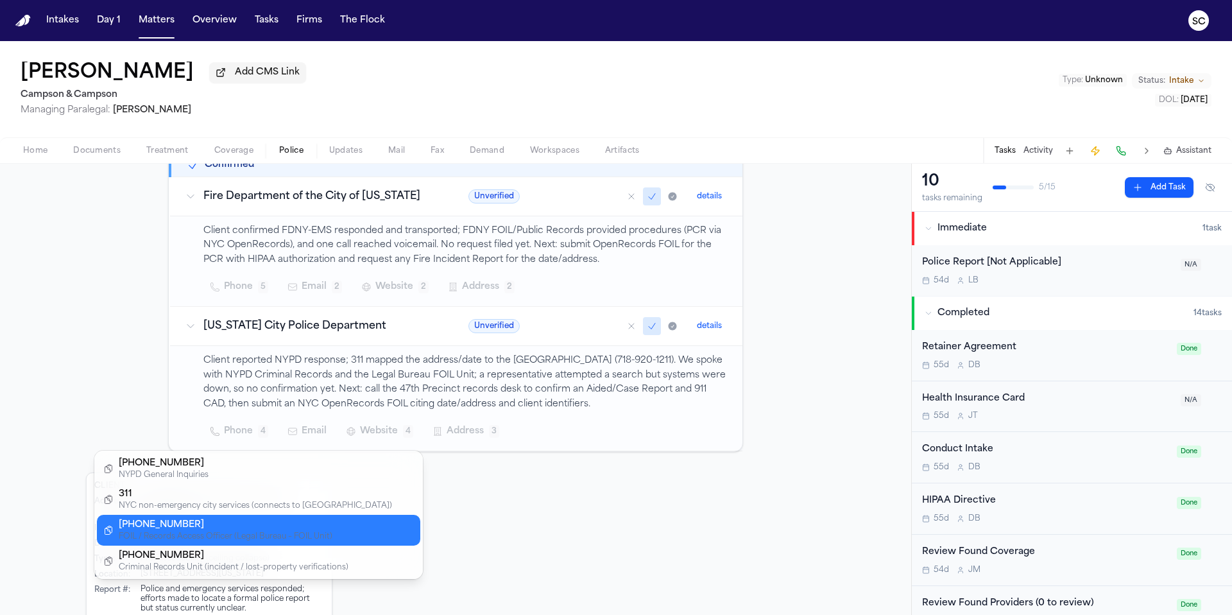
click at [257, 537] on div "FOIL / Records Access Officer (Legal Bureau – FOIL Unit)" at bounding box center [255, 536] width 273 height 10
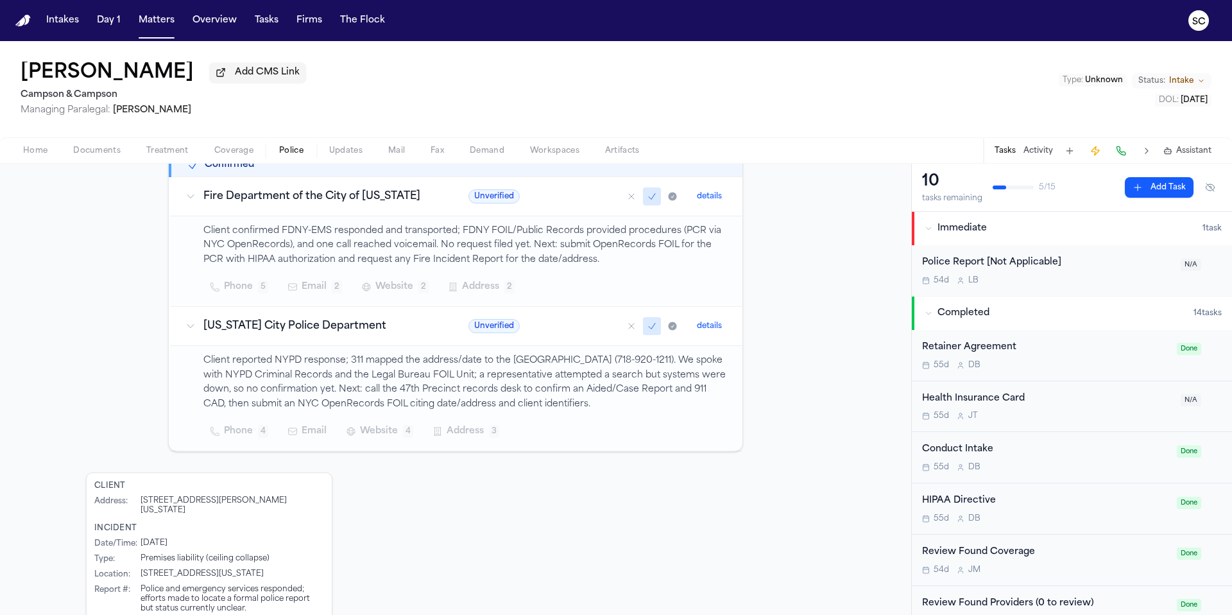
click at [533, 531] on div "Client Address : 3027 Krueger Avenue, Bronx, New York, 10467 Incident Date/Time…" at bounding box center [455, 560] width 739 height 176
click at [495, 548] on div "Client Address : 3027 Krueger Avenue, Bronx, New York, 10467 Incident Date/Time…" at bounding box center [455, 560] width 739 height 176
click at [732, 614] on div "Client Address : 3027 Krueger Avenue, Bronx, New York, 10467 Incident Date/Time…" at bounding box center [455, 560] width 739 height 176
click at [825, 614] on div "Not Applicable Investigation not needed Investigation marked as not applicable …" at bounding box center [455, 328] width 911 height 662
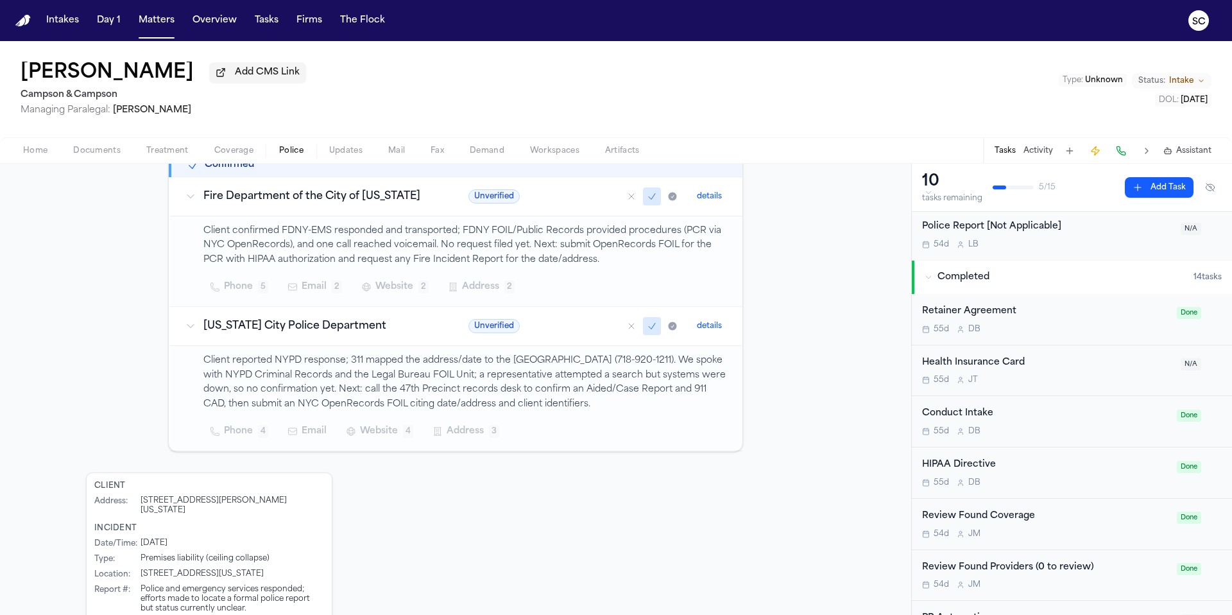
scroll to position [0, 0]
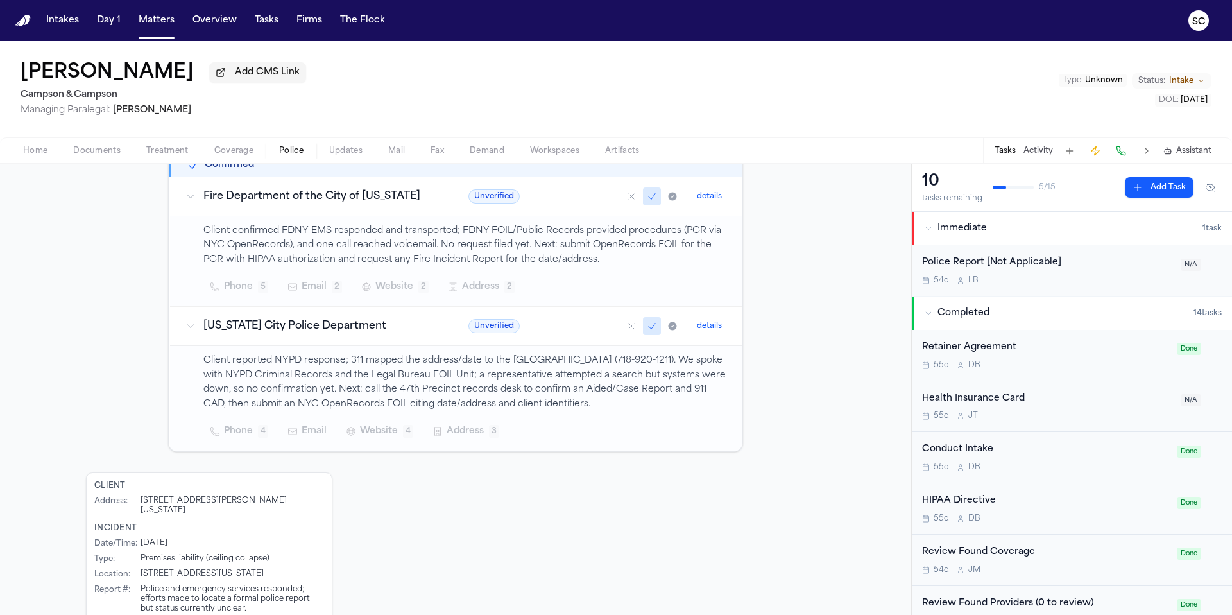
click at [1081, 289] on div "Police Report [Not Applicable] 54d L B N/A" at bounding box center [1072, 270] width 320 height 51
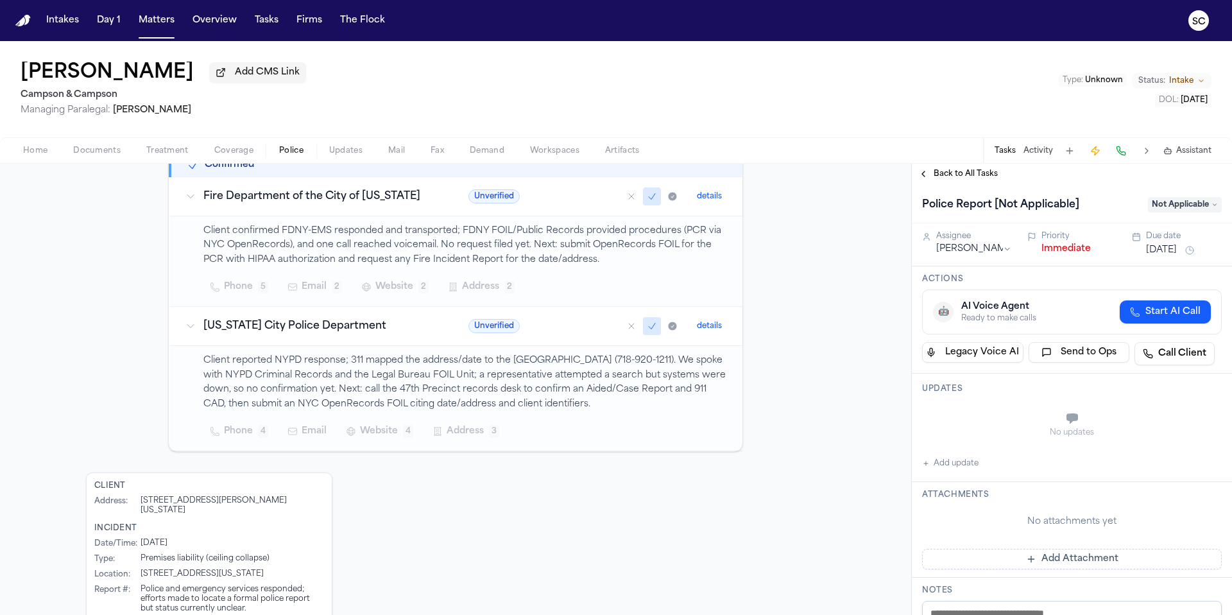
click at [947, 471] on button "Add update" at bounding box center [950, 463] width 56 height 15
click at [974, 420] on textarea "Add your update" at bounding box center [1080, 420] width 274 height 26
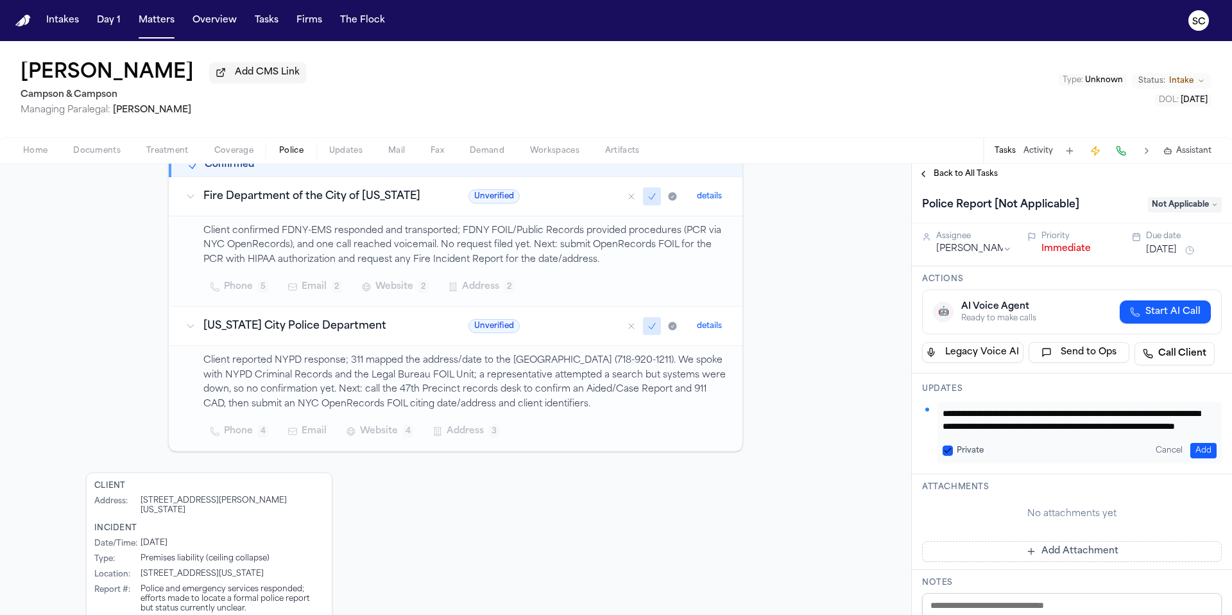
scroll to position [26, 0]
type textarea "**********"
click at [1196, 450] on button "Add" at bounding box center [1203, 450] width 26 height 15
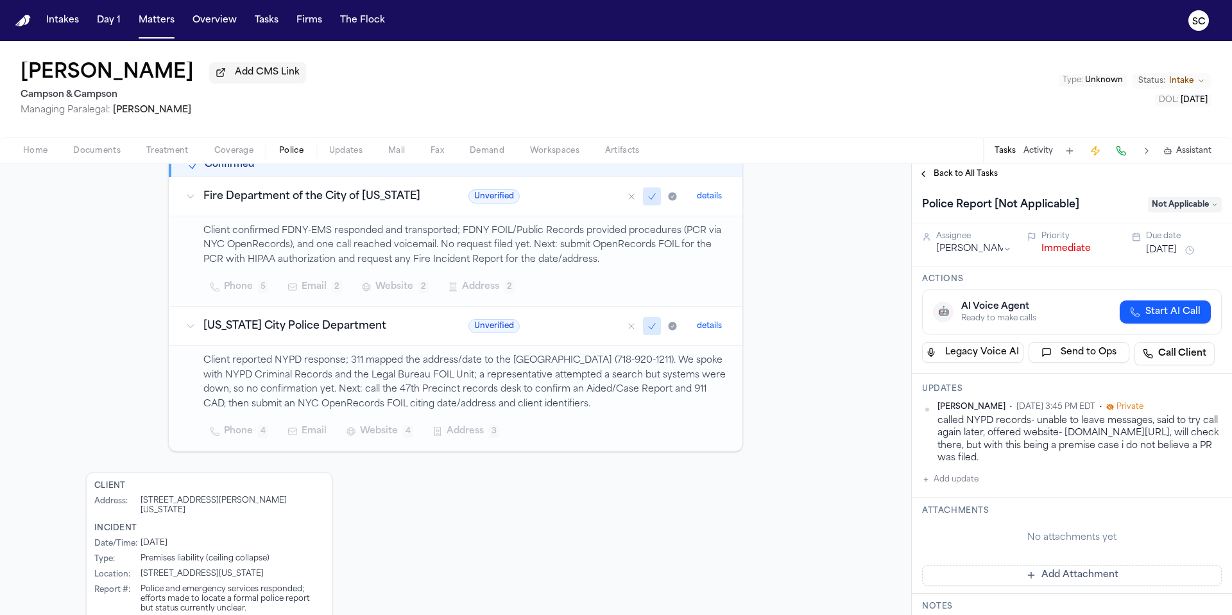
scroll to position [227, 0]
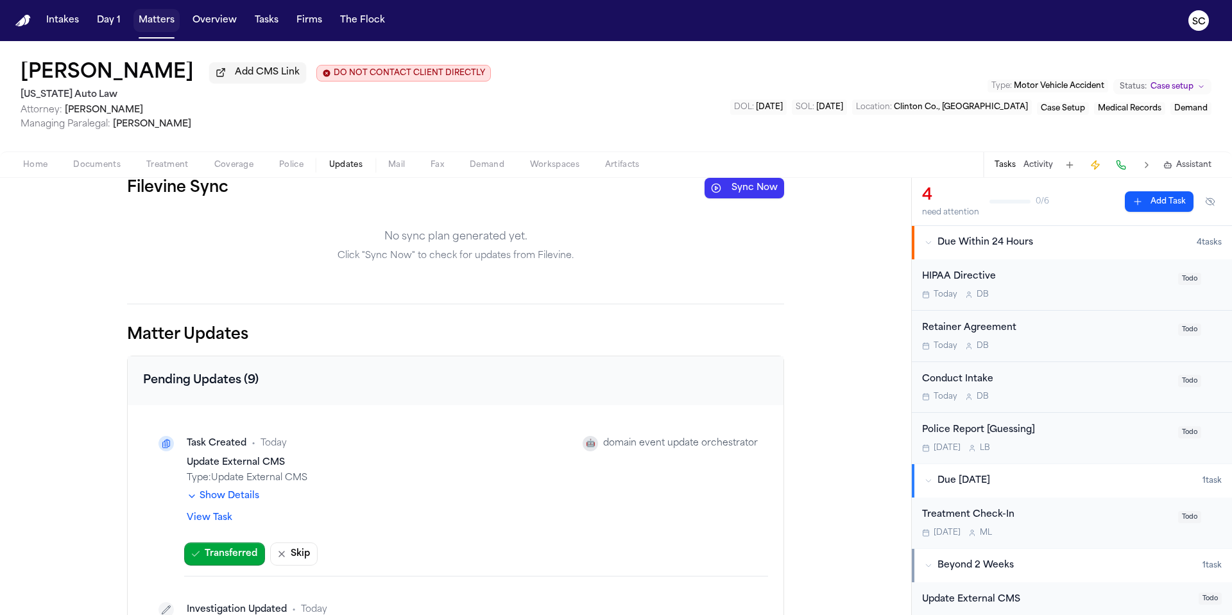
click at [158, 22] on button "Matters" at bounding box center [156, 20] width 46 height 23
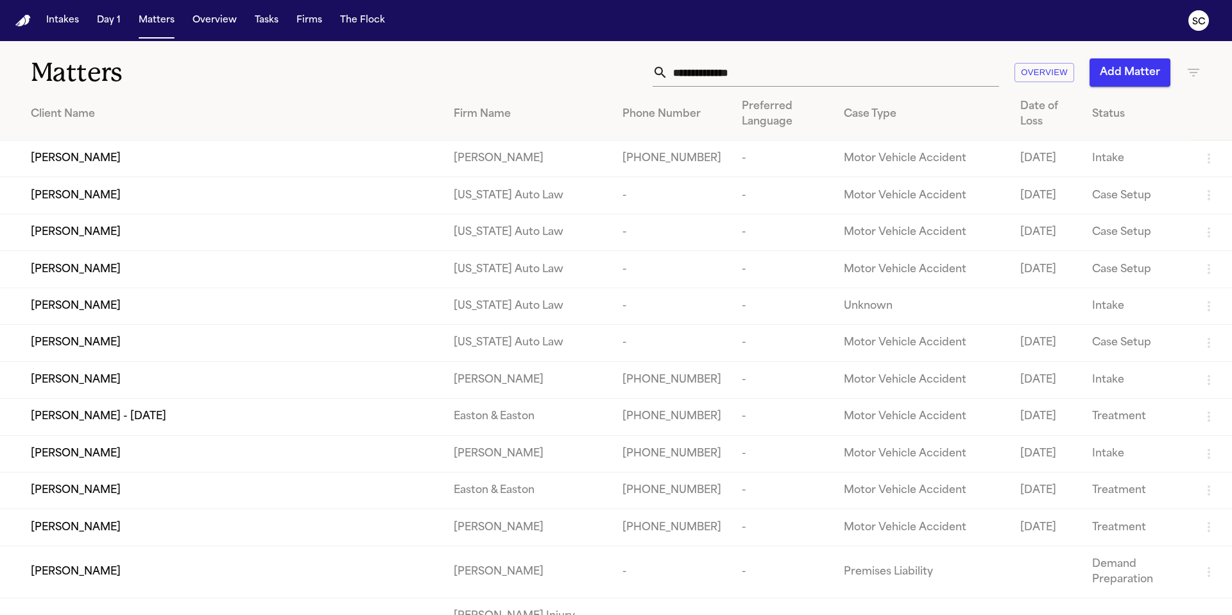
click at [710, 75] on input "text" at bounding box center [833, 72] width 331 height 28
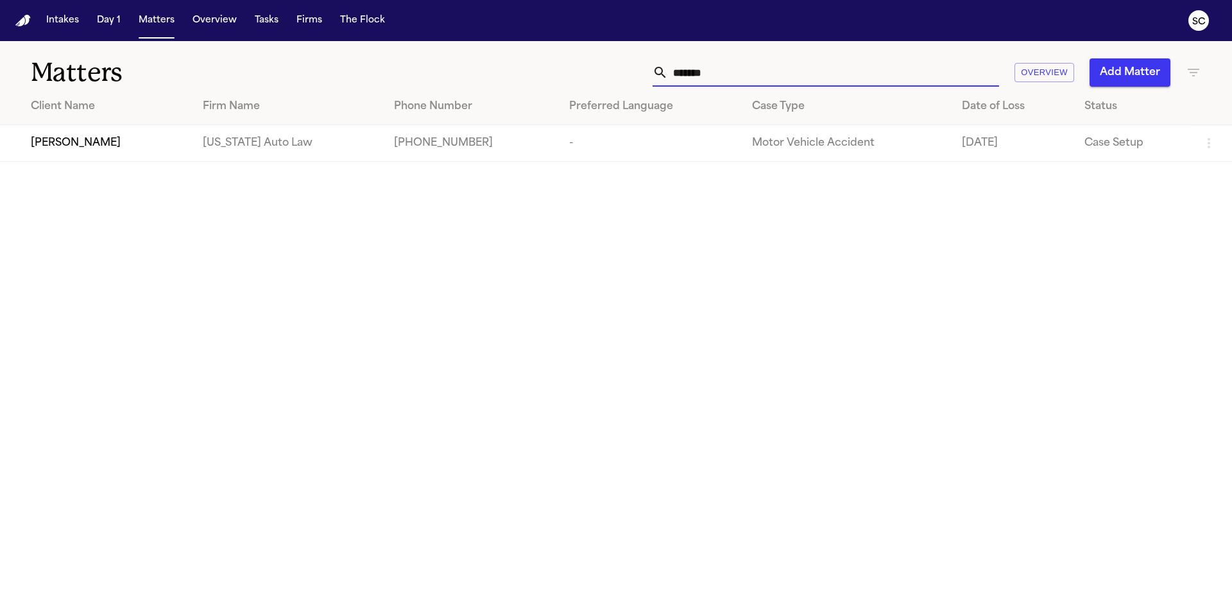
type input "******"
click at [302, 142] on td "[US_STATE] Auto Law" at bounding box center [288, 143] width 191 height 37
click at [99, 144] on span "[PERSON_NAME]" at bounding box center [76, 142] width 90 height 15
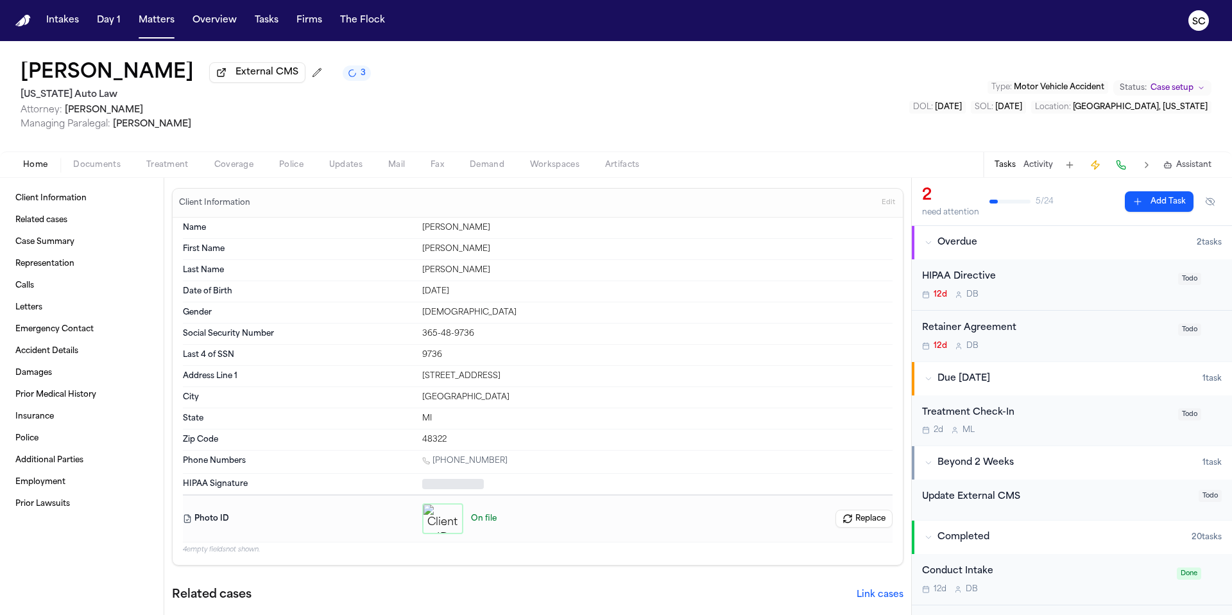
click at [114, 170] on span "Documents" at bounding box center [96, 165] width 47 height 10
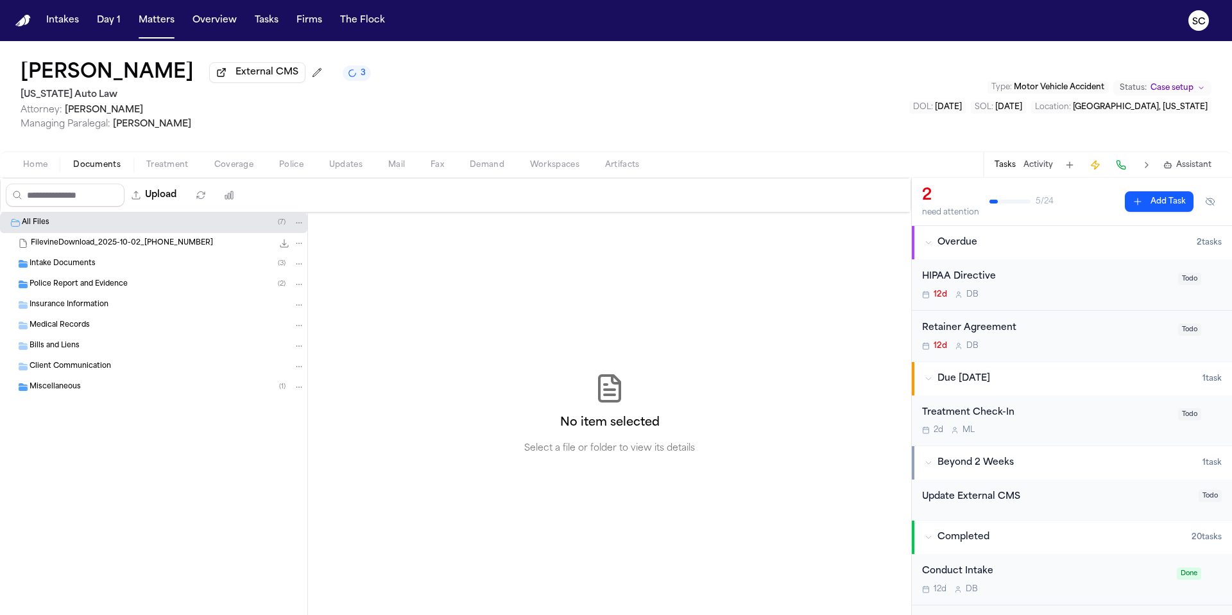
click at [130, 286] on div "Police Report and Evidence ( 2 )" at bounding box center [167, 285] width 275 height 12
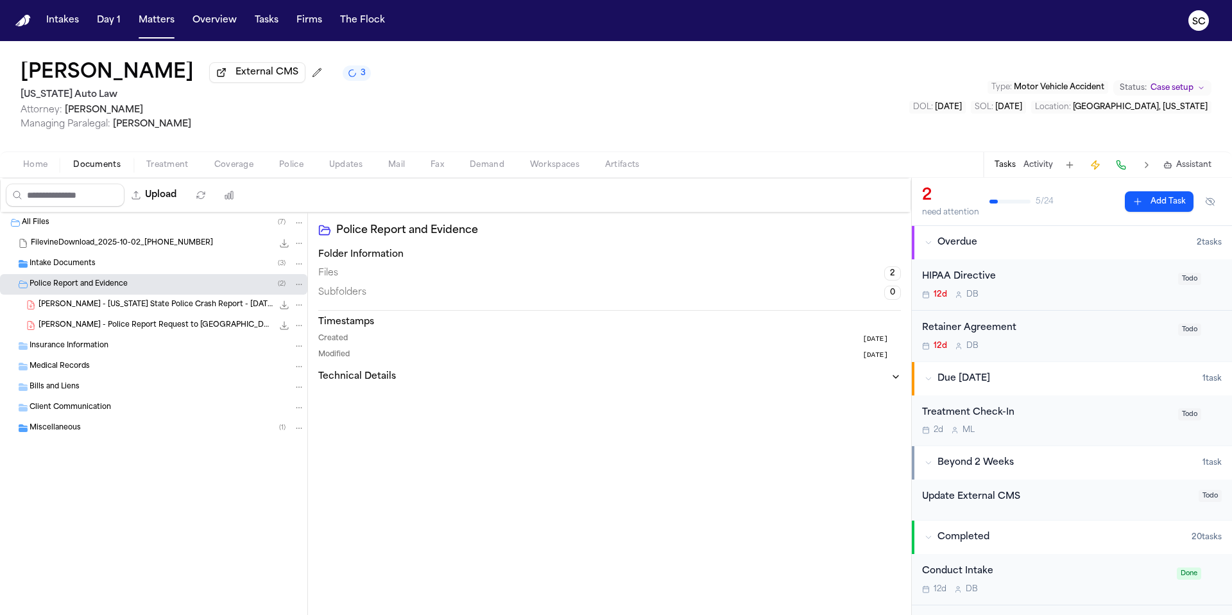
click at [147, 303] on span "[PERSON_NAME] - [US_STATE] State Police Crash Report - [DATE]" at bounding box center [156, 305] width 234 height 11
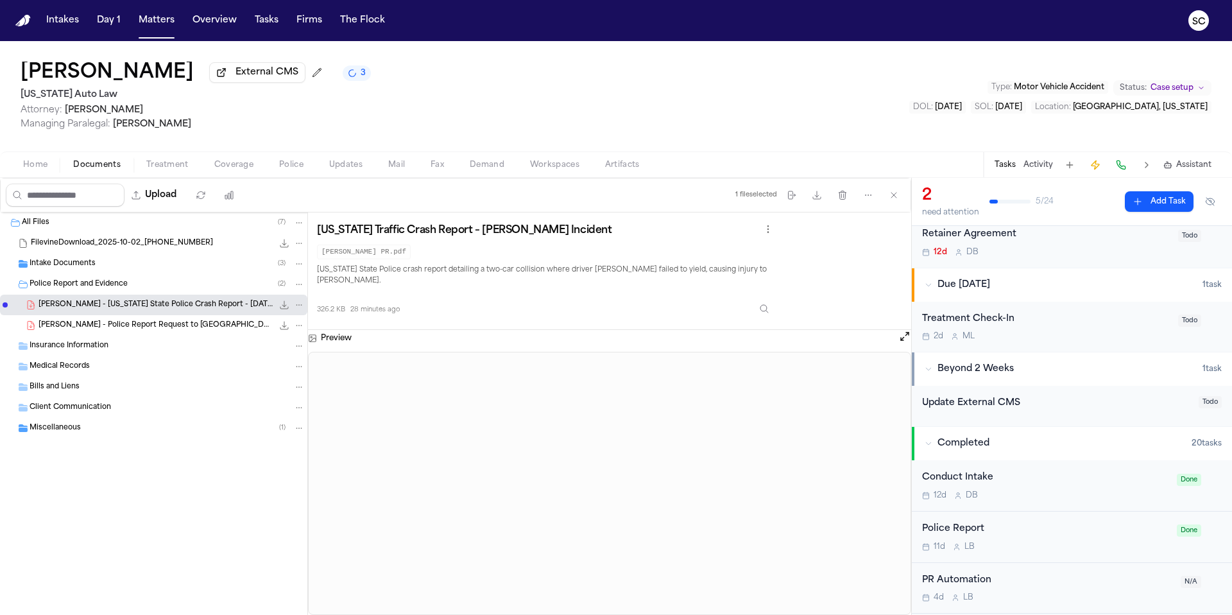
scroll to position [106, 0]
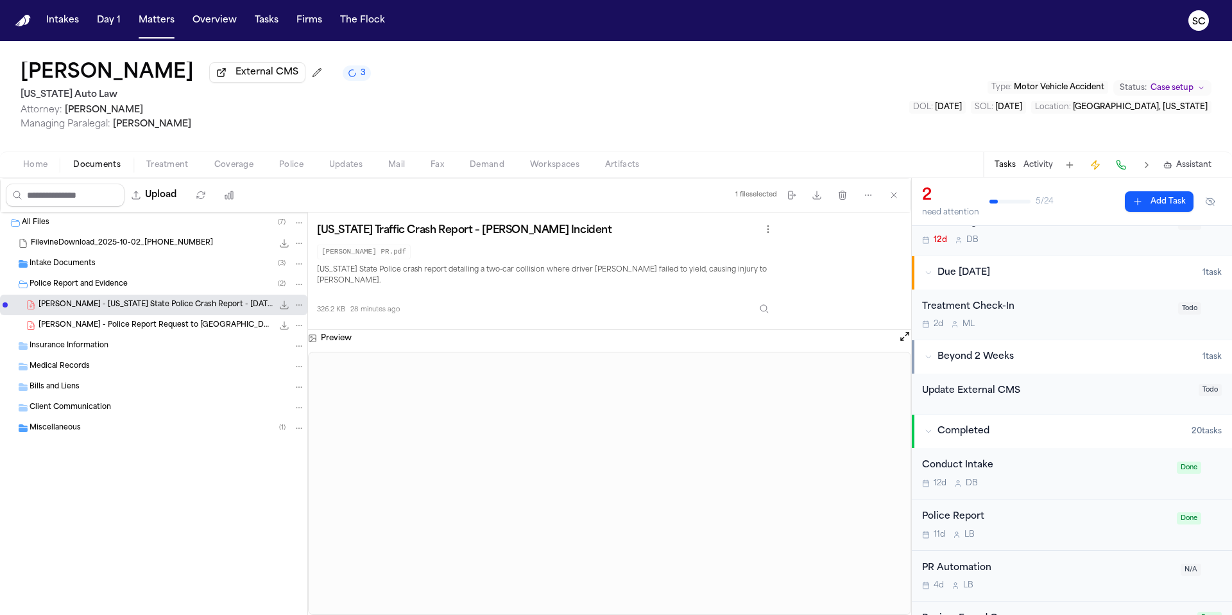
click at [1078, 539] on div "11d L B" at bounding box center [1045, 534] width 247 height 10
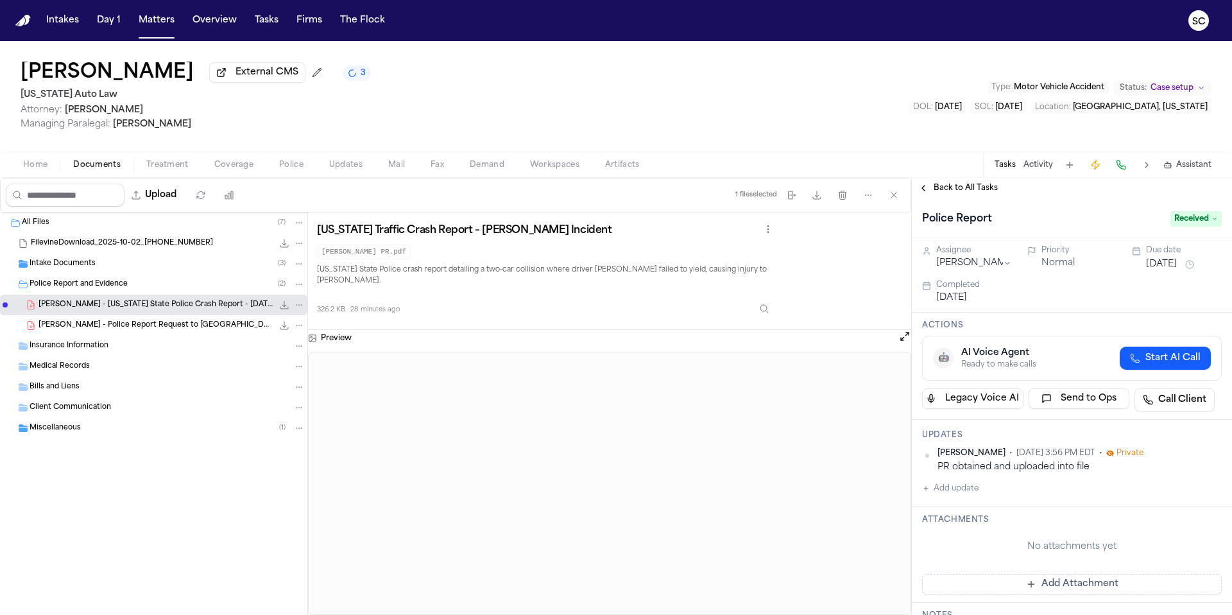
click at [162, 326] on span "[PERSON_NAME] - Police Report Request to [GEOGRAPHIC_DATA][PERSON_NAME] - [DATE]" at bounding box center [156, 325] width 234 height 11
